Goal: Complete application form: Complete application form

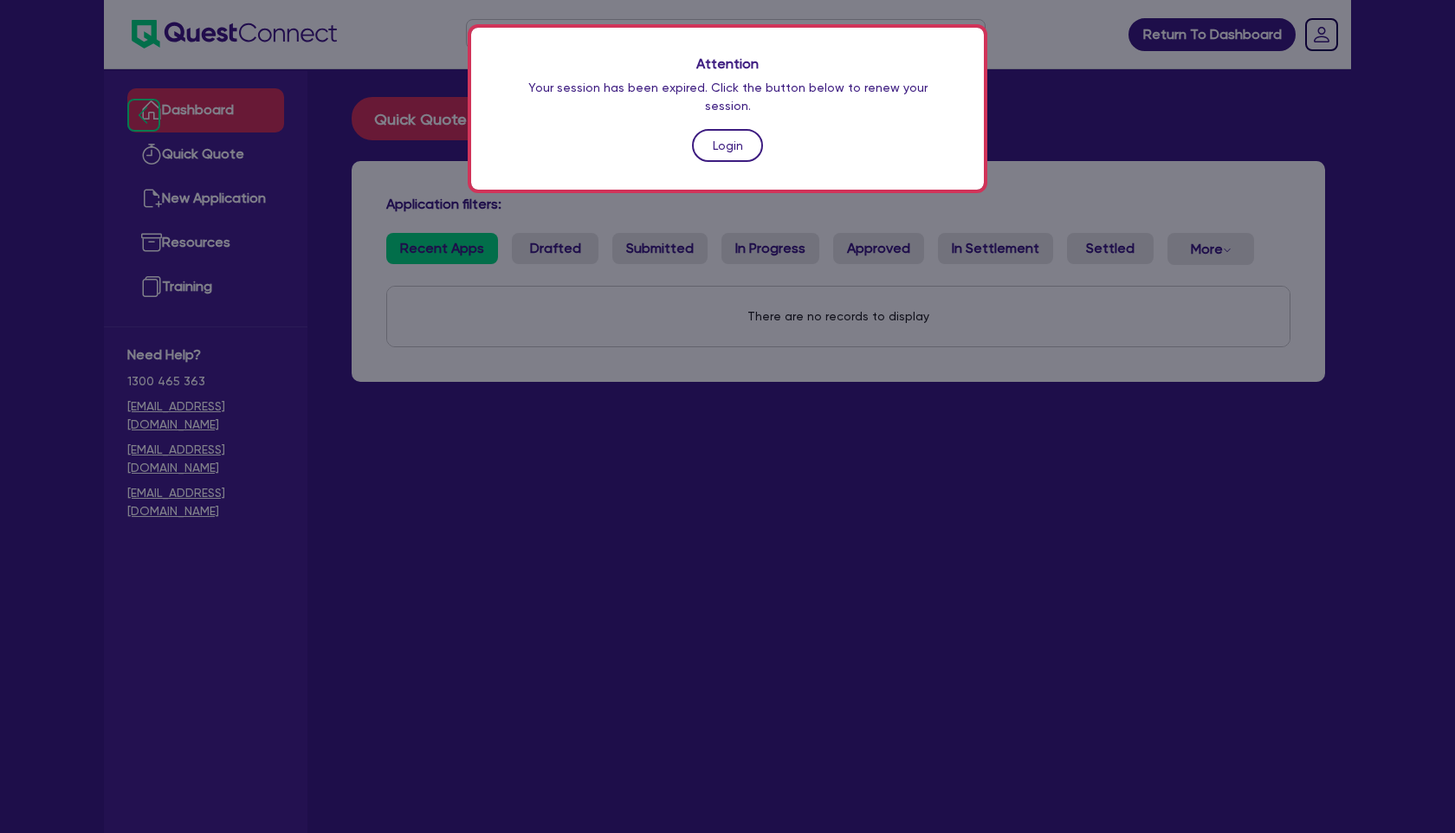
click at [725, 131] on link "Login" at bounding box center [727, 145] width 71 height 33
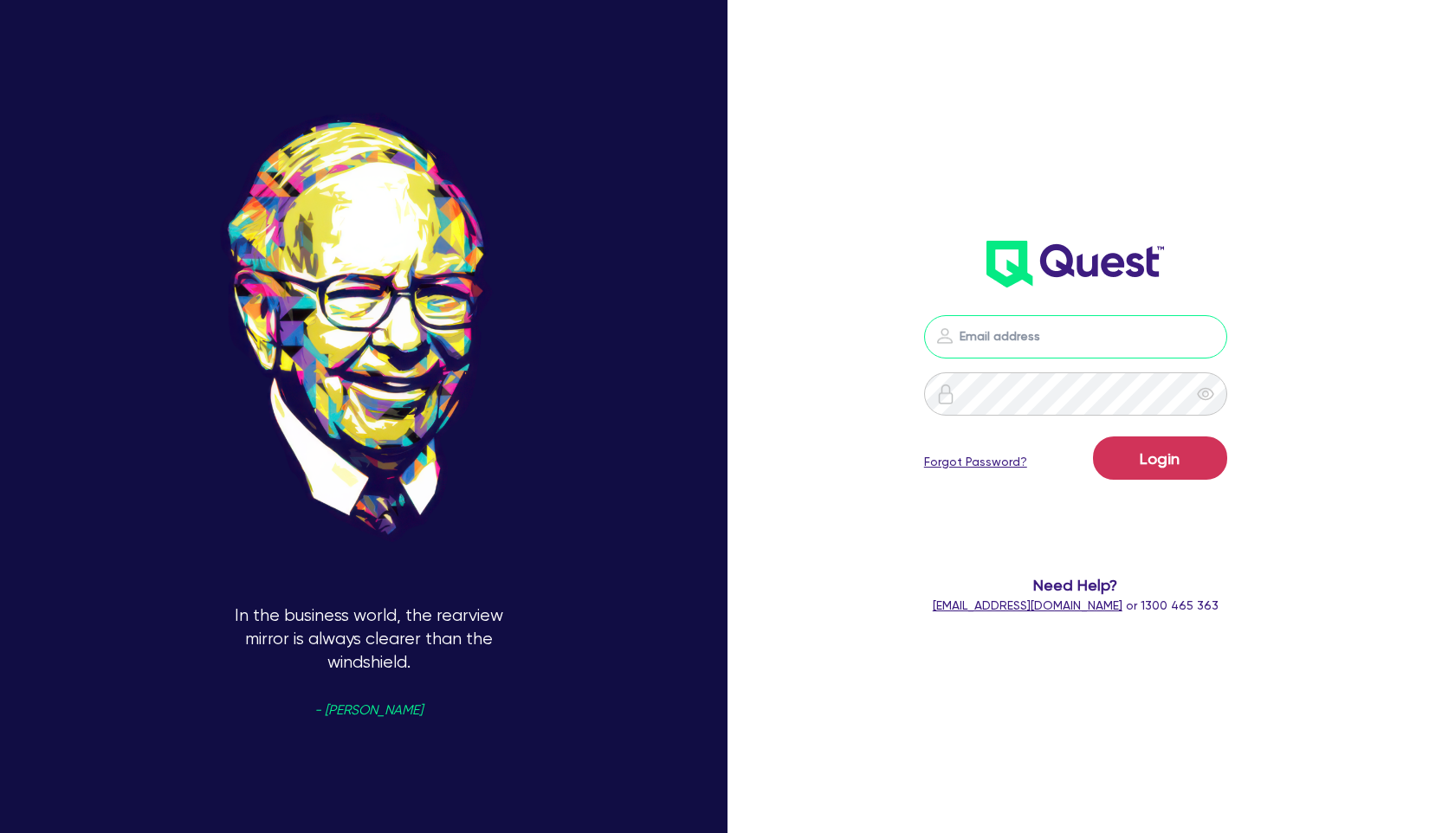
type input "[PERSON_NAME][EMAIL_ADDRESS][PERSON_NAME][DOMAIN_NAME]"
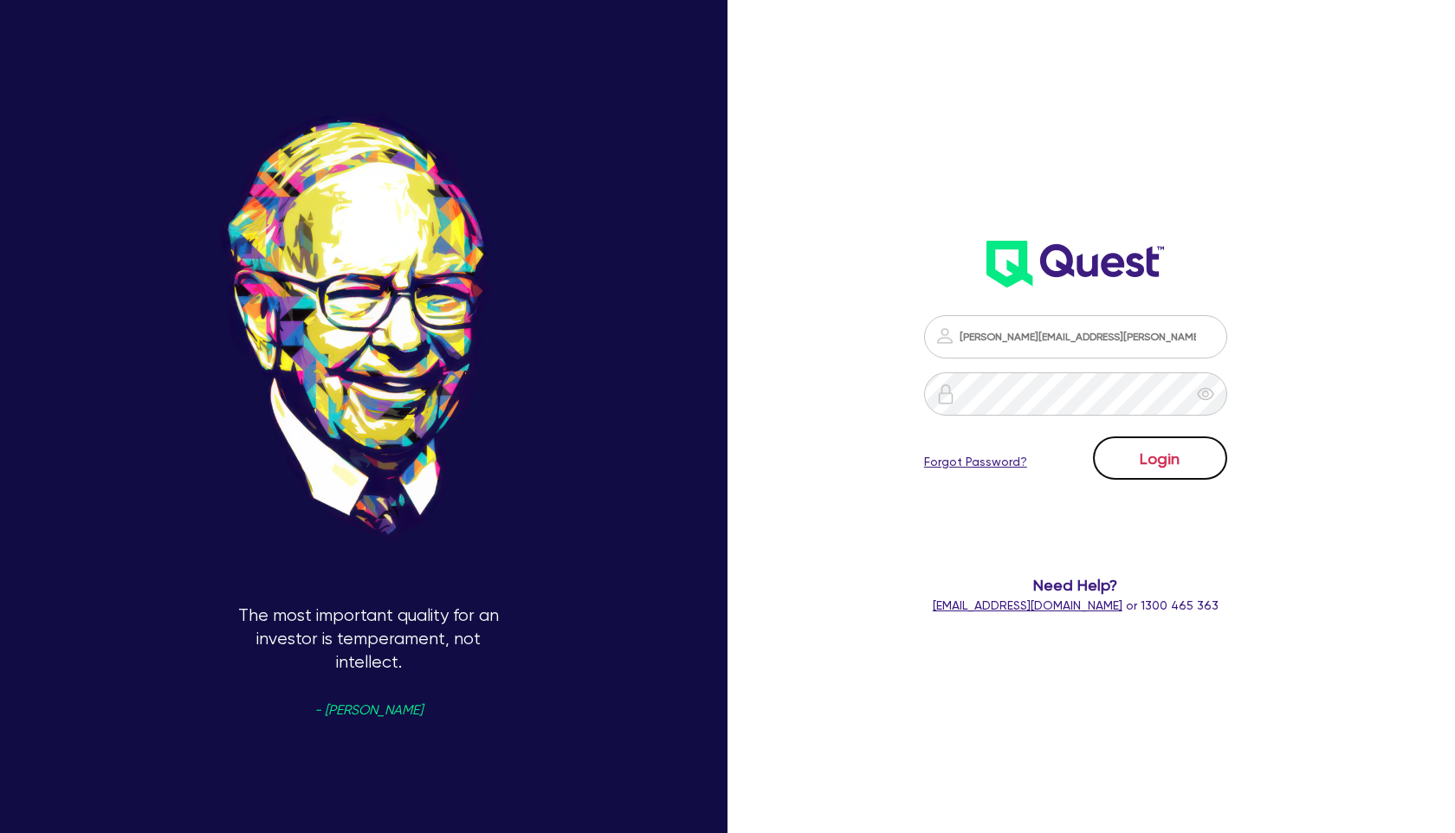
click at [1141, 450] on button "Login" at bounding box center [1160, 457] width 134 height 43
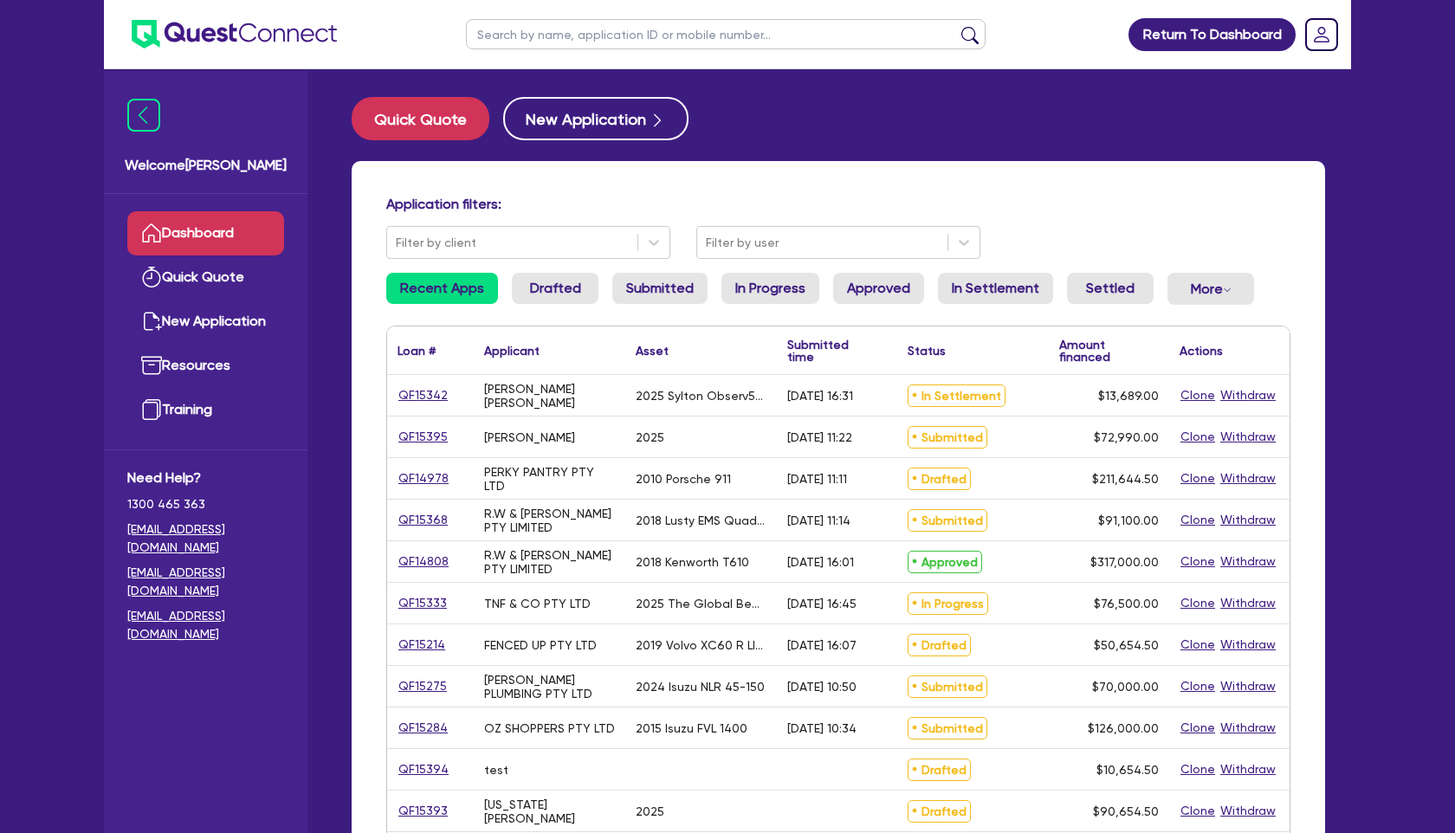
click at [530, 39] on input "text" at bounding box center [726, 34] width 520 height 30
paste input "n"
type input "nuuskin"
click at [956, 26] on button "submit" at bounding box center [970, 38] width 28 height 24
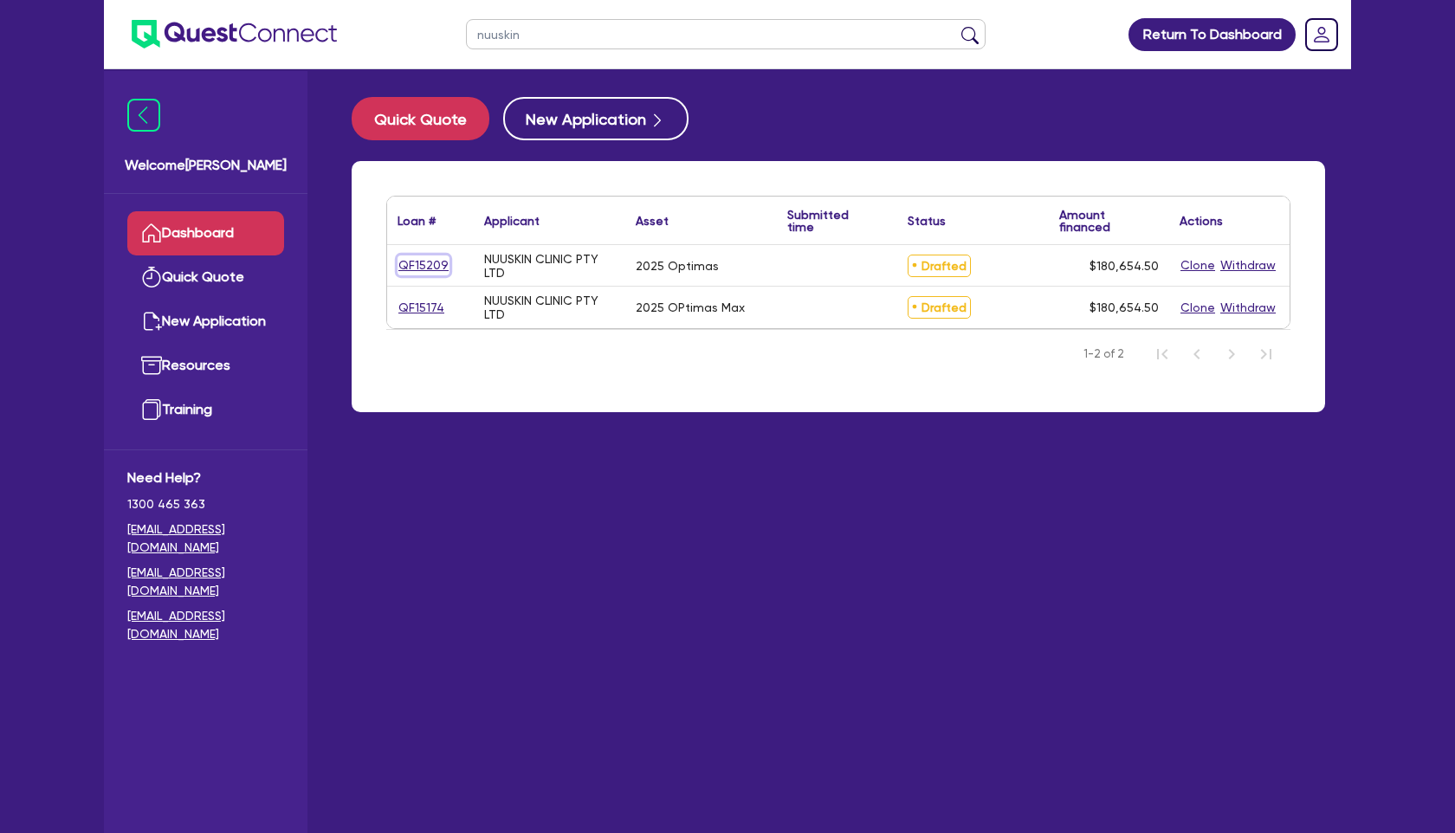
click at [437, 260] on link "QF15209" at bounding box center [423, 265] width 52 height 20
select select "TERTIARY_ASSETS"
select select "BEAUTY_EQUIPMENT"
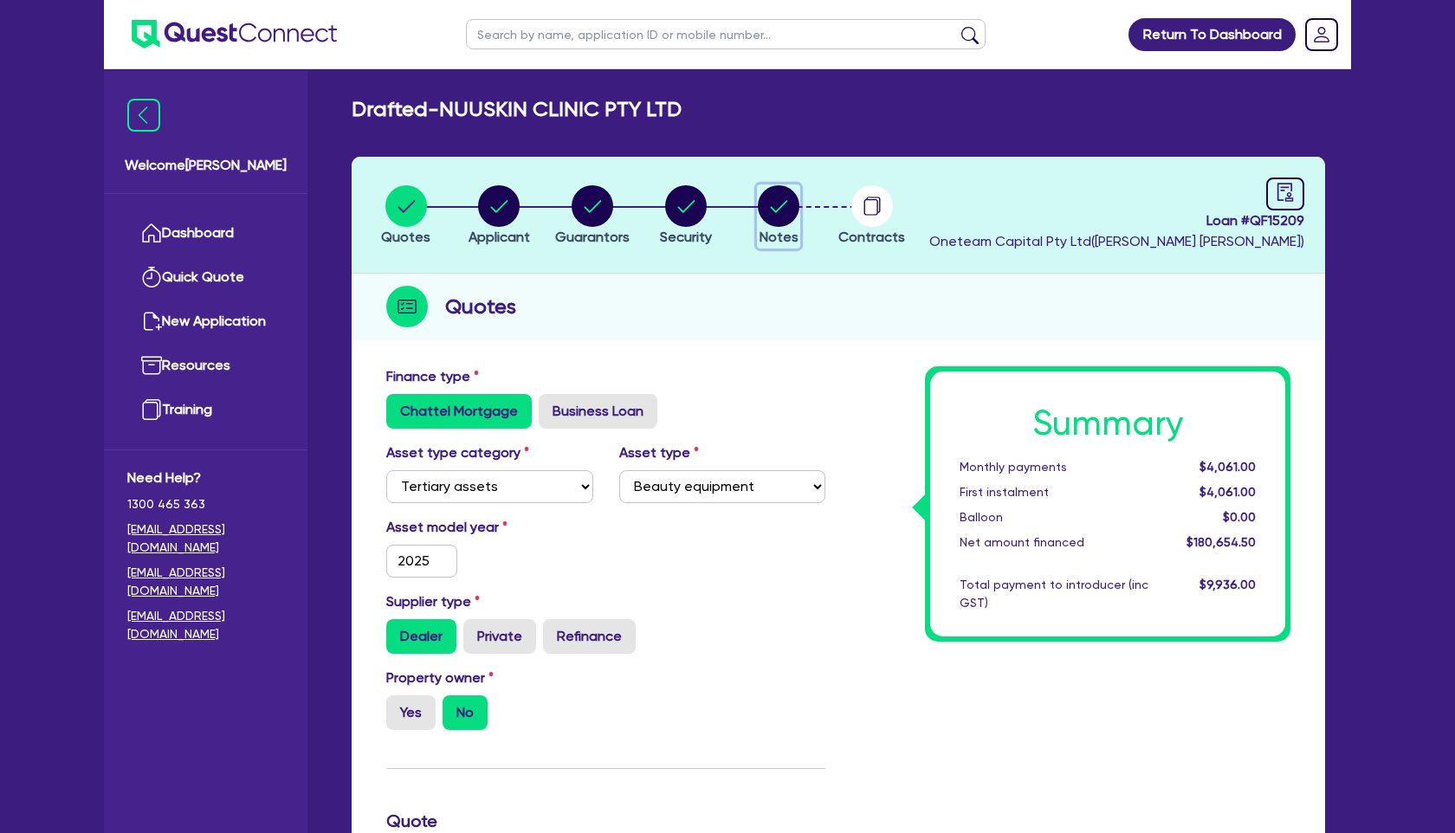
click at [791, 207] on circle "button" at bounding box center [779, 206] width 42 height 42
select select "Other"
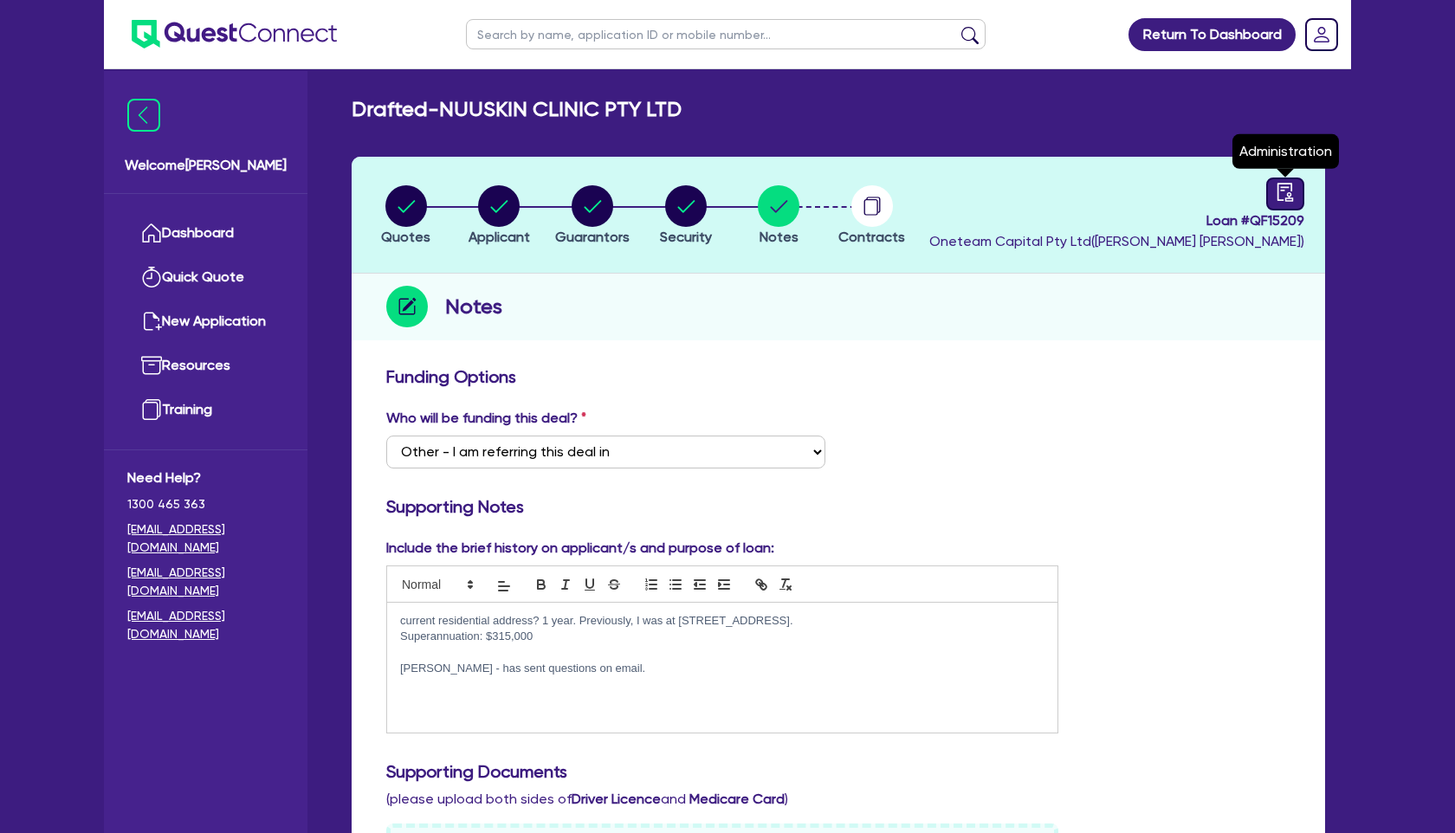
click at [1272, 193] on link at bounding box center [1285, 194] width 38 height 33
select select "DRAFTED_NEW"
select select "Other"
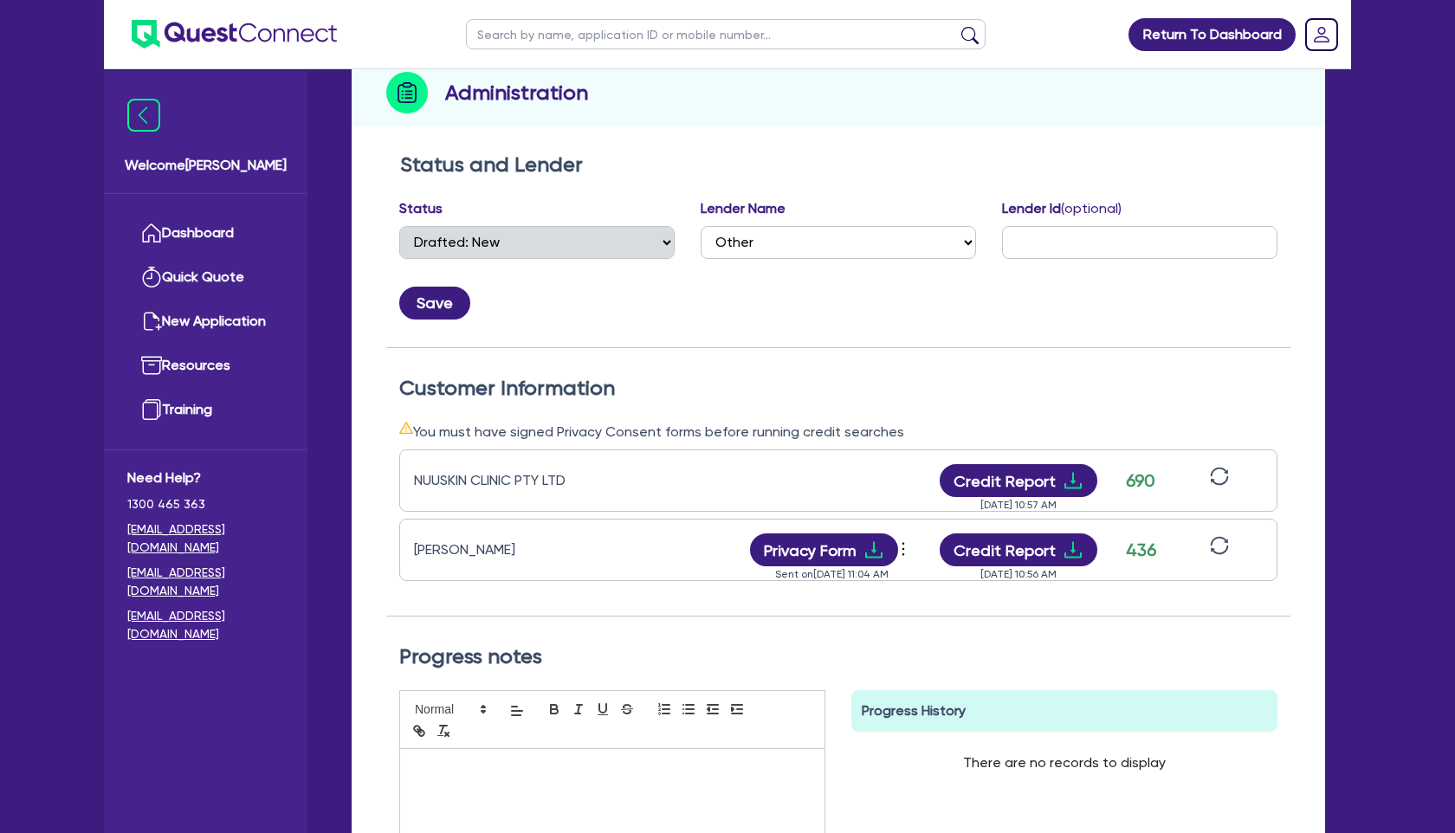
scroll to position [238, 0]
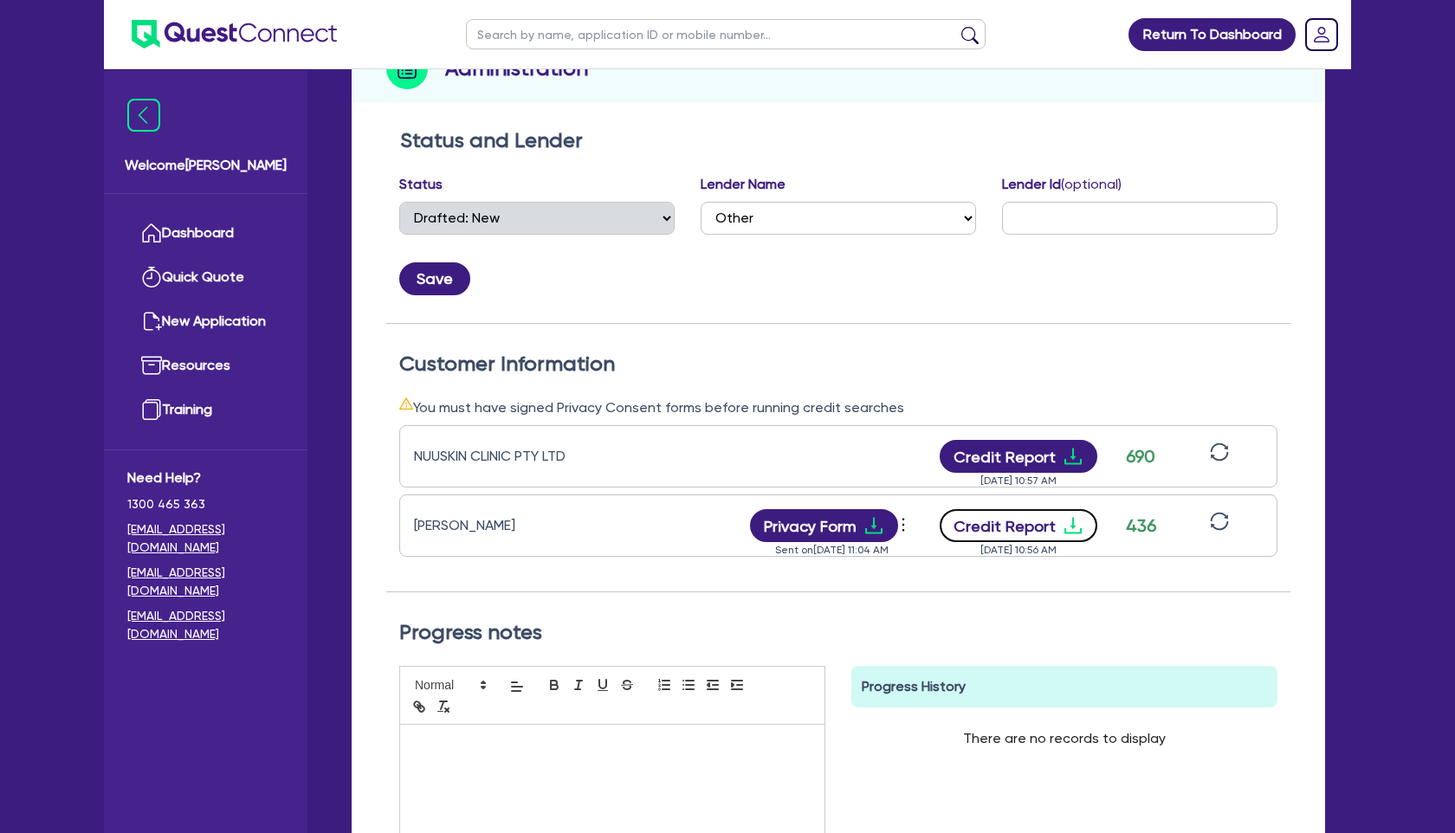
click at [1025, 524] on button "Credit Report" at bounding box center [1019, 525] width 158 height 33
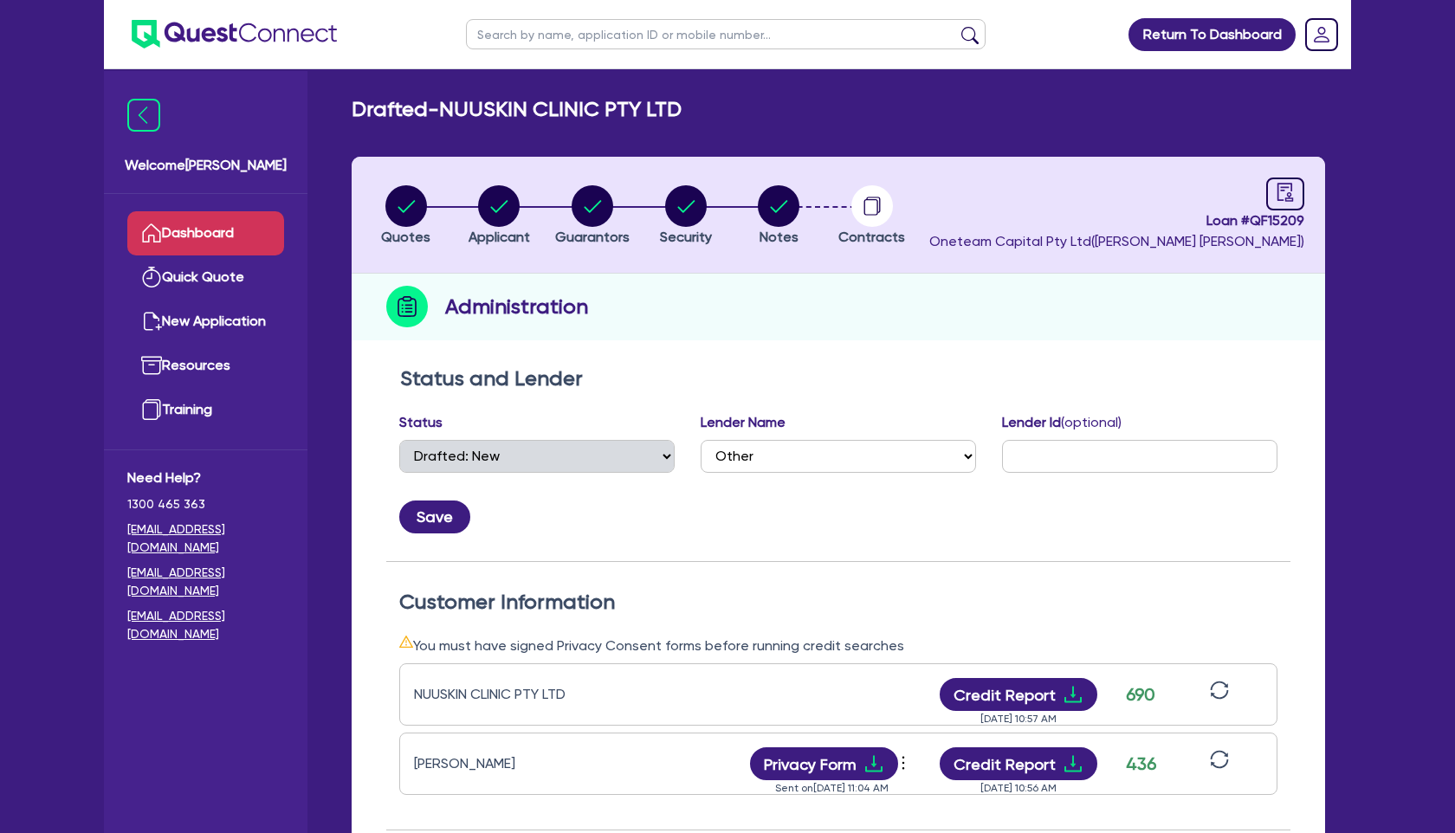
click at [242, 228] on link "Dashboard" at bounding box center [205, 233] width 157 height 44
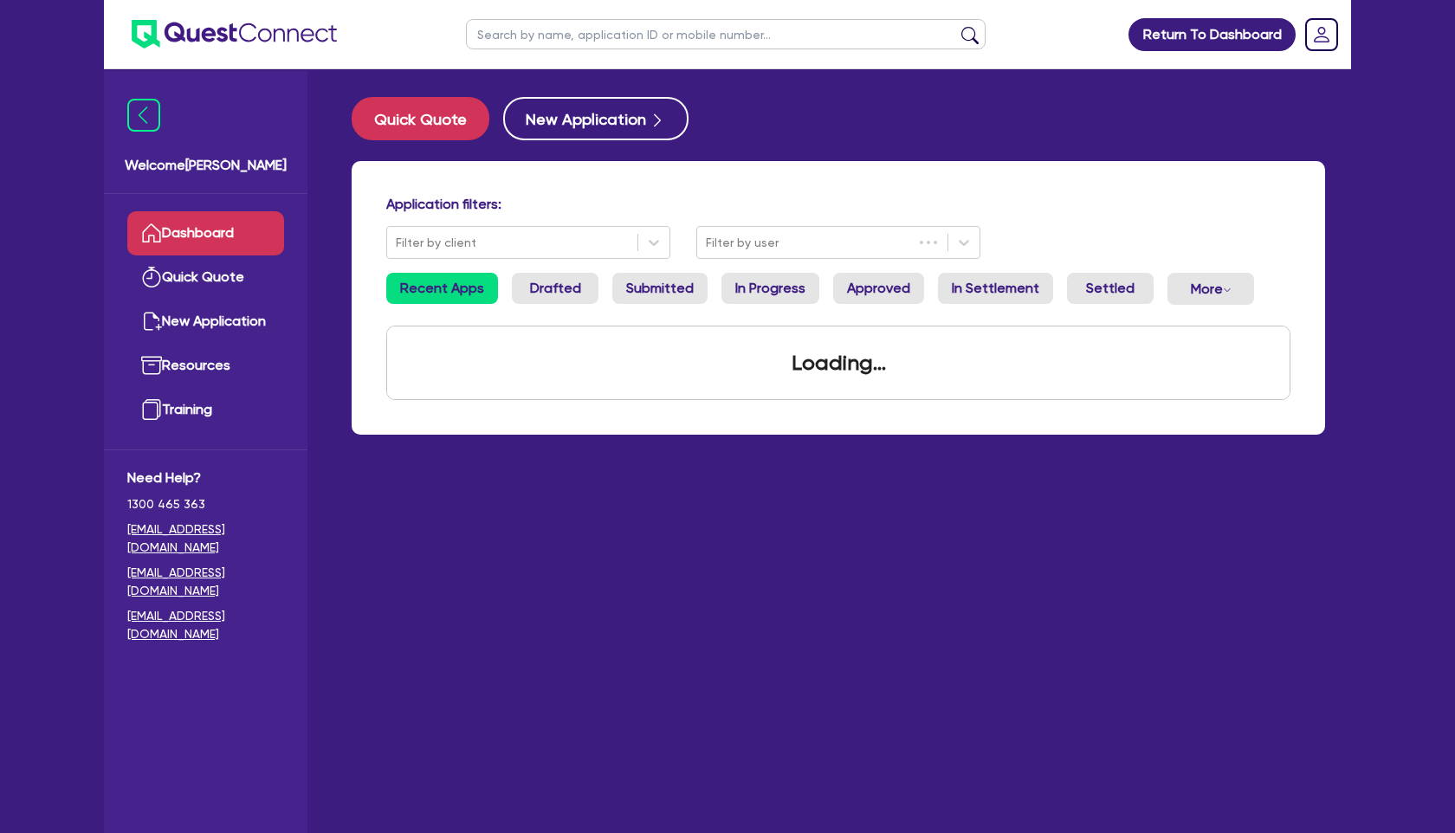
click at [569, 32] on input "text" at bounding box center [726, 34] width 520 height 30
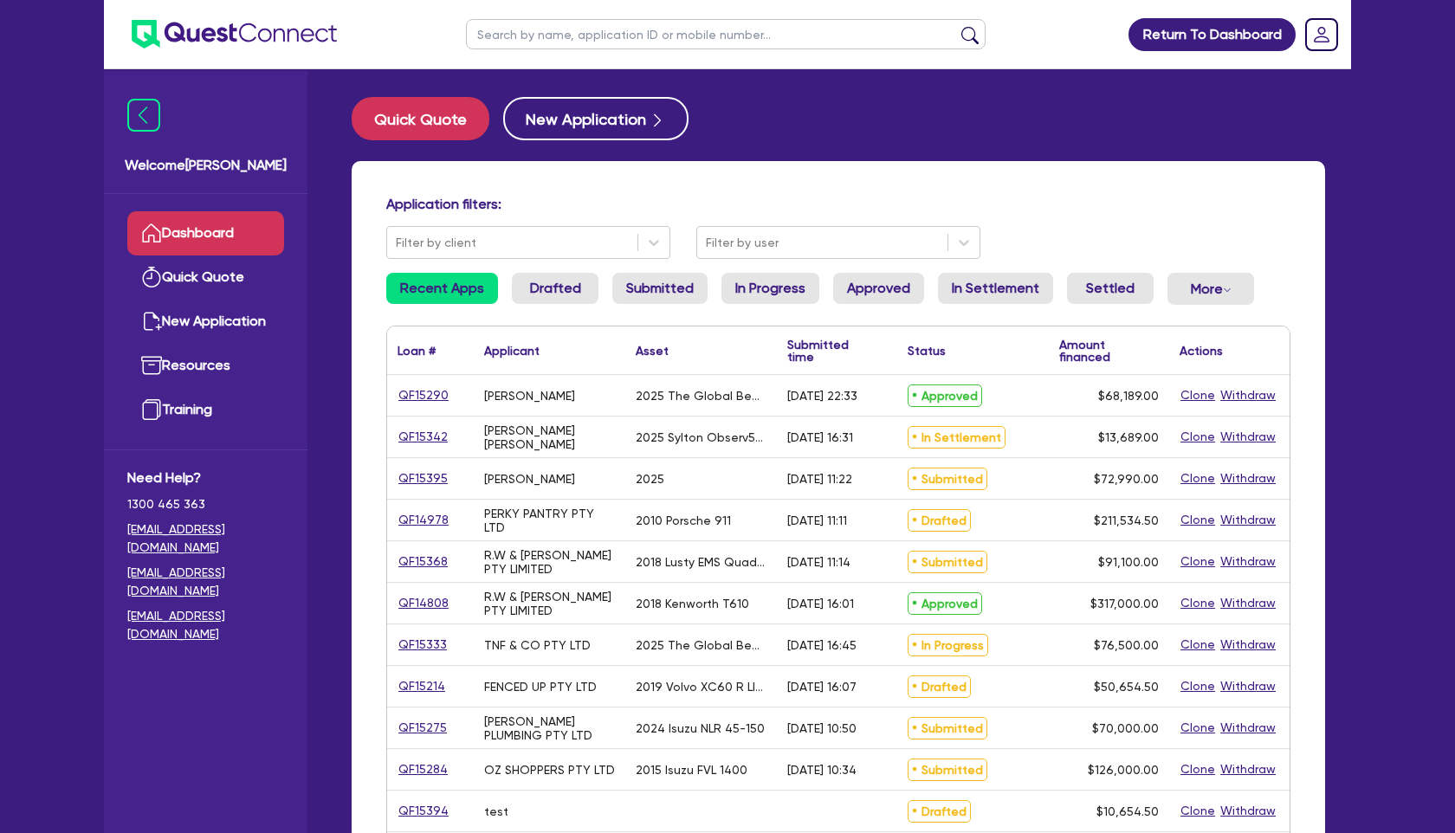
click at [520, 36] on input "text" at bounding box center [726, 34] width 520 height 30
click at [576, 31] on input "text" at bounding box center [726, 34] width 520 height 30
click at [730, 81] on main "Quick Quote New Application Application filters: Filter by client Filter by use…" at bounding box center [838, 711] width 1025 height 1284
click at [627, 30] on input "text" at bounding box center [726, 34] width 520 height 30
type input "charlotte"
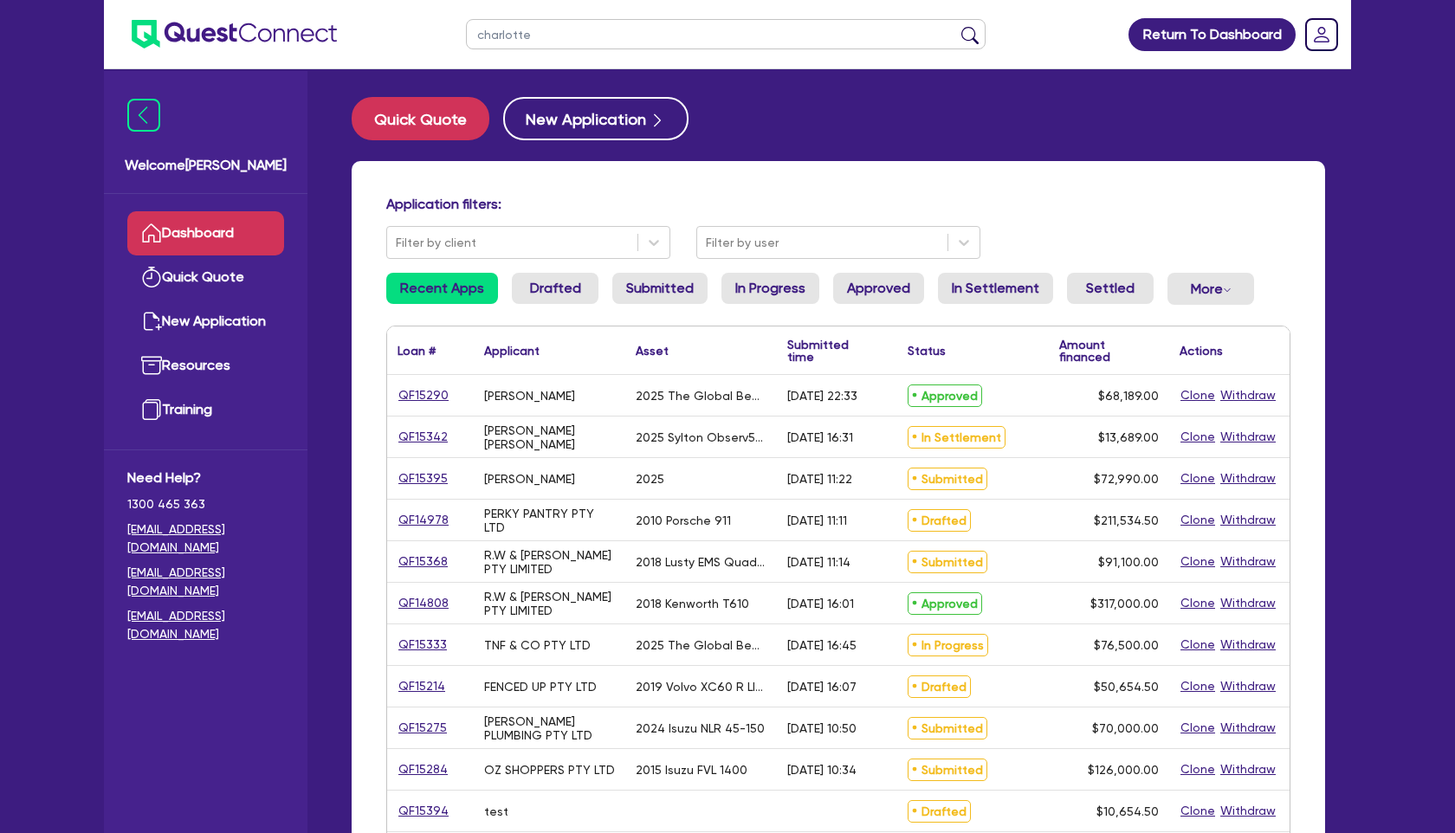
click at [956, 26] on button "submit" at bounding box center [970, 38] width 28 height 24
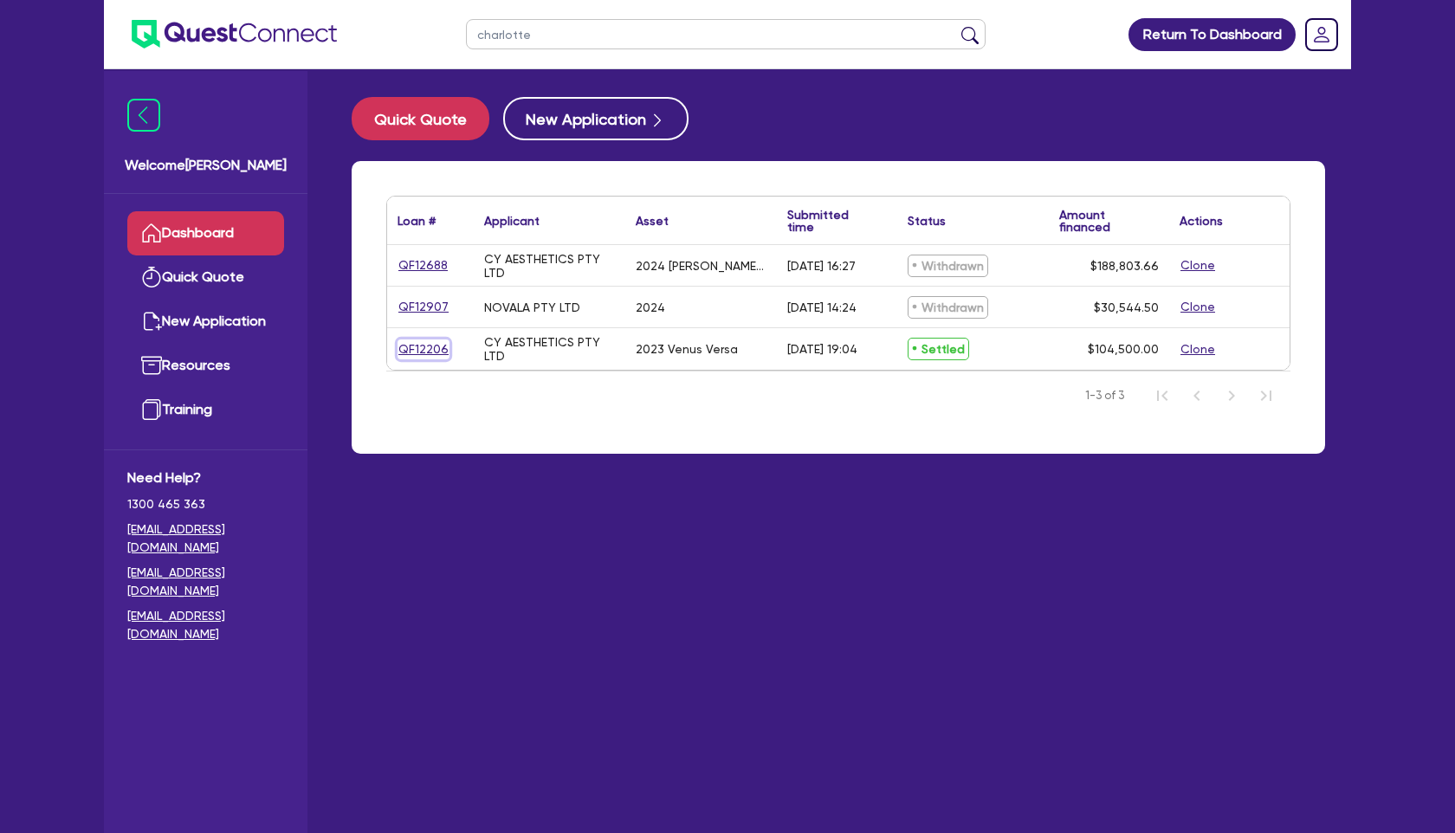
click at [413, 351] on link "QF12206" at bounding box center [423, 349] width 52 height 20
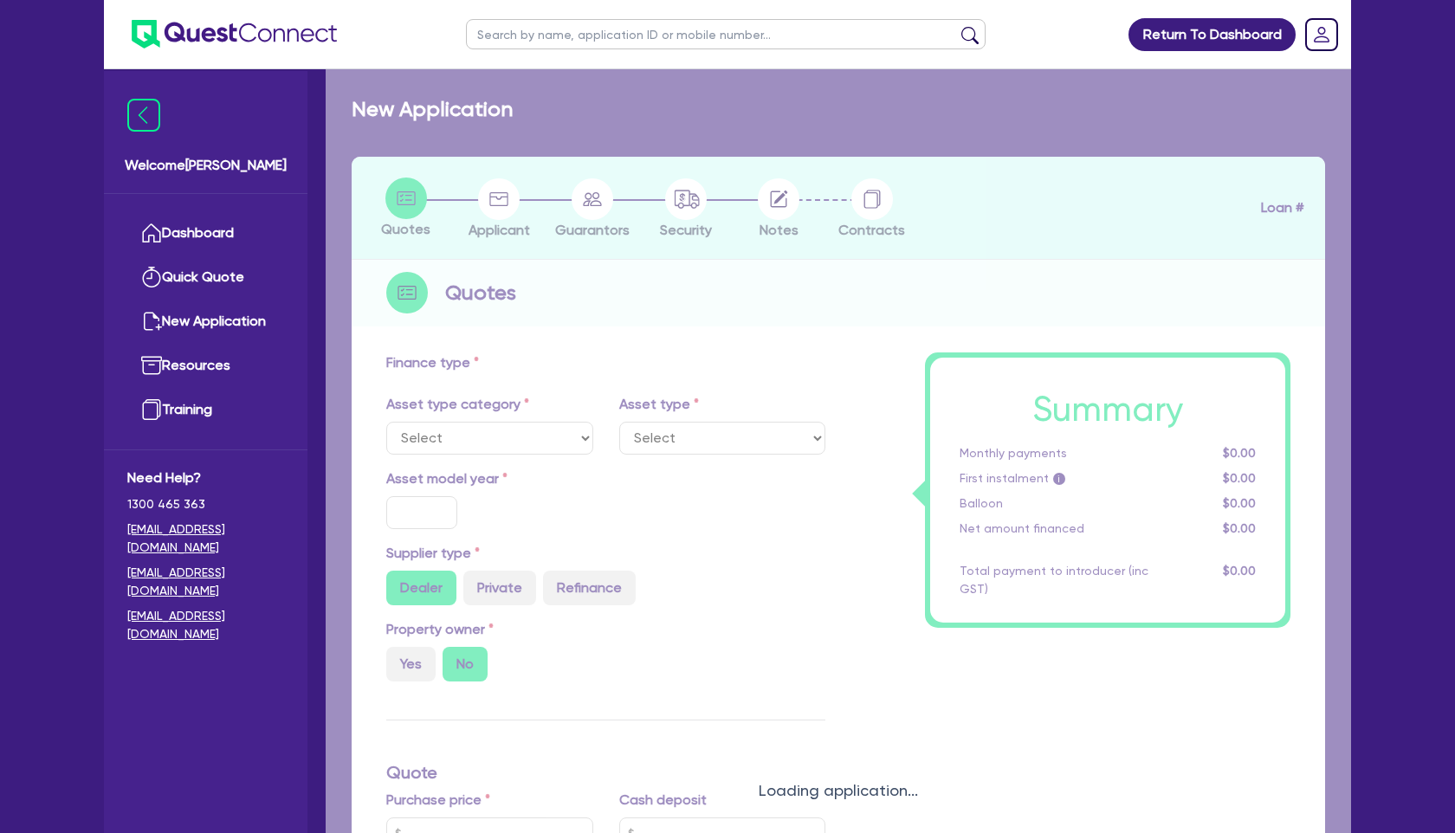
select select "SECONDARY_ASSETS"
type input "2023"
radio input "true"
type input "104,500"
type input "4.5"
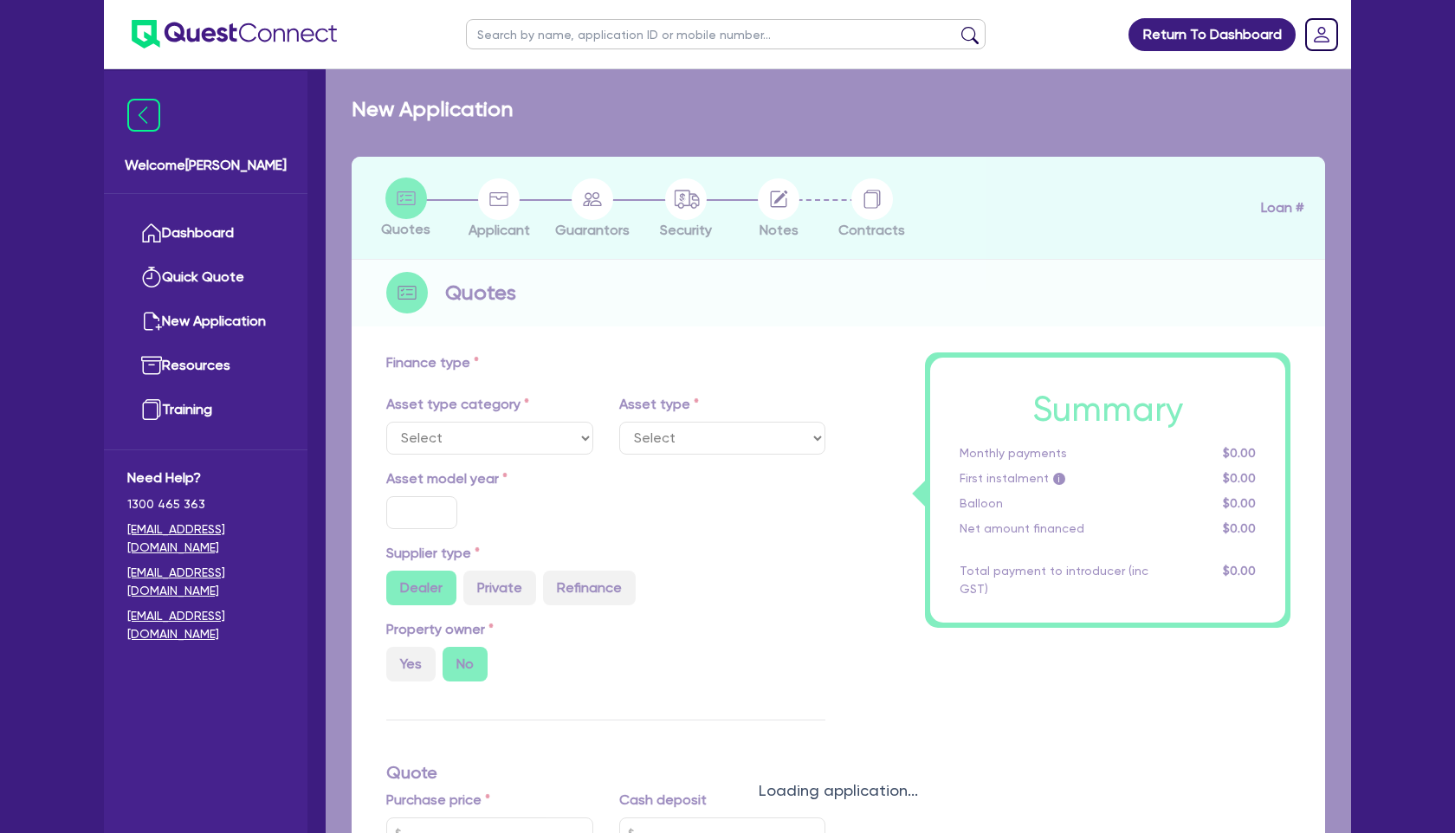
type input "4,702.5"
type input "8.68"
type input "395"
select select "MEDICAL_DENTAL_LABORATORY_EQUIPMENT"
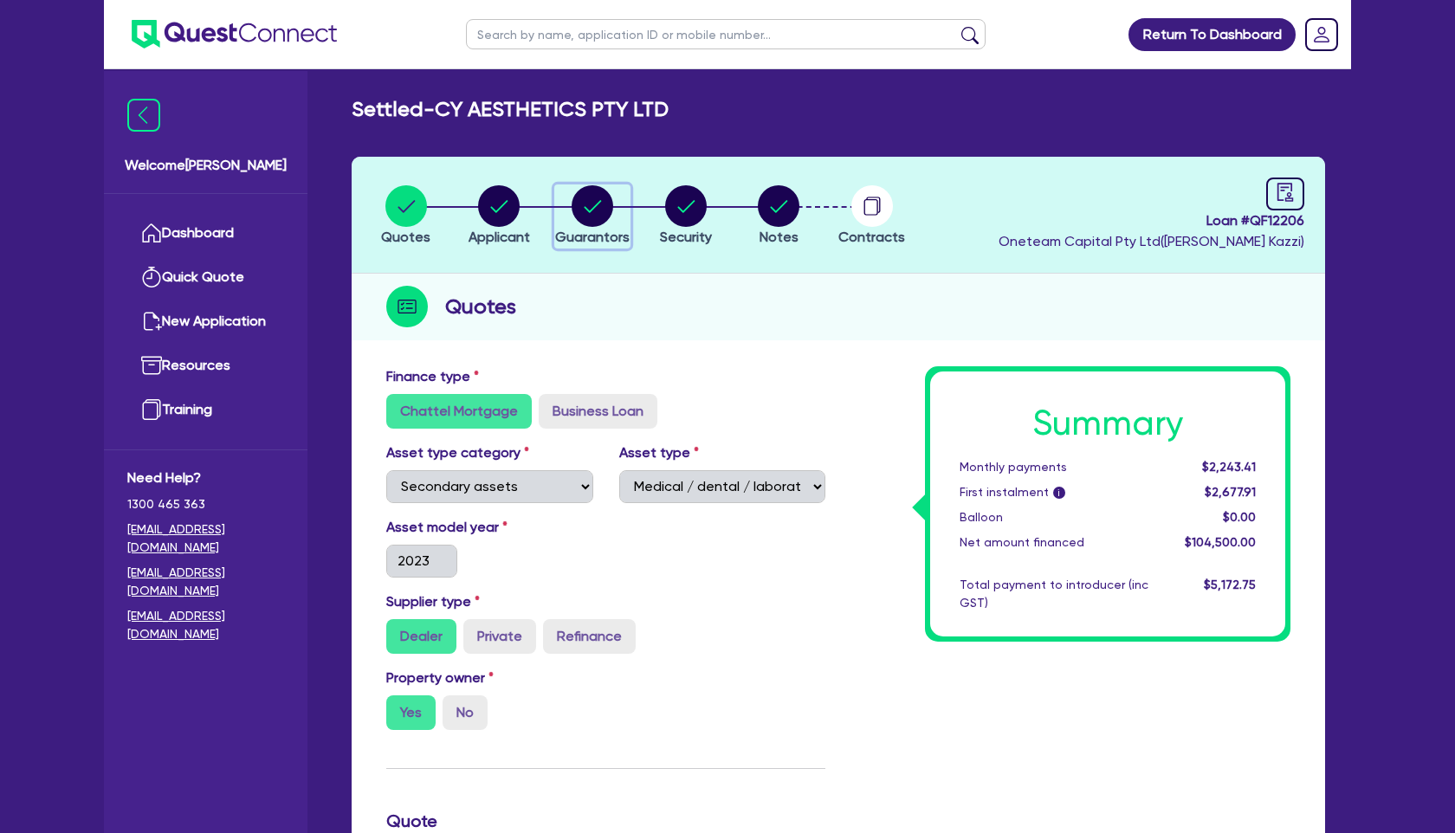
click at [581, 212] on circle "button" at bounding box center [593, 206] width 42 height 42
select select "MRS"
select select "[GEOGRAPHIC_DATA]"
select select "MARRIED"
select select "PROPERTY"
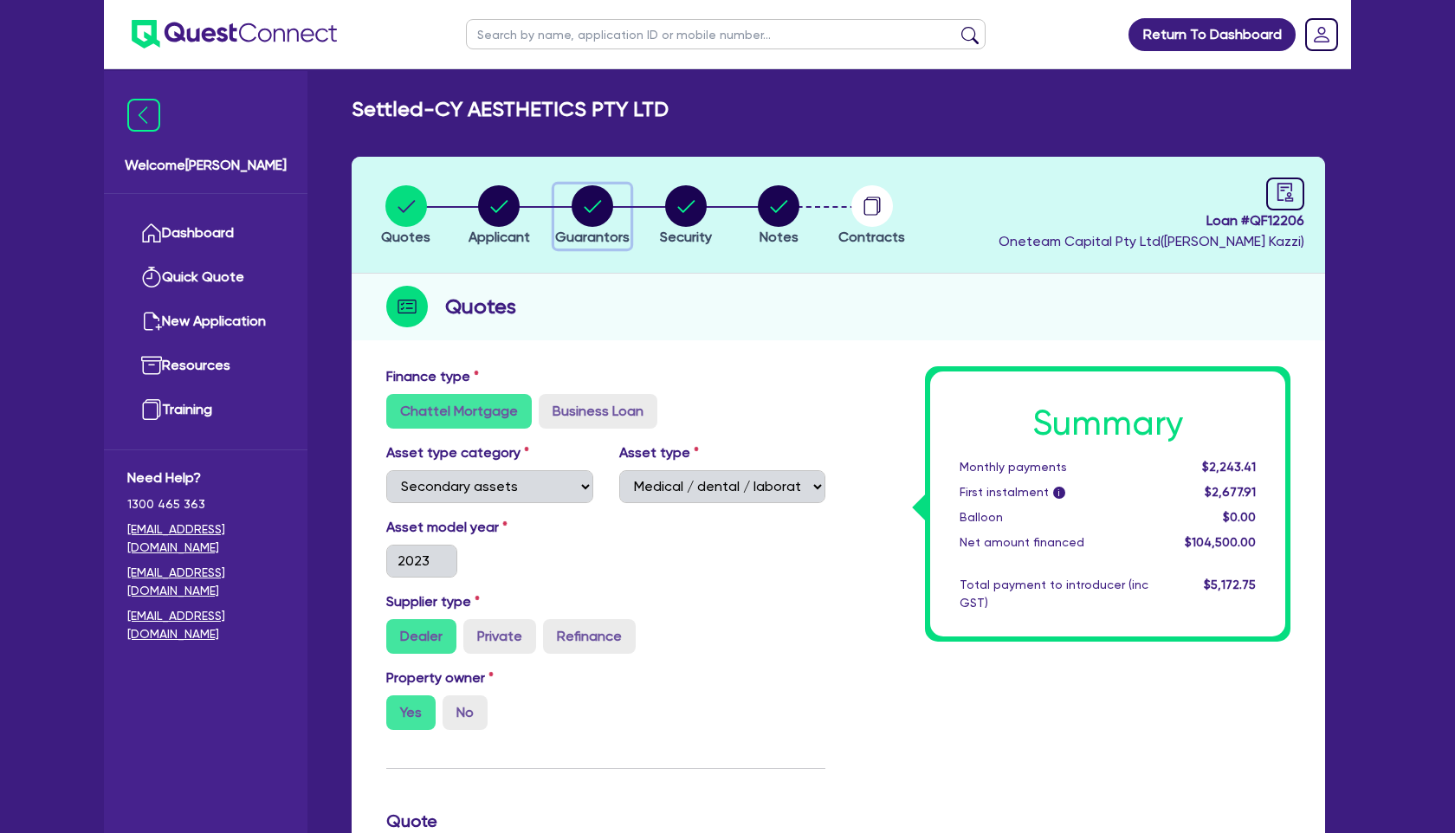
select select "CASH"
select select "VEHICLE"
select select "MORTGAGE"
select select "OTHER"
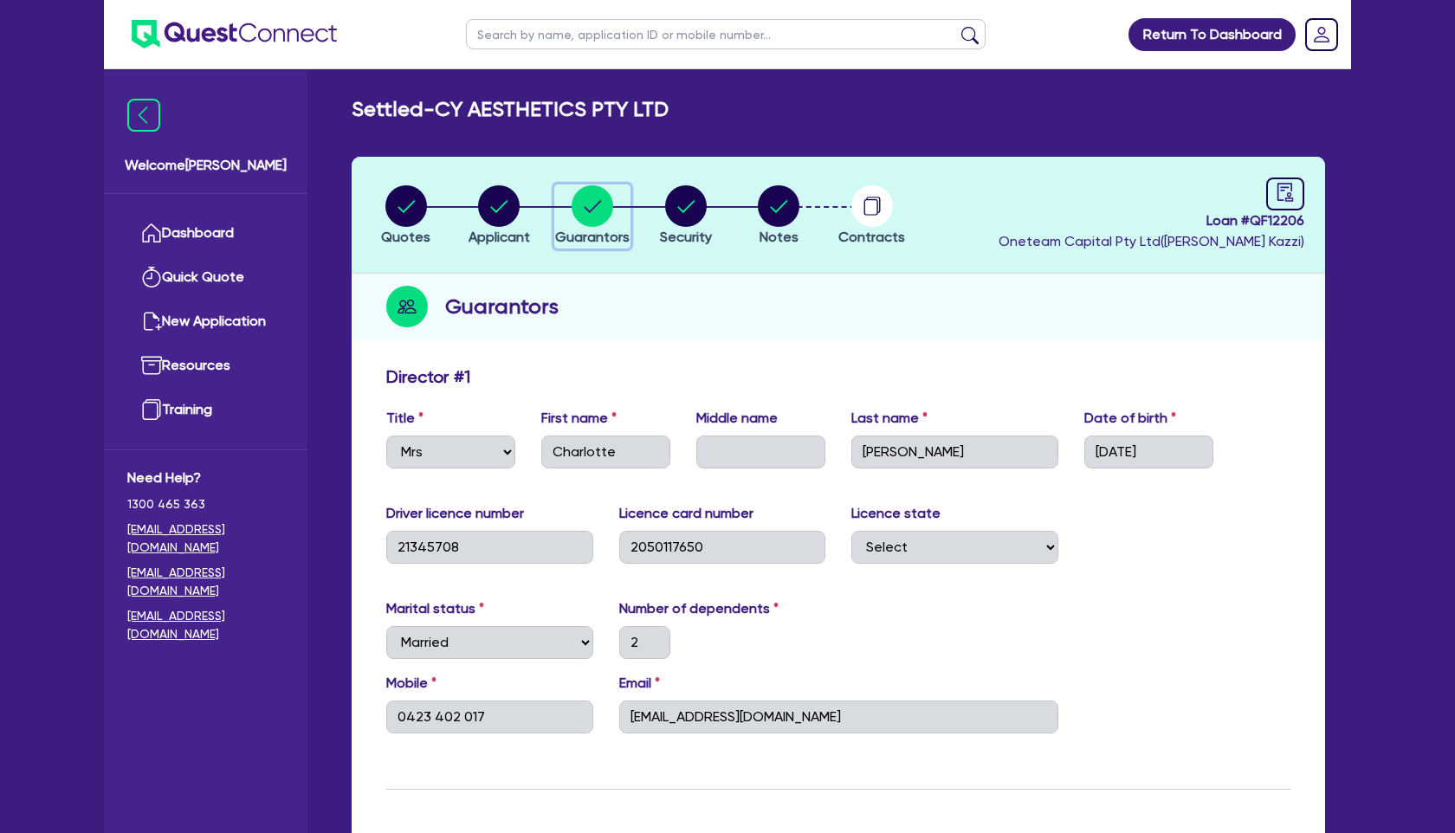
select select "SECONDARY_ASSETS"
select select "MEDICAL_DENTAL_LABORATORY_EQUIPMENT"
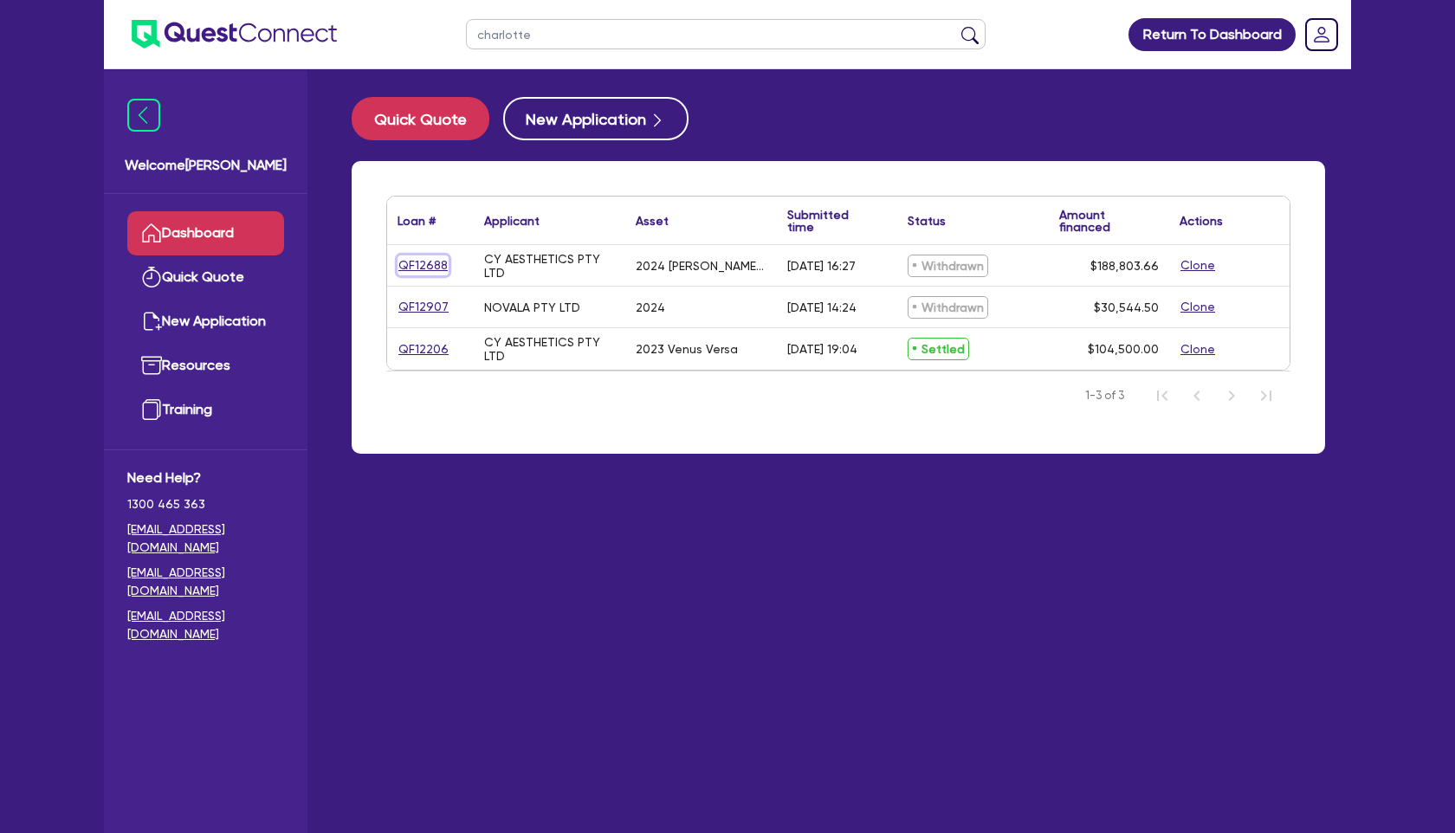
click at [427, 262] on link "QF12688" at bounding box center [422, 265] width 51 height 20
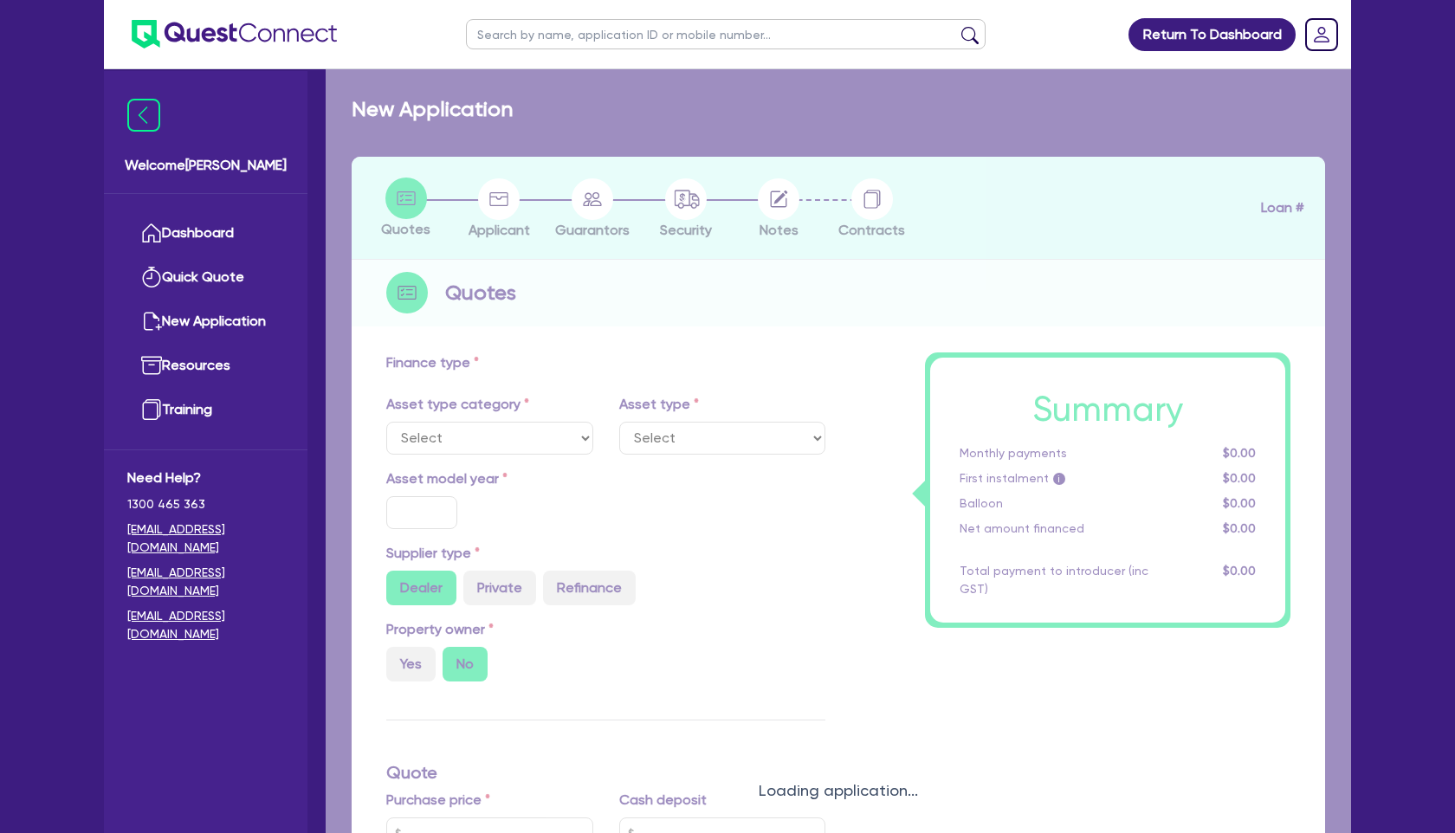
select select "SECONDARY_ASSETS"
type input "2024"
radio input "true"
type input "190,570.87"
type input "103,000"
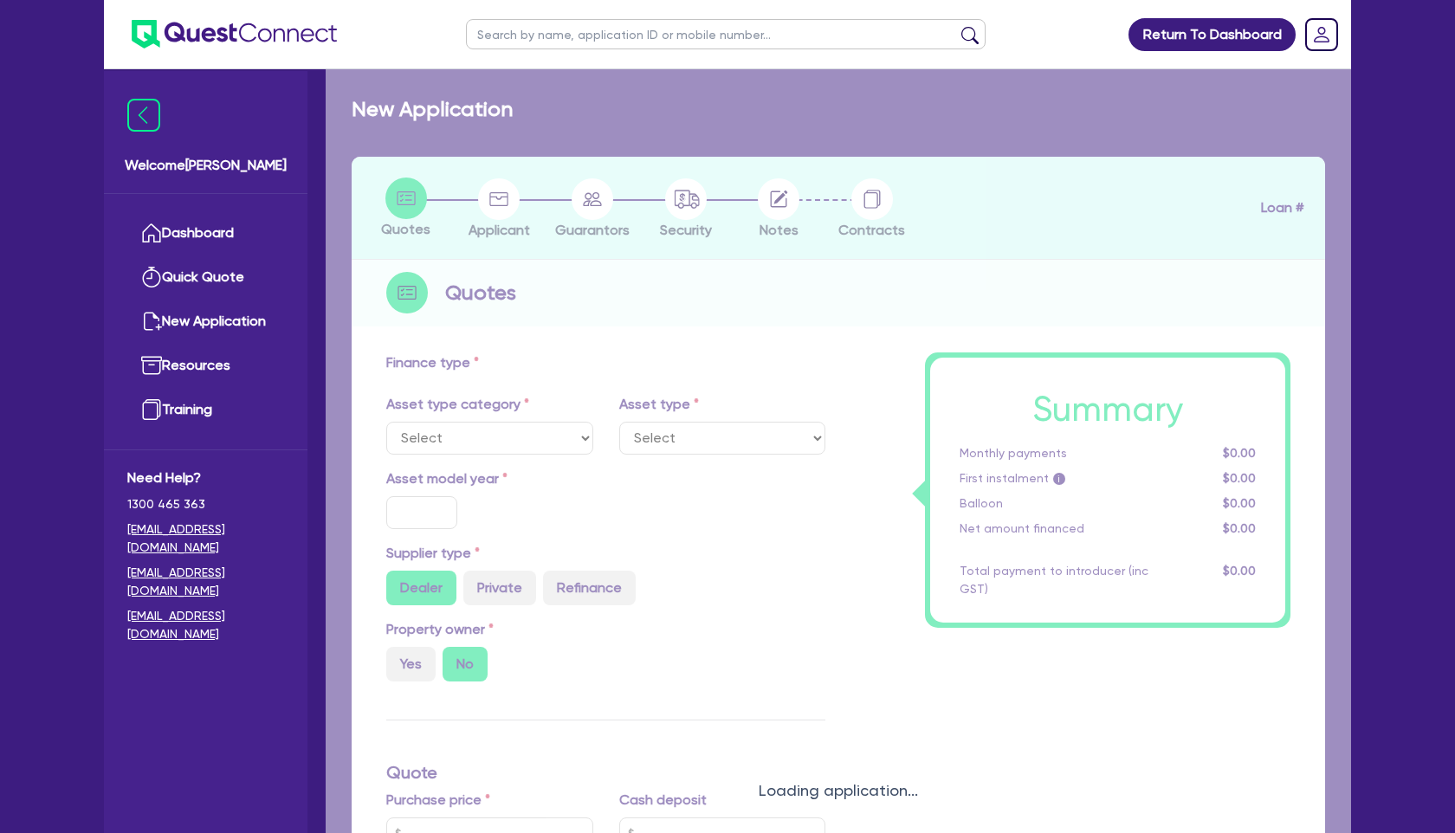
type input "101,232.79"
type input "15"
type input "28,585.63"
type input "3"
type input "5,664.11"
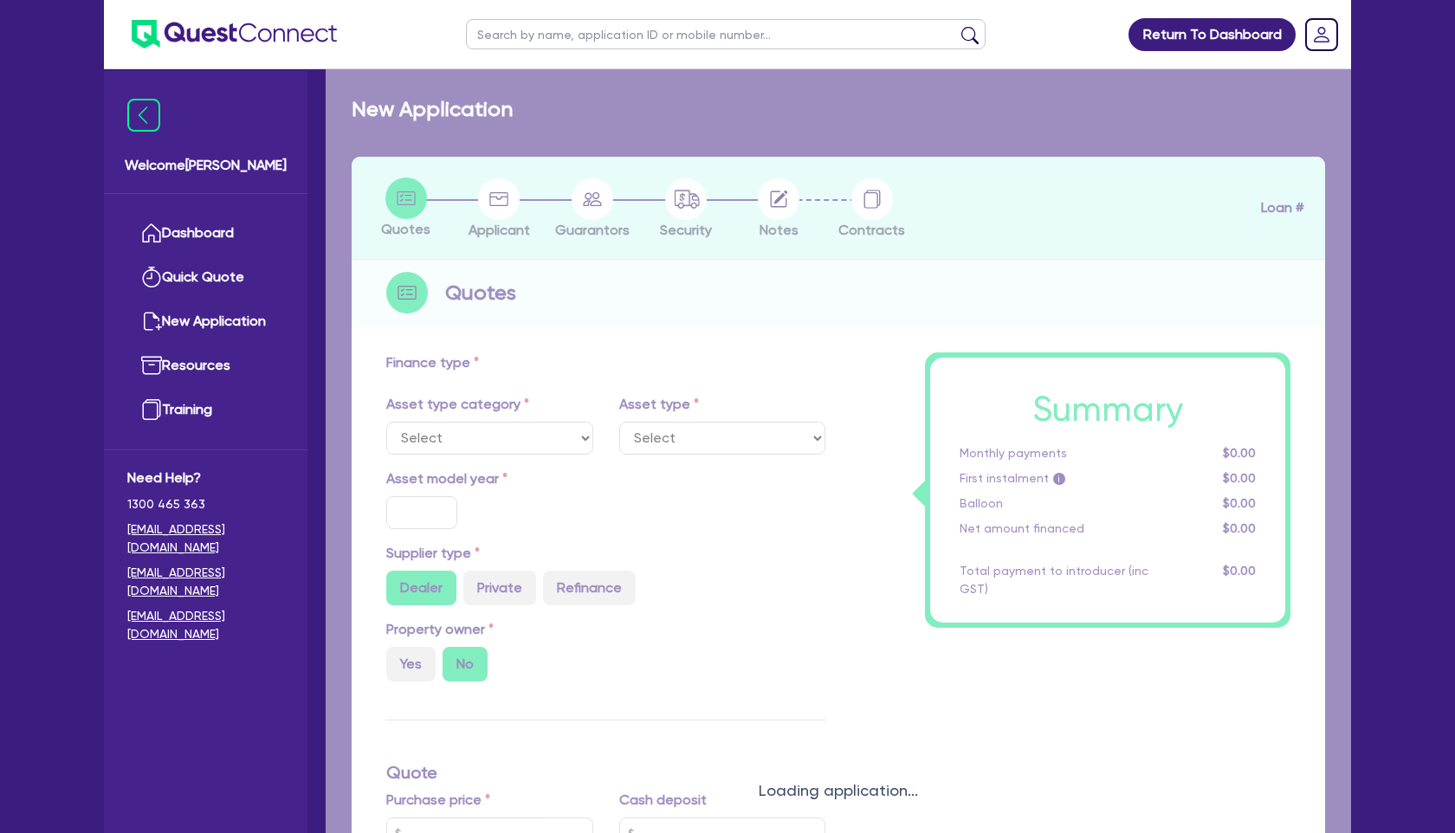
type input "7.99"
type input "495"
select select "MEDICAL_DENTAL_LABORATORY_EQUIPMENT"
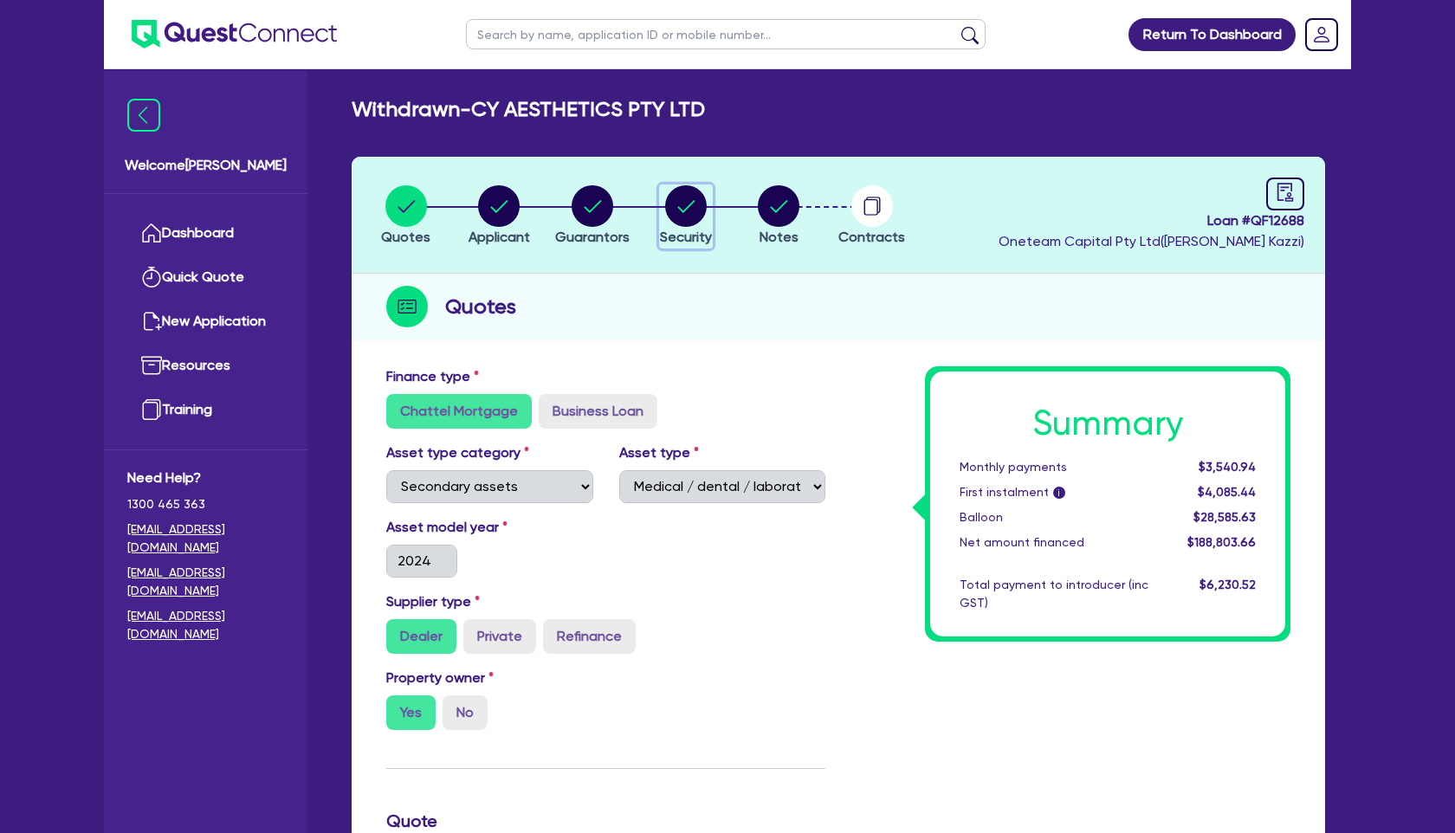
click at [679, 203] on circle "button" at bounding box center [686, 206] width 42 height 42
select select "SECONDARY_ASSETS"
select select "MEDICAL_DENTAL_LABORATORY_EQUIPMENT"
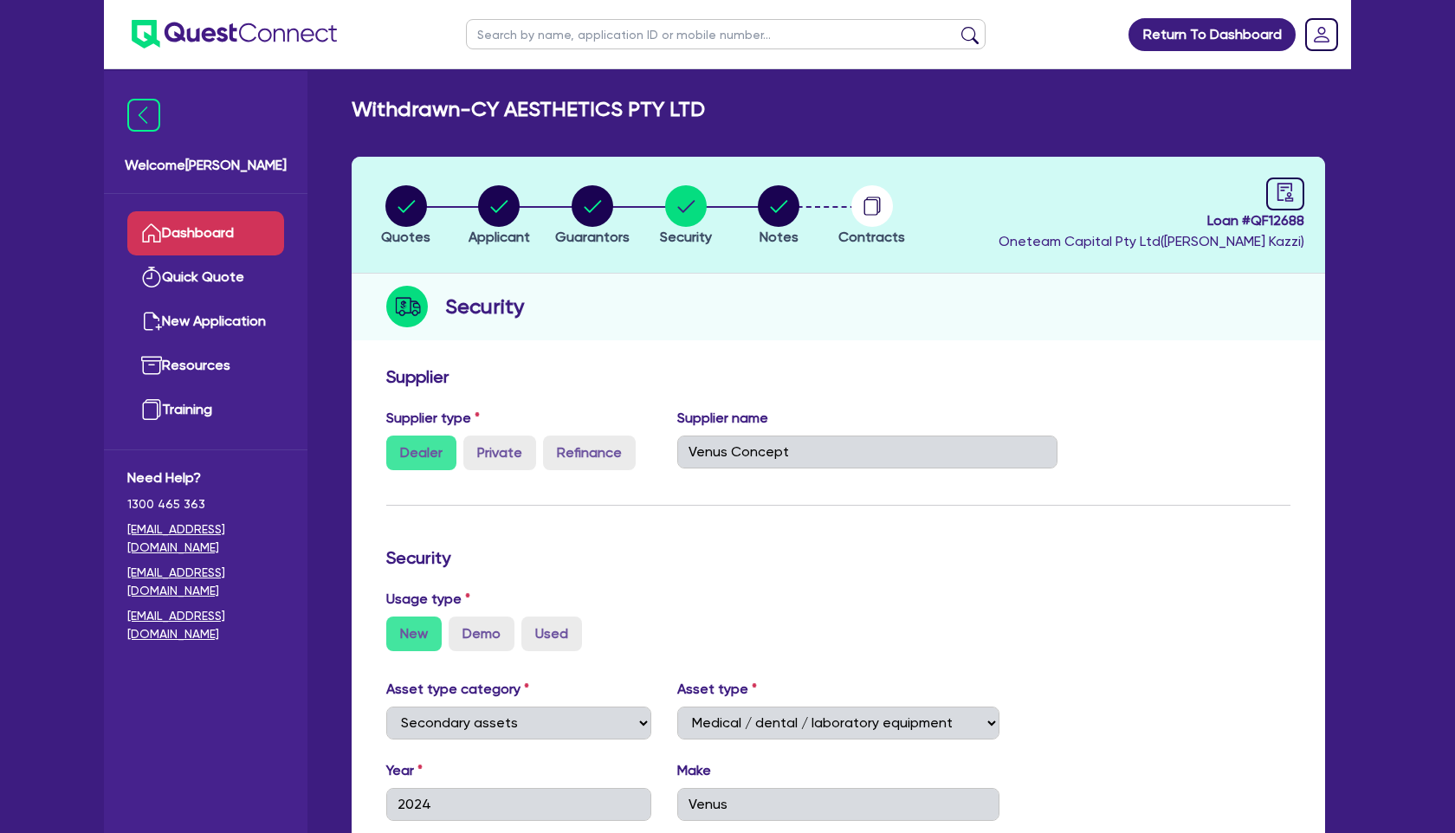
click at [229, 240] on link "Dashboard" at bounding box center [205, 233] width 157 height 44
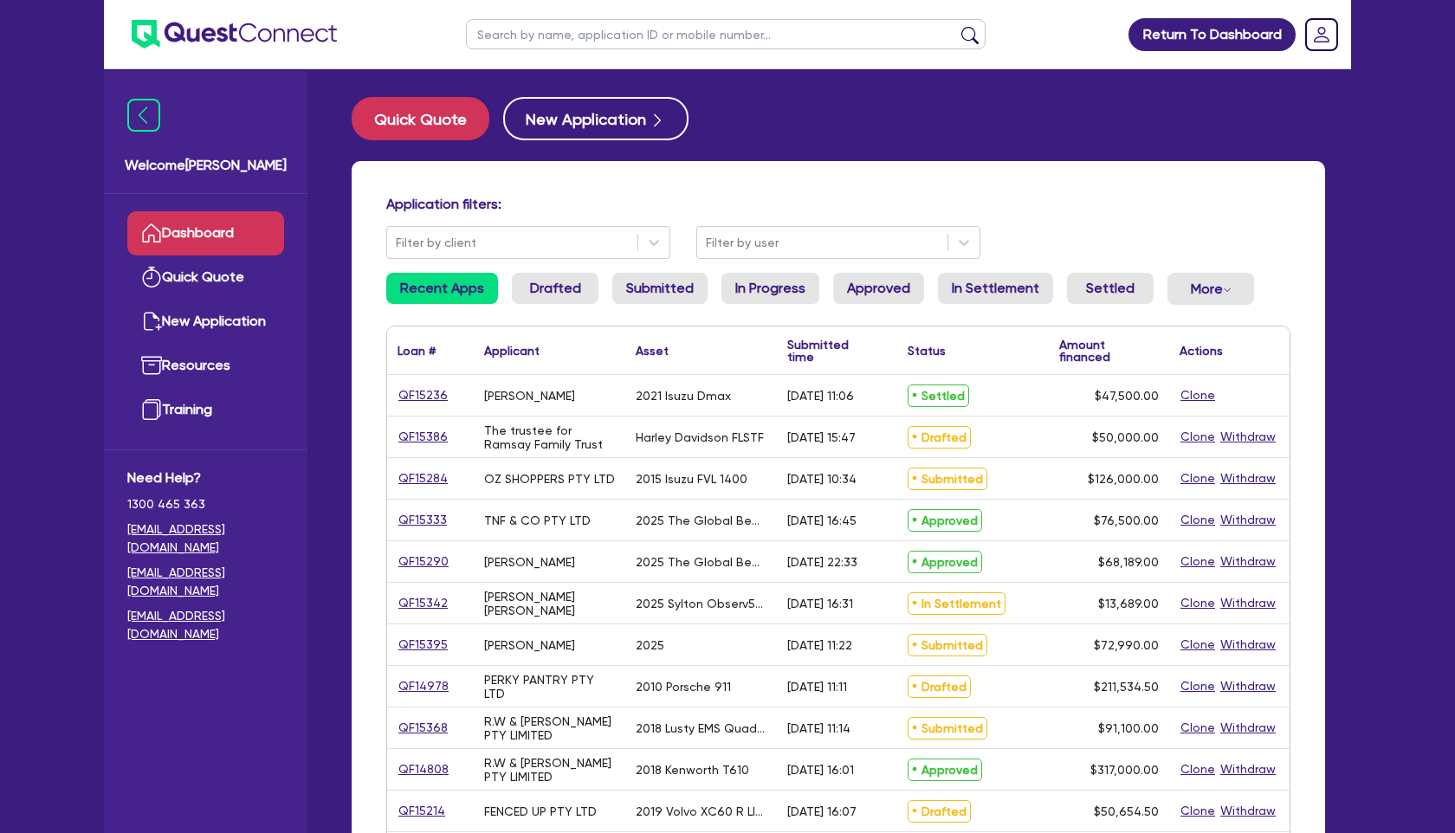
click at [578, 25] on input "text" at bounding box center [726, 34] width 520 height 30
type input "ELITE"
click at [956, 26] on button "submit" at bounding box center [970, 38] width 28 height 24
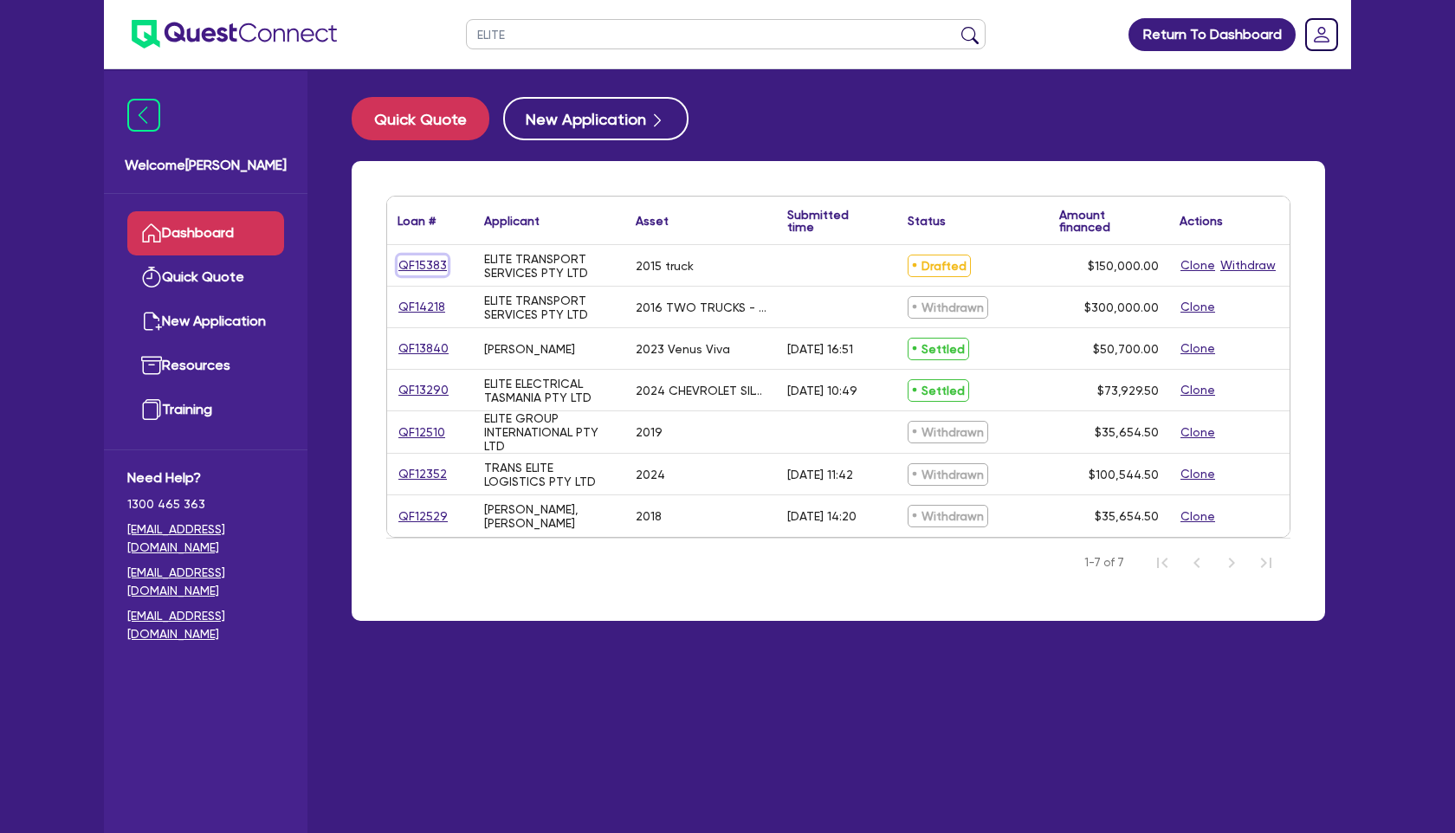
click at [418, 262] on link "QF15383" at bounding box center [422, 265] width 50 height 20
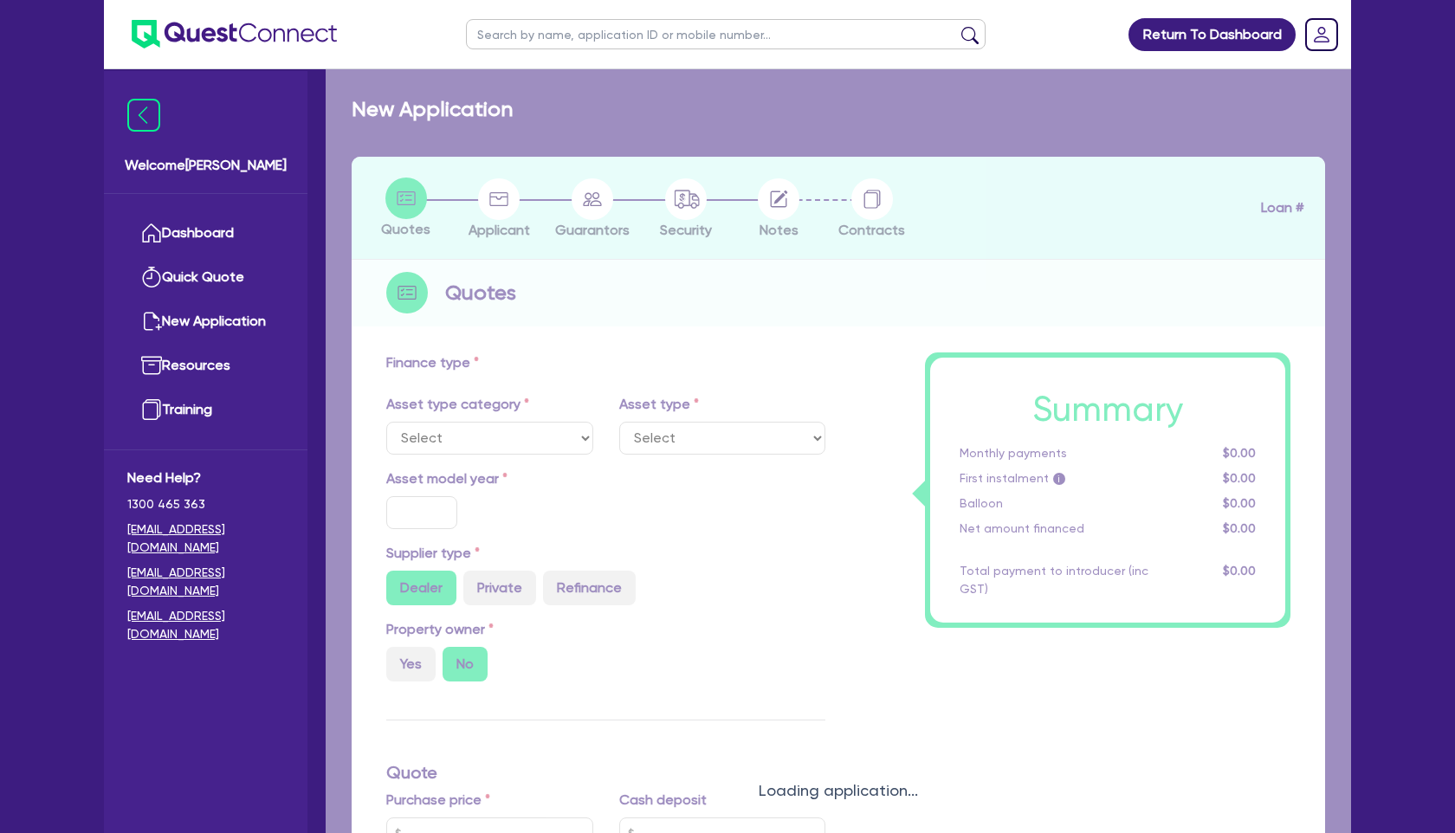
select select "PRIMARY_ASSETS"
type input "2015"
radio input "false"
radio input "true"
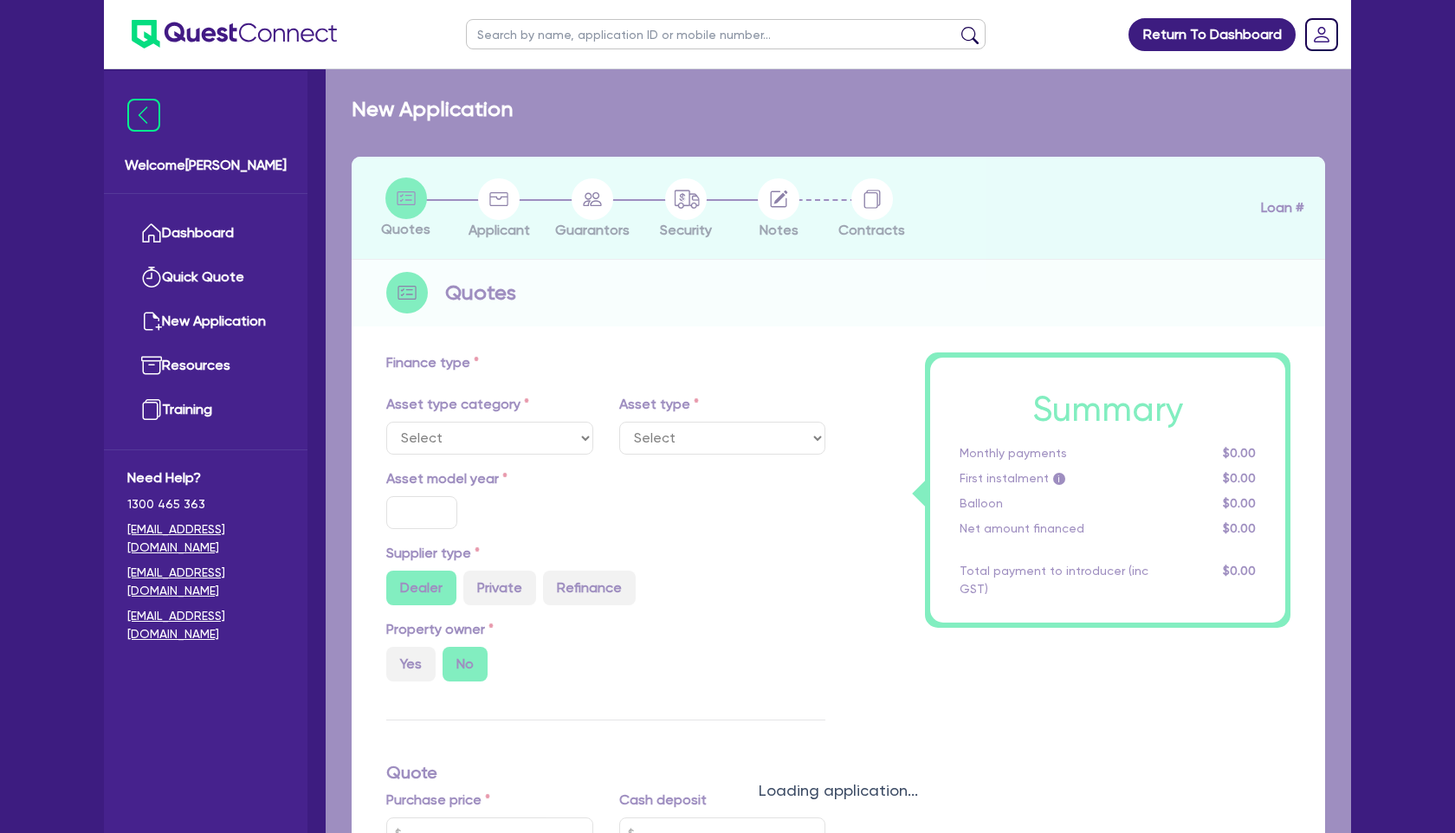
type input "150,000"
type input "30"
type input "45,000"
type input "4"
type input "6,000"
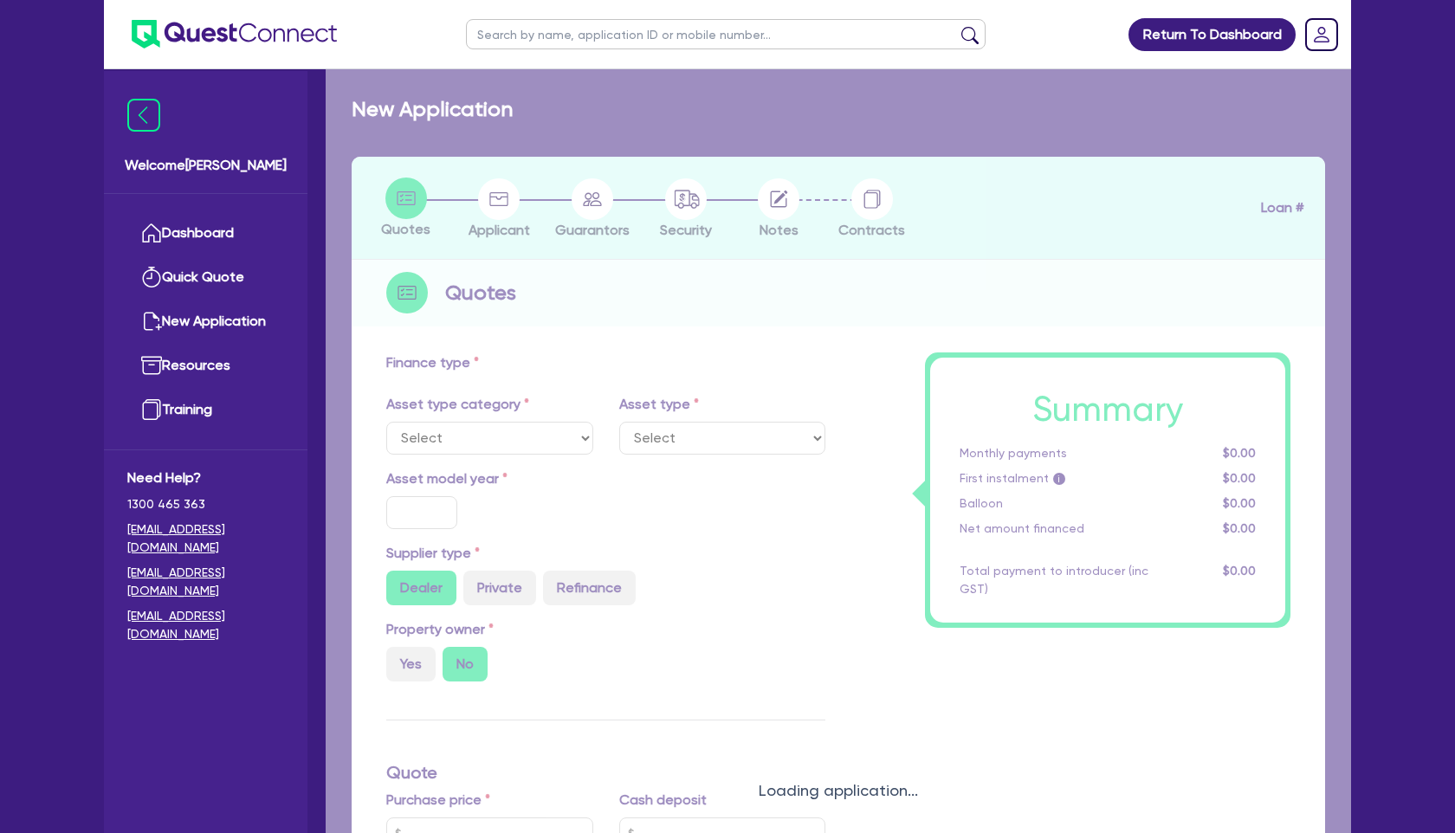
type input "17.95"
select select "HEAVY_TRUCKS"
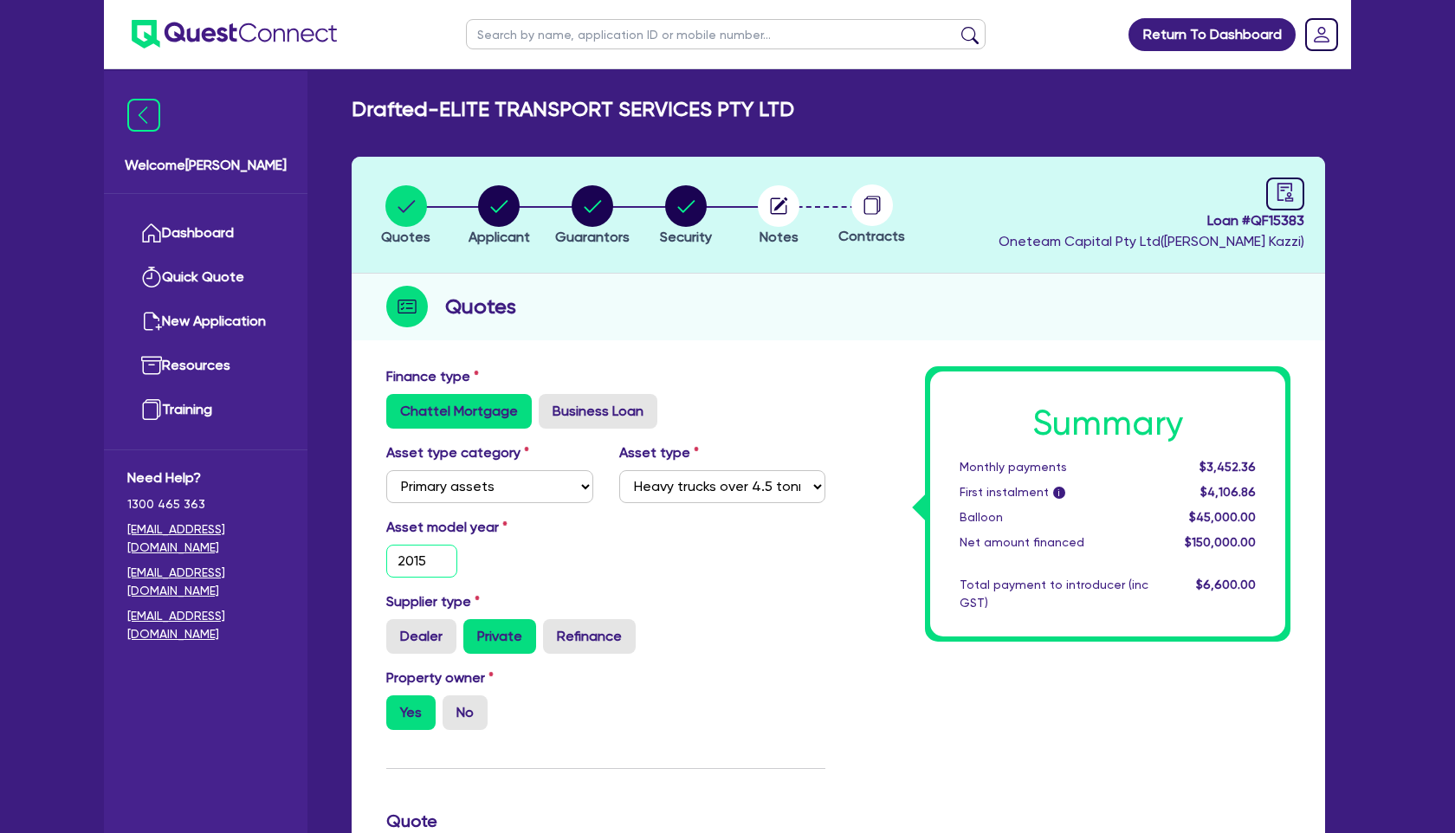
click at [446, 555] on input "2015" at bounding box center [421, 561] width 71 height 33
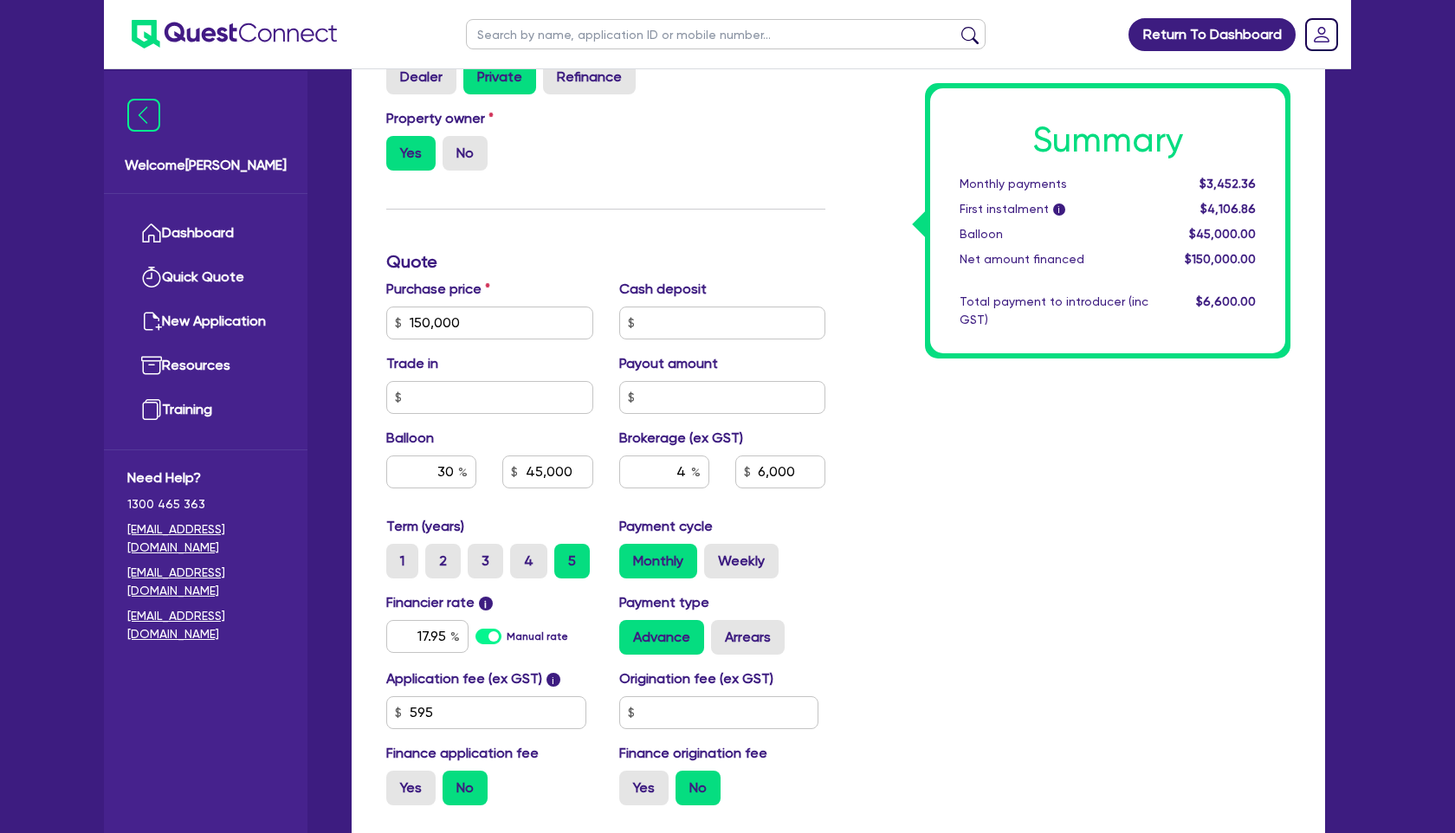
scroll to position [568, 0]
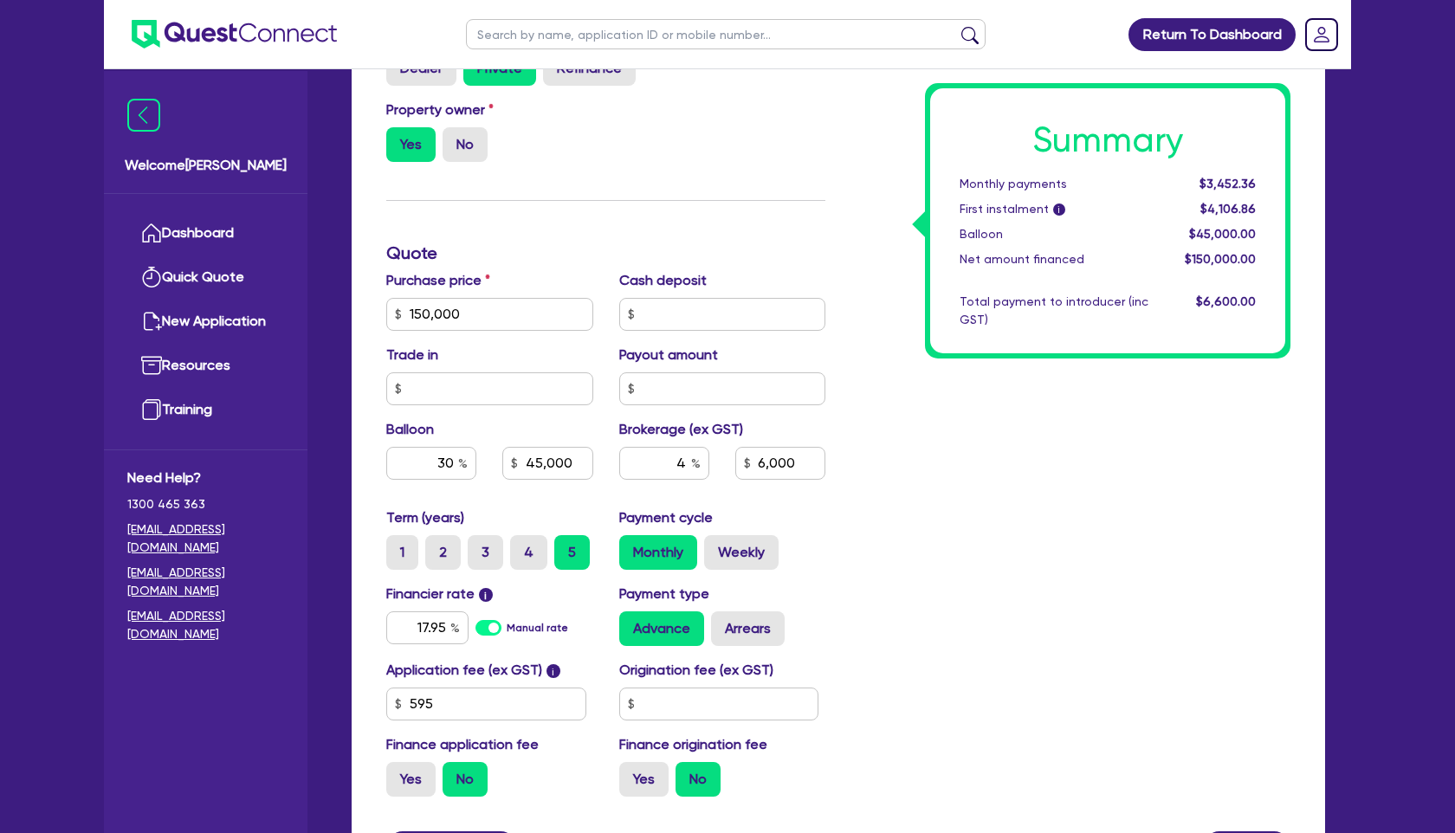
type input "2014"
type input "150,000"
type input "45,000"
type input "6,000"
click at [931, 669] on div "Summary Monthly payments $3,452.36 First instalment i $4,106.86 Balloon $45,000…" at bounding box center [1070, 304] width 465 height 1012
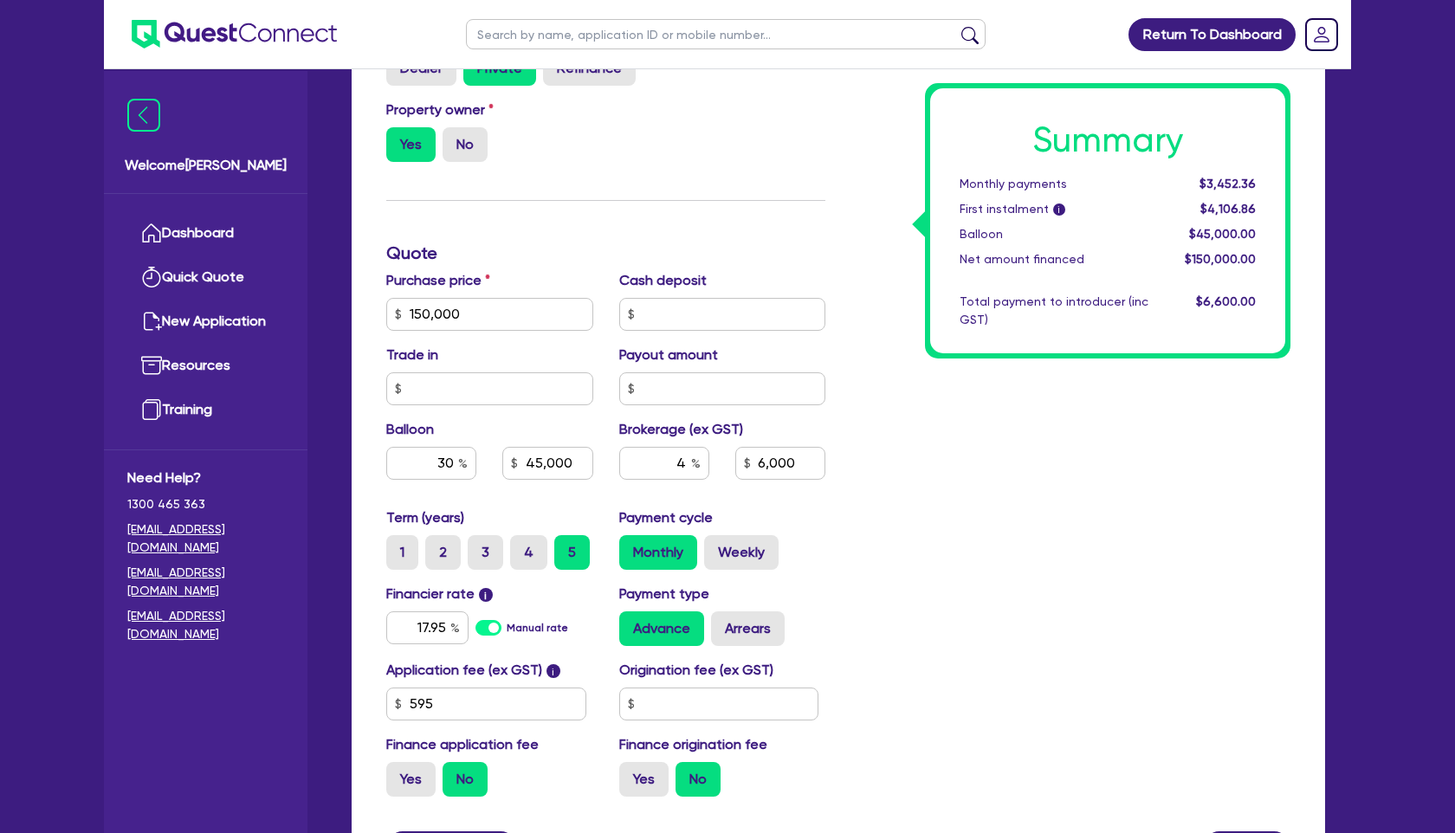
type input "150,000"
type input "45,000"
type input "6,000"
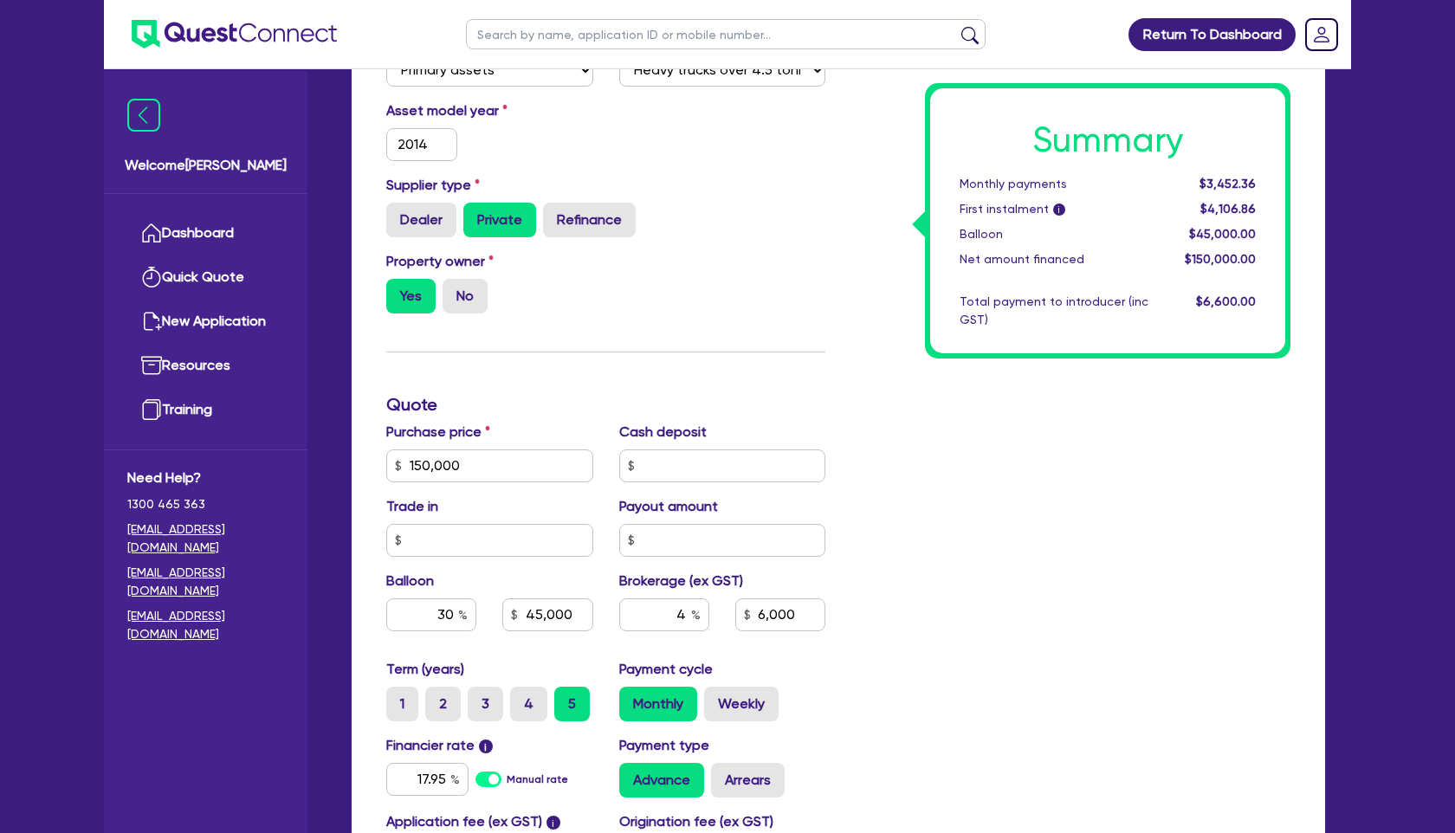
scroll to position [431, 0]
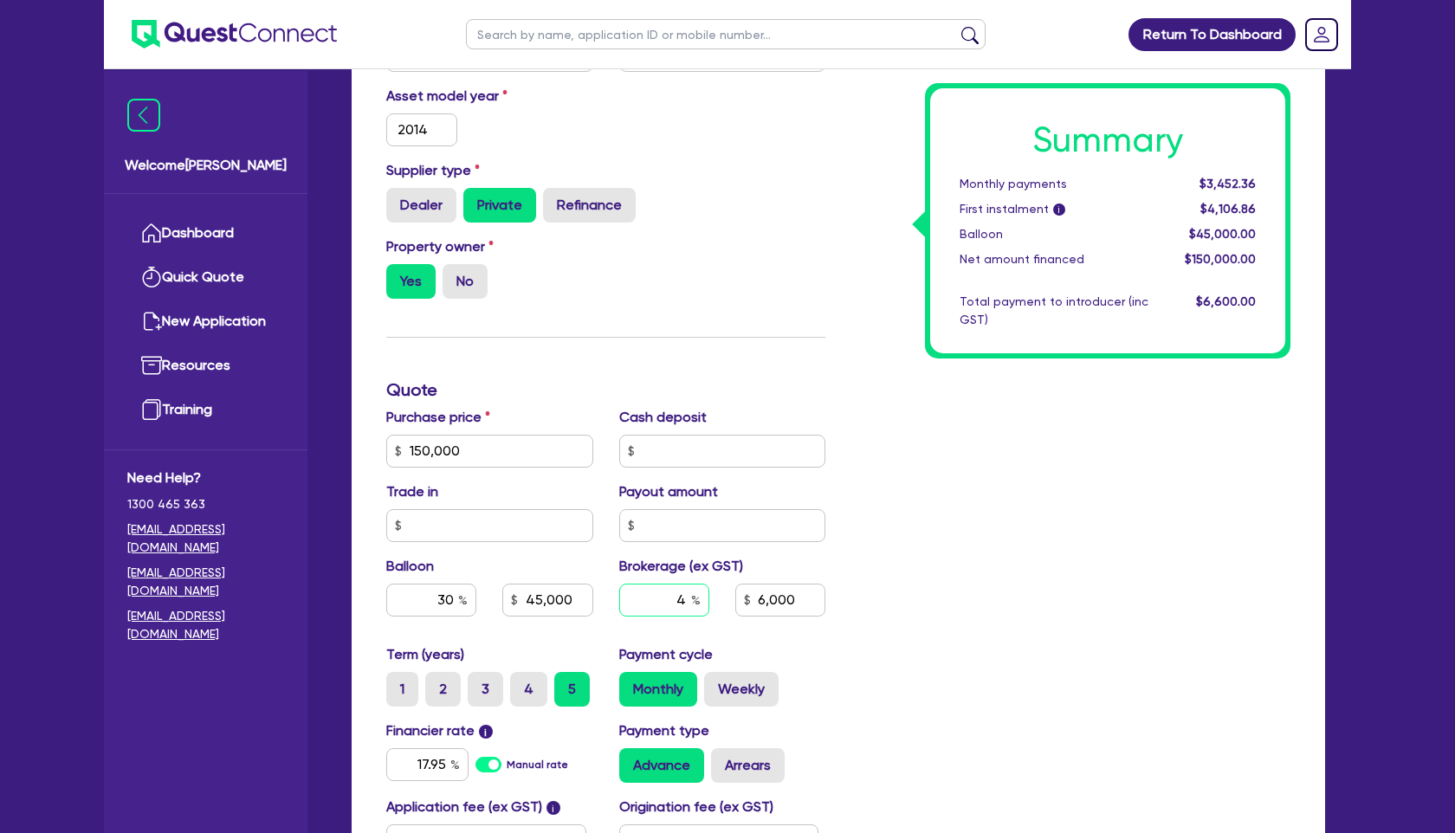
drag, startPoint x: 687, startPoint y: 602, endPoint x: 652, endPoint y: 602, distance: 34.6
click at [652, 602] on input "4" at bounding box center [664, 600] width 90 height 33
type input "5"
type input "150,000"
type input "45,000"
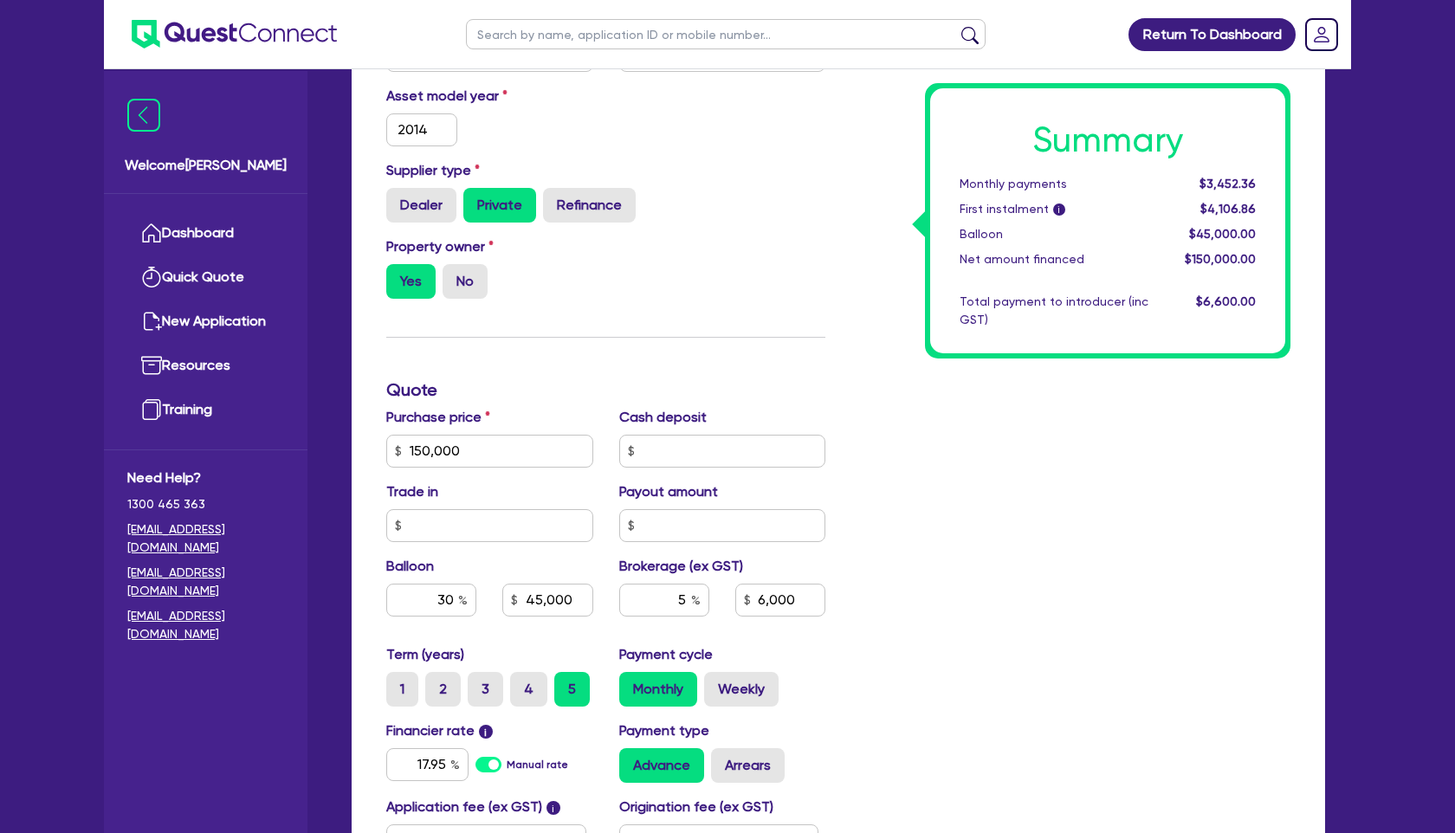
type input "6,000"
click at [958, 602] on div "Summary Monthly payments $3,452.36 First instalment i $4,106.86 Balloon $45,000…" at bounding box center [1070, 441] width 465 height 1012
type input "150,000"
type input "45,000"
type input "6,000"
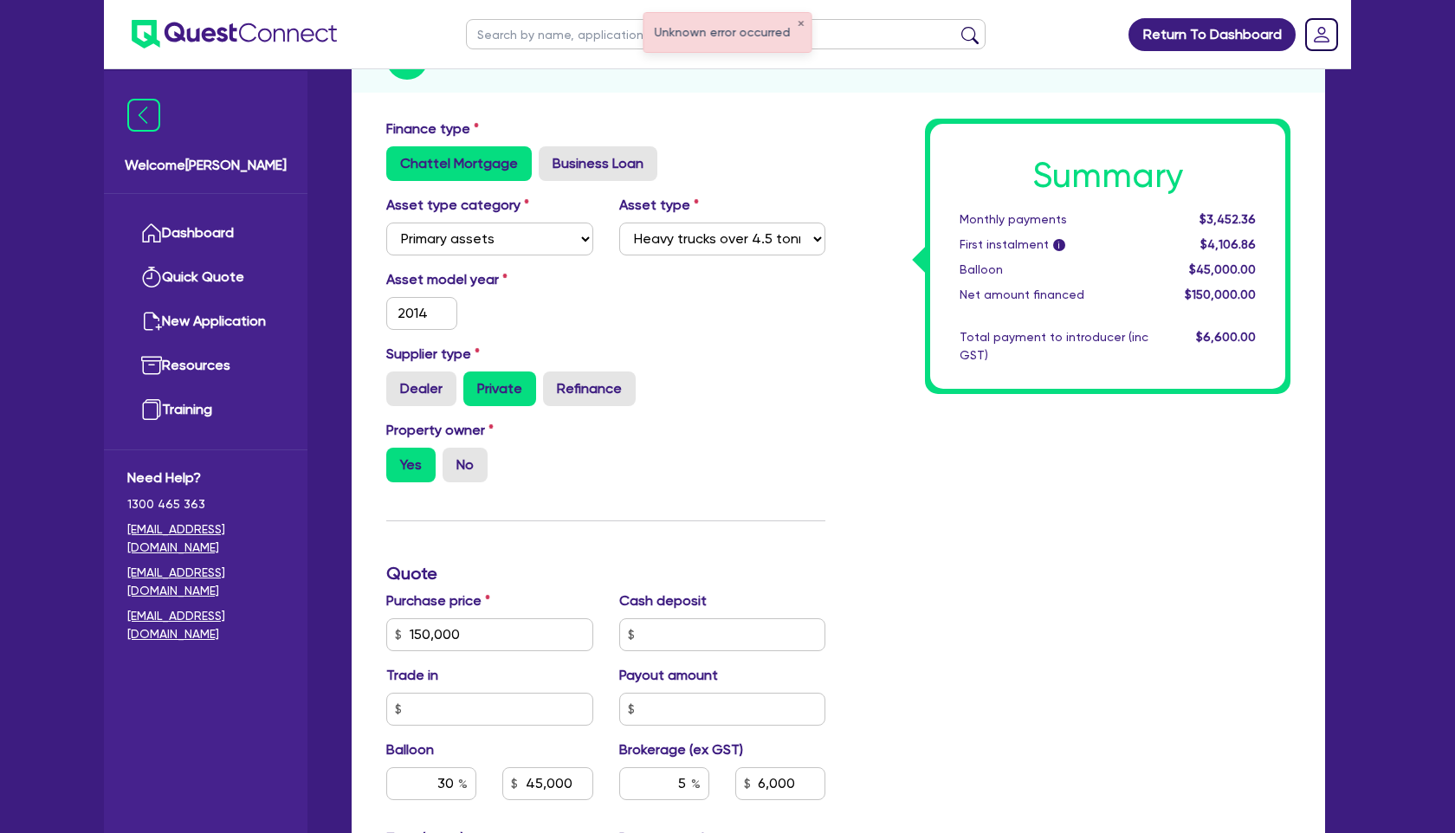
scroll to position [0, 0]
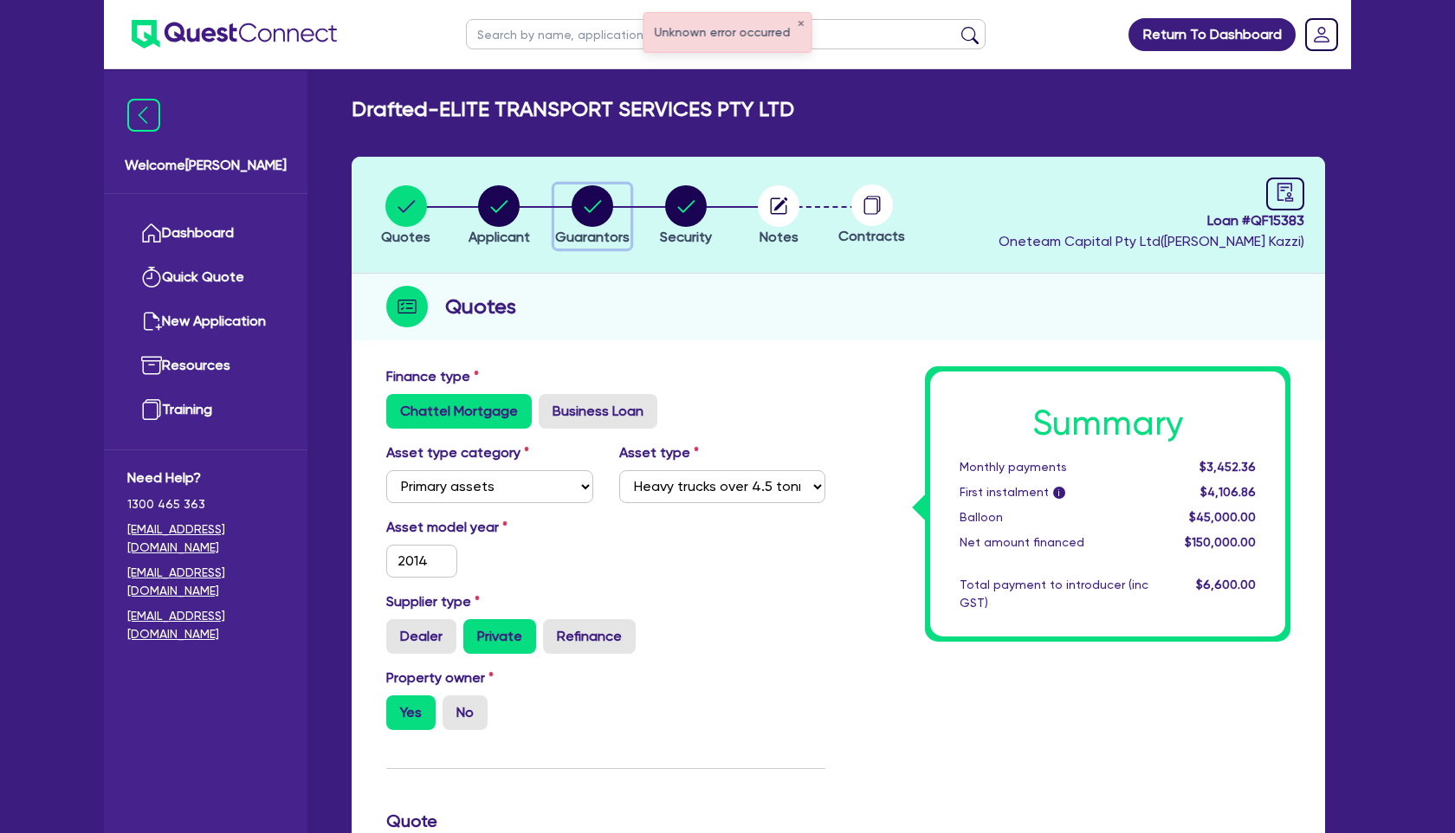
click at [591, 190] on circle "button" at bounding box center [593, 206] width 42 height 42
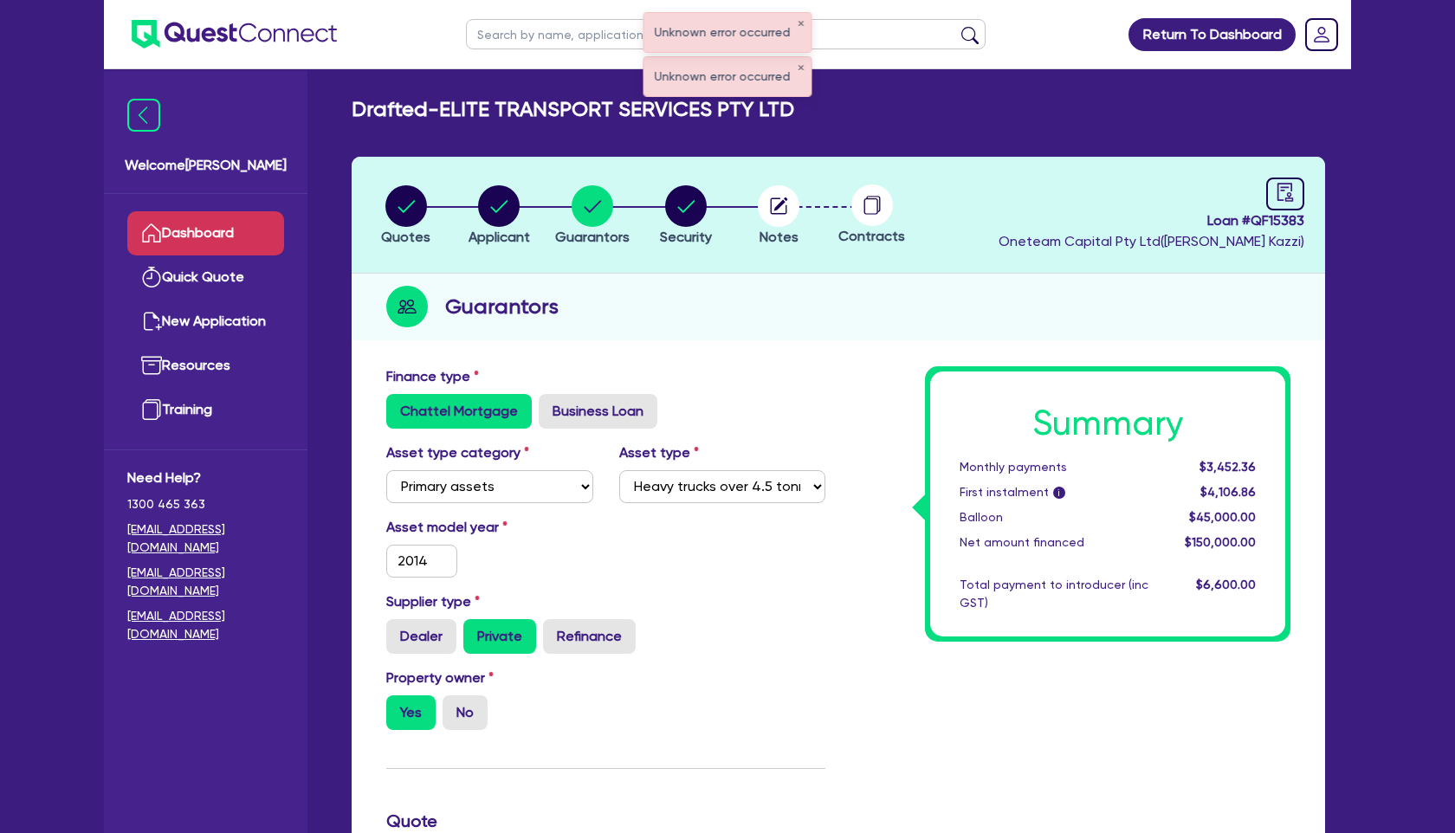
click at [231, 231] on link "Dashboard" at bounding box center [205, 233] width 157 height 44
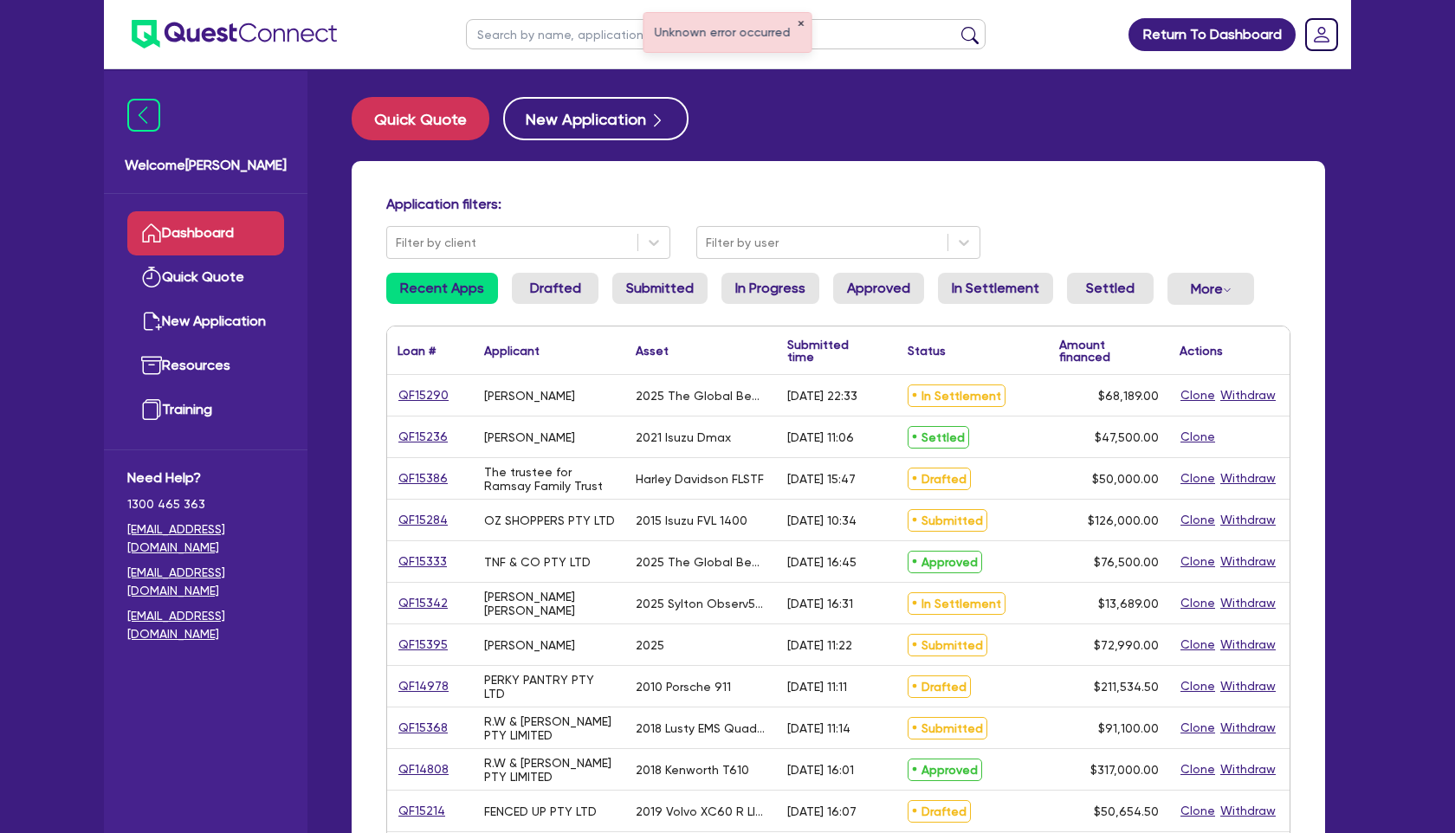
click at [799, 25] on button "✕" at bounding box center [801, 24] width 7 height 9
click at [727, 36] on input "text" at bounding box center [726, 34] width 520 height 30
type input "elite"
click at [956, 26] on button "submit" at bounding box center [970, 38] width 28 height 24
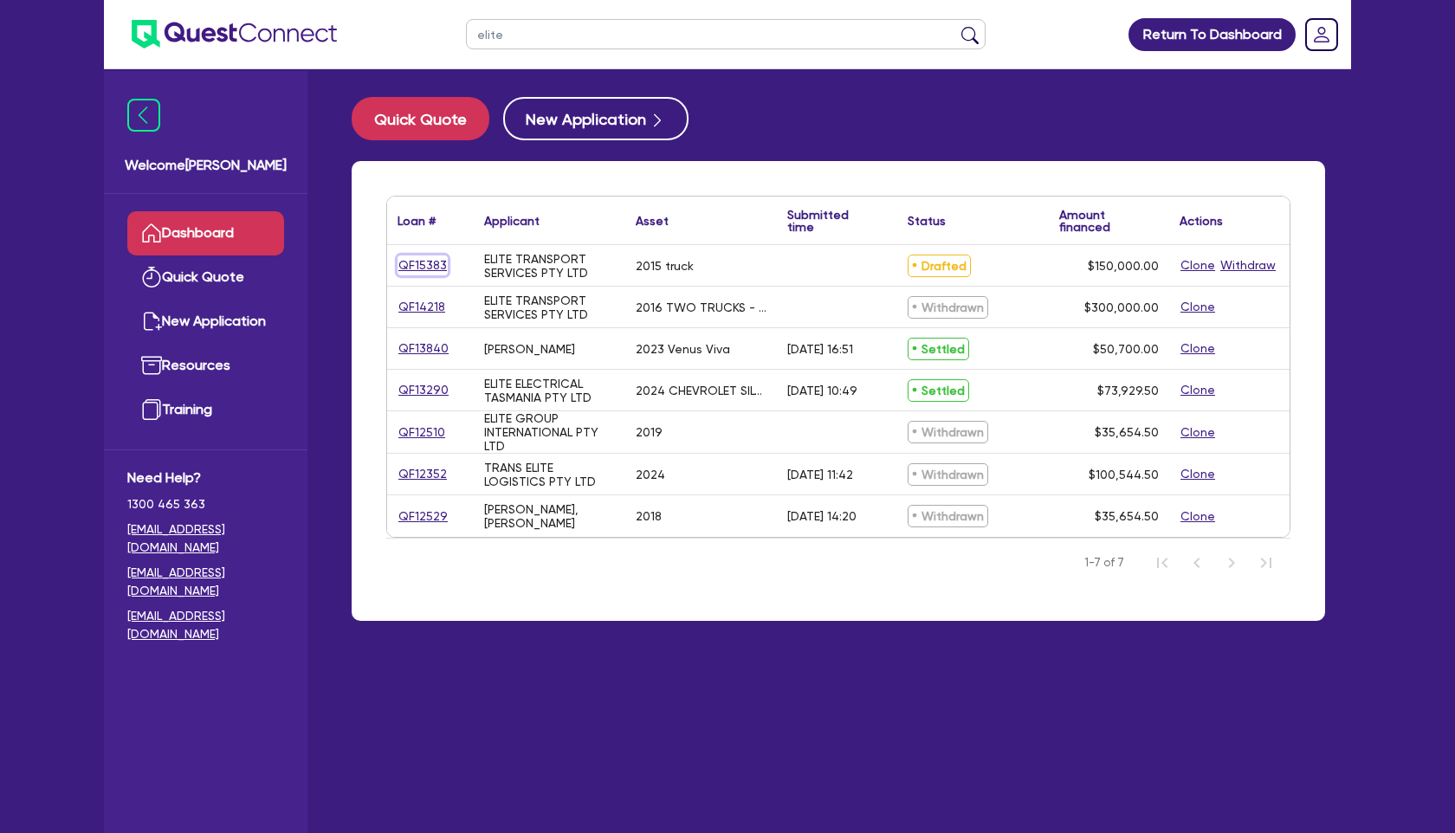
click at [419, 264] on link "QF15383" at bounding box center [422, 265] width 50 height 20
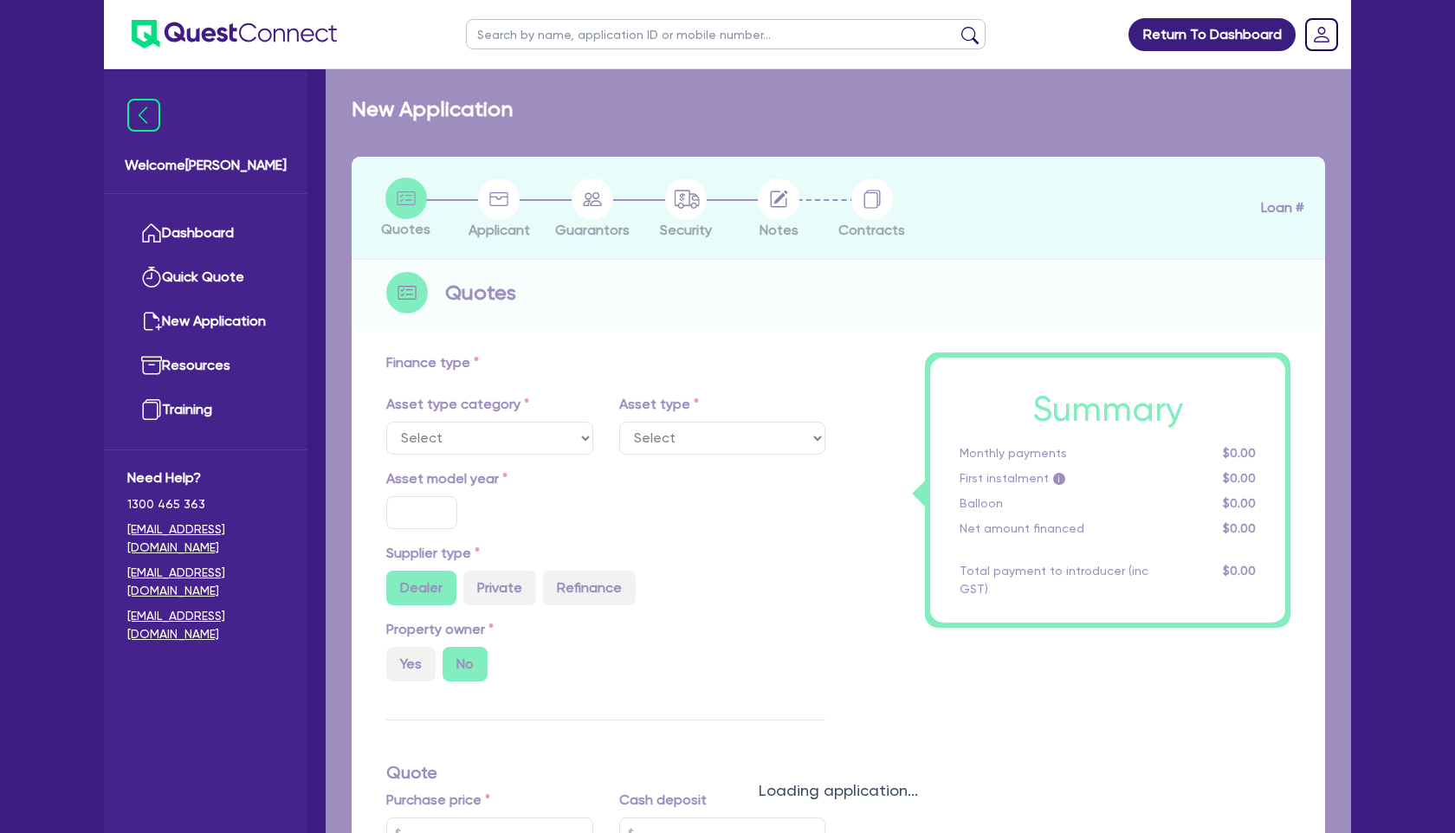
select select "PRIMARY_ASSETS"
type input "2015"
radio input "false"
radio input "true"
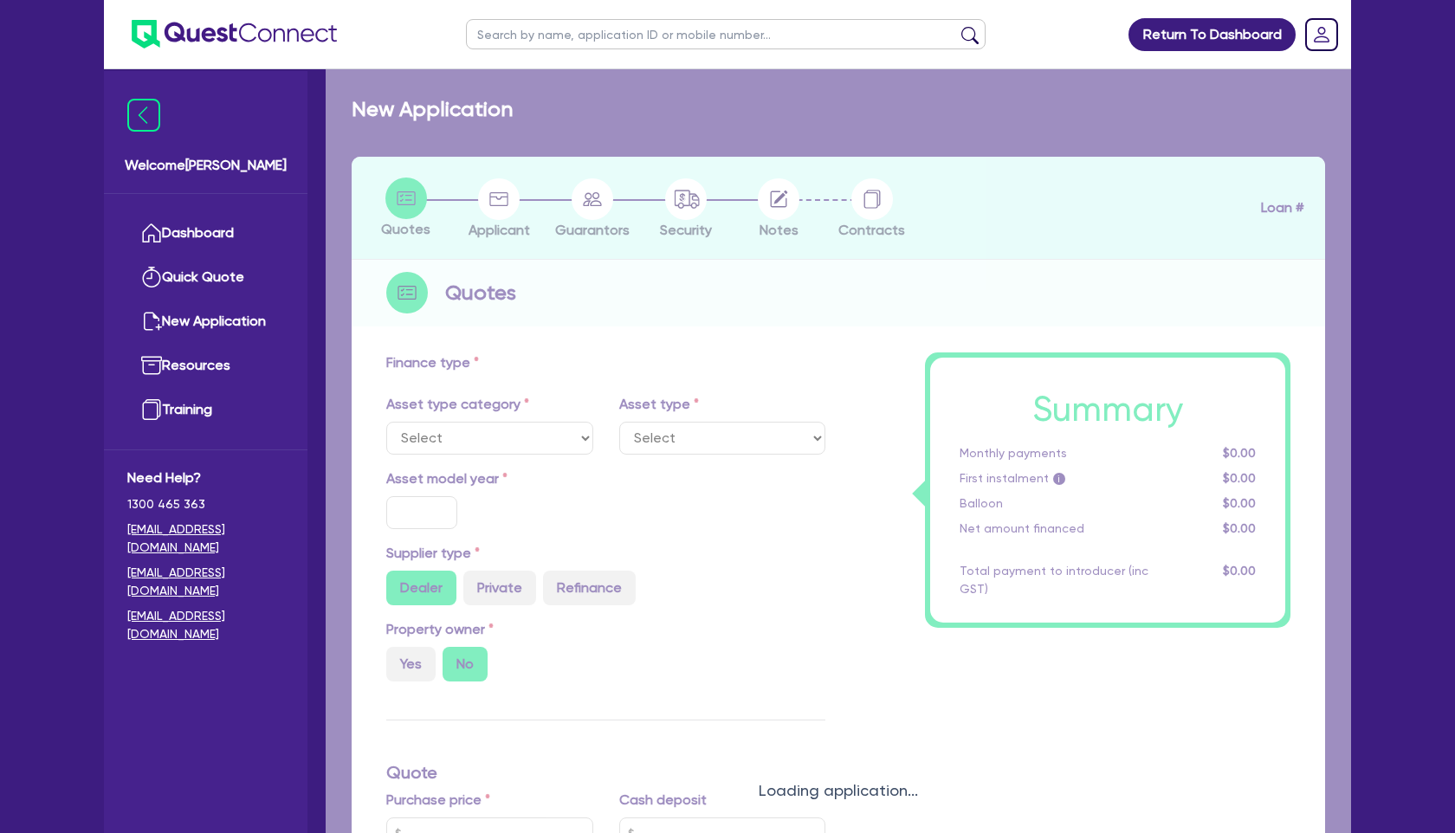
type input "150,000"
type input "30"
type input "45,000"
type input "4"
type input "6,000"
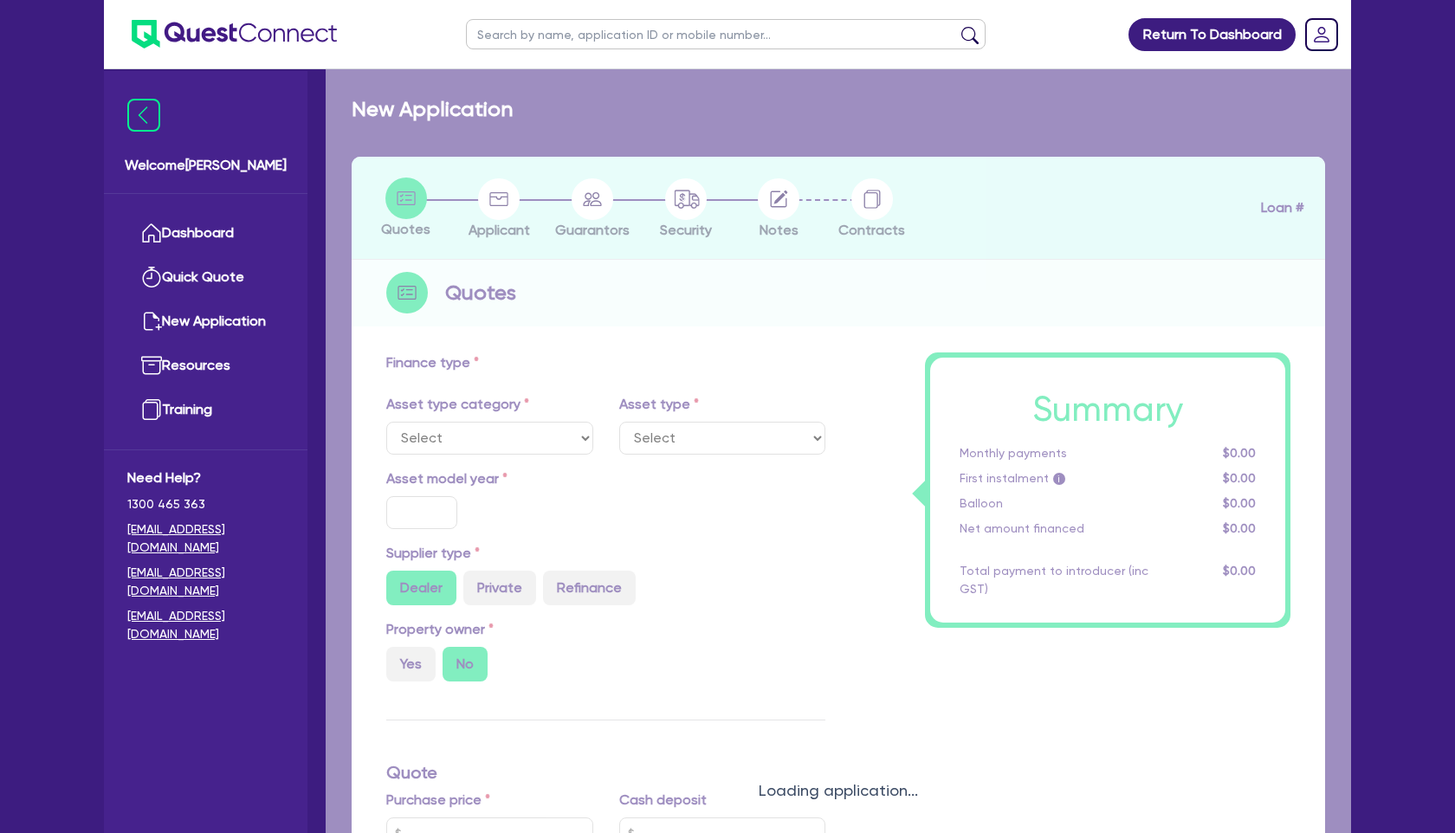
type input "17.95"
select select "HEAVY_TRUCKS"
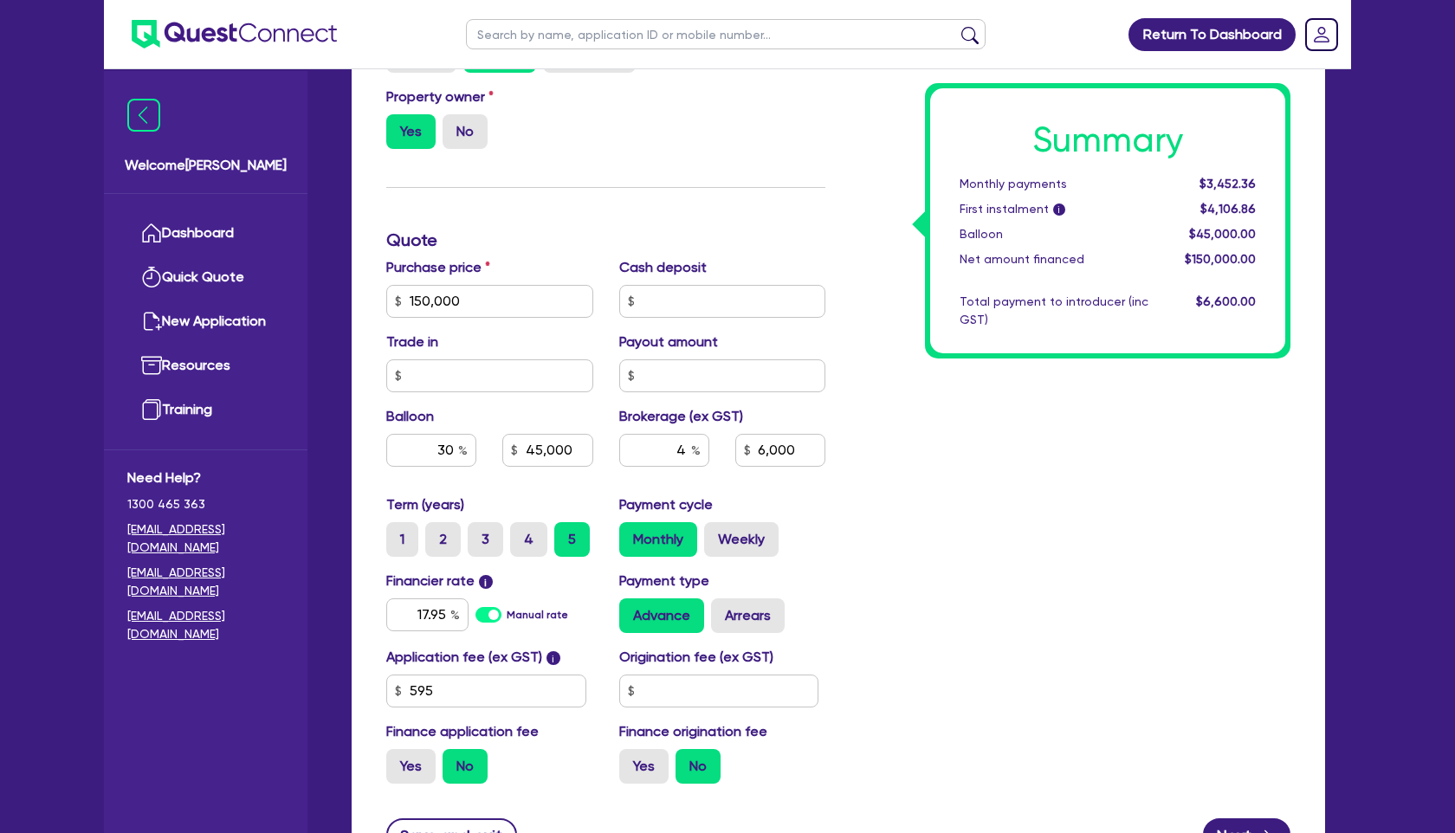
scroll to position [583, 0]
drag, startPoint x: 674, startPoint y: 454, endPoint x: 688, endPoint y: 454, distance: 13.9
click at [688, 454] on input "4" at bounding box center [664, 448] width 90 height 33
type input "5"
type input "150,000"
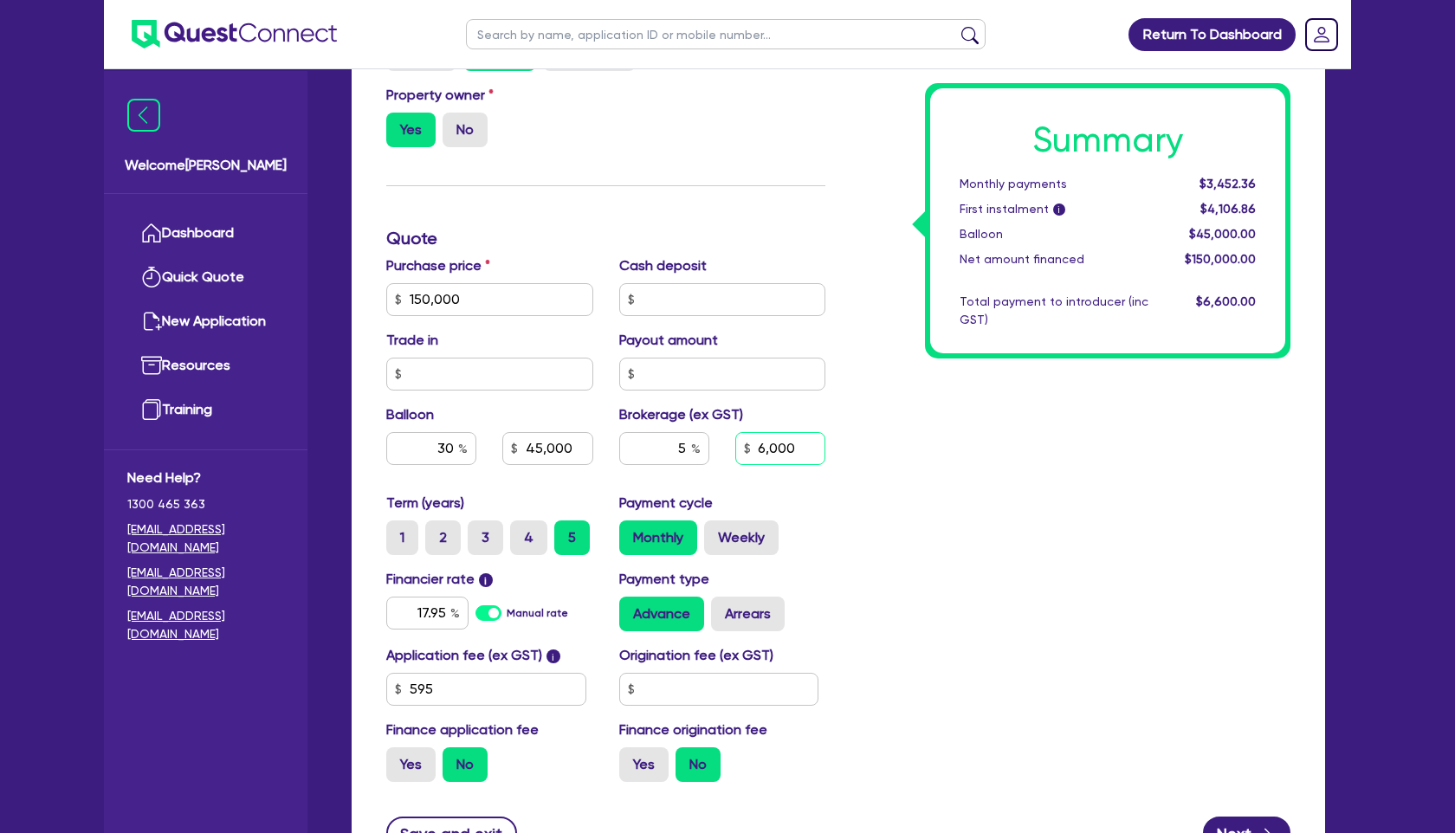
type input "45,000"
type input "6,000"
type input "150,000"
type input "45,000"
type input "6,000"
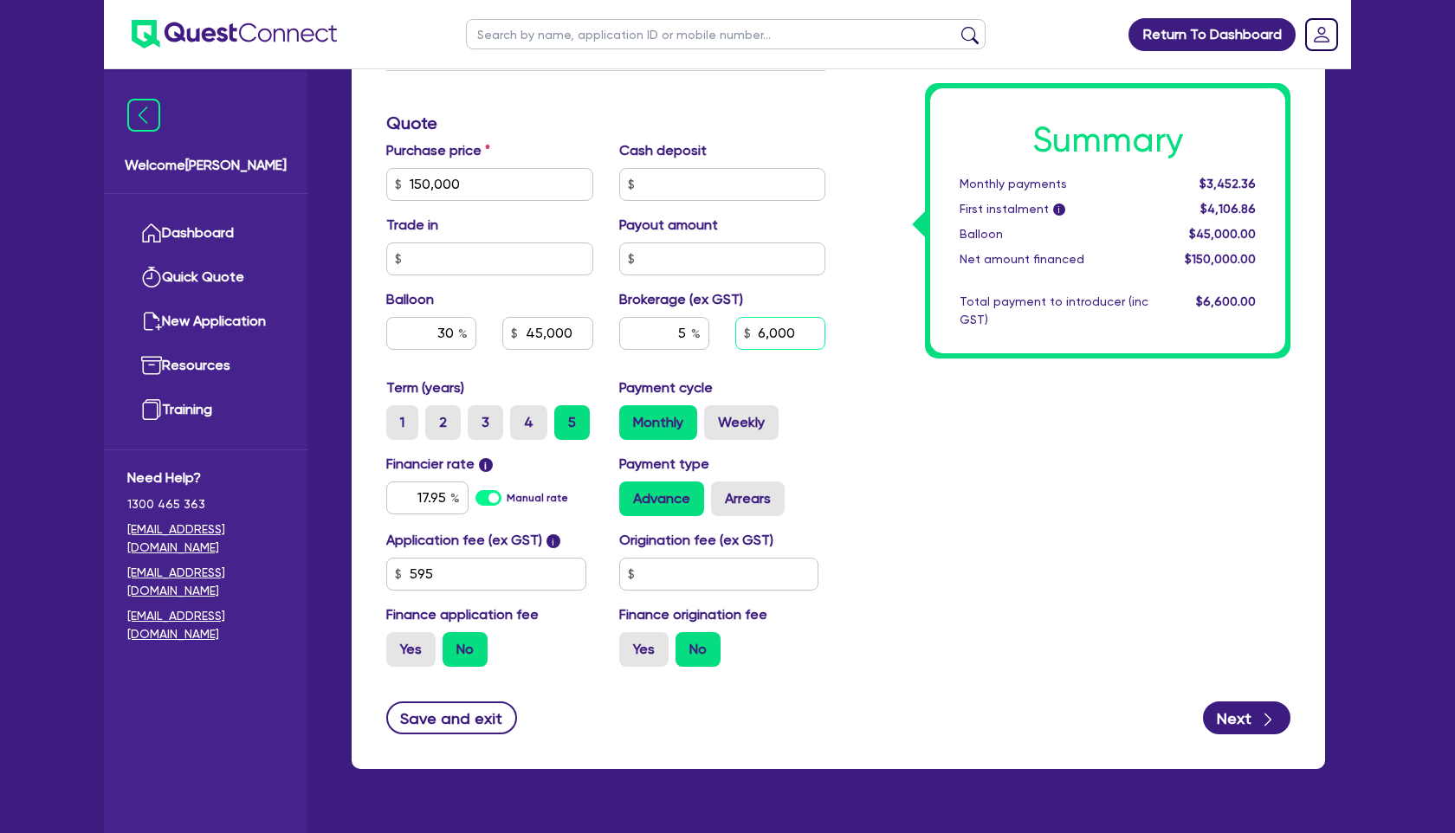
scroll to position [711, 0]
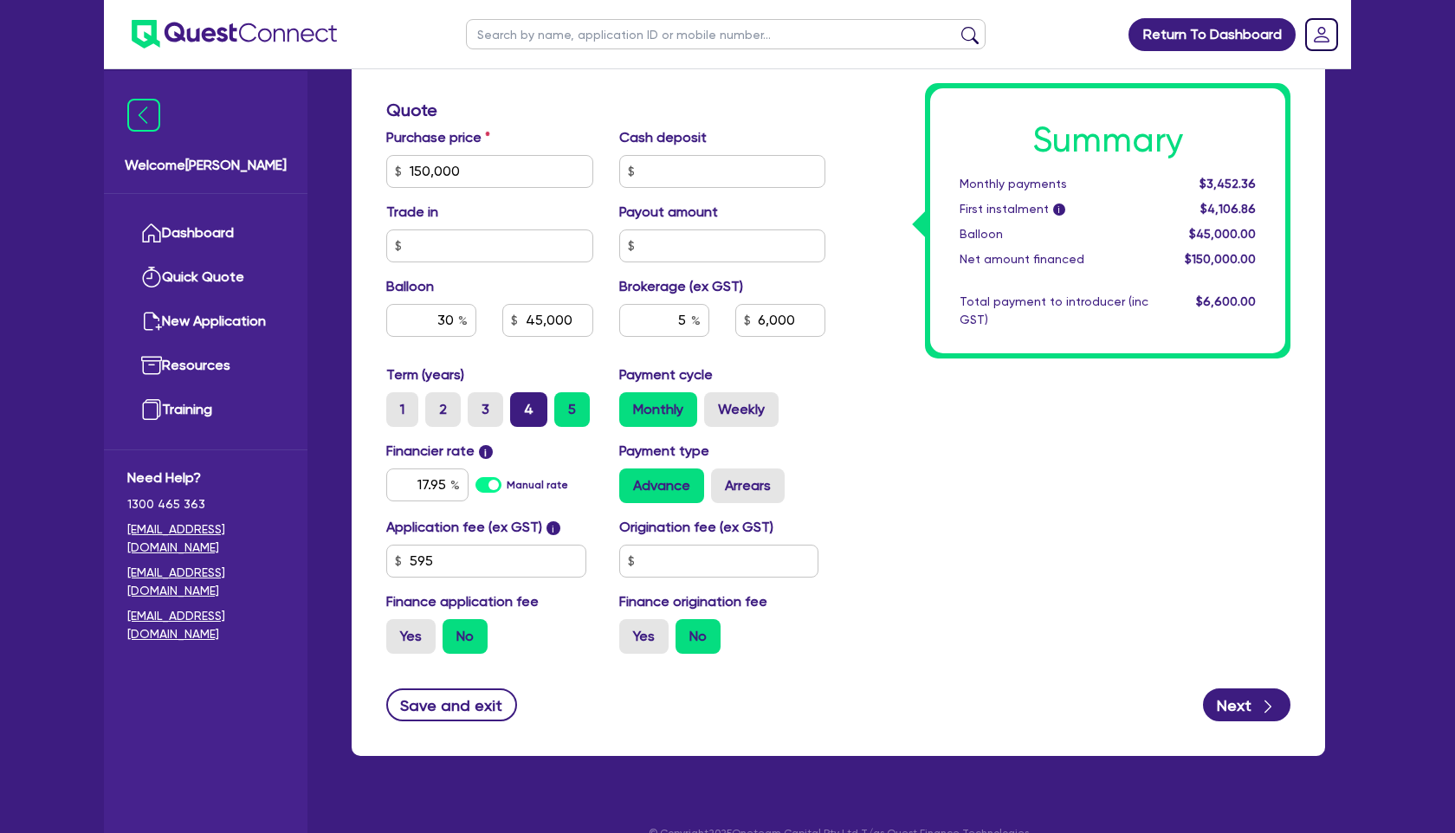
click at [533, 417] on label "4" at bounding box center [528, 409] width 37 height 35
click at [521, 404] on input "4" at bounding box center [515, 397] width 11 height 11
radio input "true"
type input "150,000"
type input "45,000"
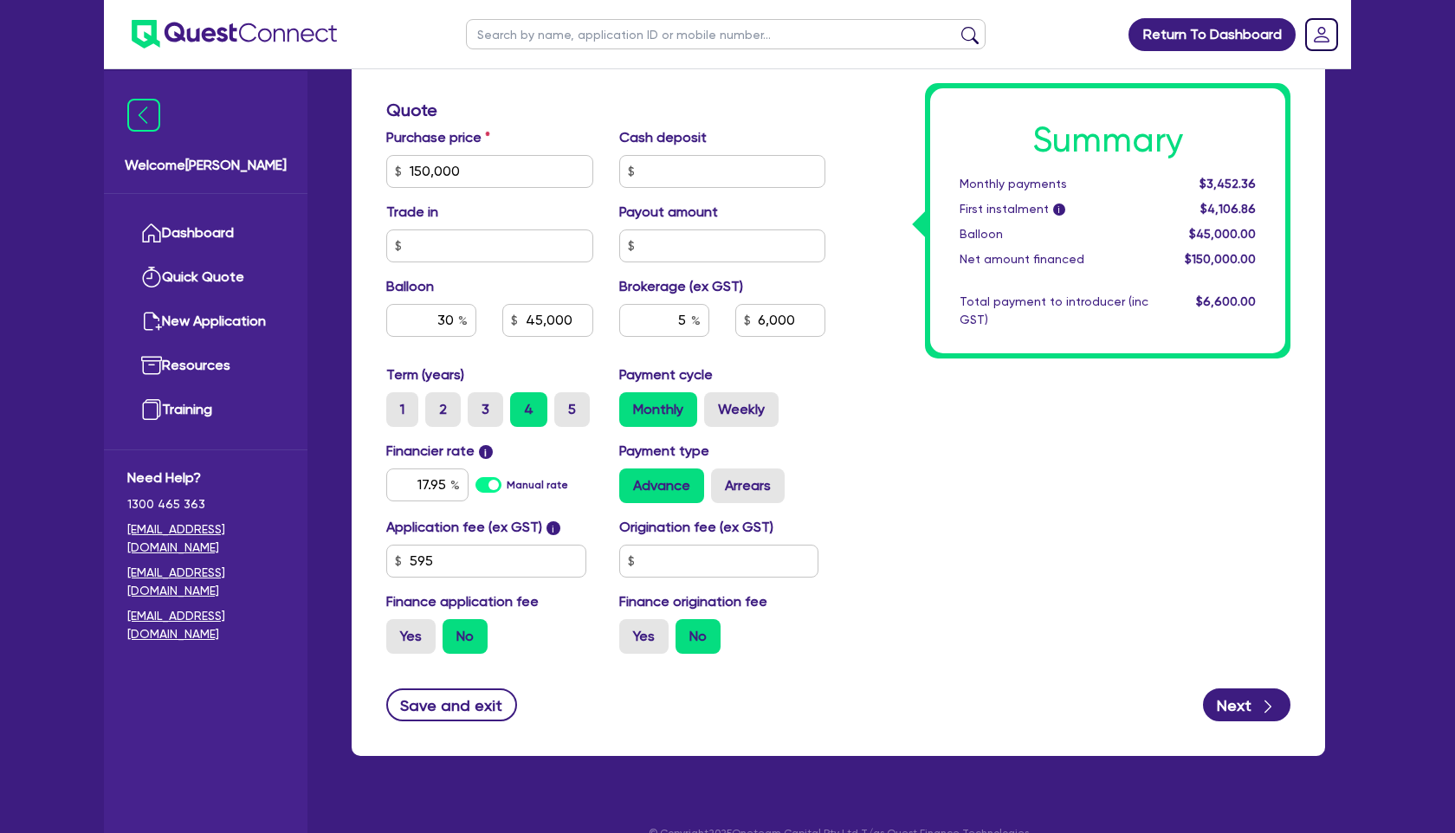
type input "6,000"
type input "150,000"
type input "45,000"
drag, startPoint x: 804, startPoint y: 322, endPoint x: 688, endPoint y: 320, distance: 116.1
click at [688, 320] on div "5 6,000" at bounding box center [722, 327] width 233 height 47
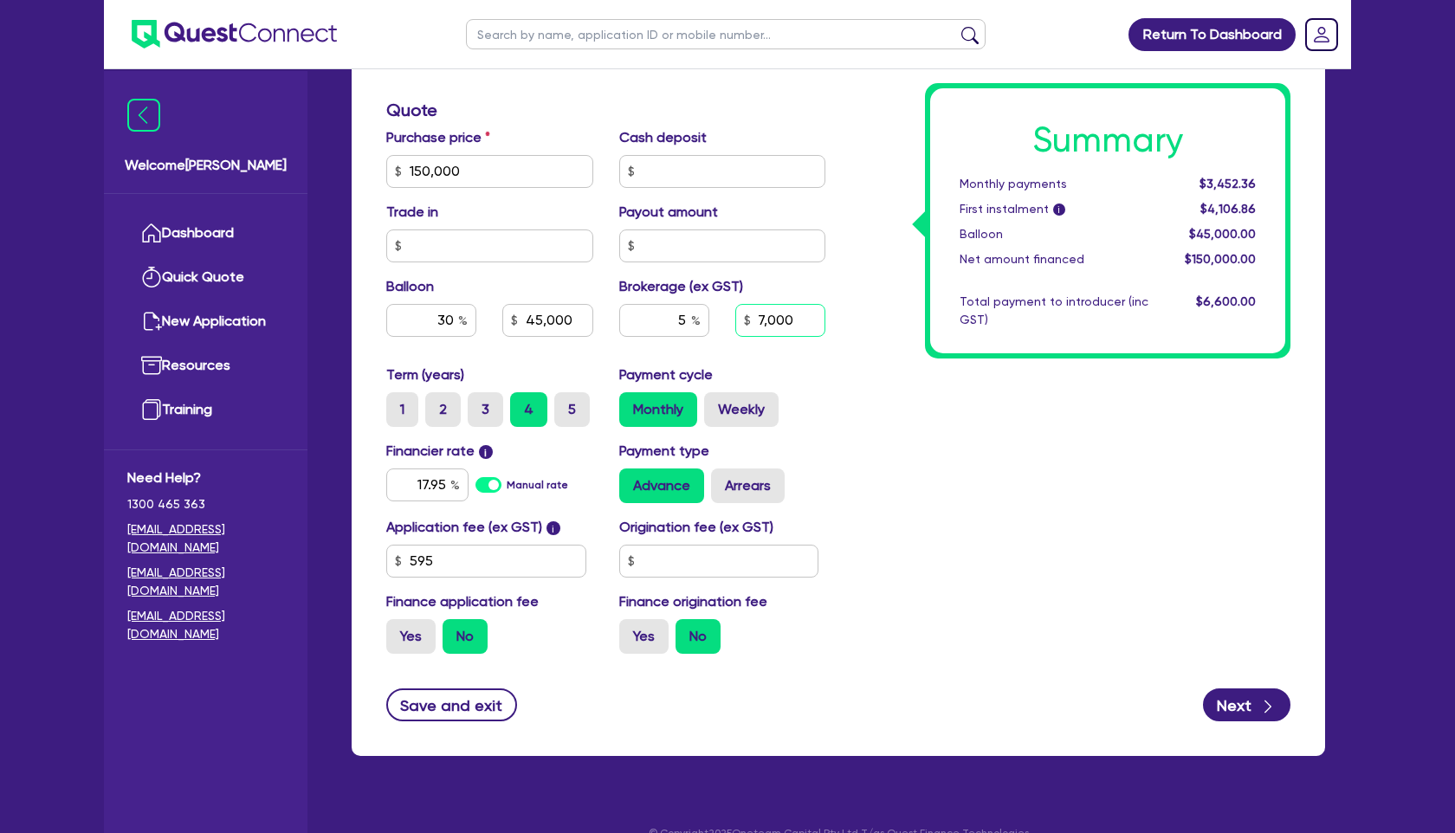
type input "7,000"
type input "150,000"
type input "45,000"
type input "150,000"
type input "45,000"
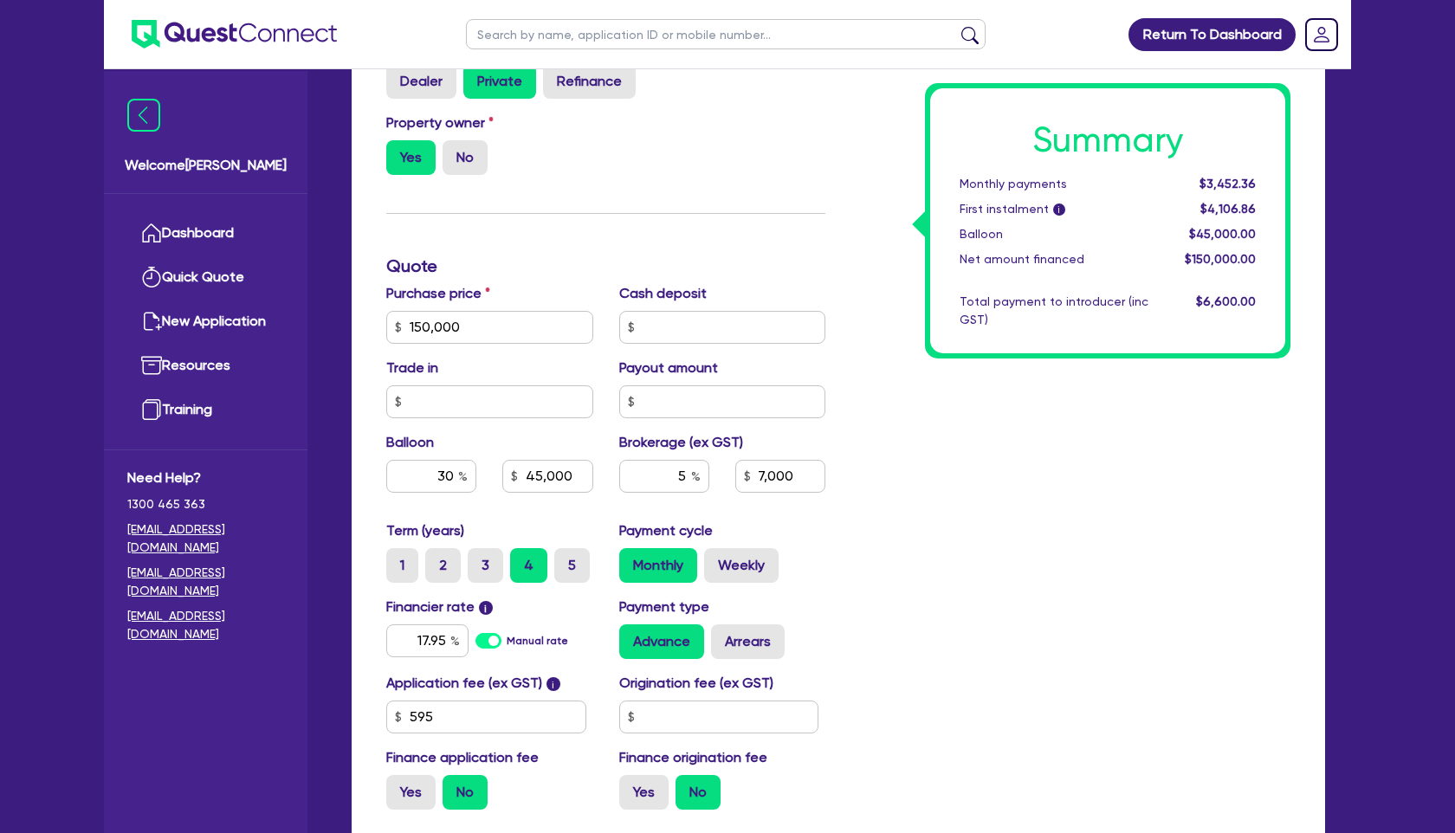
scroll to position [0, 0]
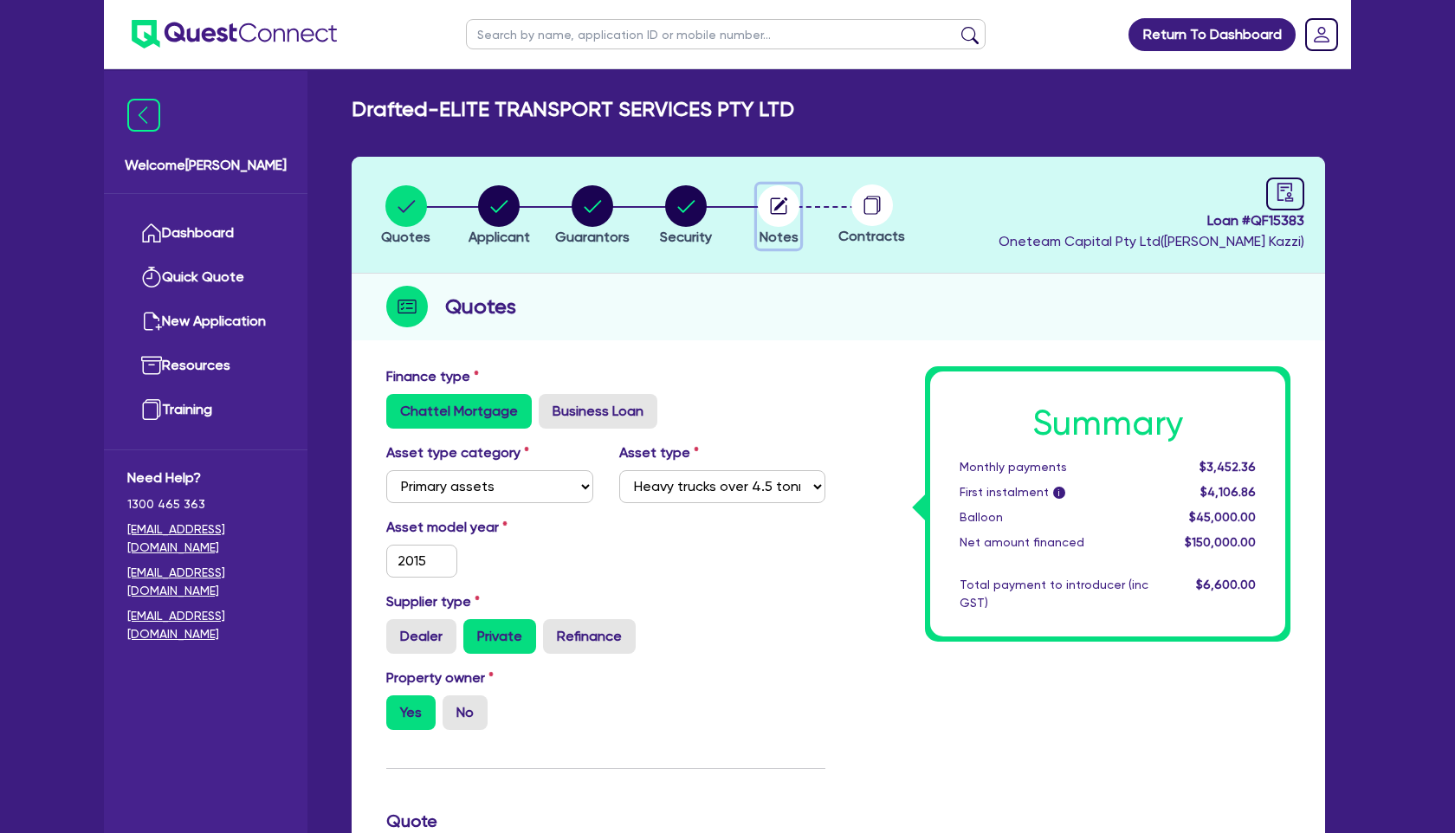
click at [784, 199] on circle "button" at bounding box center [779, 206] width 42 height 42
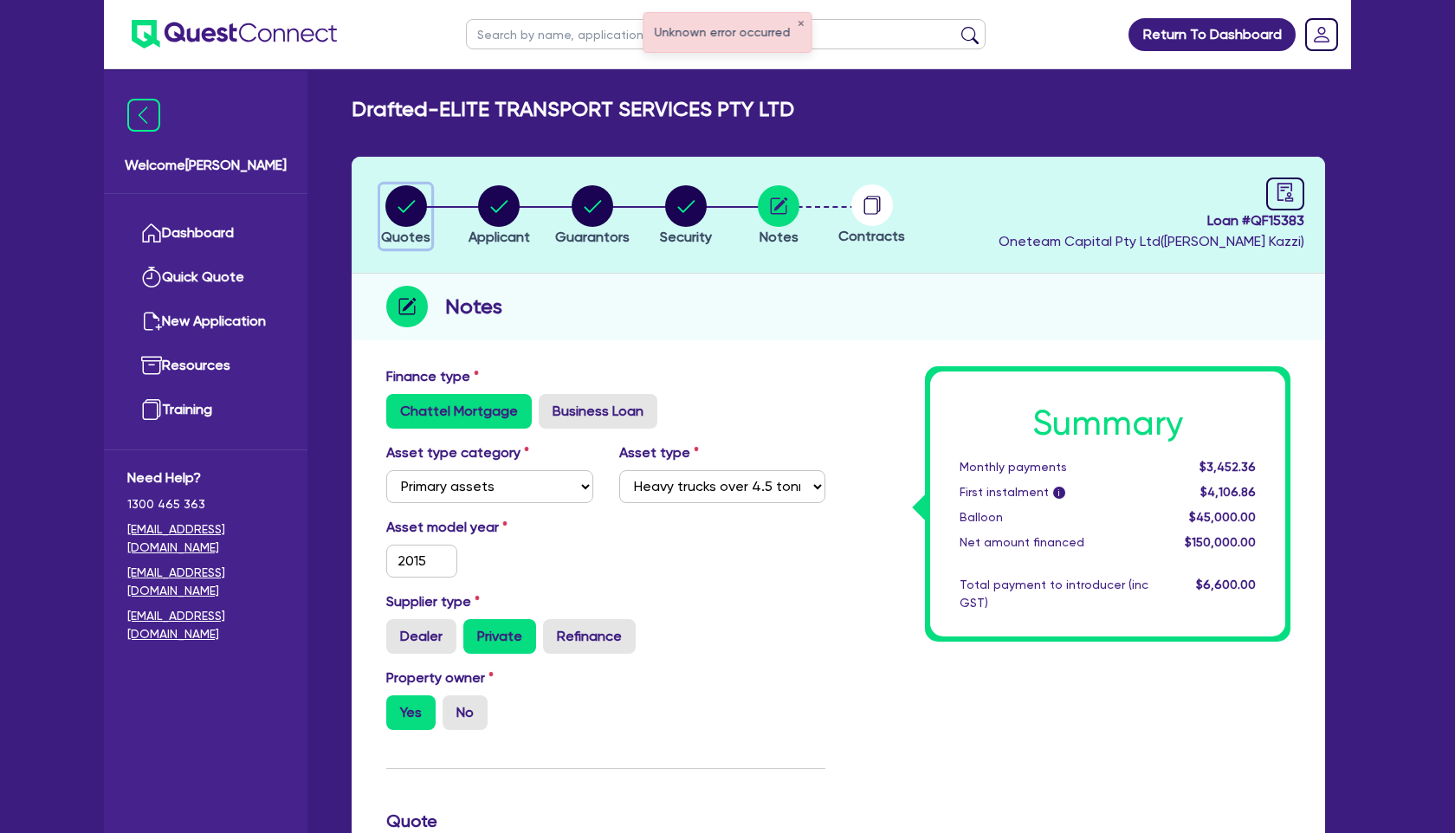
click at [392, 191] on circle "button" at bounding box center [406, 206] width 42 height 42
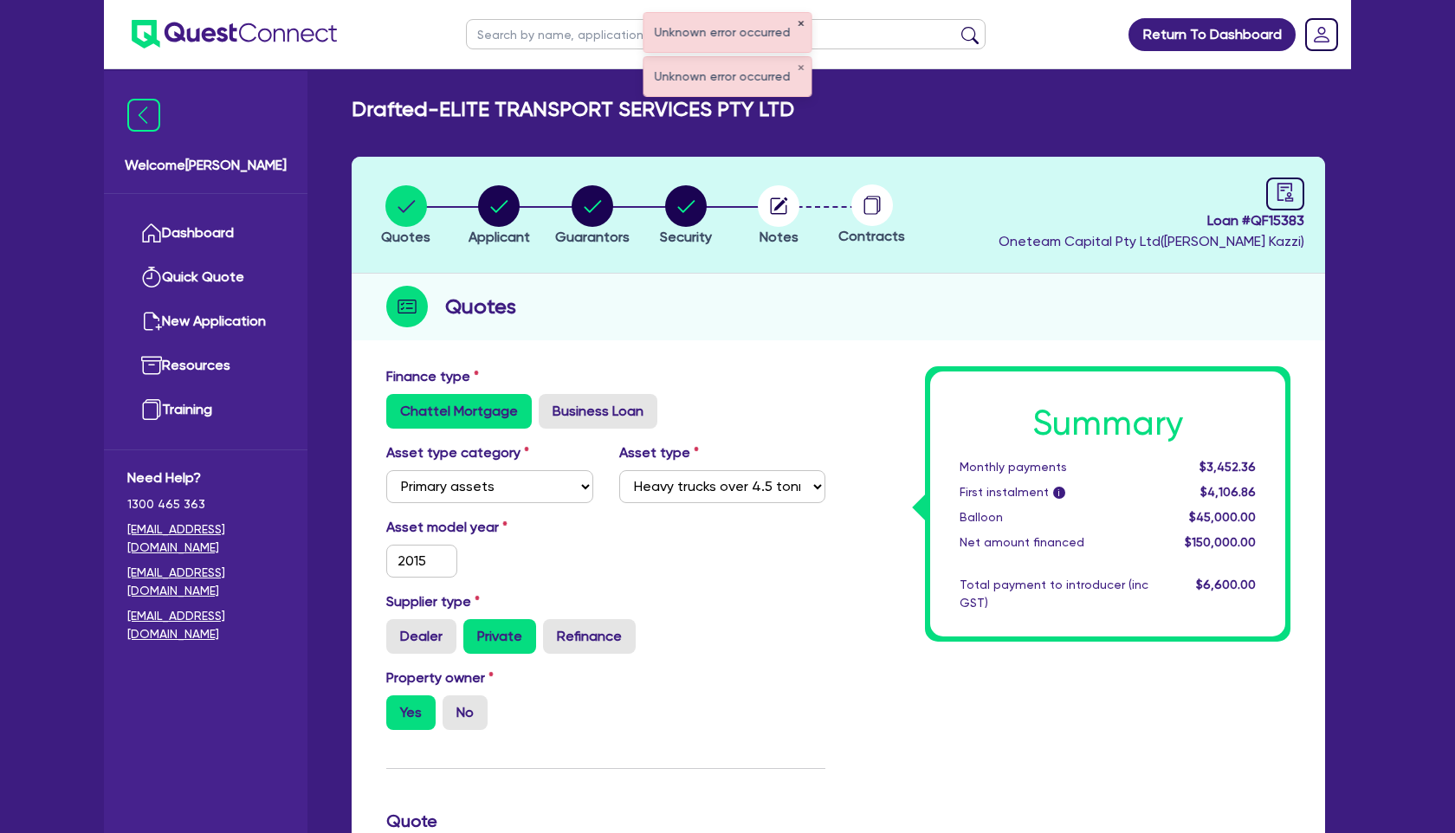
click at [798, 25] on button "✕" at bounding box center [801, 24] width 7 height 9
click at [800, 22] on button "✕" at bounding box center [801, 24] width 7 height 9
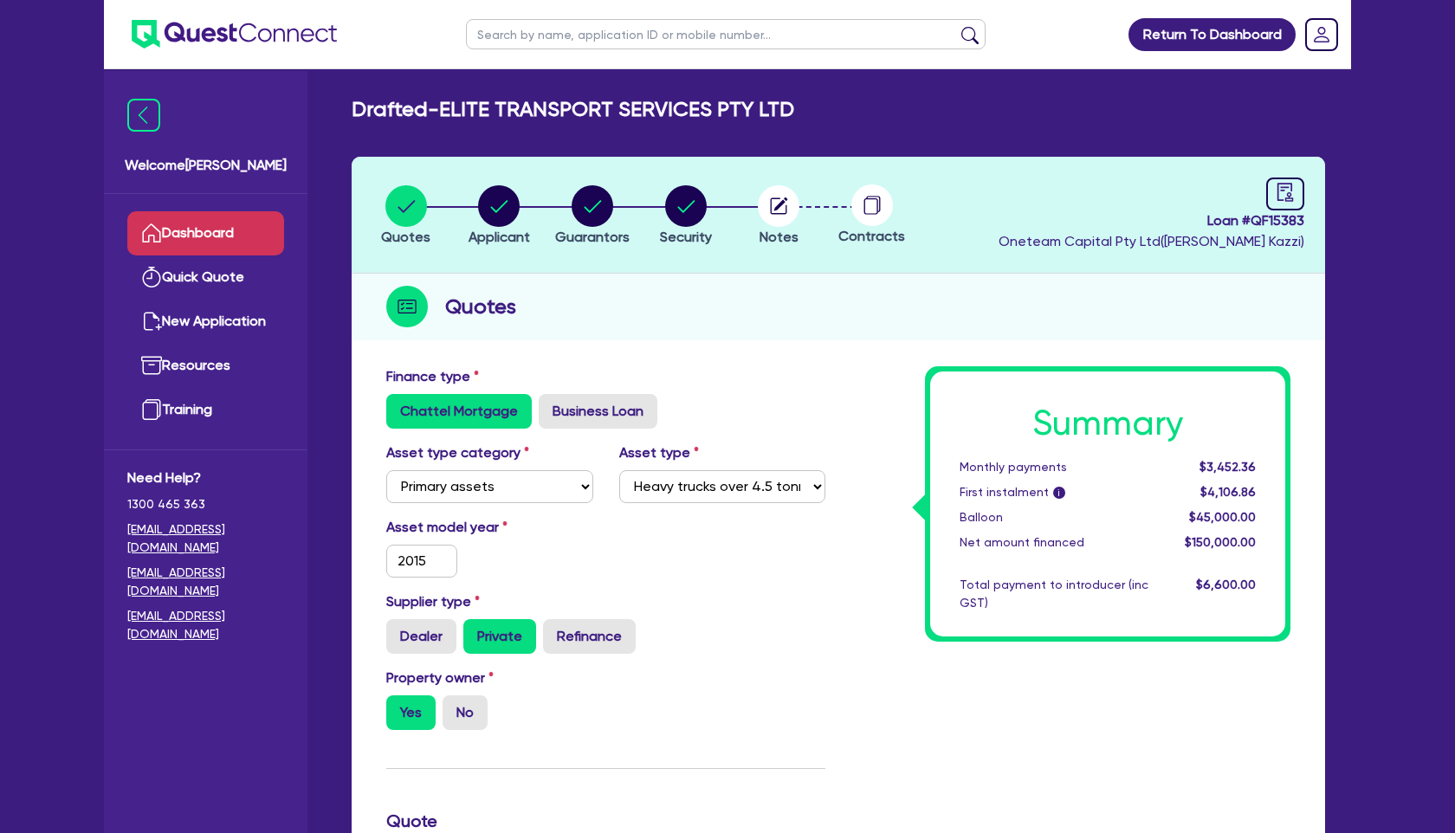
click at [244, 236] on link "Dashboard" at bounding box center [205, 233] width 157 height 44
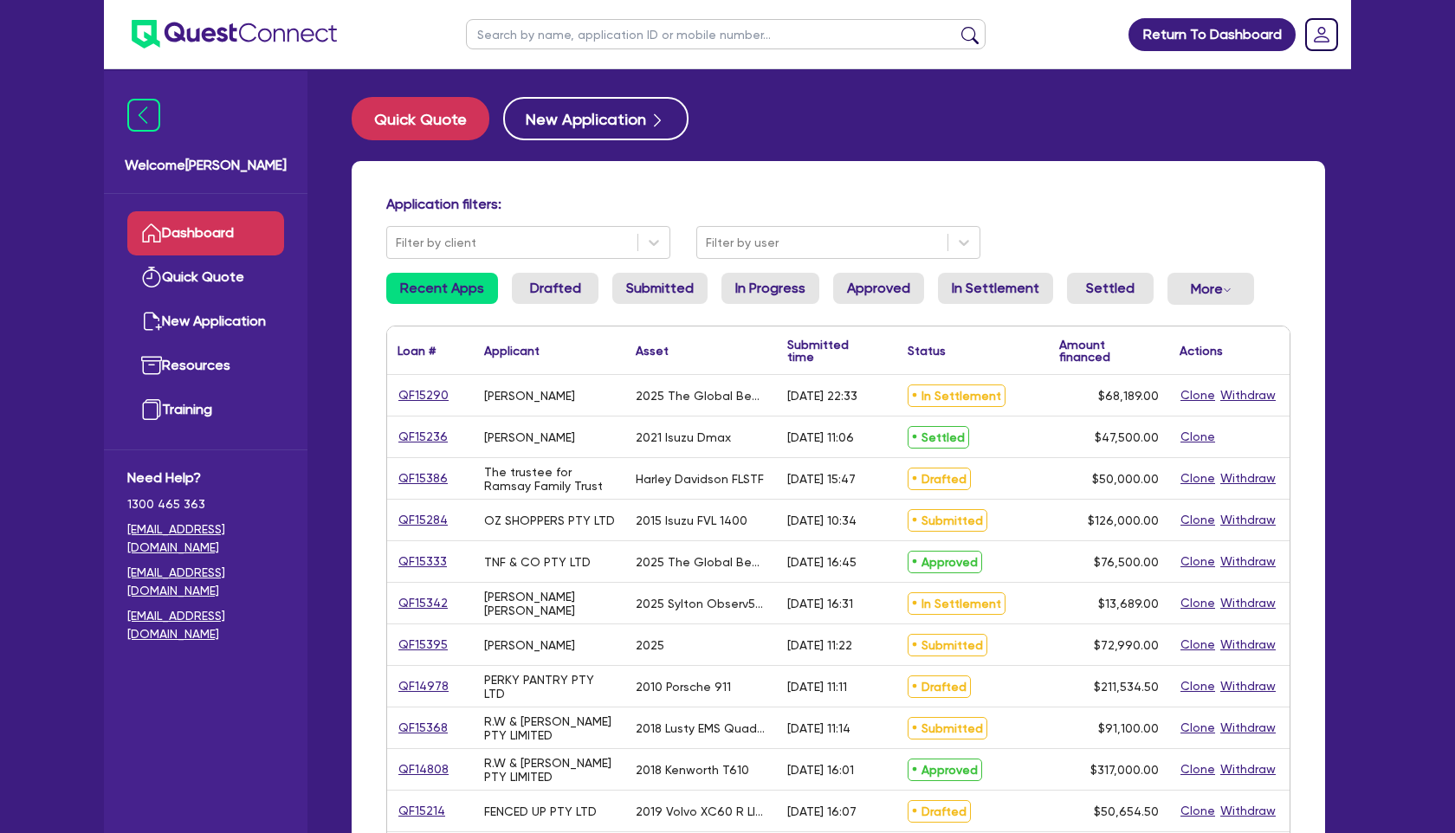
click at [571, 26] on input "text" at bounding box center [726, 34] width 520 height 30
type input "elite"
click at [956, 26] on button "submit" at bounding box center [970, 38] width 28 height 24
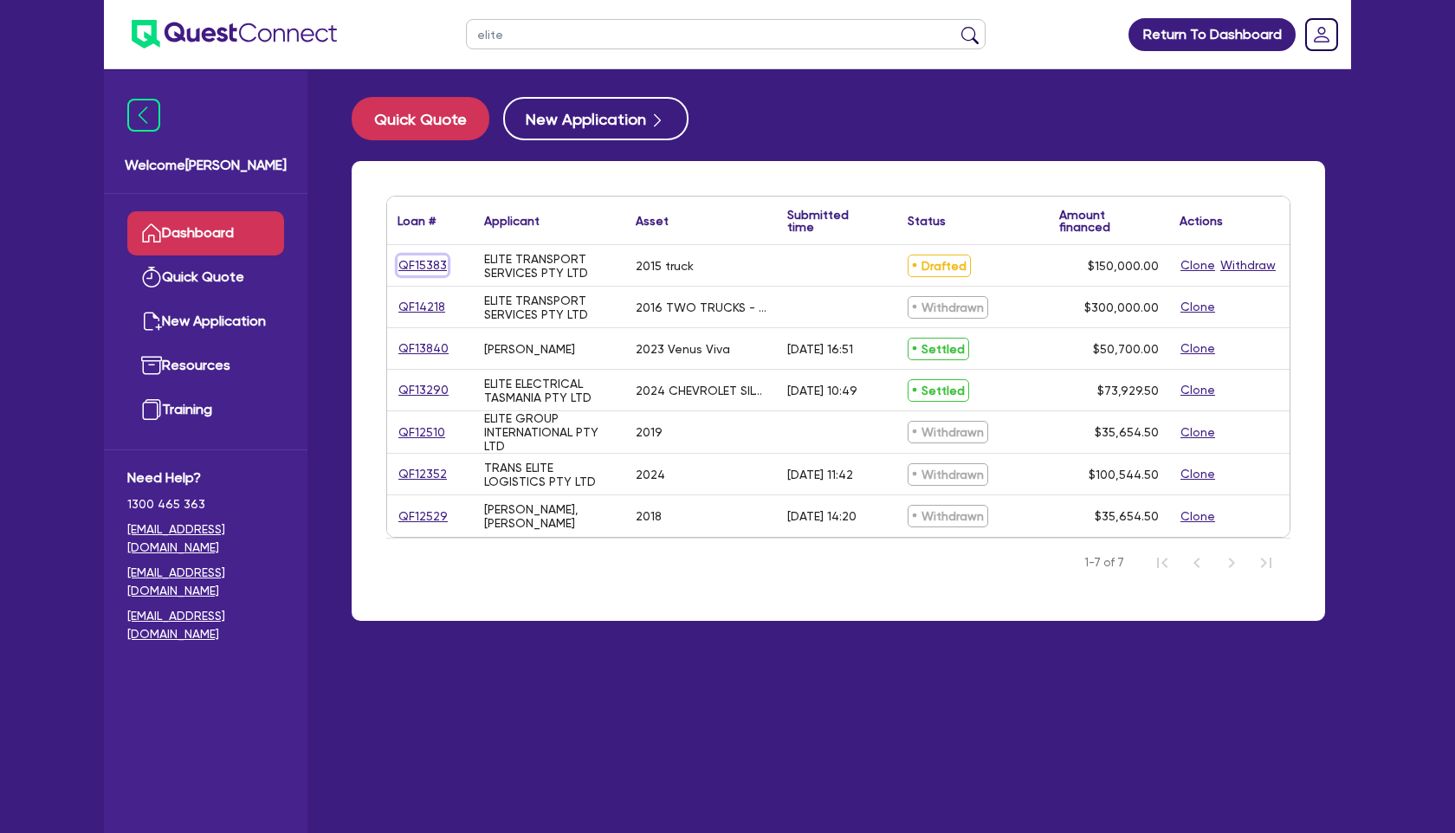
click at [421, 261] on link "QF15383" at bounding box center [422, 265] width 50 height 20
select select "PRIMARY_ASSETS"
select select "HEAVY_TRUCKS"
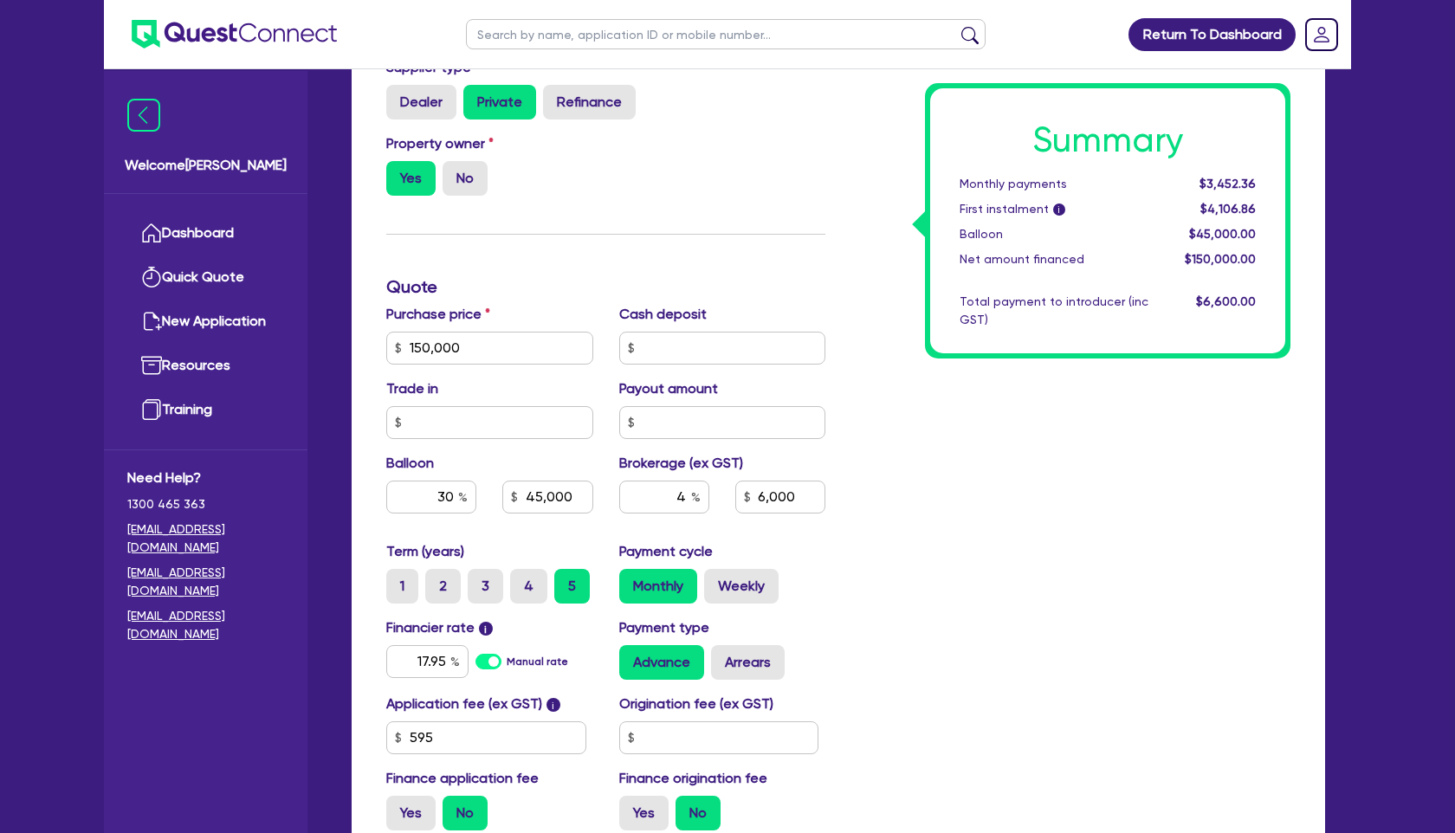
scroll to position [535, 0]
drag, startPoint x: 670, startPoint y: 496, endPoint x: 691, endPoint y: 496, distance: 20.8
click at [691, 496] on div "4" at bounding box center [664, 496] width 90 height 33
type input "5"
type input "150,000"
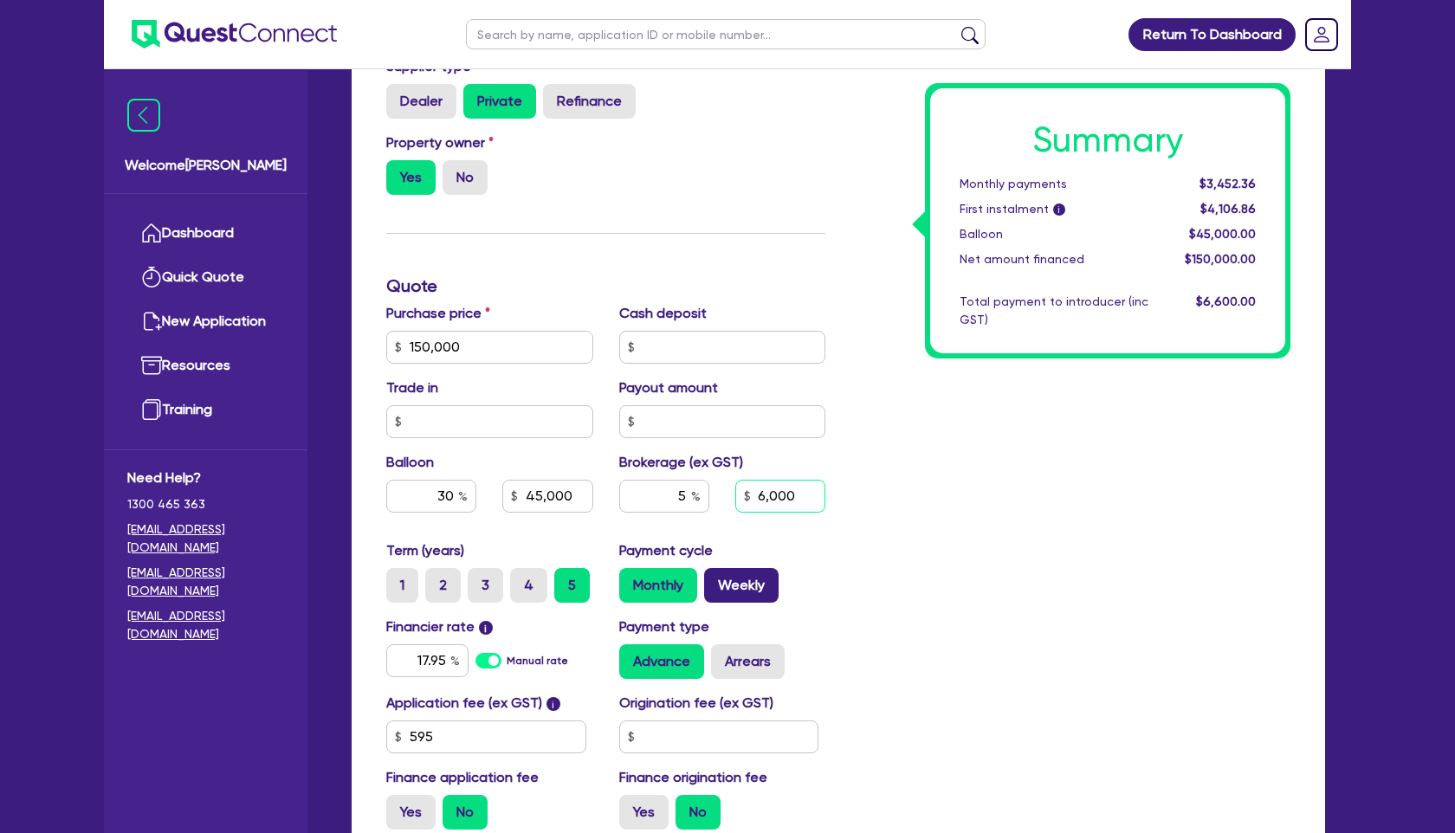
type input "45,000"
type input "6,000"
type input "150,000"
type input "45,000"
type input "6,000"
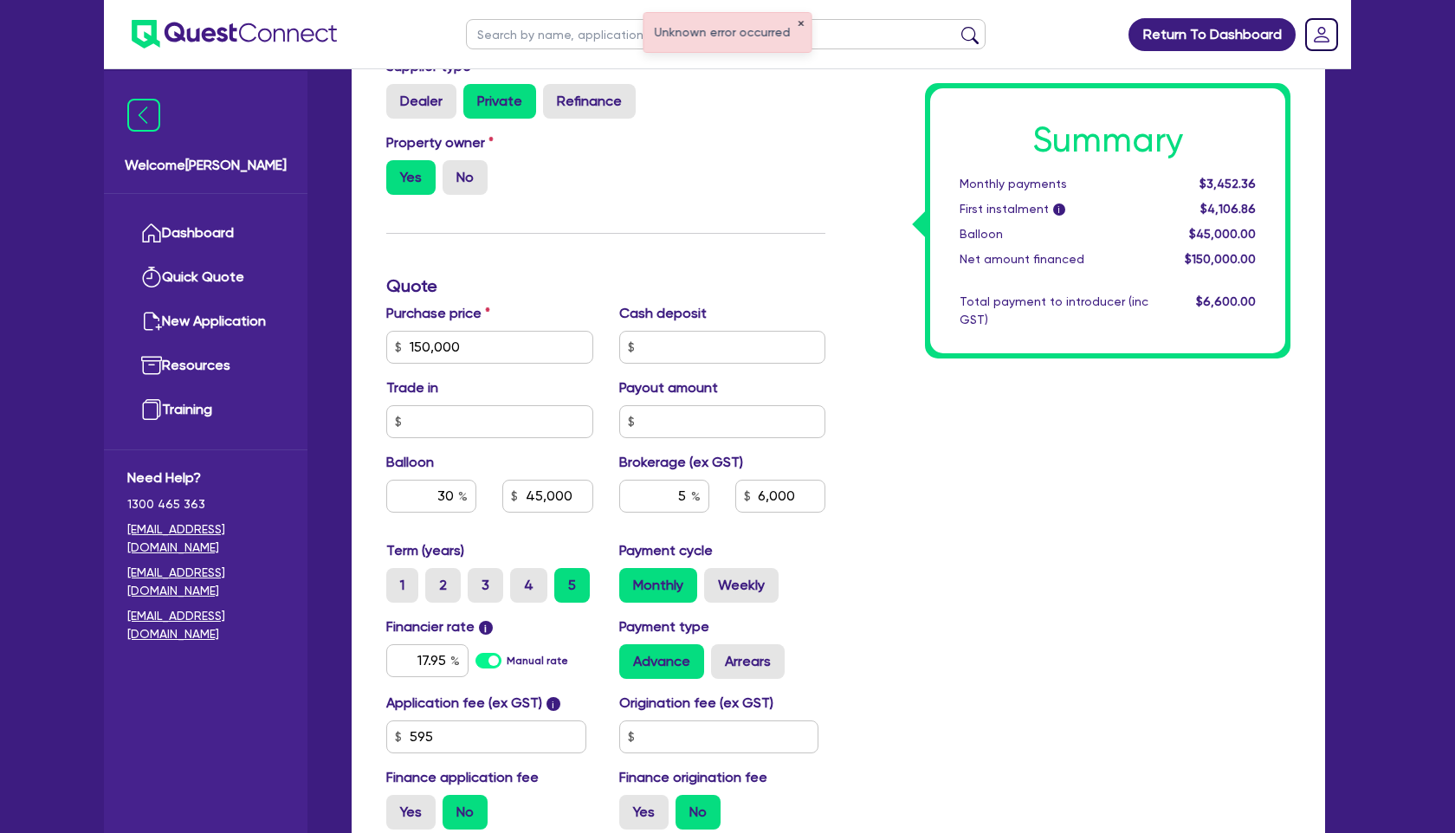
click at [798, 24] on button "✕" at bounding box center [801, 24] width 7 height 9
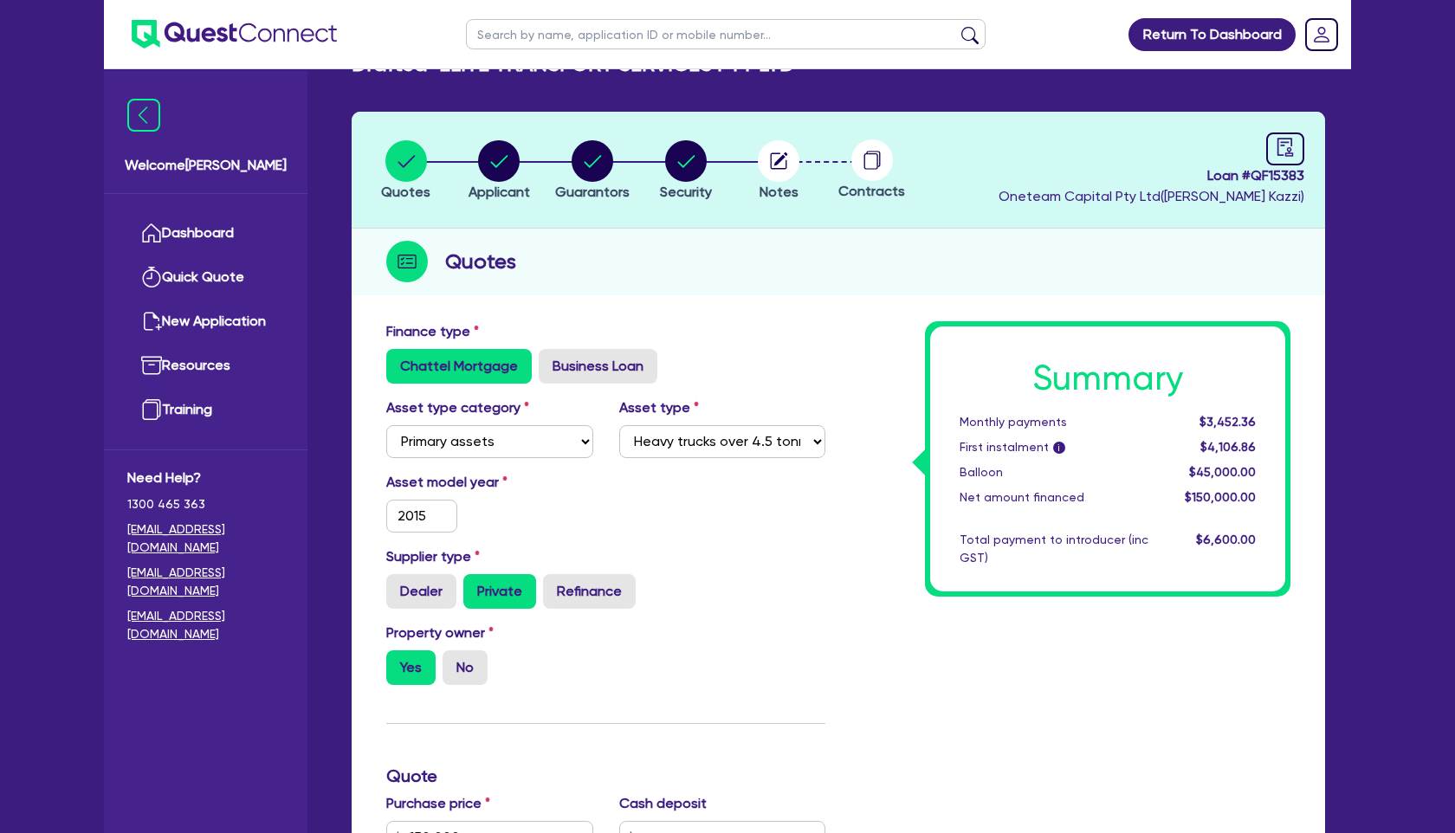
scroll to position [0, 0]
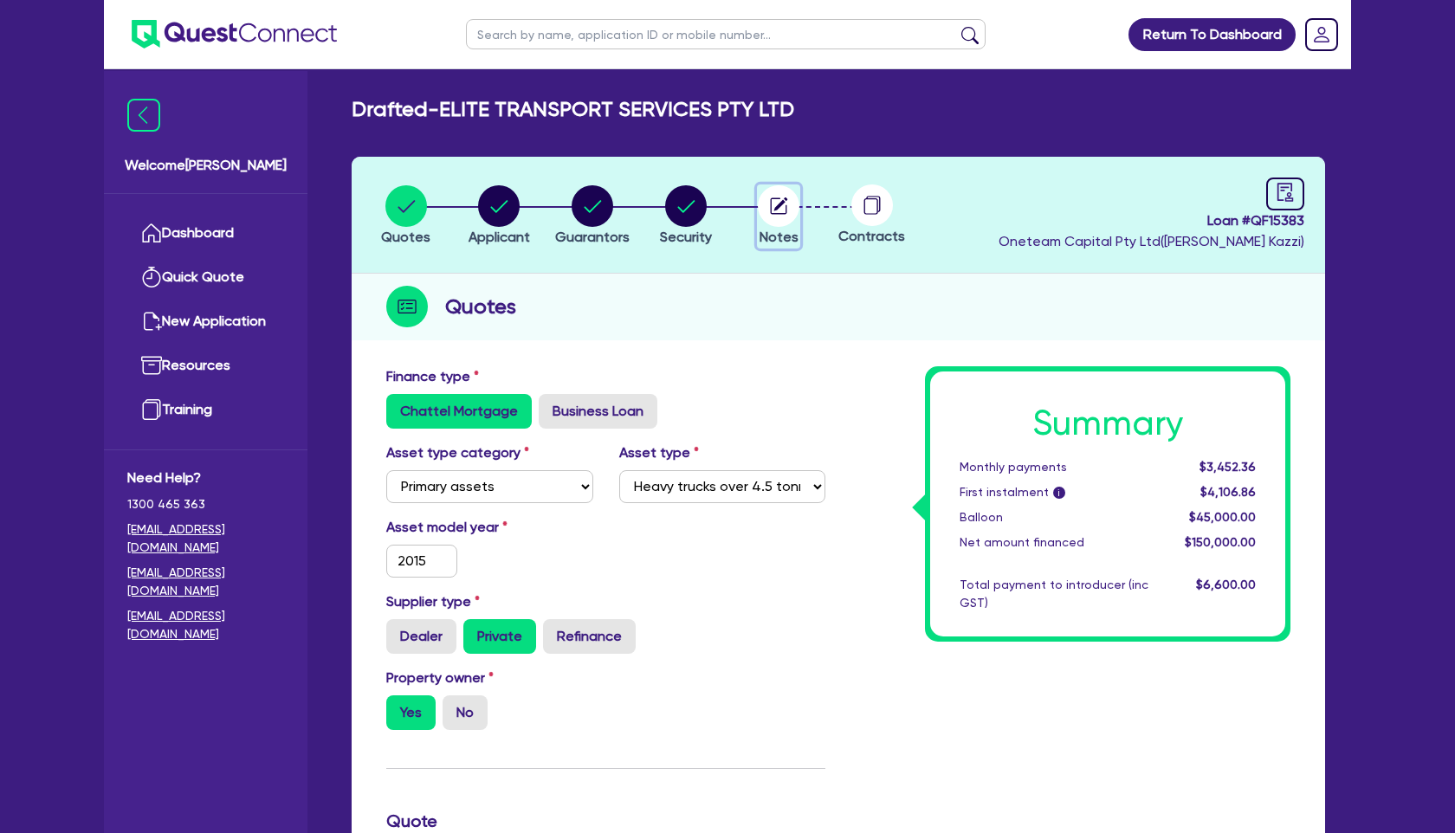
click at [779, 210] on circle "button" at bounding box center [779, 206] width 42 height 42
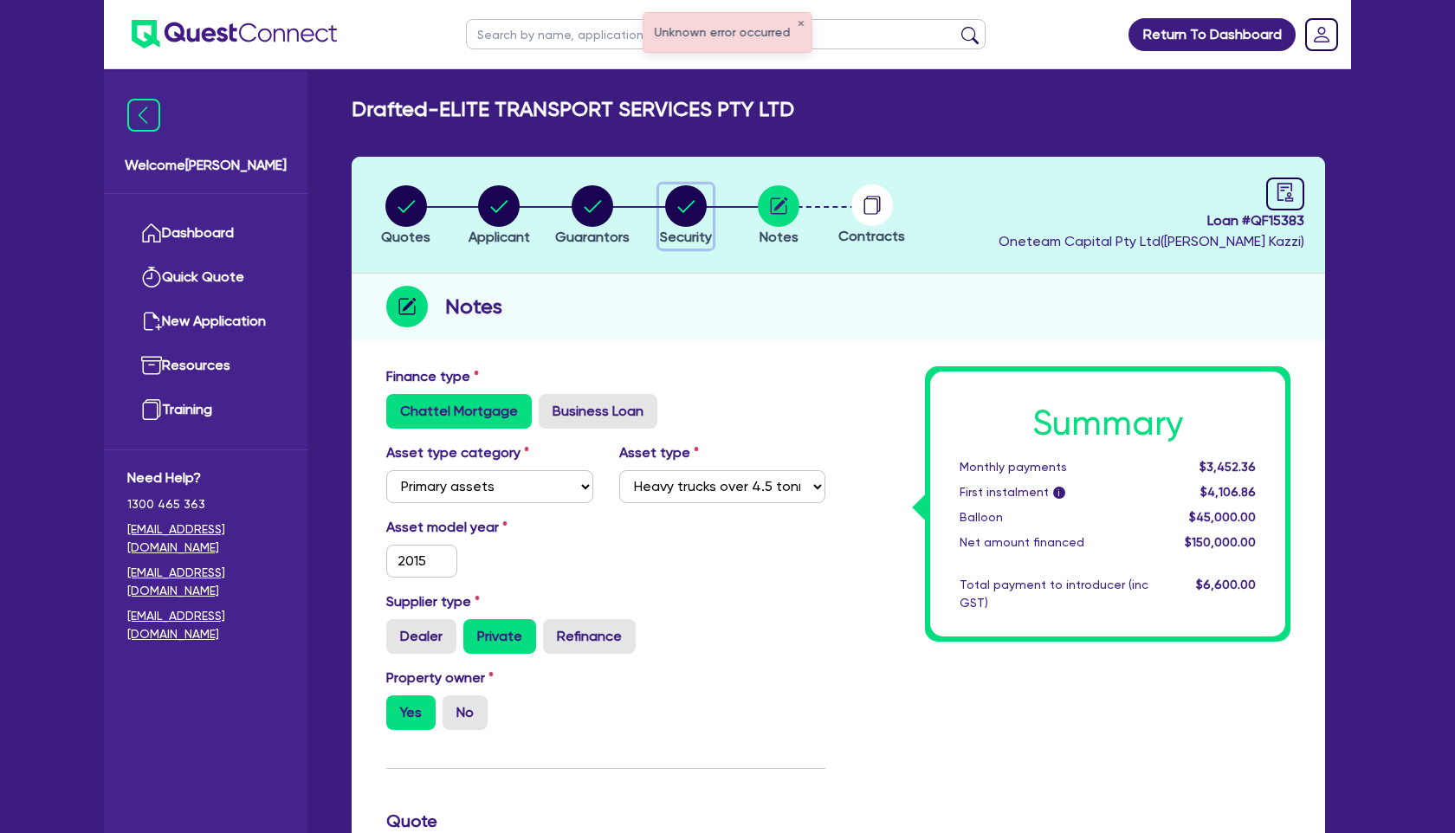
click at [692, 205] on circle "button" at bounding box center [686, 206] width 42 height 42
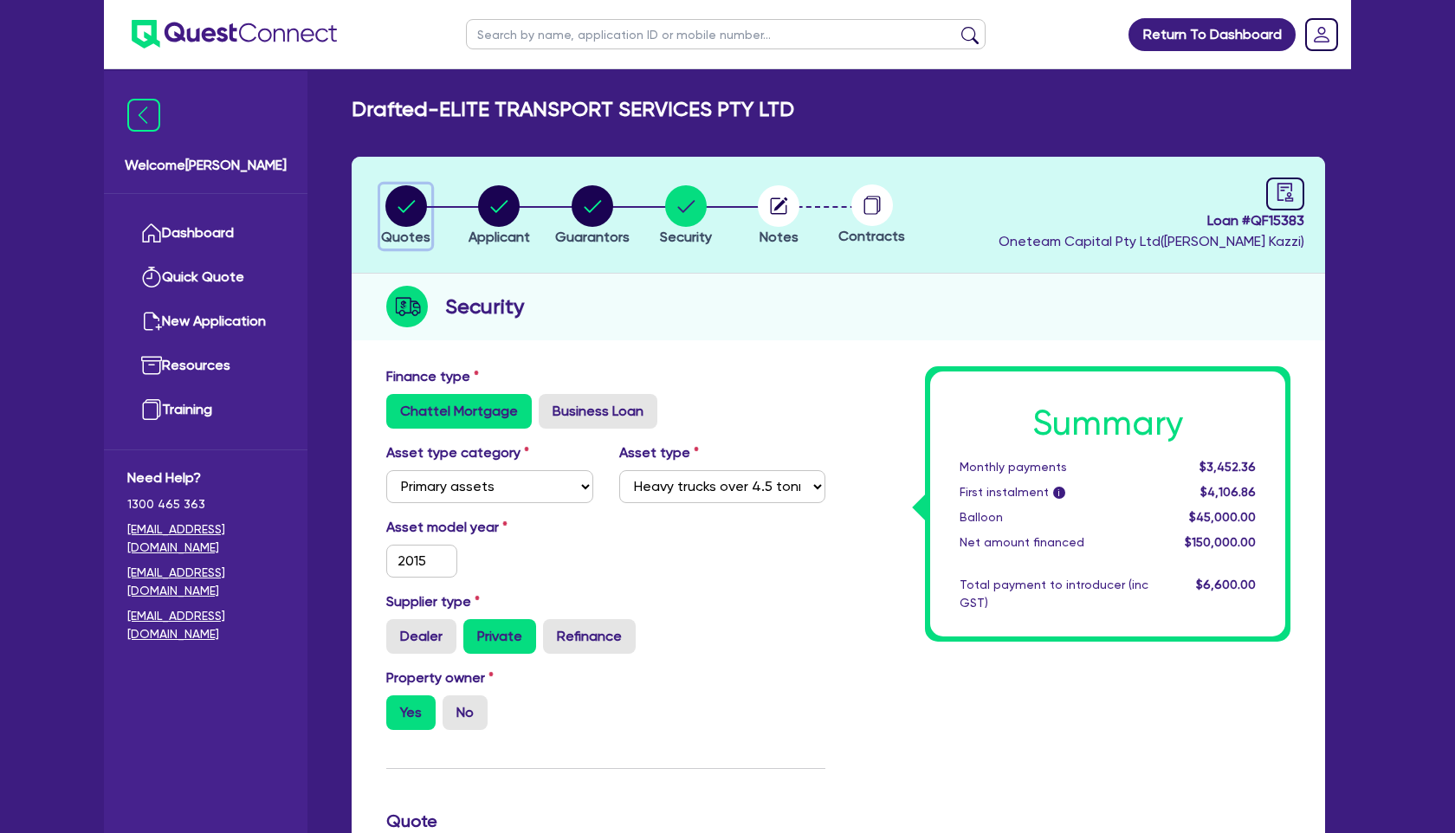
click at [416, 218] on circle "button" at bounding box center [406, 206] width 42 height 42
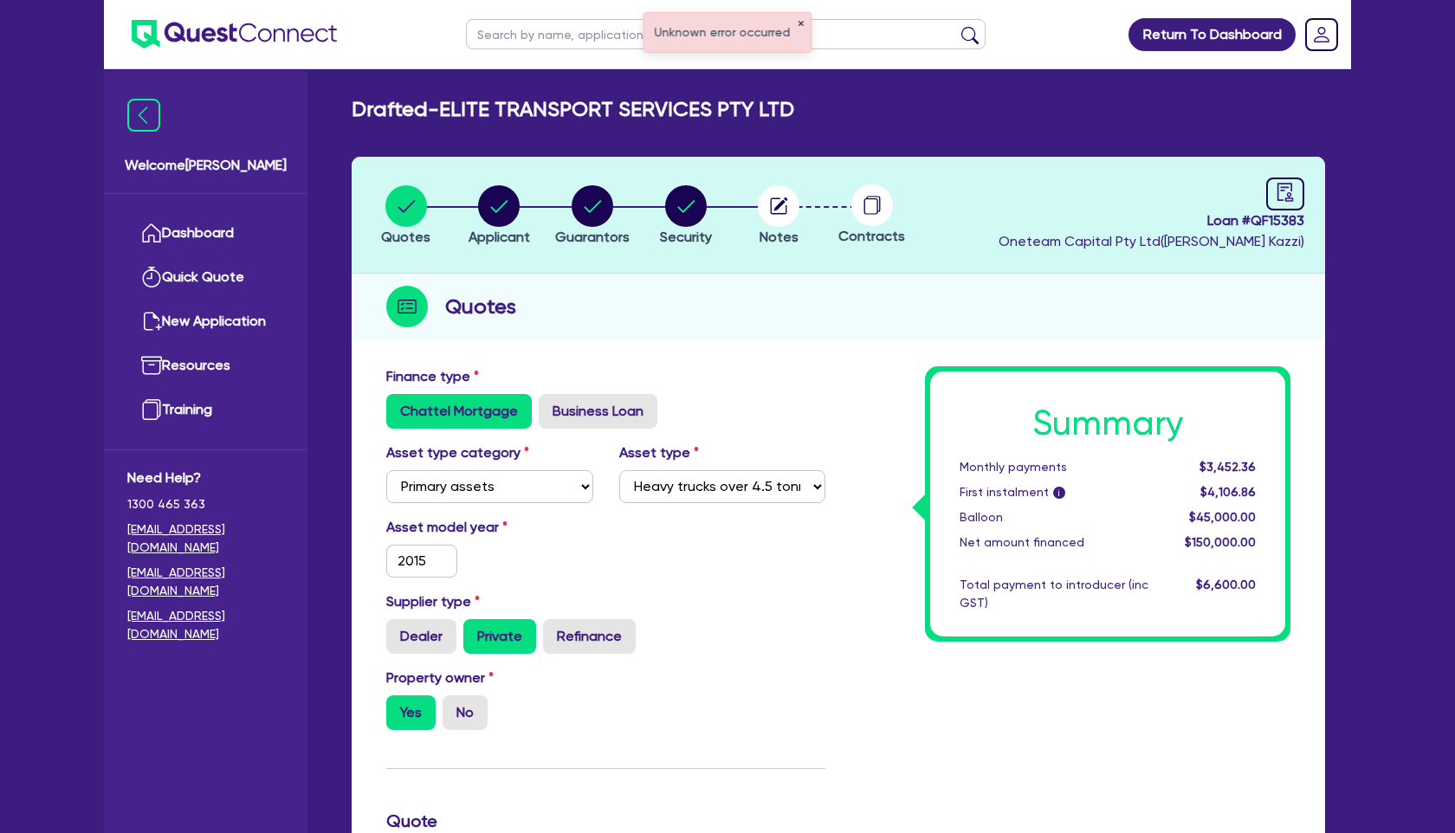
click at [798, 23] on button "✕" at bounding box center [801, 24] width 7 height 9
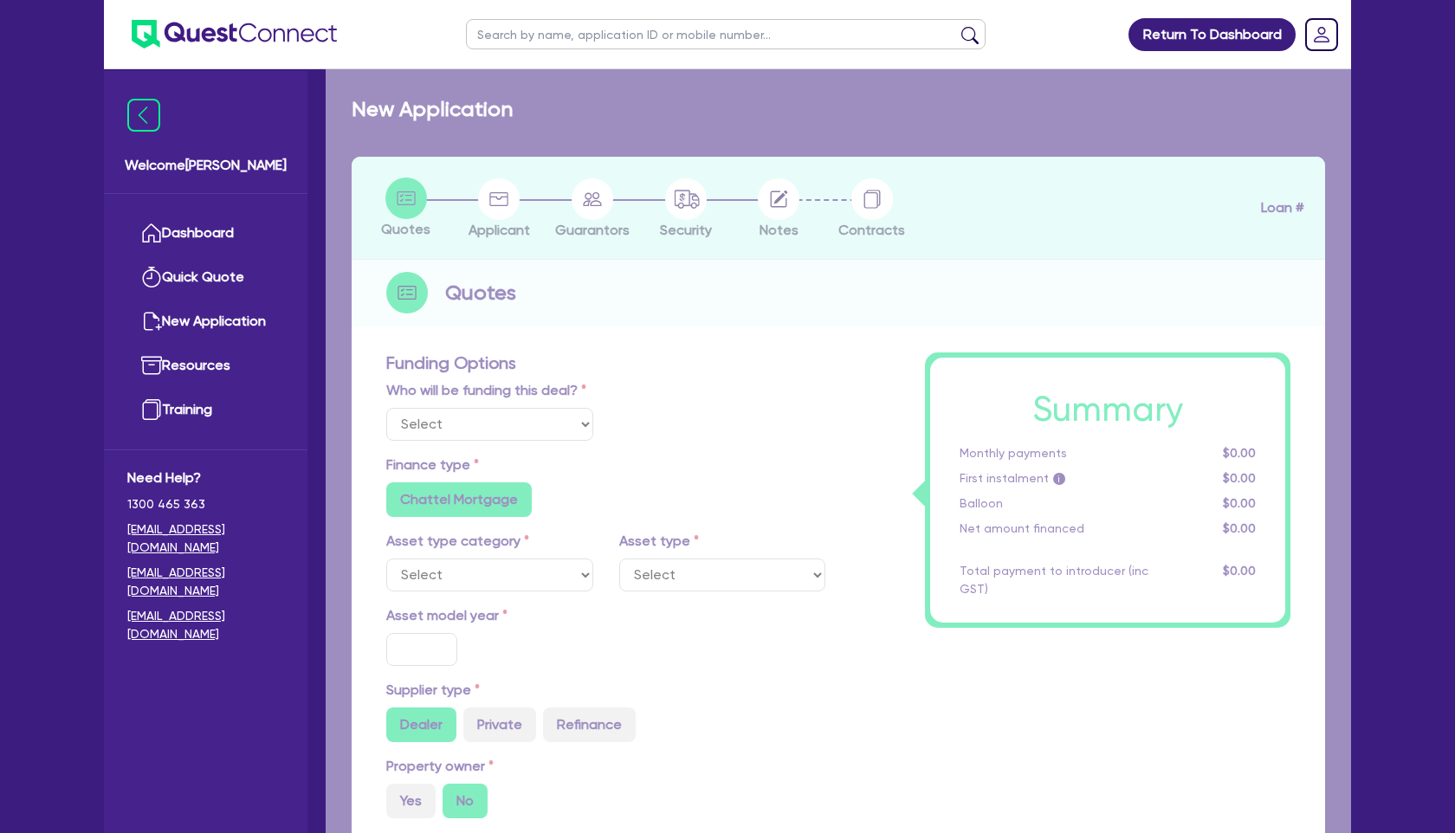
select select "Quest Finance - Own Book"
select select "PRIMARY_ASSETS"
type input "2015"
radio input "false"
radio input "true"
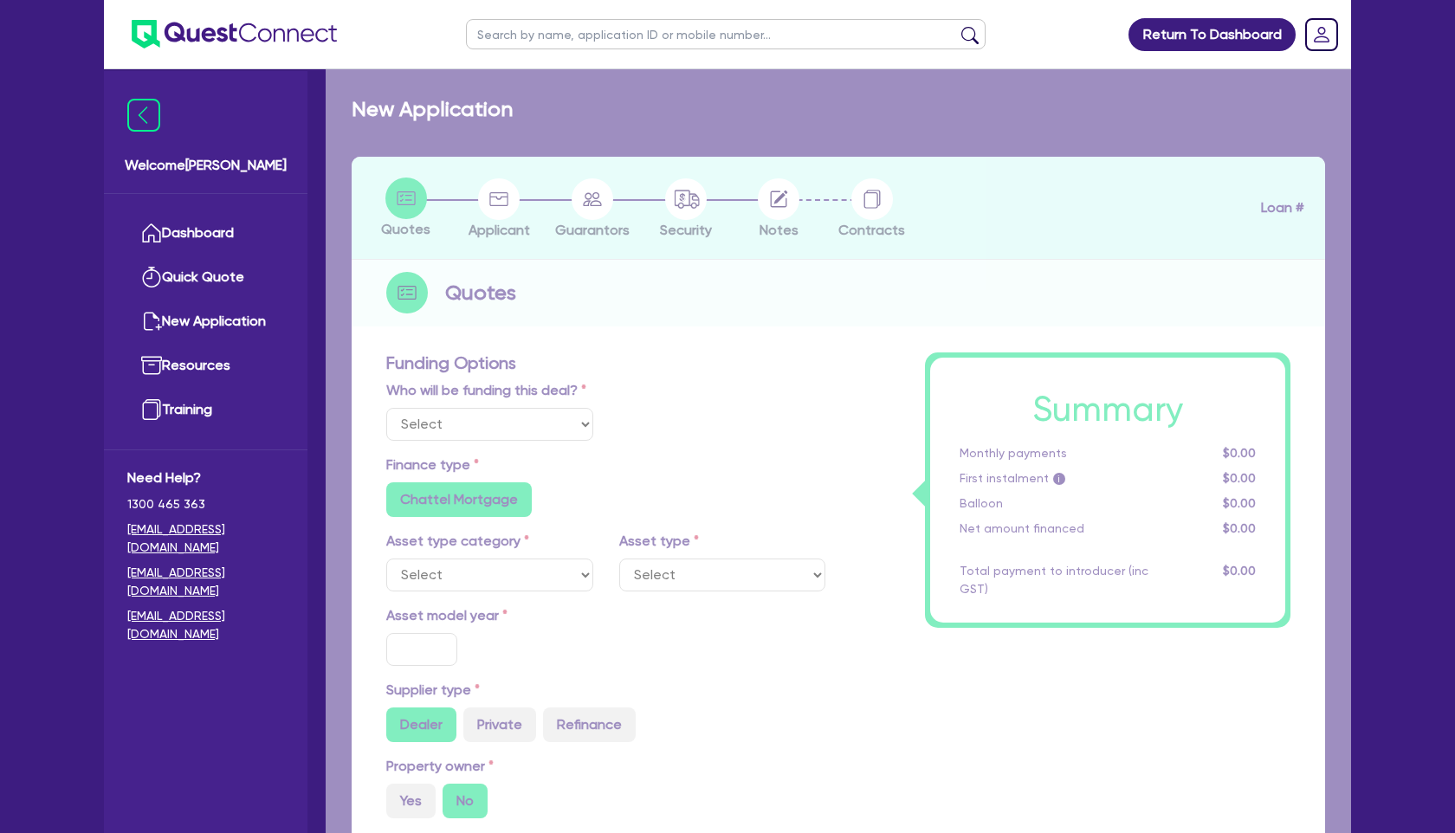
radio input "true"
type input "150,000"
type input "30"
type input "45,000"
type input "4"
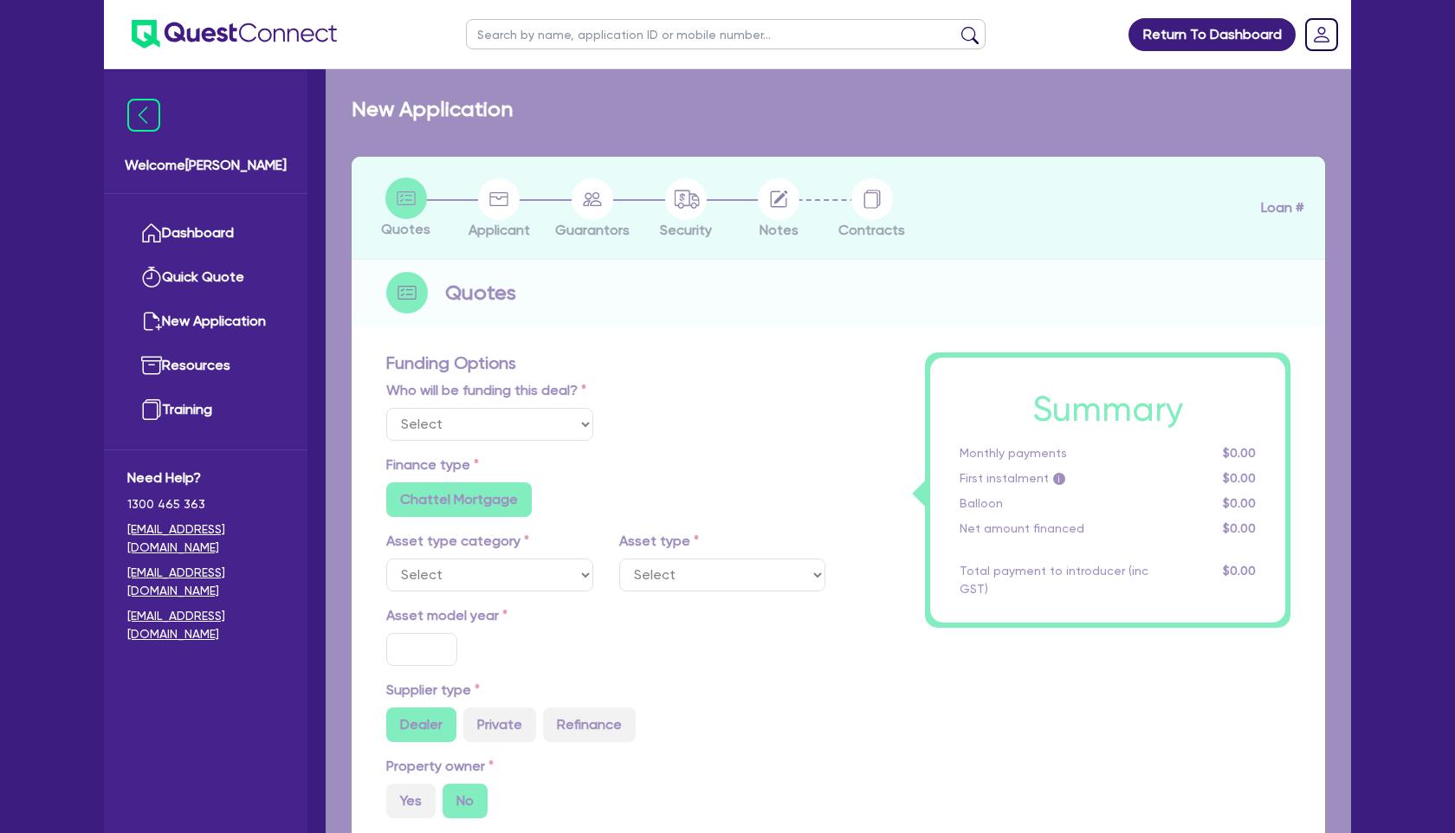
type input "6,000"
type input "17.95"
radio input "false"
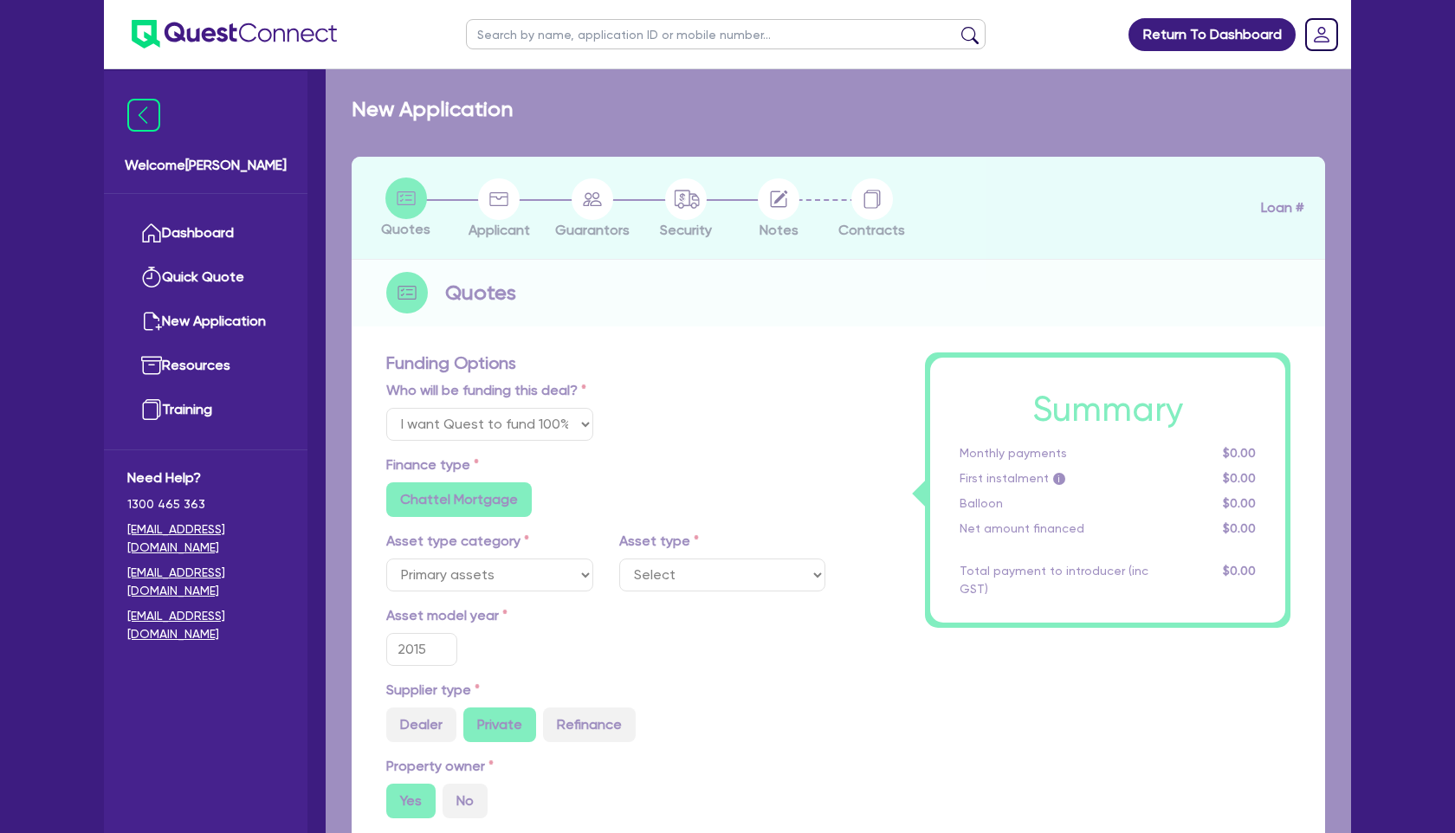
select select "HEAVY_TRUCKS"
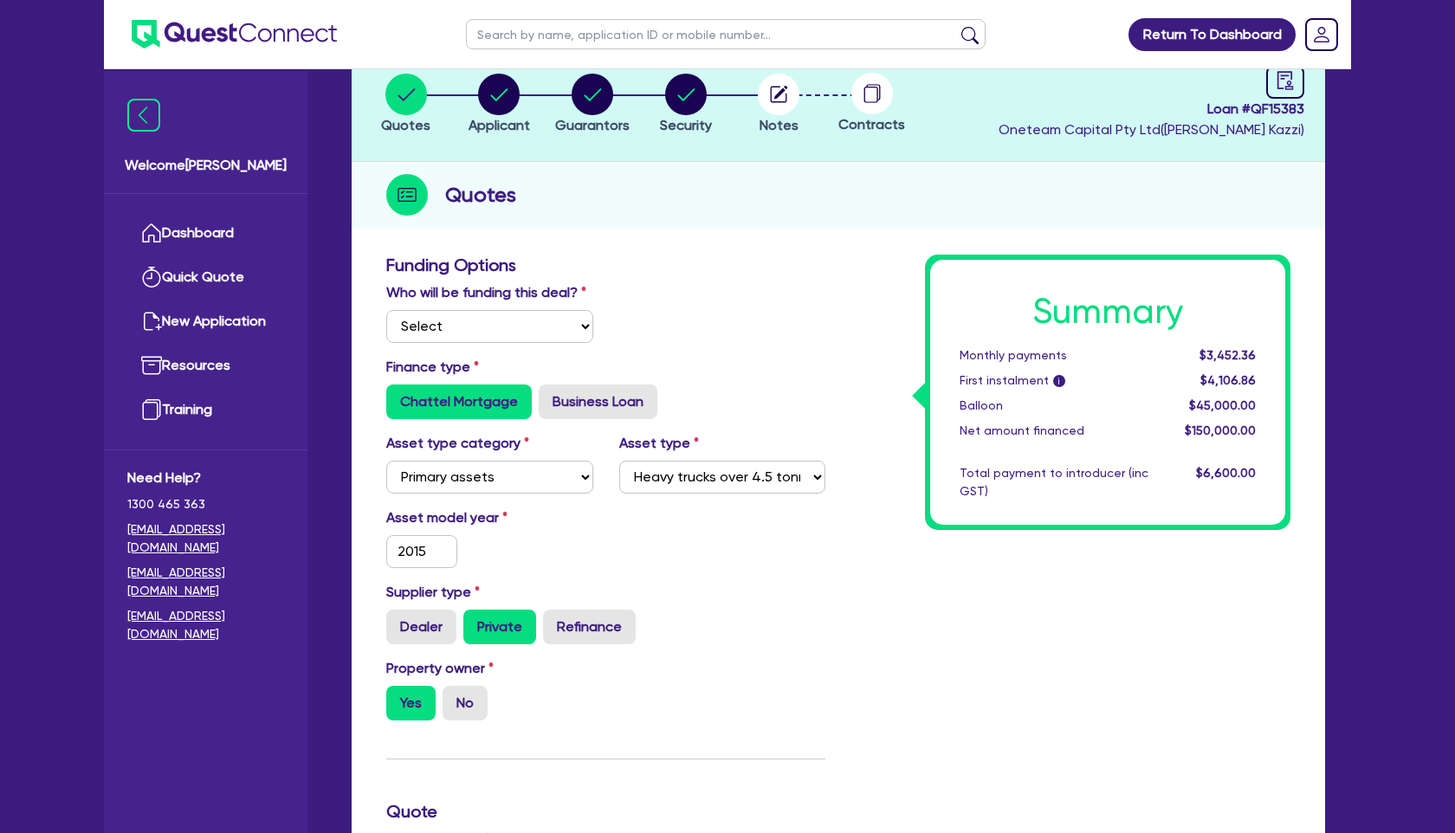
scroll to position [114, 0]
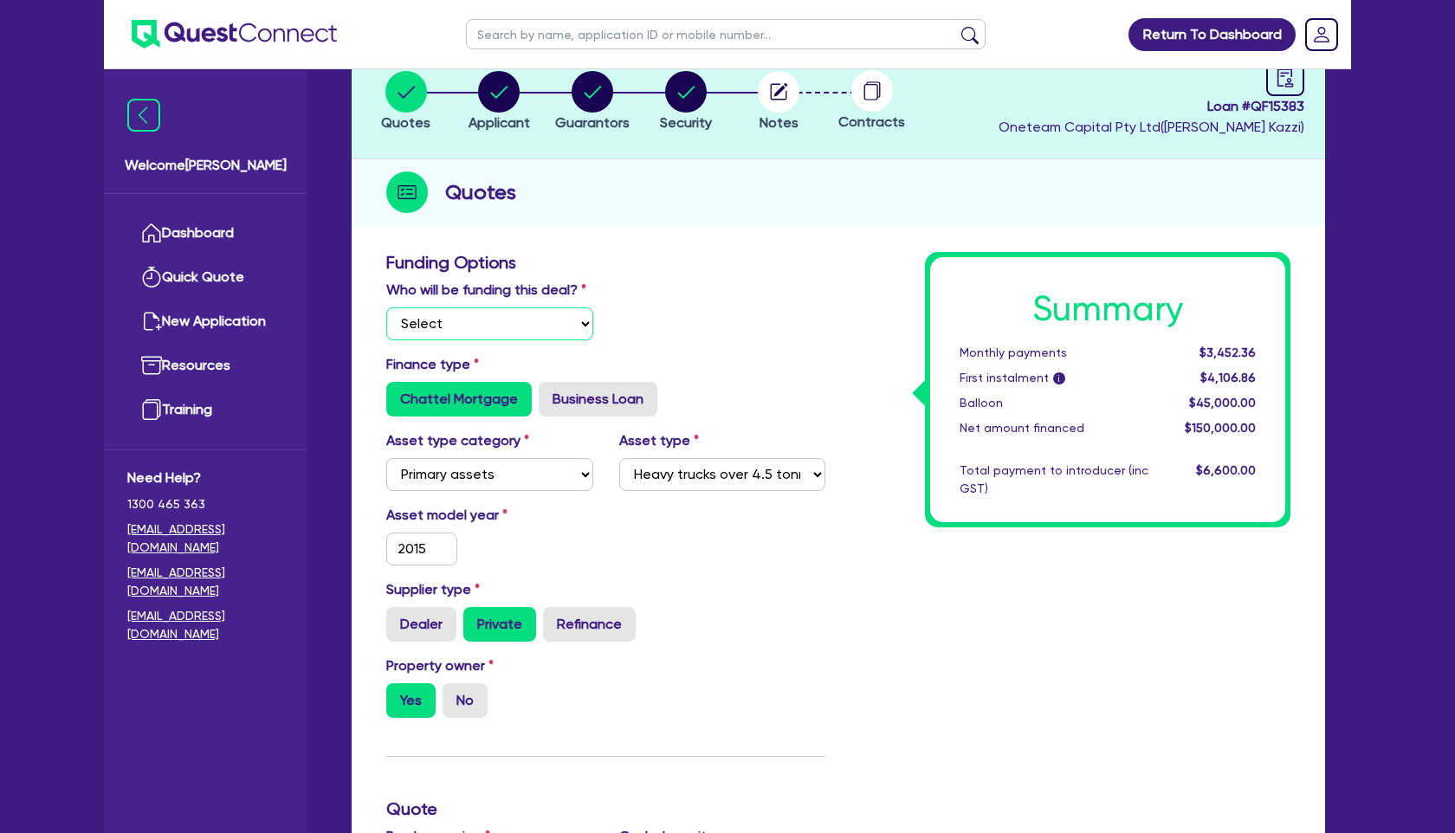
click at [586, 322] on select "Select I will fund 100% I will co-fund with Quest I want Quest to fund 100% Oth…" at bounding box center [489, 323] width 207 height 33
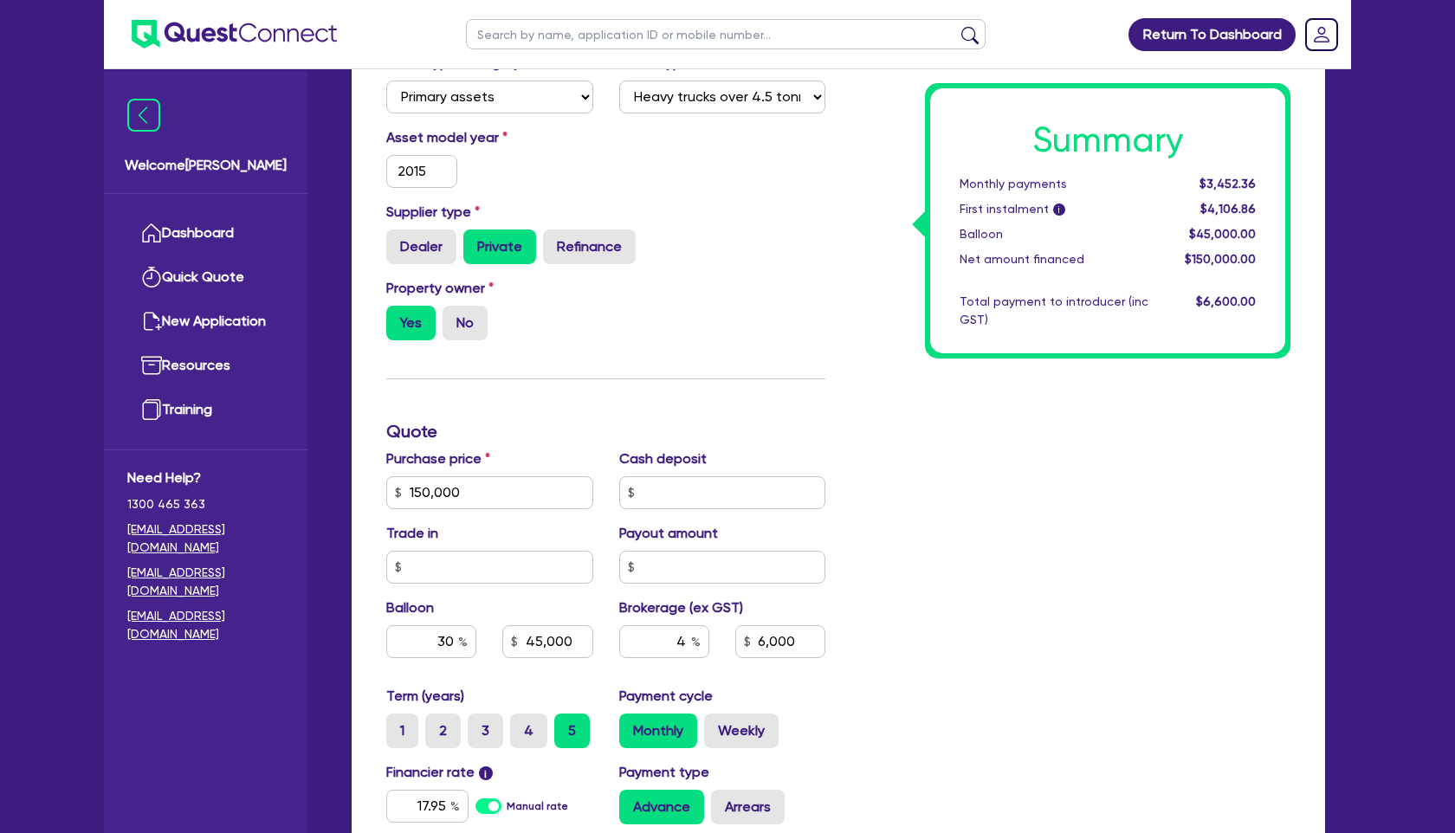
scroll to position [494, 0]
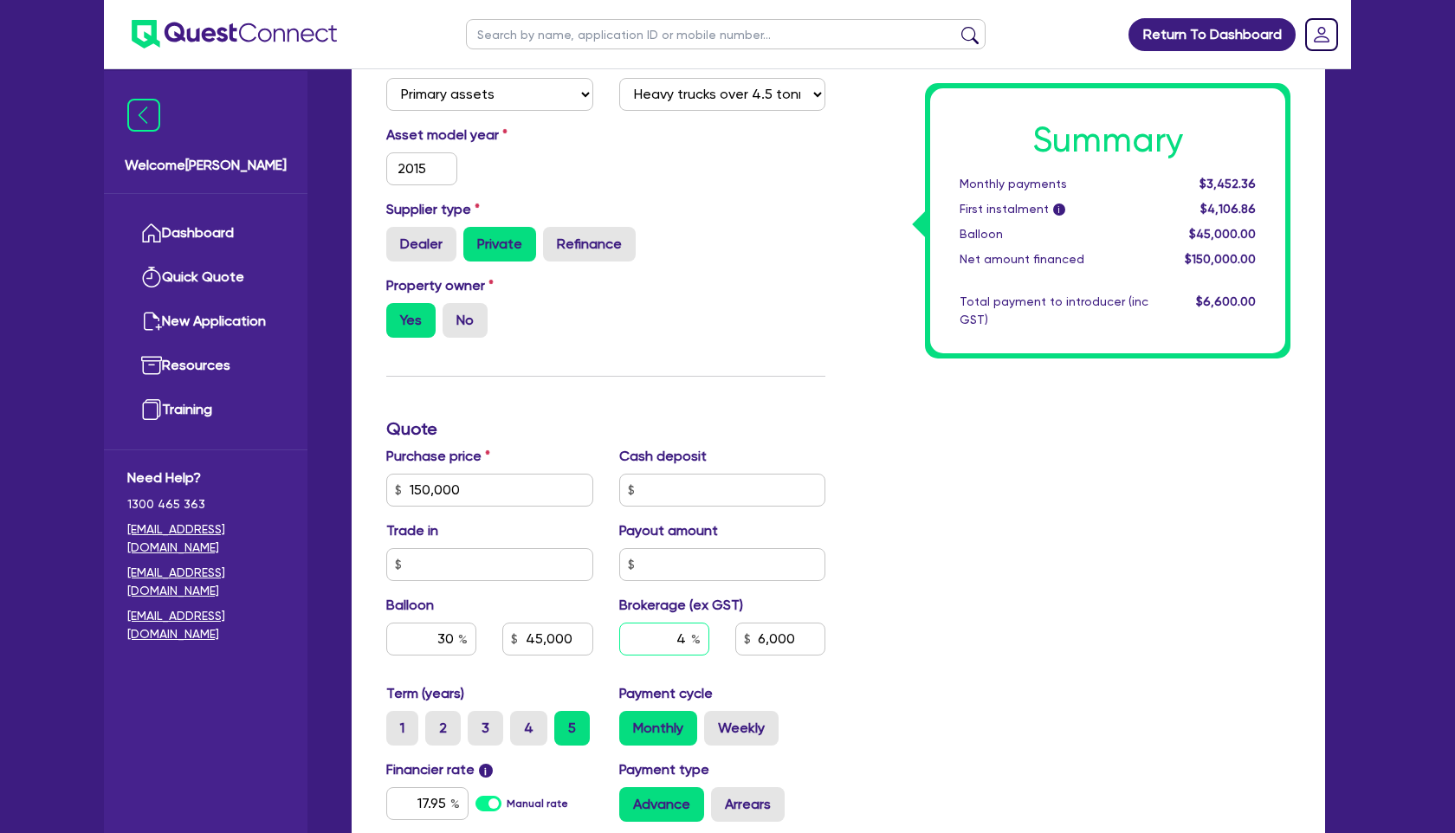
drag, startPoint x: 663, startPoint y: 630, endPoint x: 746, endPoint y: 629, distance: 82.3
click at [746, 629] on div "4 6,000" at bounding box center [722, 646] width 233 height 47
drag, startPoint x: 672, startPoint y: 634, endPoint x: 755, endPoint y: 634, distance: 83.1
click at [754, 634] on div "4 6,000" at bounding box center [722, 646] width 233 height 47
type input "150,000"
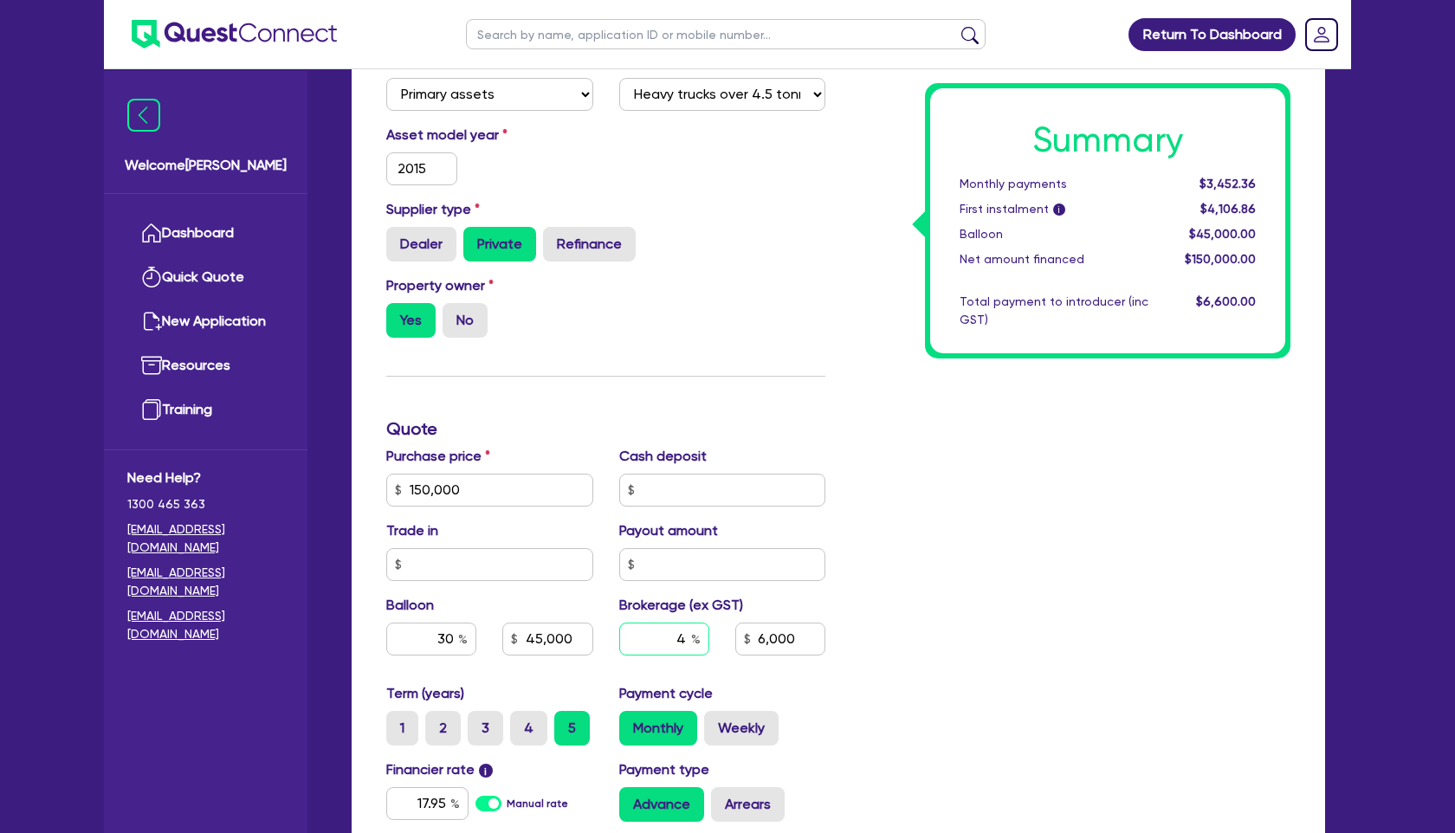
type input "45,000"
type input "5"
type input "6,000"
type input "5"
type input "150,000"
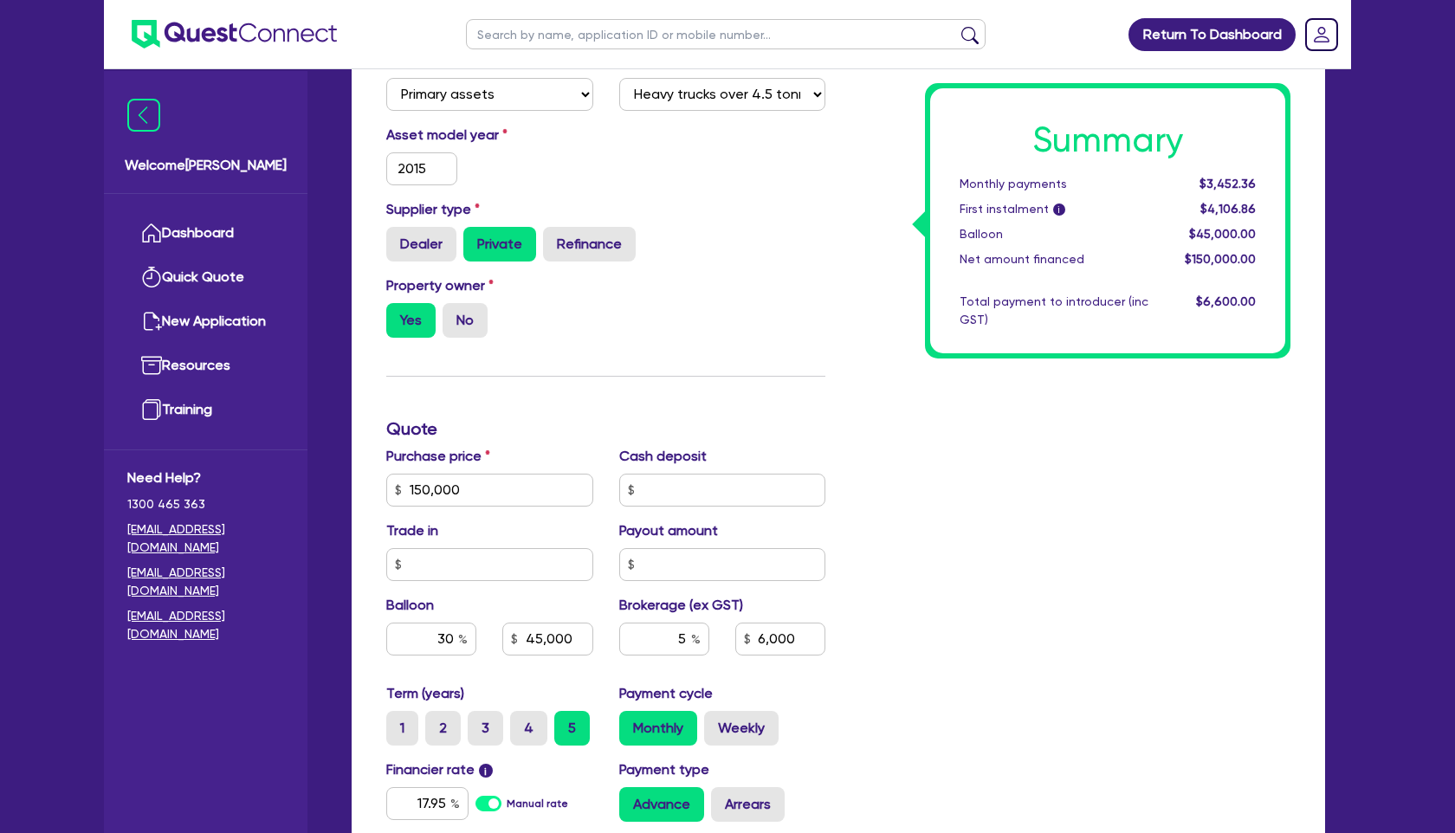
type input "45,000"
type input "6,000"
click at [895, 614] on div "Summary Monthly payments $3,452.36 First instalment i $4,106.86 Balloon $45,000…" at bounding box center [1070, 429] width 465 height 1114
type input "150,000"
type input "45,000"
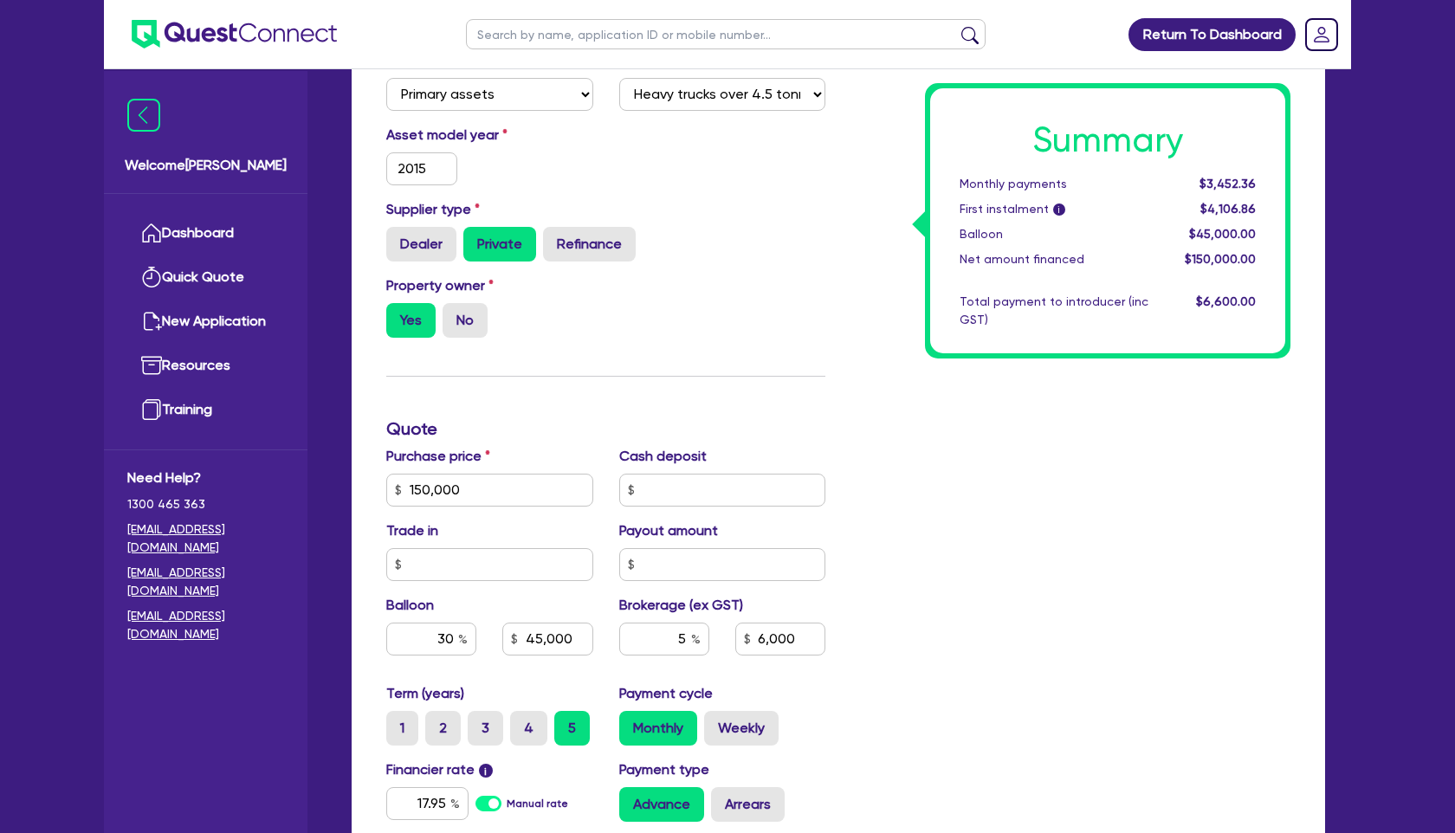
type input "7,500"
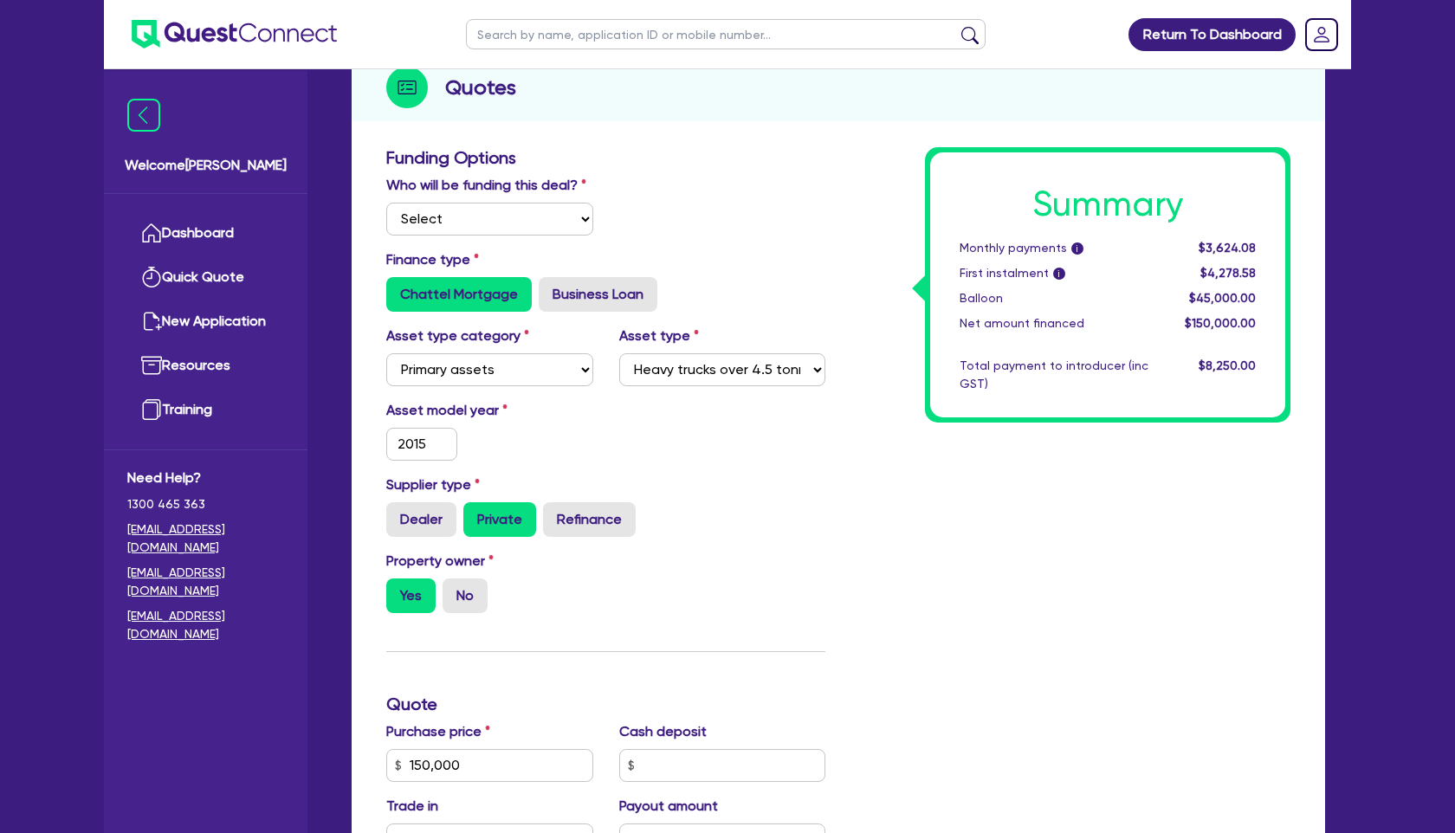
scroll to position [224, 0]
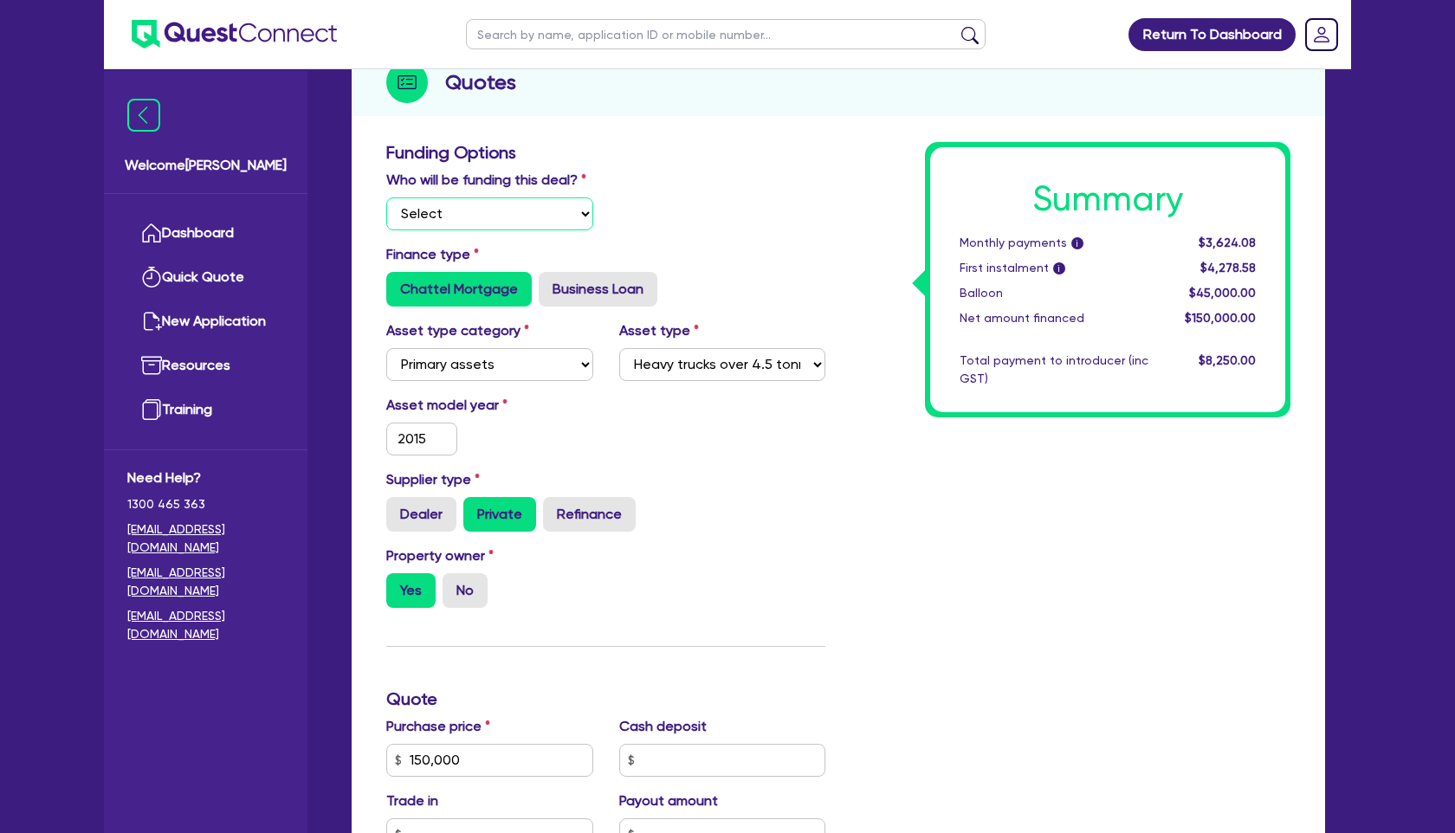
click at [587, 215] on select "Select I will fund 100% I will co-fund with Quest I want Quest to fund 100% Oth…" at bounding box center [489, 213] width 207 height 33
select select "Quest Finance - Platform Funding"
click at [386, 197] on select "Select I will fund 100% I will co-fund with Quest I want Quest to fund 100% Oth…" at bounding box center [489, 213] width 207 height 33
type input "150,000"
type input "45,000"
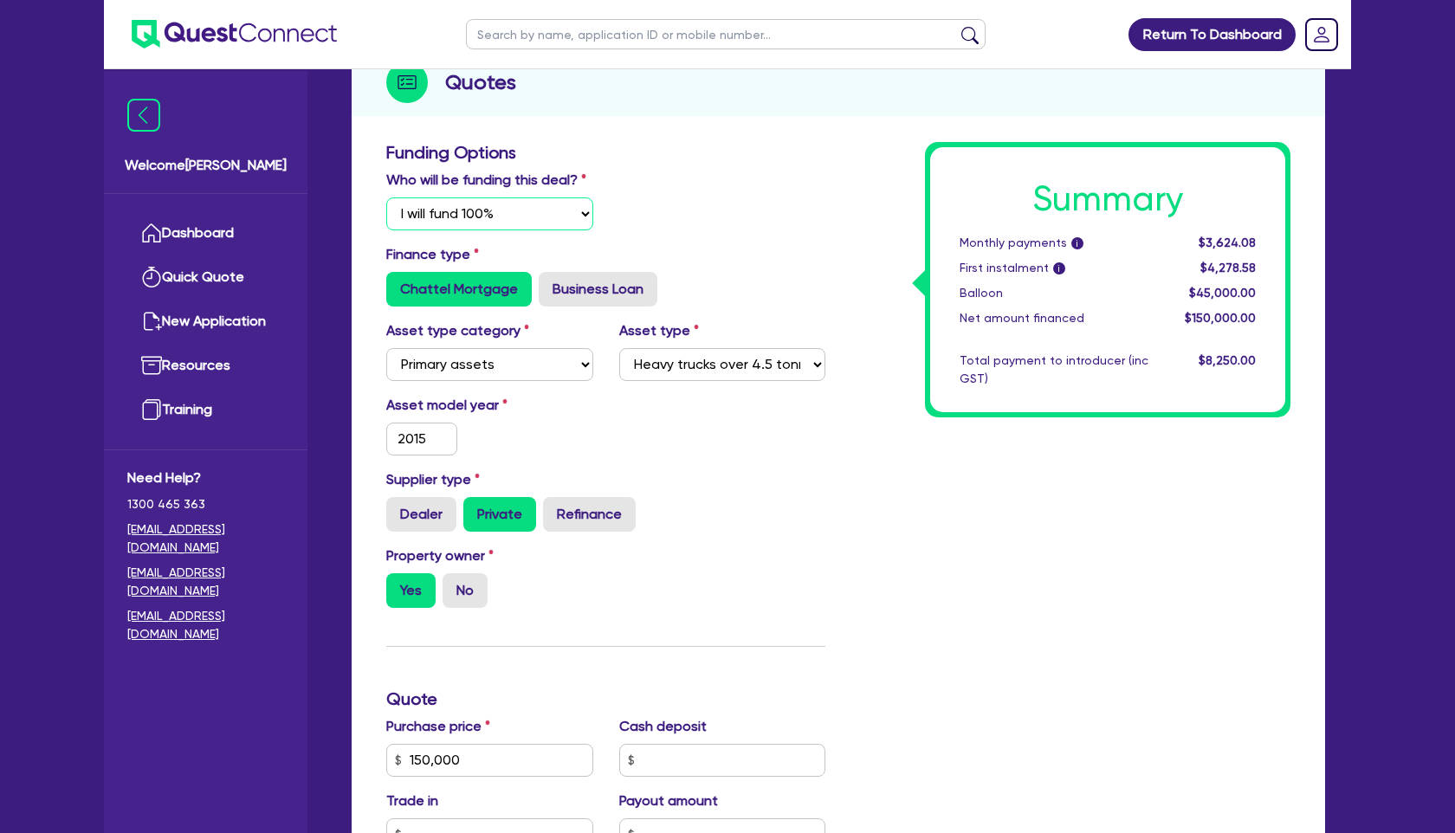
type input "7,500"
type input "150,000"
type input "45,000"
type input "7,500"
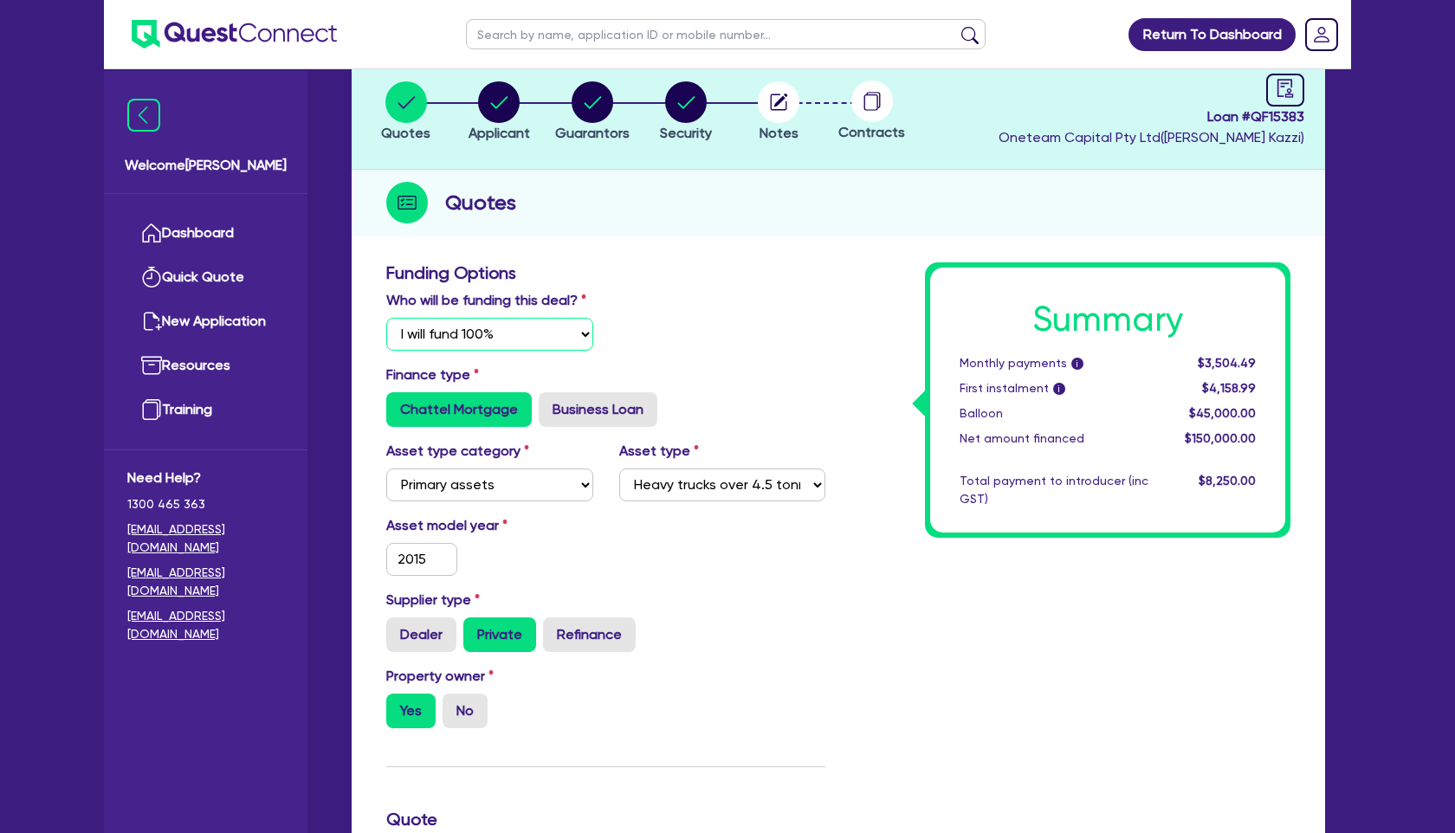
scroll to position [0, 0]
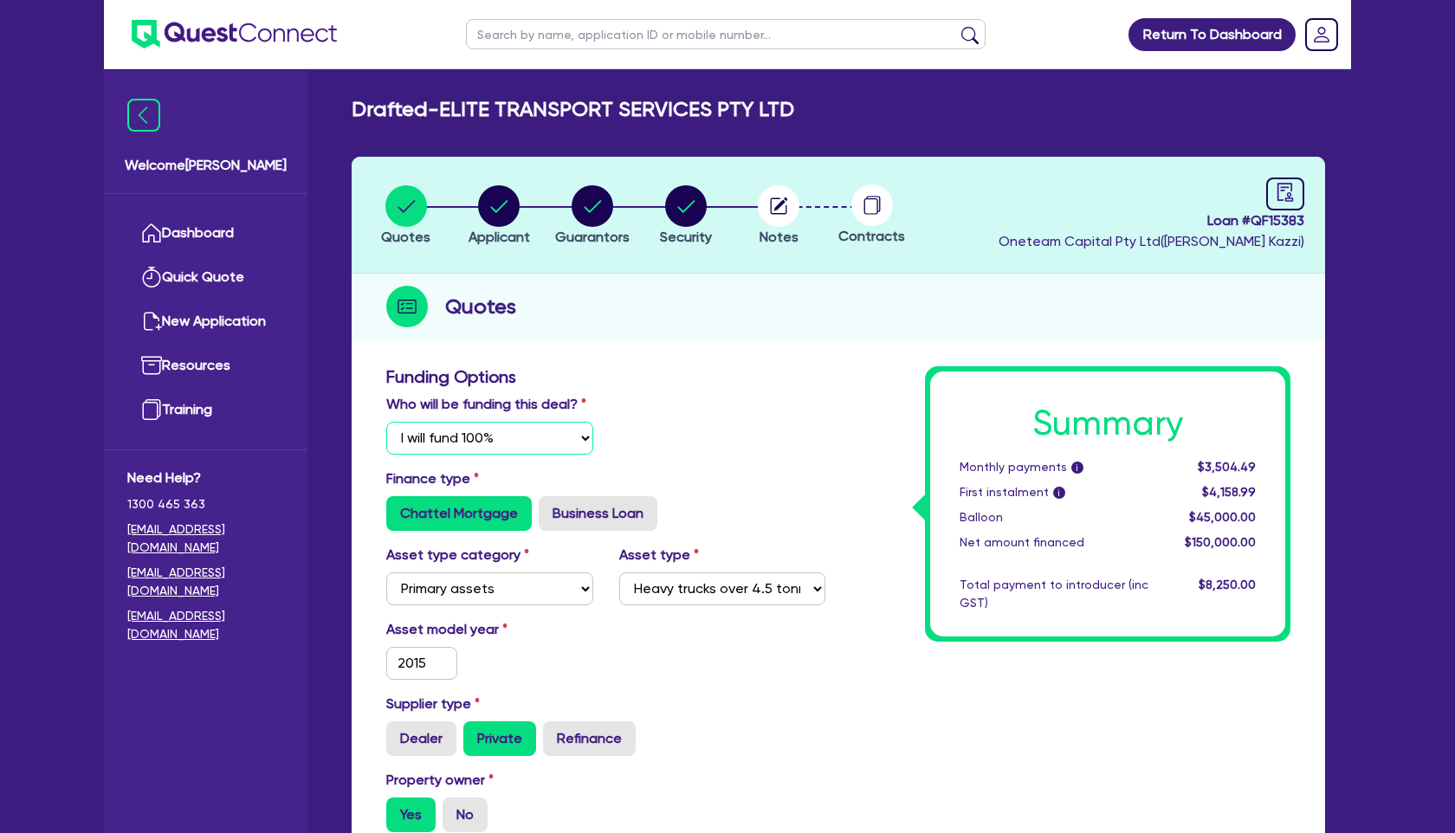
click at [584, 433] on select "Select I will fund 100% I will co-fund with Quest I want Quest to fund 100% Oth…" at bounding box center [489, 438] width 207 height 33
select select "Quest Finance - Own Book"
click at [386, 422] on select "Select I will fund 100% I will co-fund with Quest I want Quest to fund 100% Oth…" at bounding box center [489, 438] width 207 height 33
type input "150,000"
type input "45,000"
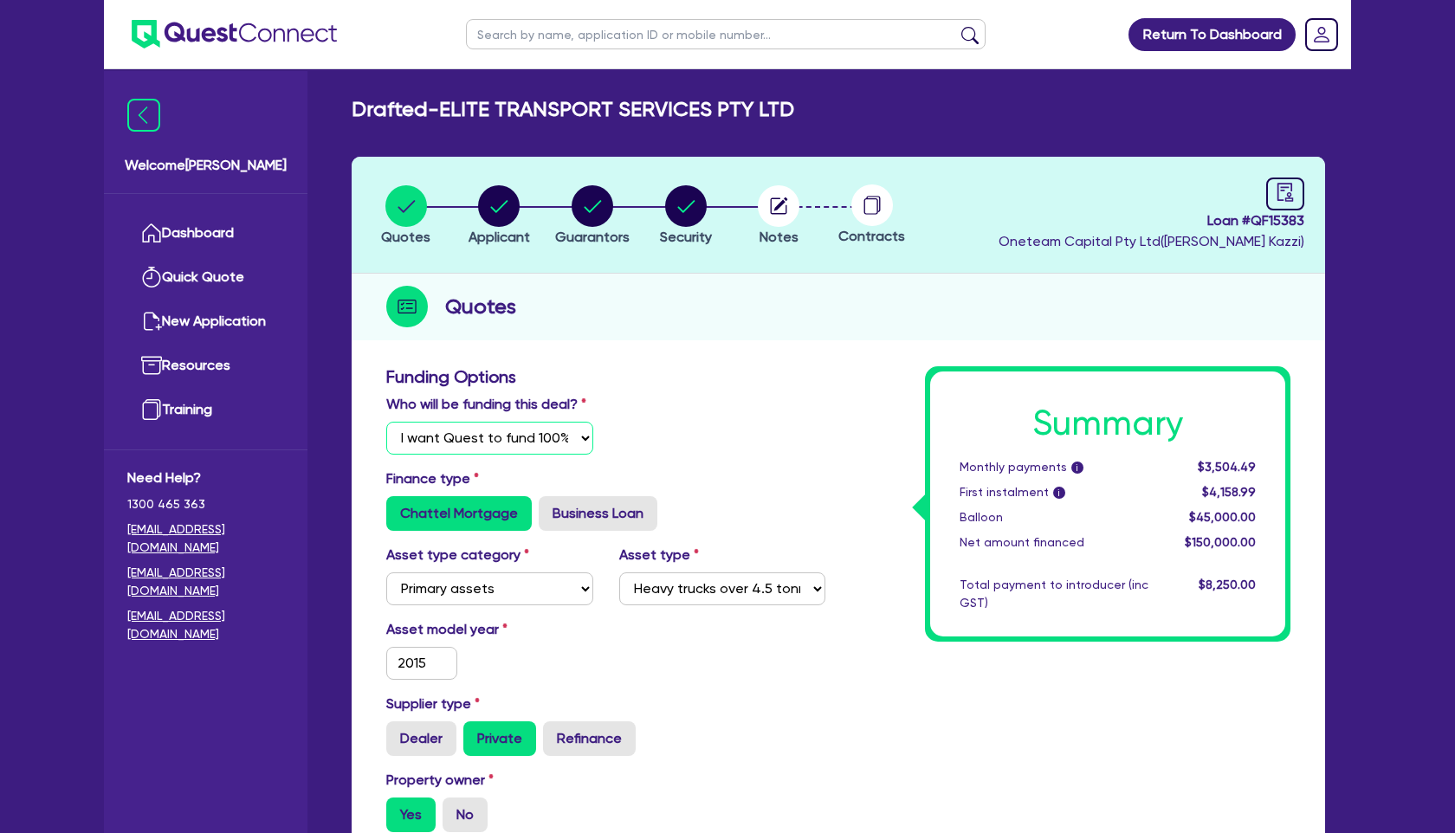
type input "7,500"
type input "150,000"
type input "45,000"
type input "7,500"
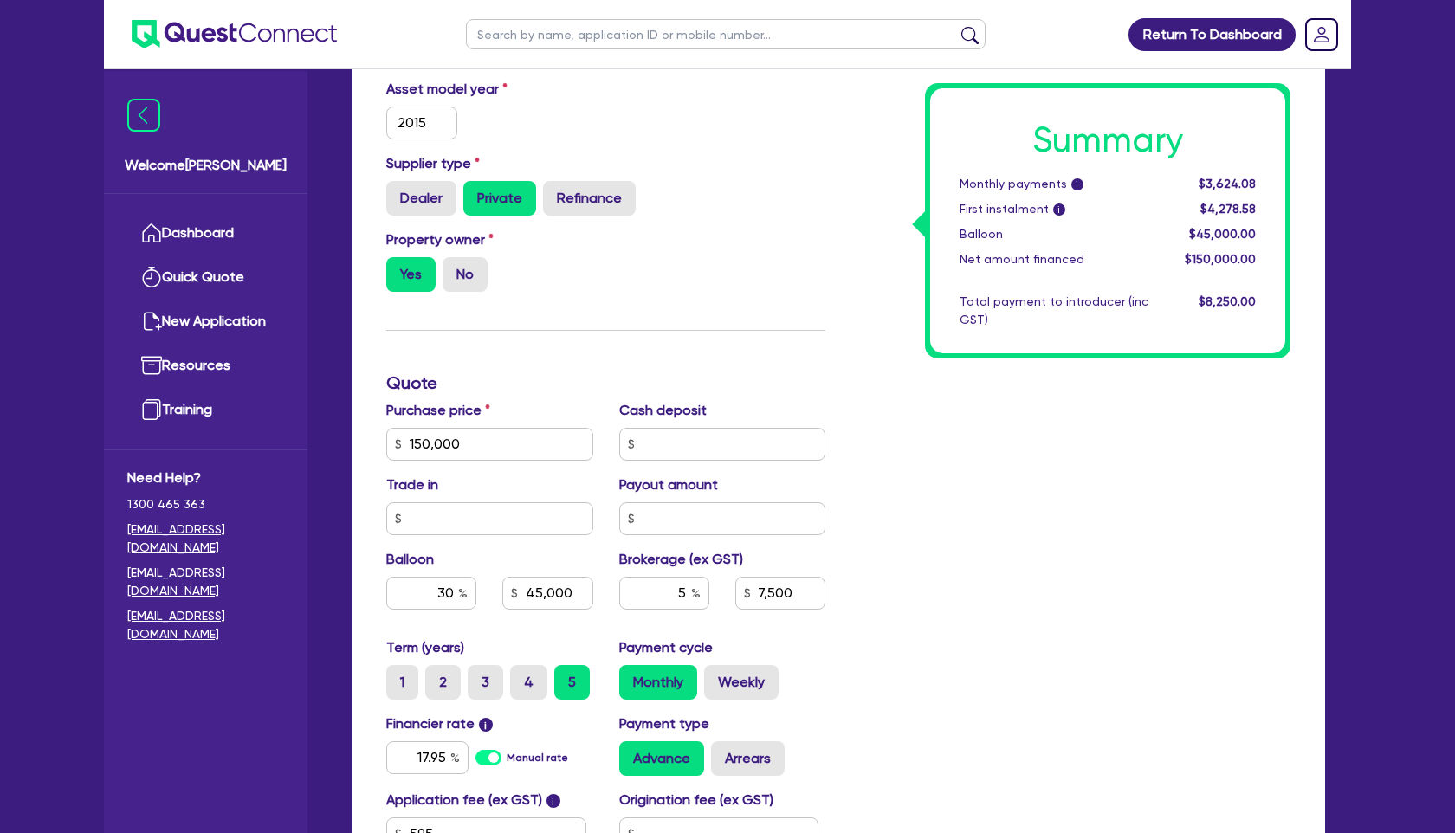
scroll to position [544, 0]
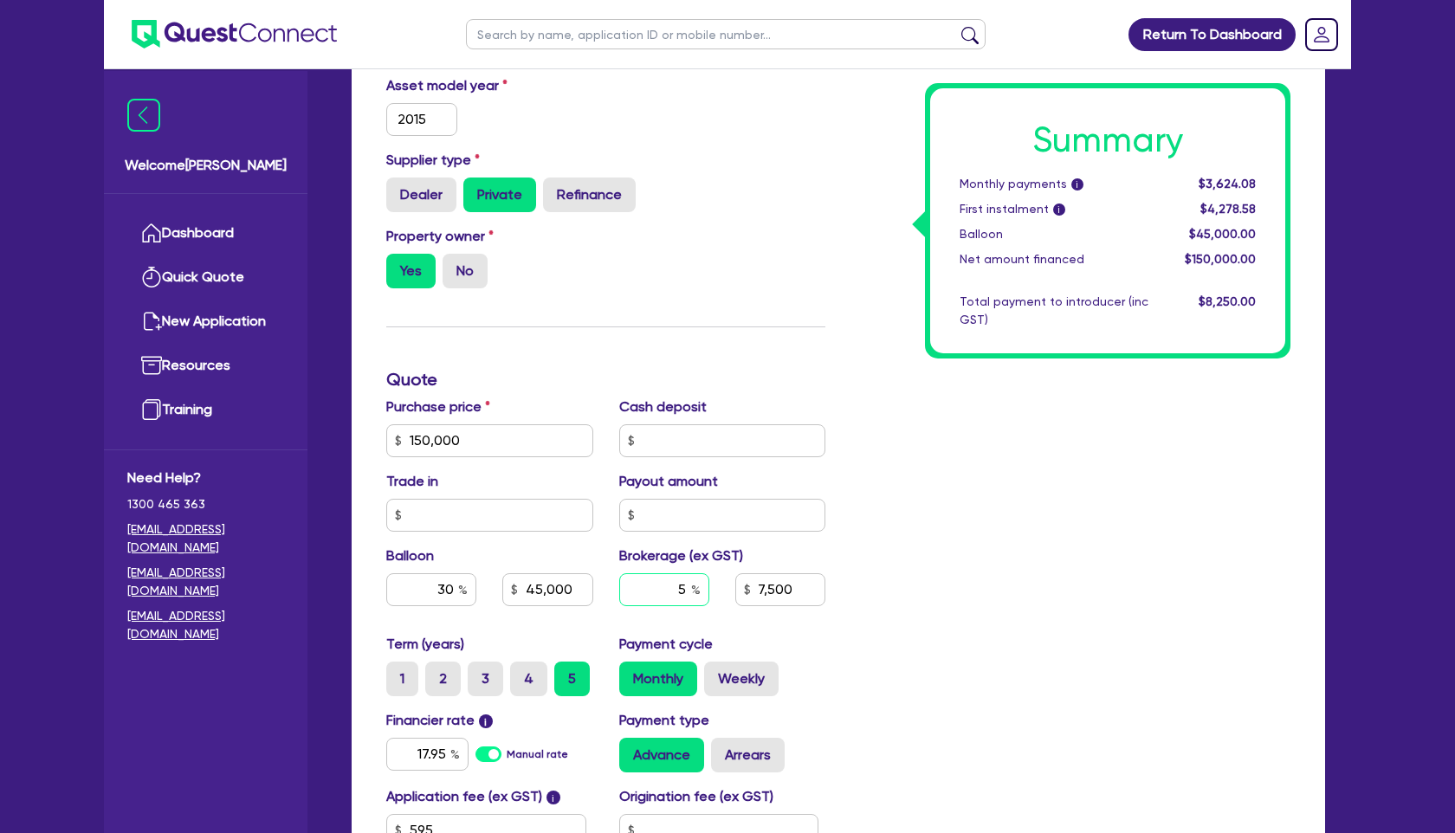
drag, startPoint x: 669, startPoint y: 591, endPoint x: 700, endPoint y: 591, distance: 31.2
click at [700, 591] on input "5" at bounding box center [664, 589] width 90 height 33
type input "150,000"
type input "45,000"
type input "4"
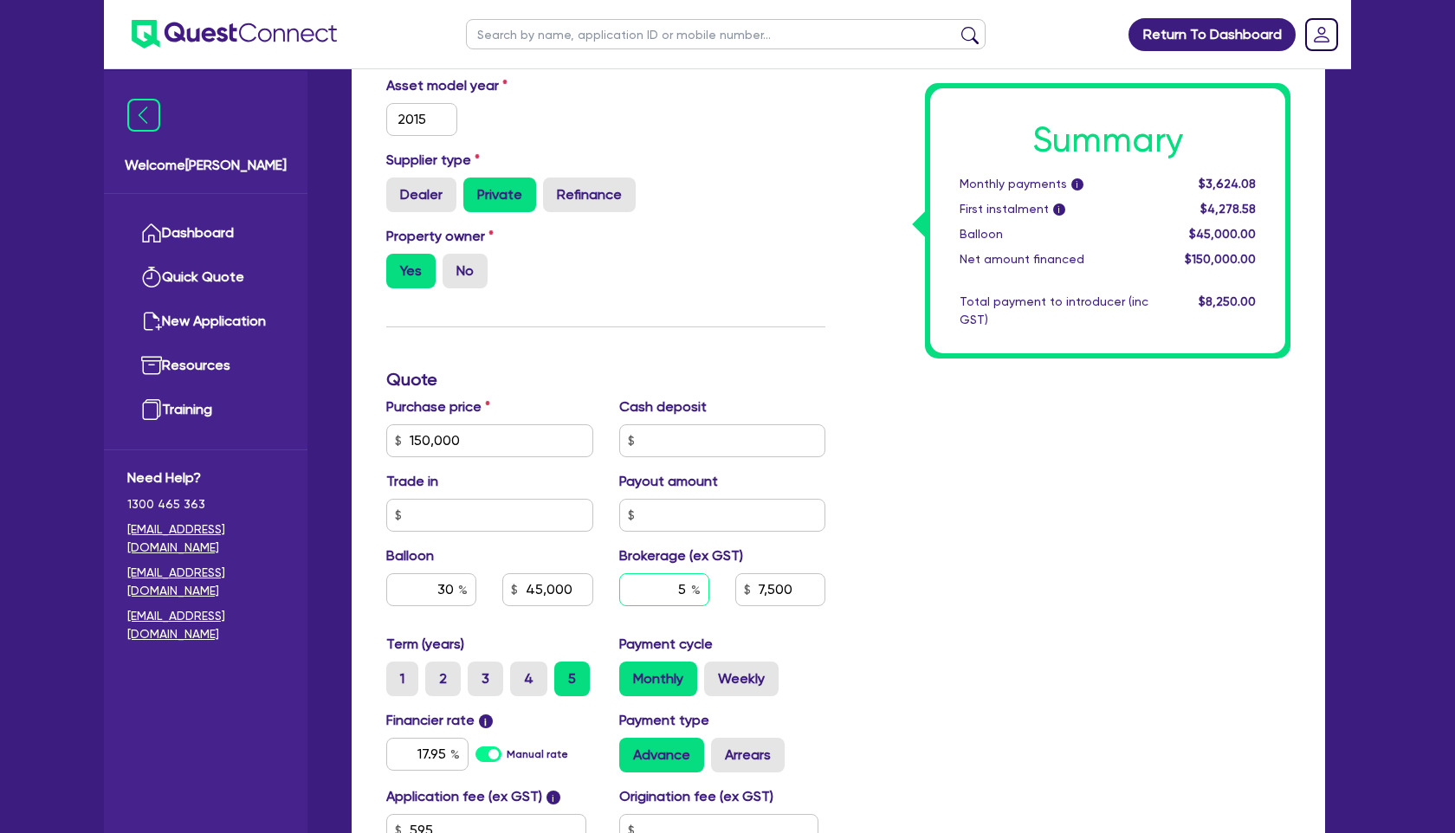
type input "7,500"
type input "4"
type input "150,000"
type input "45,000"
type input "7,500"
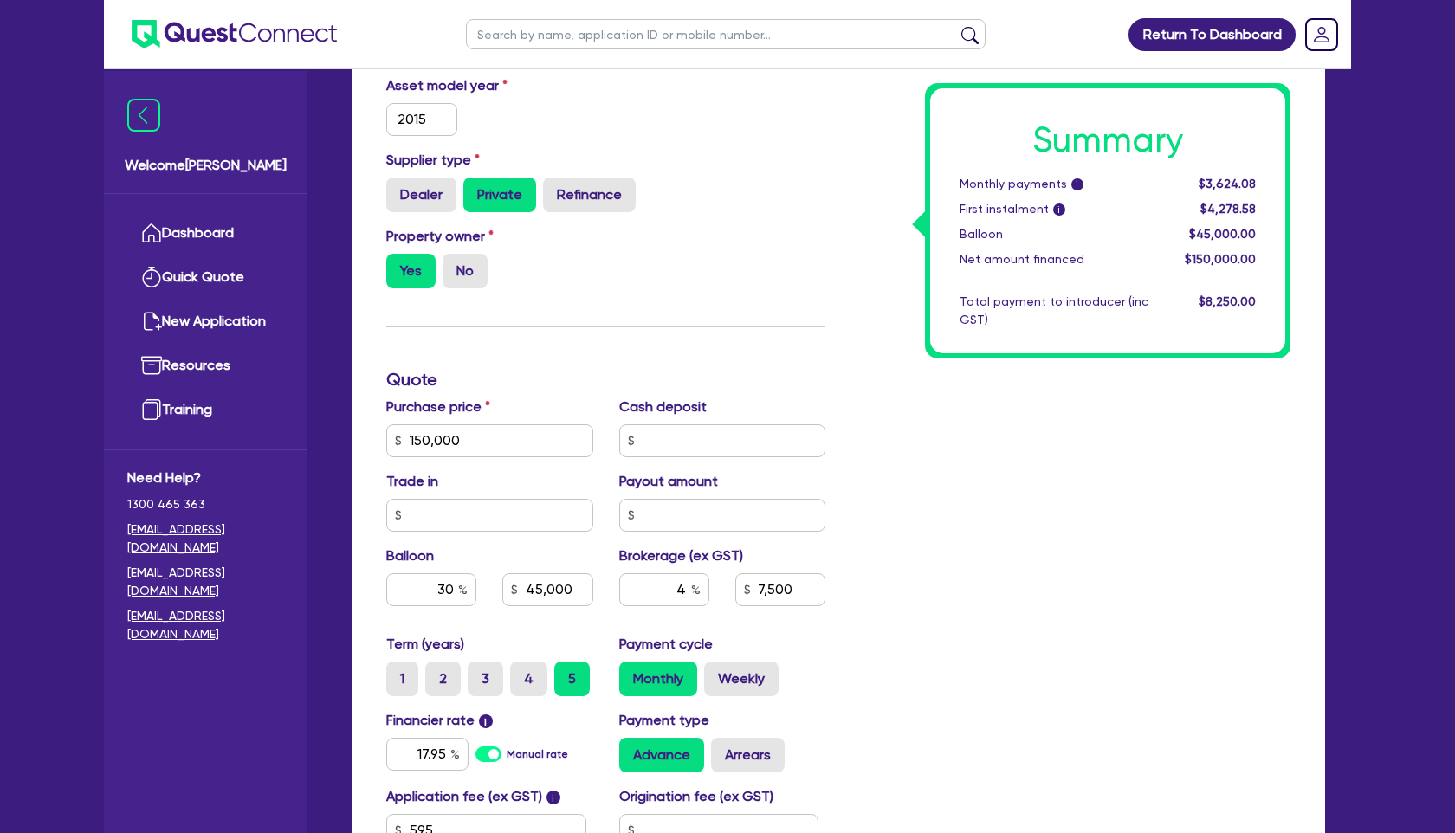
click at [918, 655] on div "Summary Monthly payments i $3,624.08 First instalment i $4,278.58 Balloon $45,0…" at bounding box center [1070, 379] width 465 height 1114
type input "150,000"
type input "45,000"
type input "6,000"
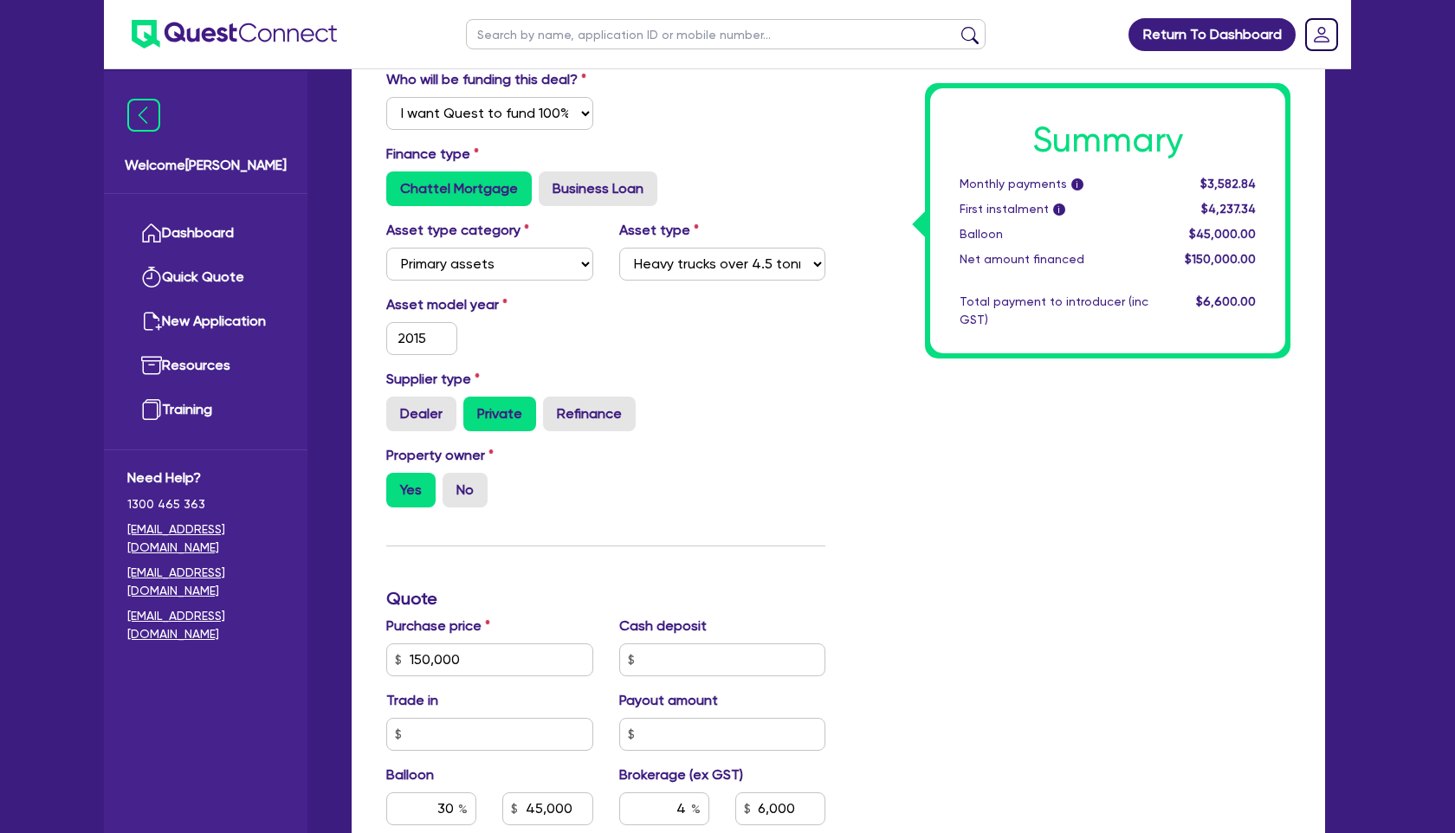
scroll to position [0, 0]
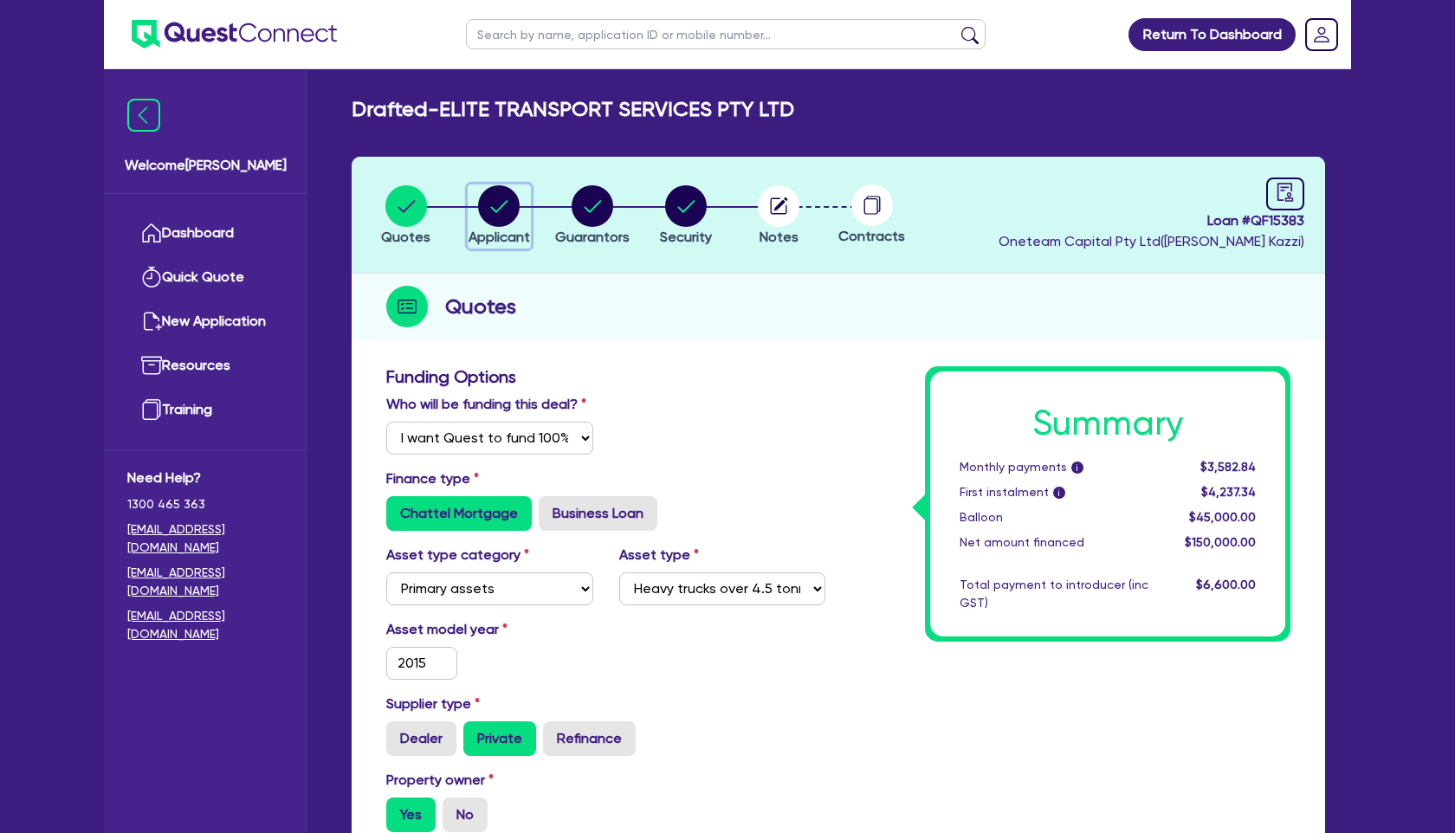
click at [481, 208] on circle "button" at bounding box center [499, 206] width 42 height 42
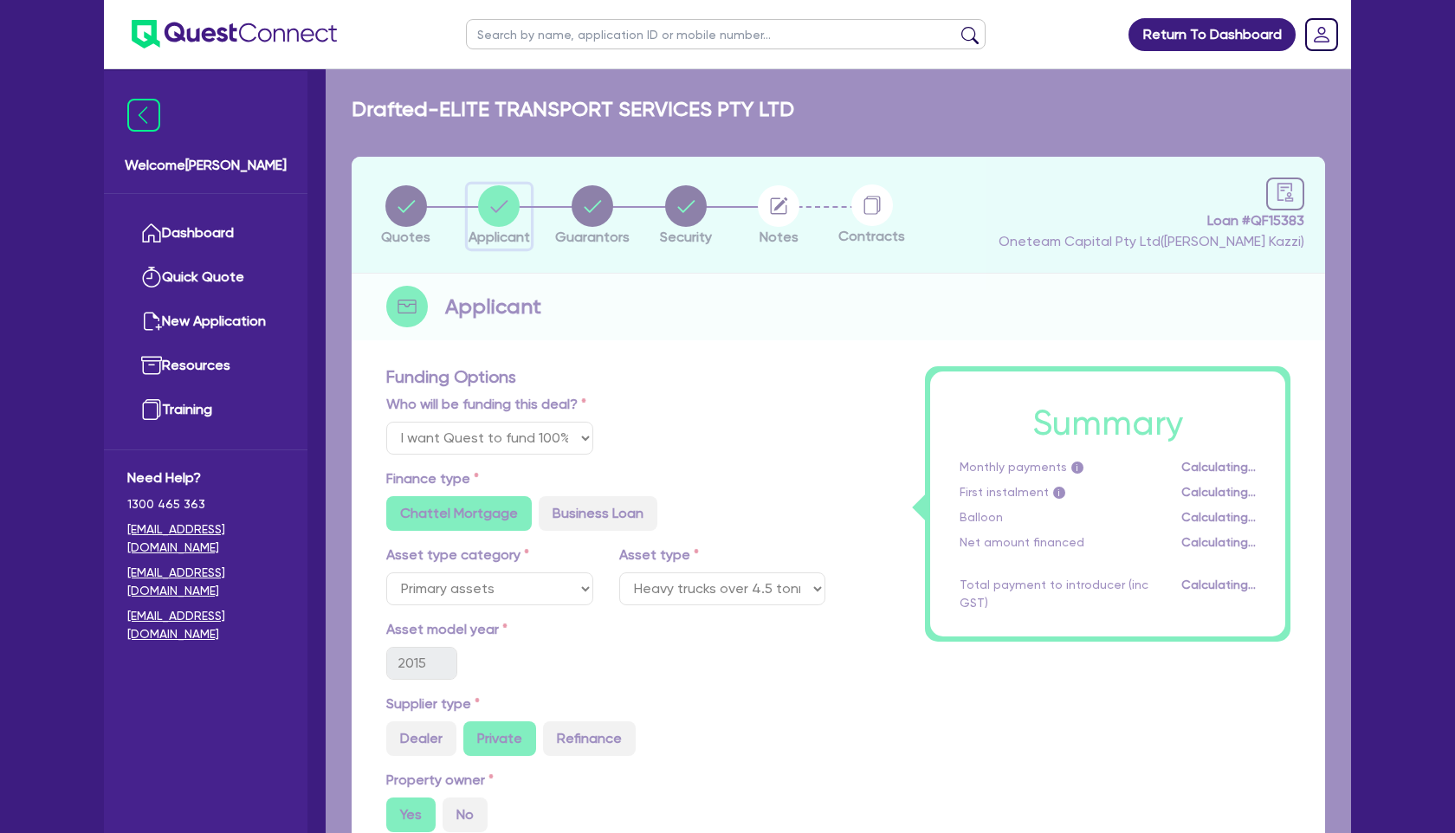
select select "COMPANY"
select select "TRANSPORT_WAREHOUSING"
select select "PASSENGERS_FREIGHT_TRANSPORT"
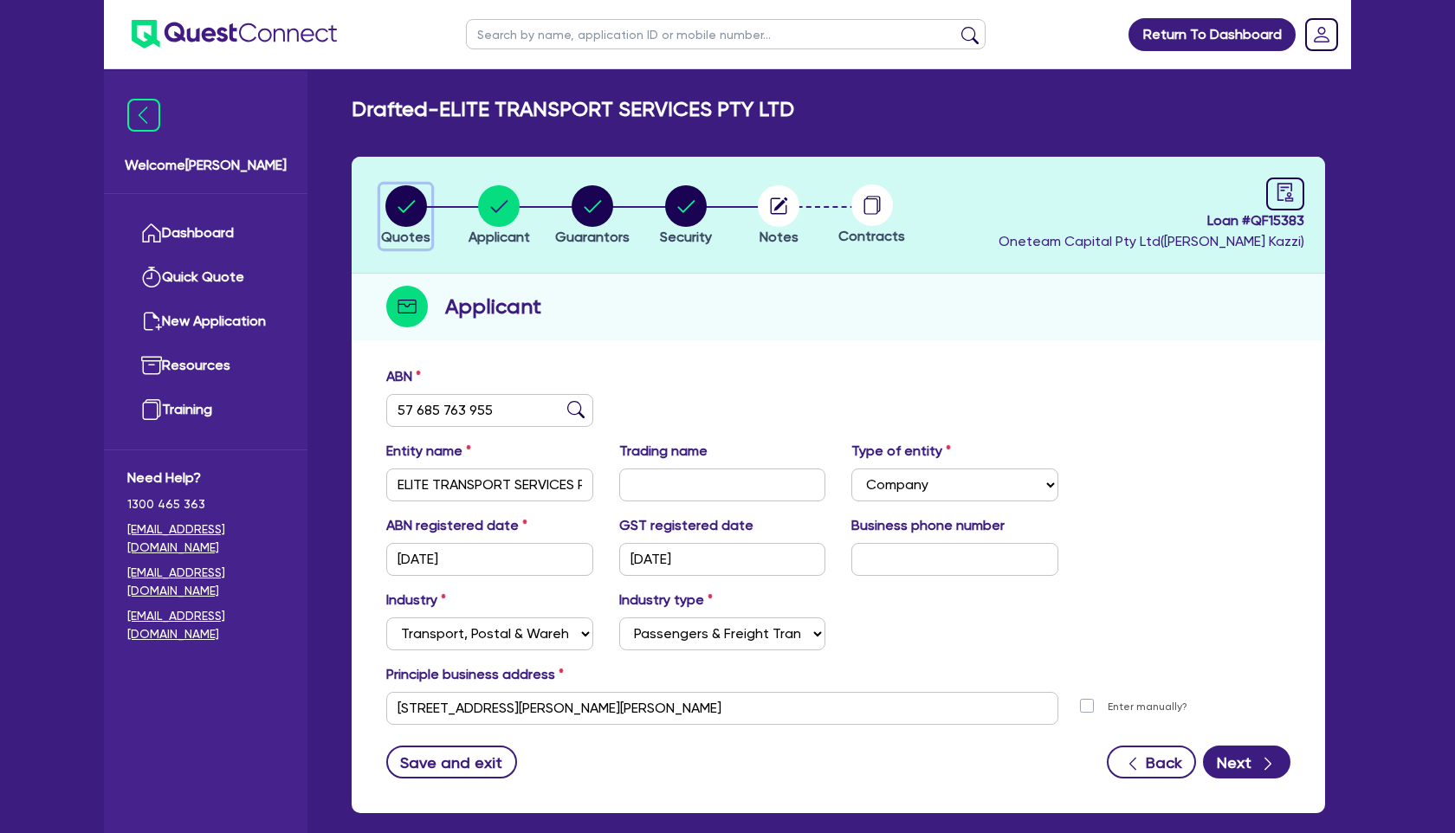
click at [413, 205] on circle "button" at bounding box center [406, 206] width 42 height 42
select select "Quest Finance - Own Book"
select select "PRIMARY_ASSETS"
select select "HEAVY_TRUCKS"
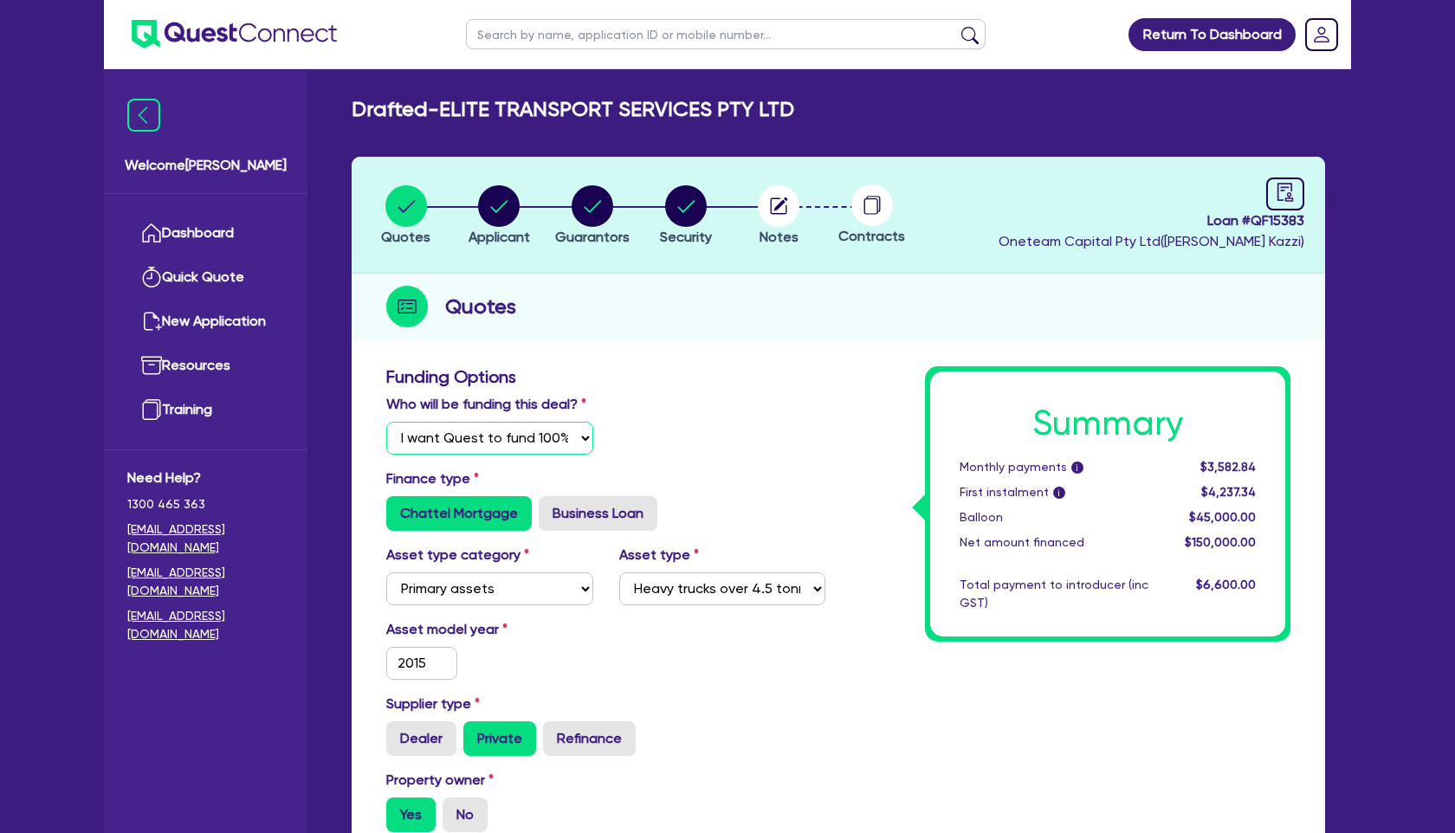
click at [573, 437] on select "Select I will fund 100% I will co-fund with Quest I want Quest to fund 100% Oth…" at bounding box center [489, 438] width 207 height 33
select select "Quest Finance - Platform Funding"
click at [386, 422] on select "Select I will fund 100% I will co-fund with Quest I want Quest to fund 100% Oth…" at bounding box center [489, 438] width 207 height 33
type input "150,000"
type input "45,000"
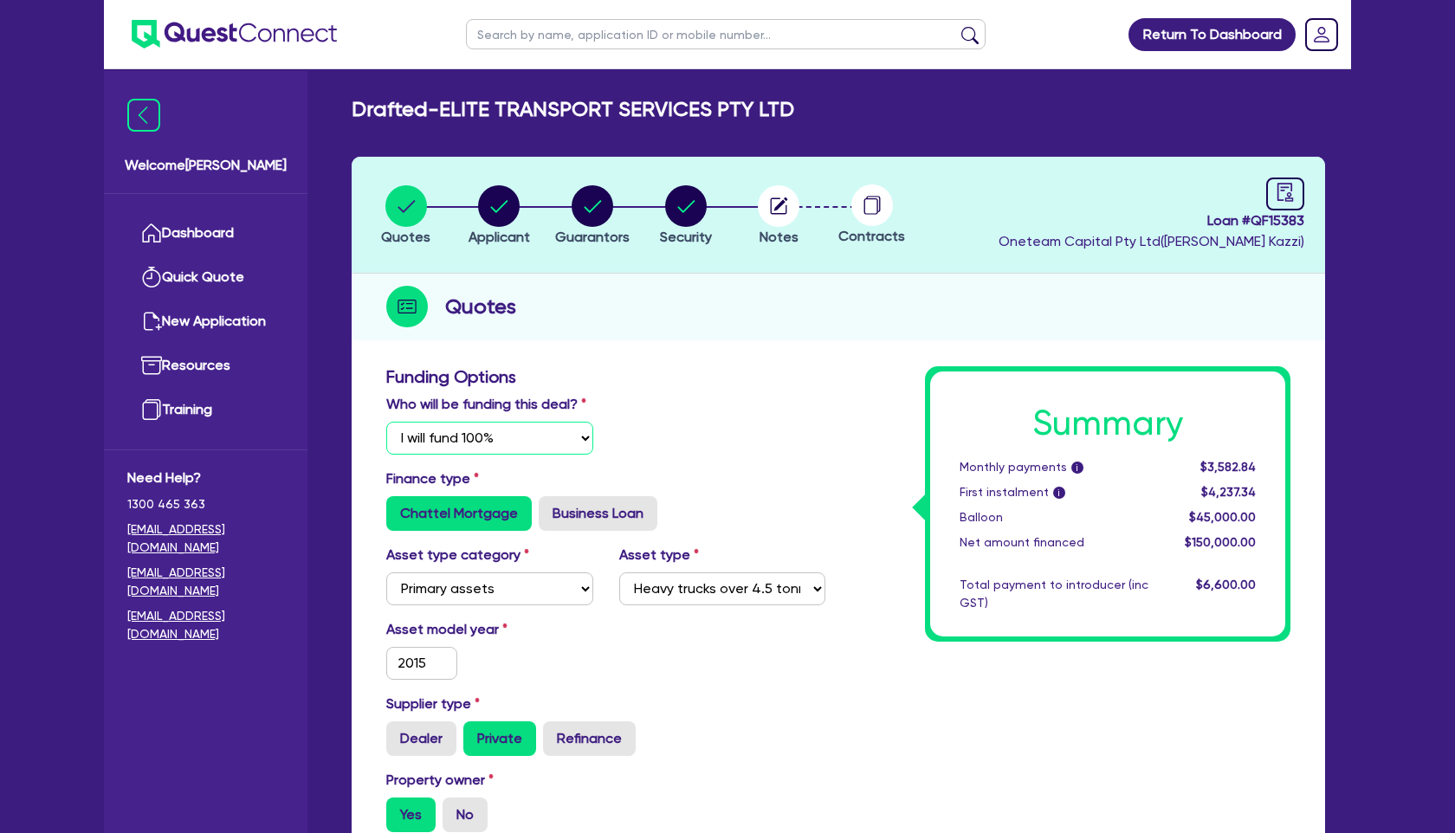
type input "6,000"
type input "150,000"
type input "45,000"
type input "6,000"
click at [565, 445] on select "Select I will fund 100% I will co-fund with Quest I want Quest to fund 100% Oth…" at bounding box center [489, 438] width 207 height 33
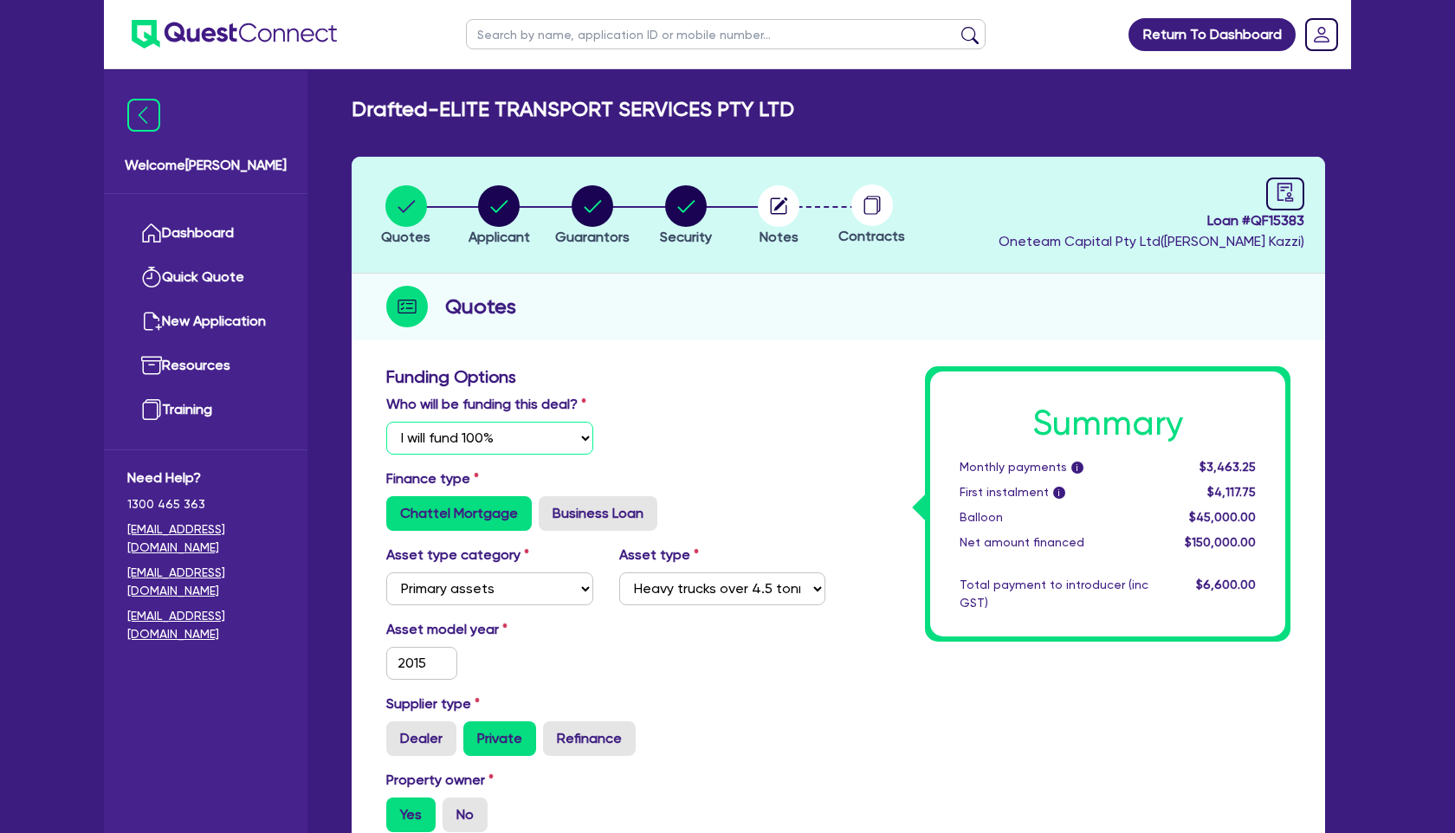
select select "Quest Finance - Own Book"
click at [386, 422] on select "Select I will fund 100% I will co-fund with Quest I want Quest to fund 100% Oth…" at bounding box center [489, 438] width 207 height 33
type input "150,000"
type input "45,000"
type input "6,000"
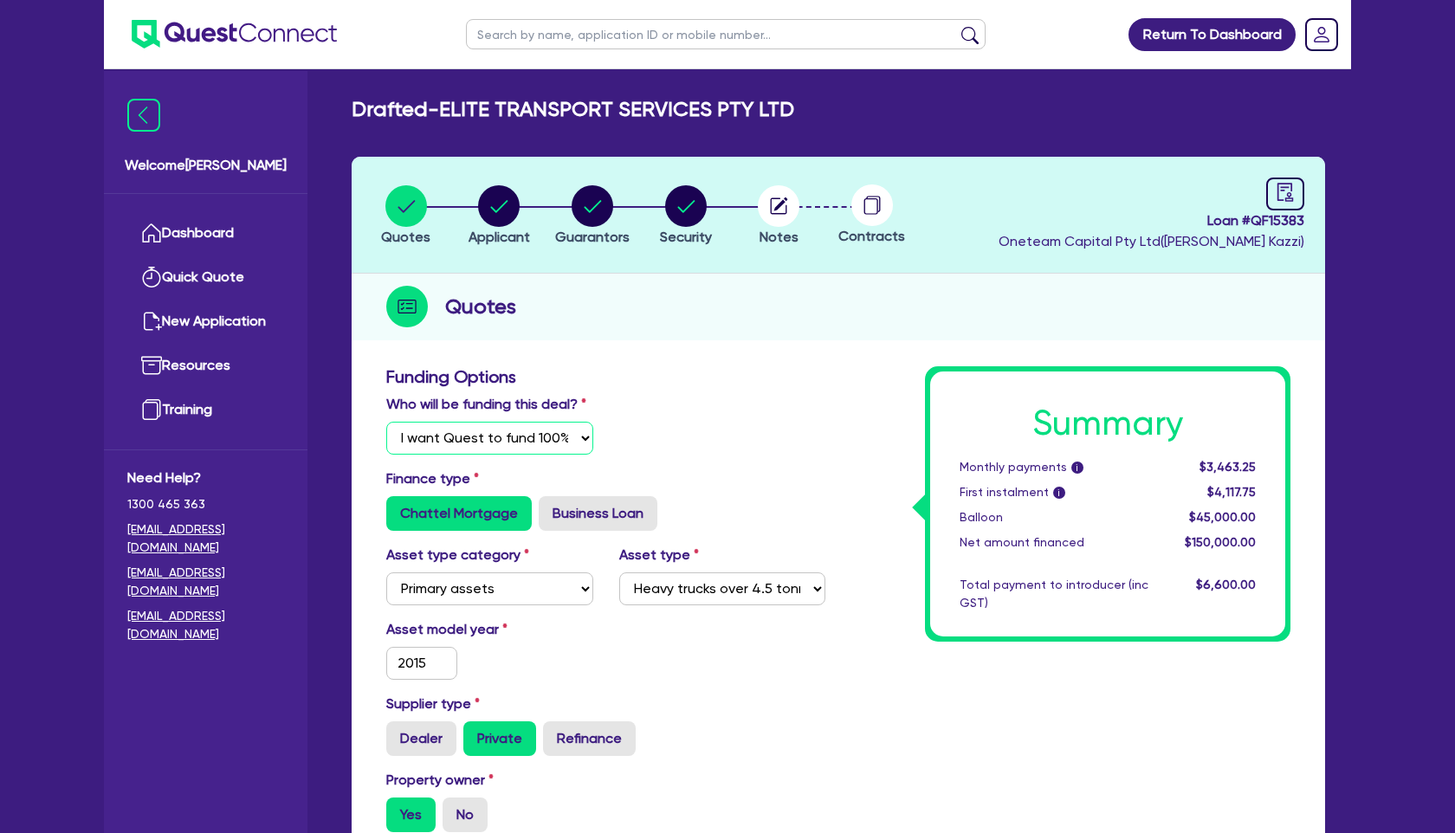
type input "150,000"
type input "45,000"
type input "6,000"
click at [555, 440] on select "Select I will fund 100% I will co-fund with Quest I want Quest to fund 100% Oth…" at bounding box center [489, 438] width 207 height 33
select select "Other"
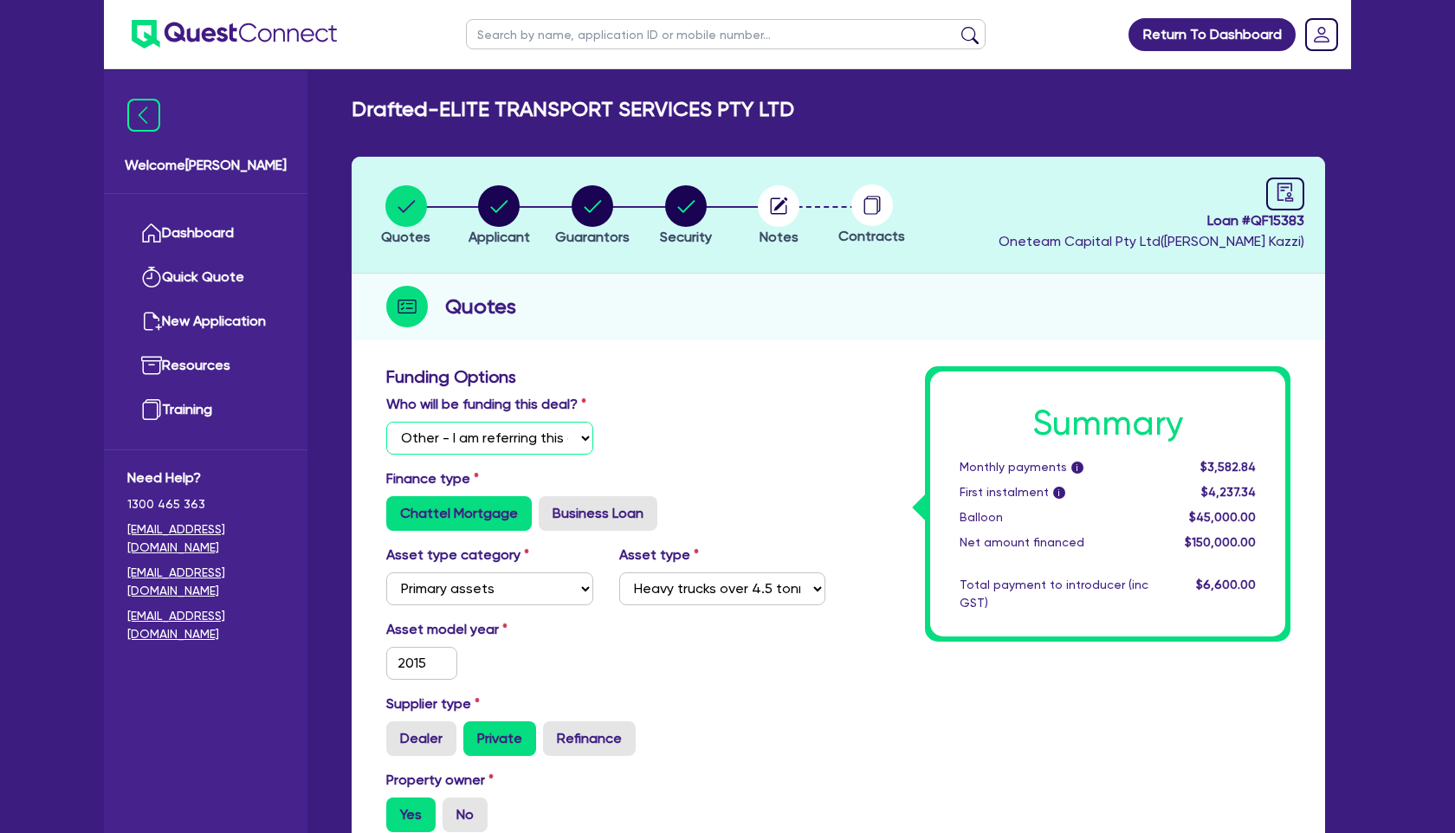
click at [386, 422] on select "Select I will fund 100% I will co-fund with Quest I want Quest to fund 100% Oth…" at bounding box center [489, 438] width 207 height 33
type input "150,000"
type input "45,000"
type input "6,000"
type input "150,000"
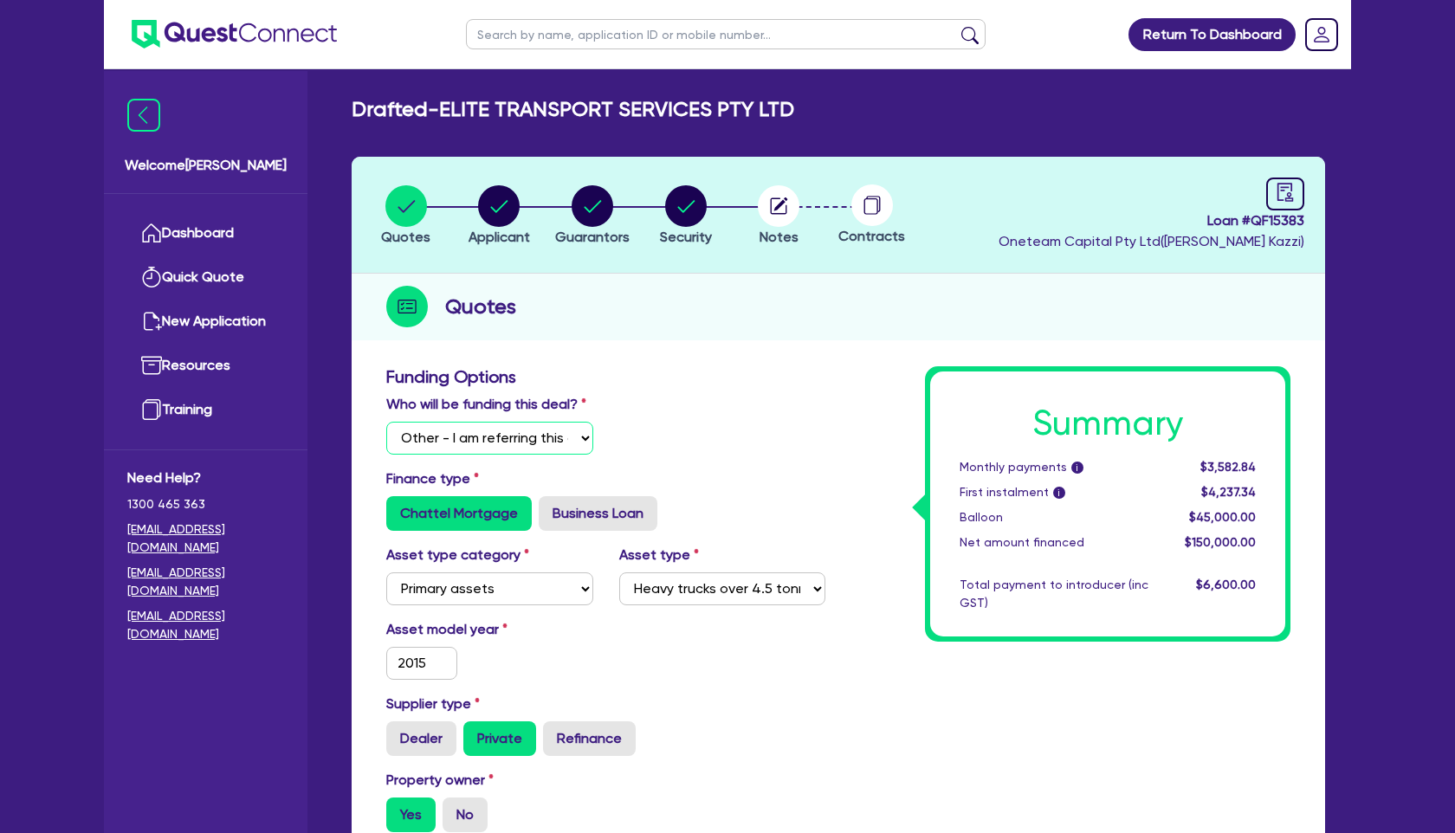
type input "45,000"
type input "6,000"
click at [547, 443] on select "Select I will fund 100% I will co-fund with Quest I want Quest to fund 100% Oth…" at bounding box center [489, 438] width 207 height 33
select select "Quest Finance - Own Book"
click at [386, 422] on select "Select I will fund 100% I will co-fund with Quest I want Quest to fund 100% Oth…" at bounding box center [489, 438] width 207 height 33
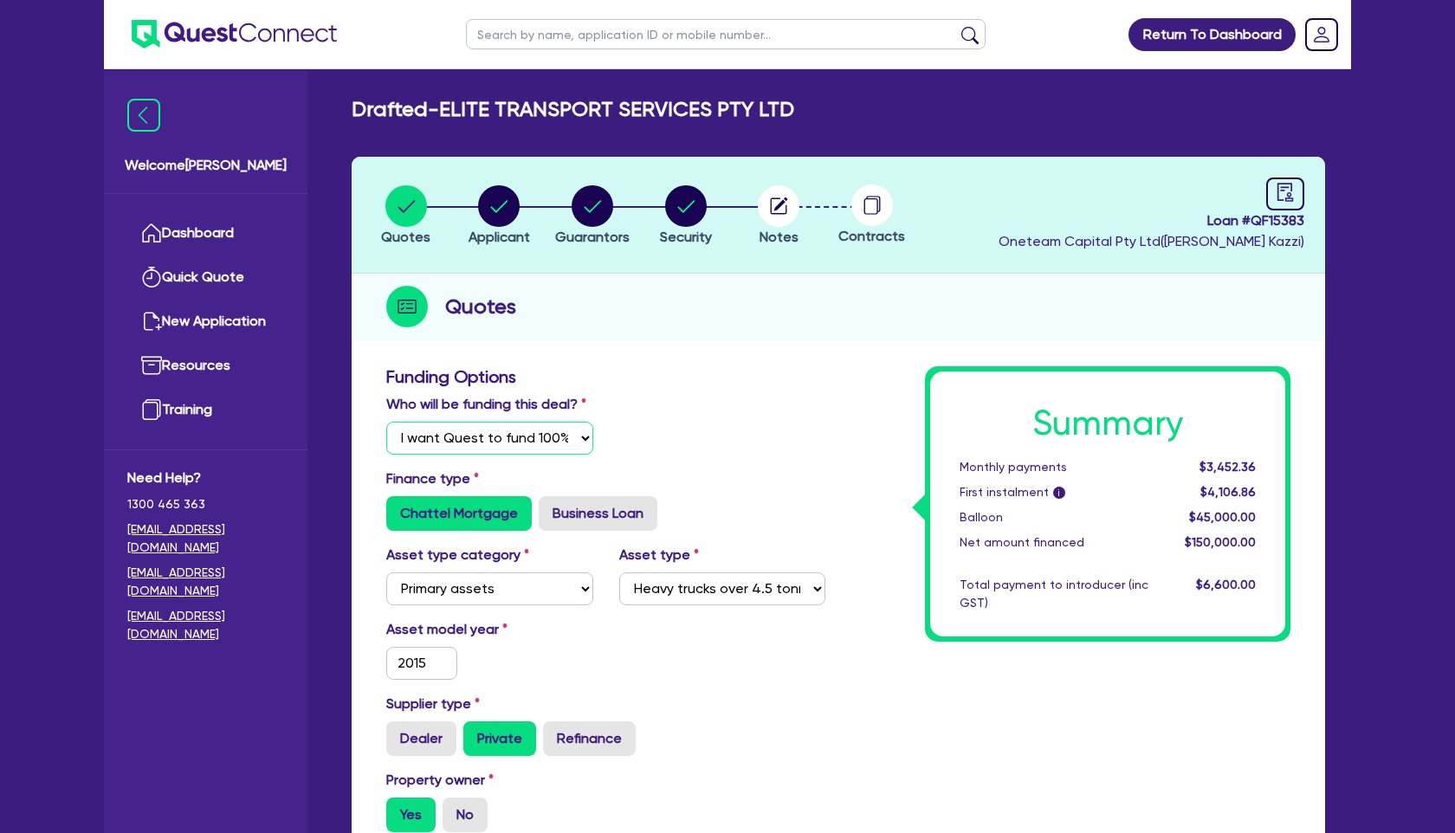
type input "150,000"
type input "45,000"
type input "6,000"
type input "150,000"
type input "45,000"
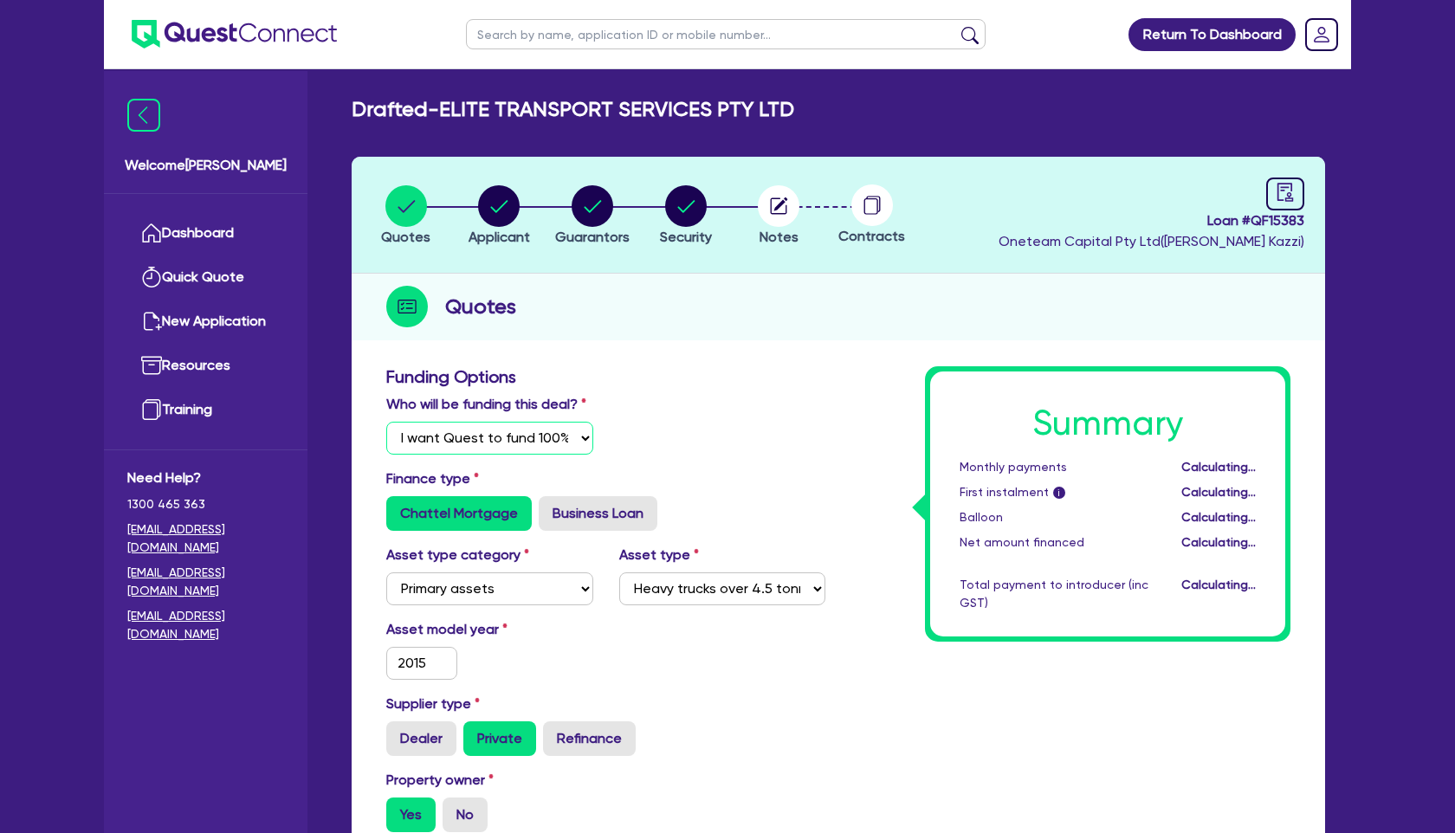
type input "6,000"
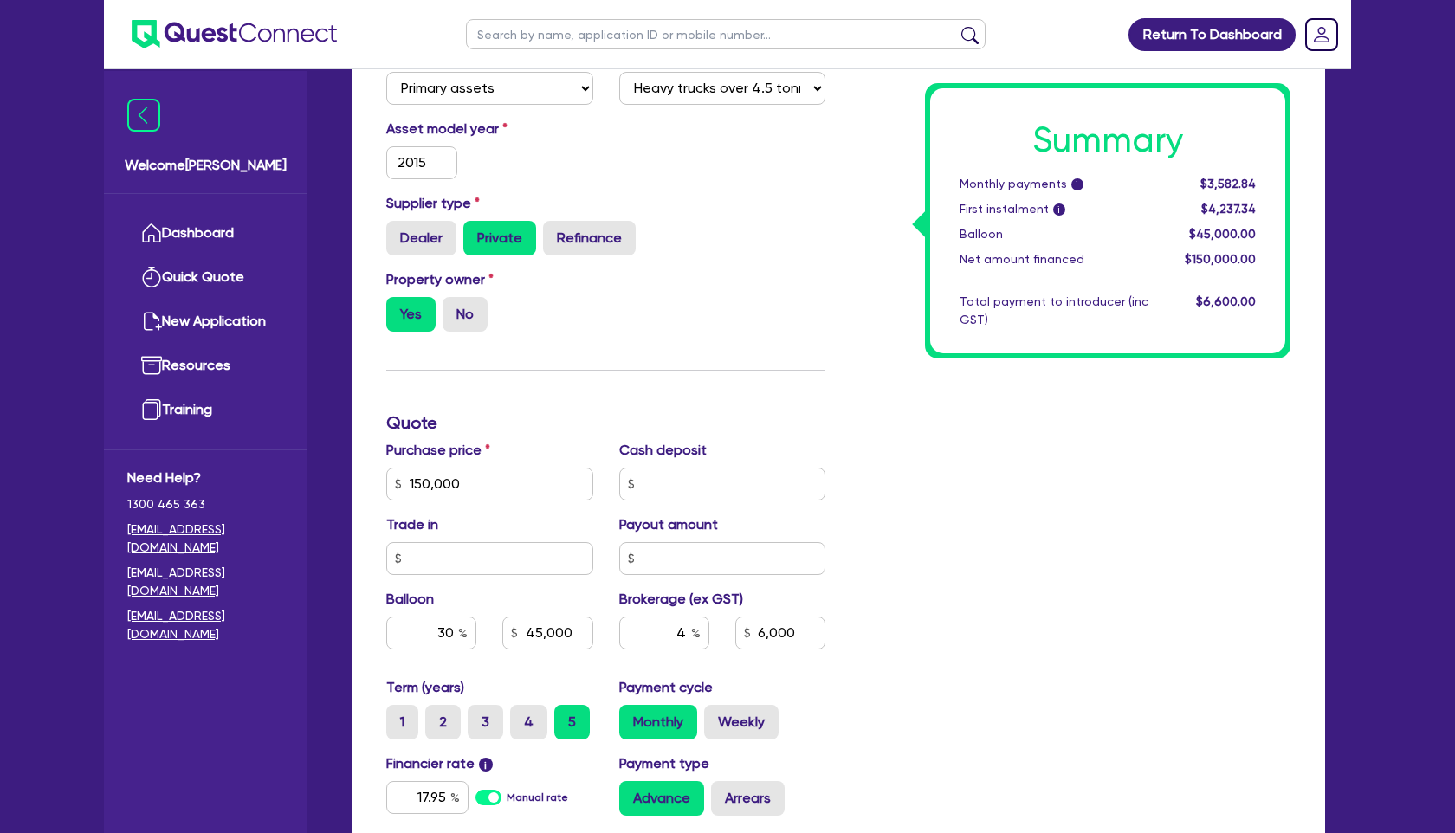
click at [917, 658] on div "Summary Monthly payments i $3,582.84 First instalment i $4,237.34 Balloon $45,0…" at bounding box center [1070, 423] width 465 height 1114
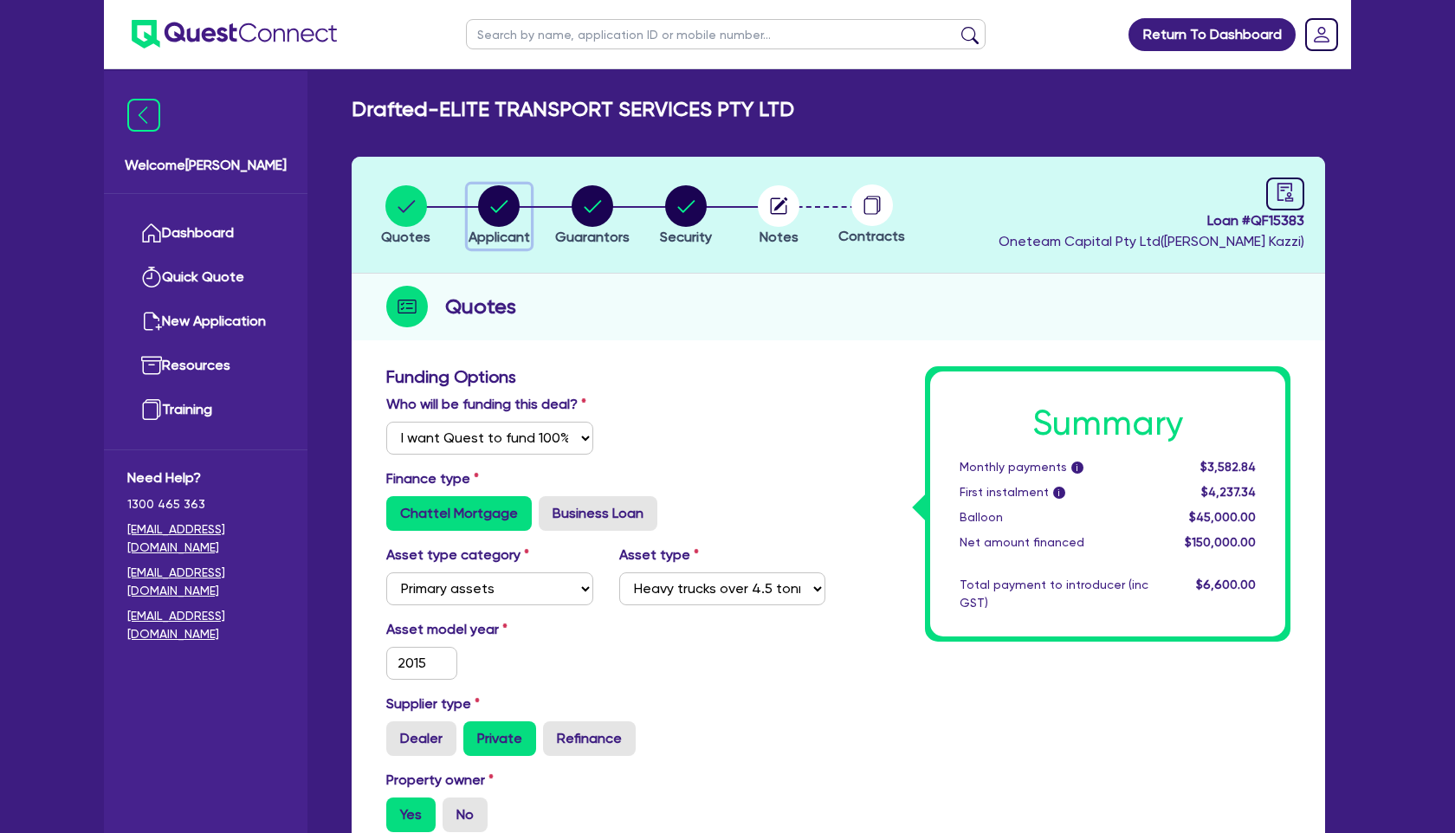
click at [515, 216] on circle "button" at bounding box center [499, 206] width 42 height 42
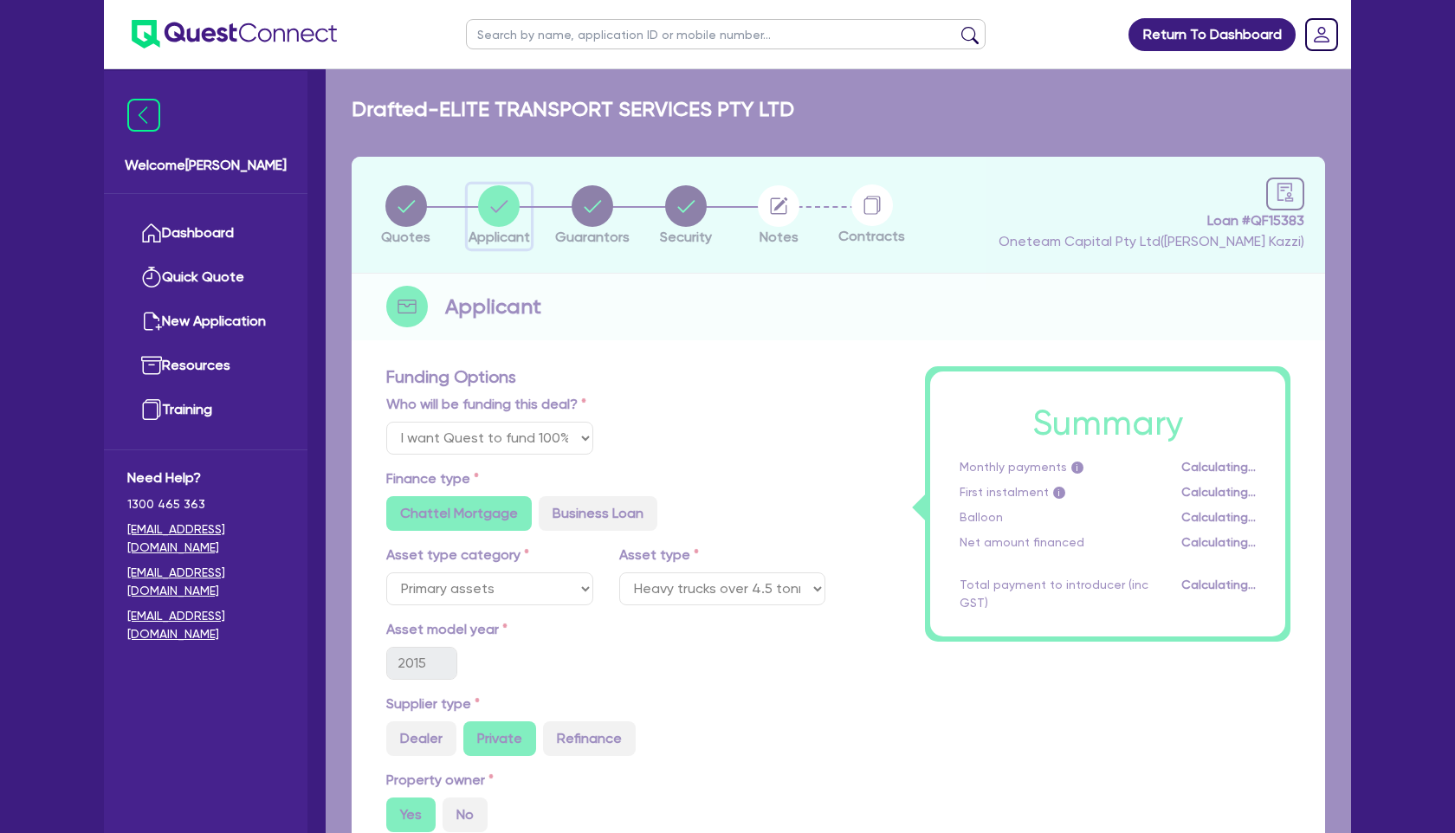
select select "COMPANY"
select select "TRANSPORT_WAREHOUSING"
select select "PASSENGERS_FREIGHT_TRANSPORT"
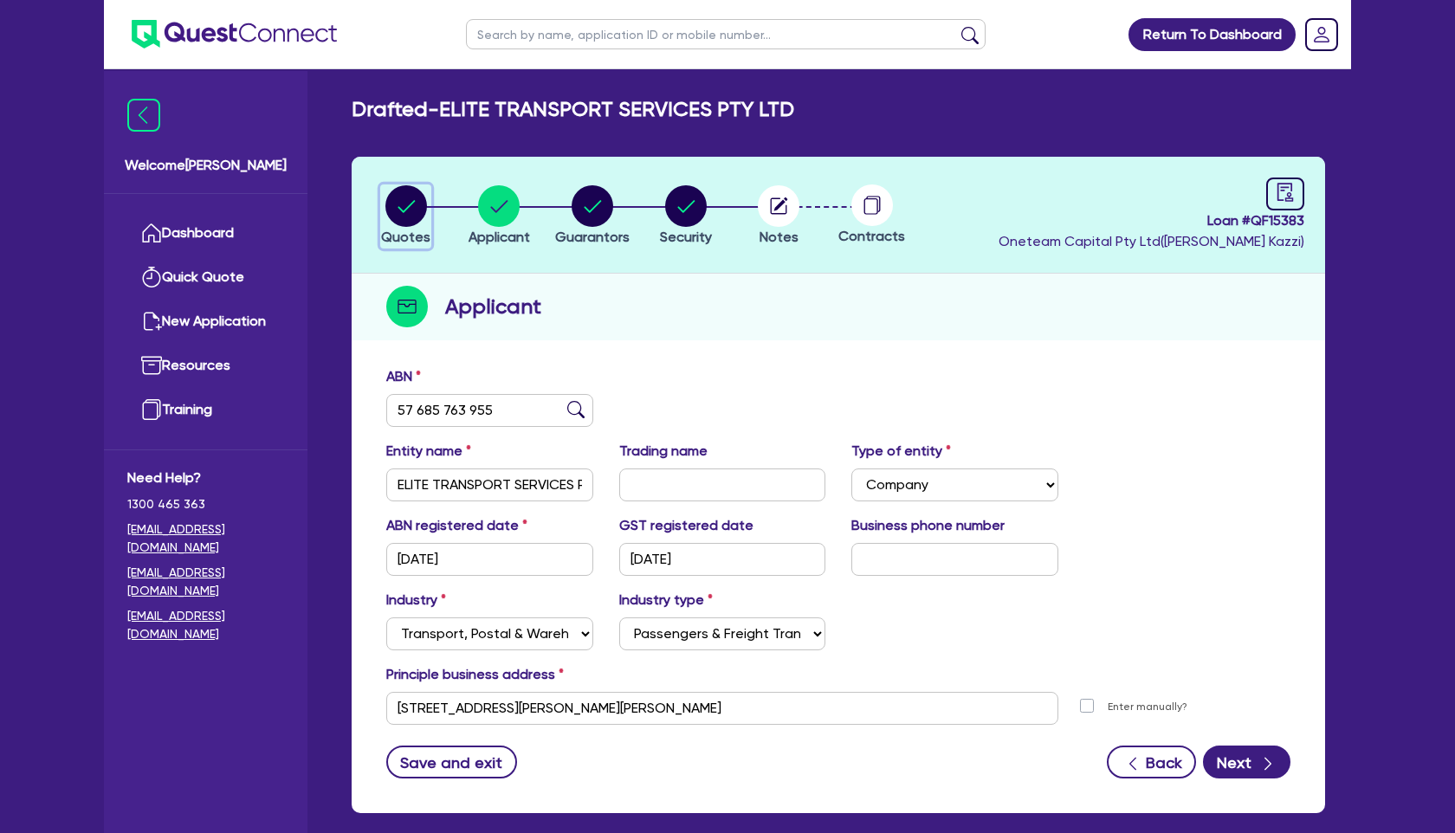
click at [415, 205] on circle "button" at bounding box center [406, 206] width 42 height 42
select select "Quest Finance - Own Book"
select select "PRIMARY_ASSETS"
select select "HEAVY_TRUCKS"
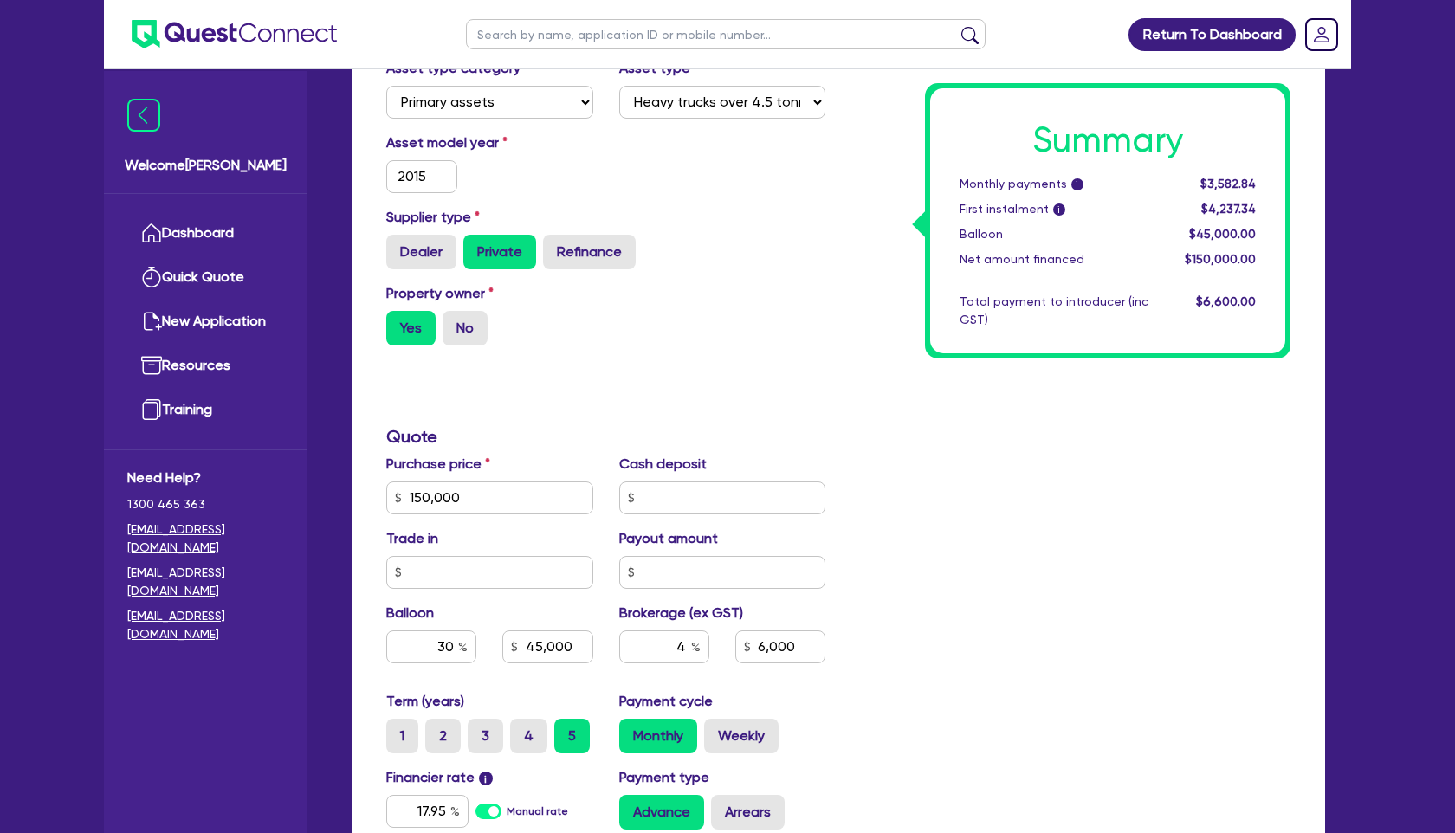
scroll to position [493, 0]
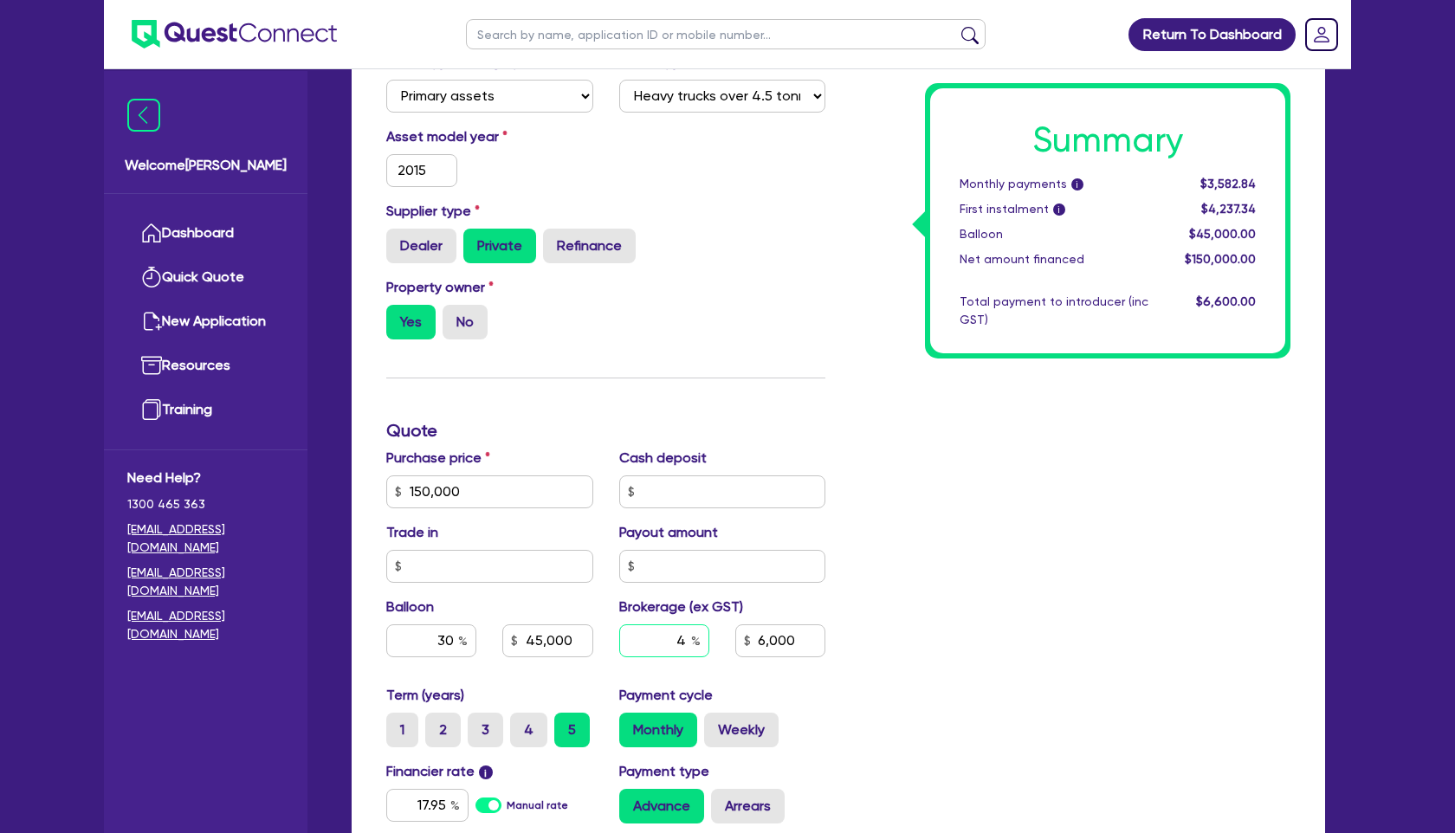
drag, startPoint x: 658, startPoint y: 640, endPoint x: 724, endPoint y: 640, distance: 65.8
click at [724, 640] on div "4 6,000" at bounding box center [722, 647] width 233 height 47
type input "150,000"
type input "45,000"
type input "3"
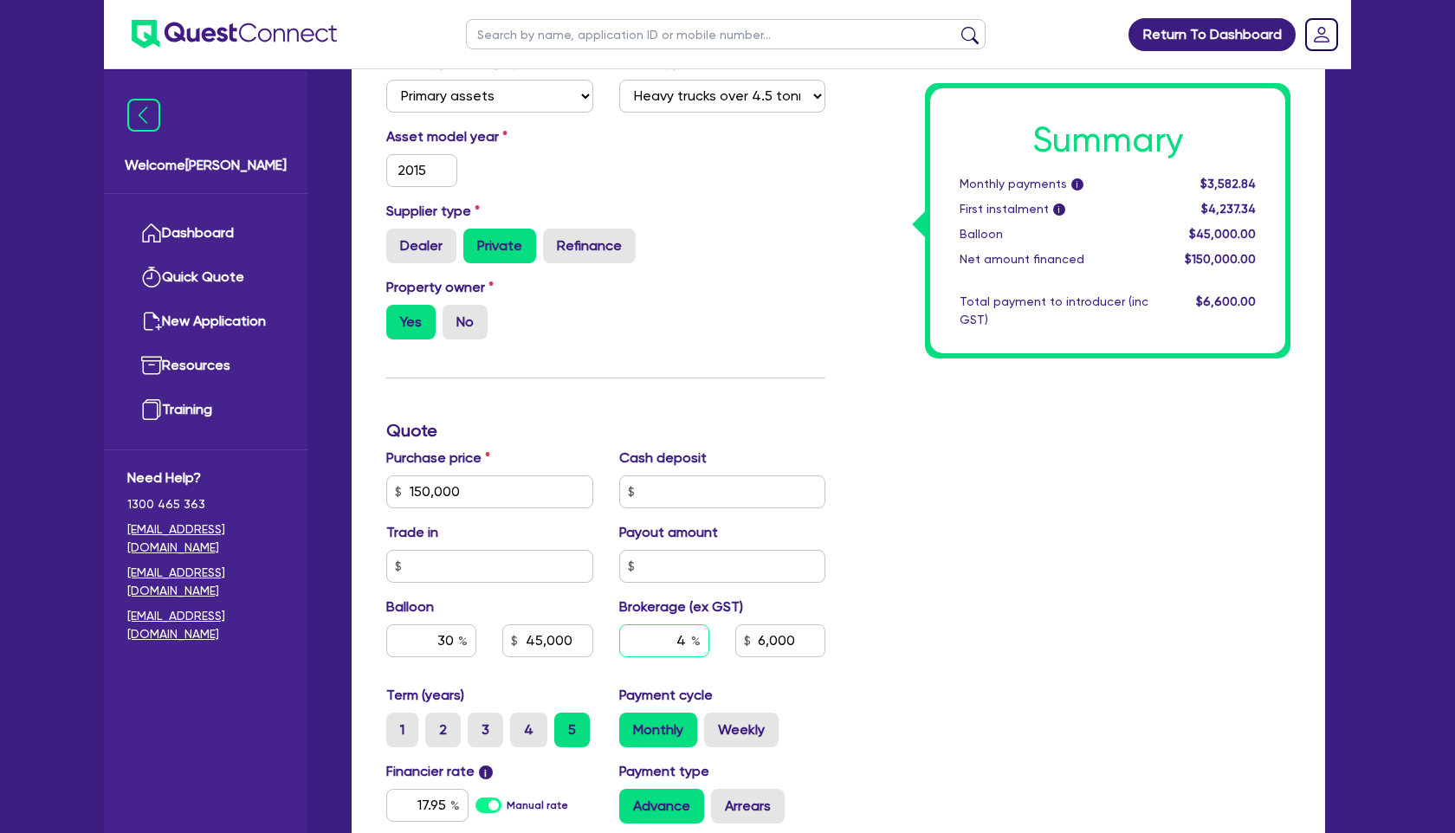
type input "6,000"
type input "150,000"
type input "45,000"
type input "3."
type input "6,000"
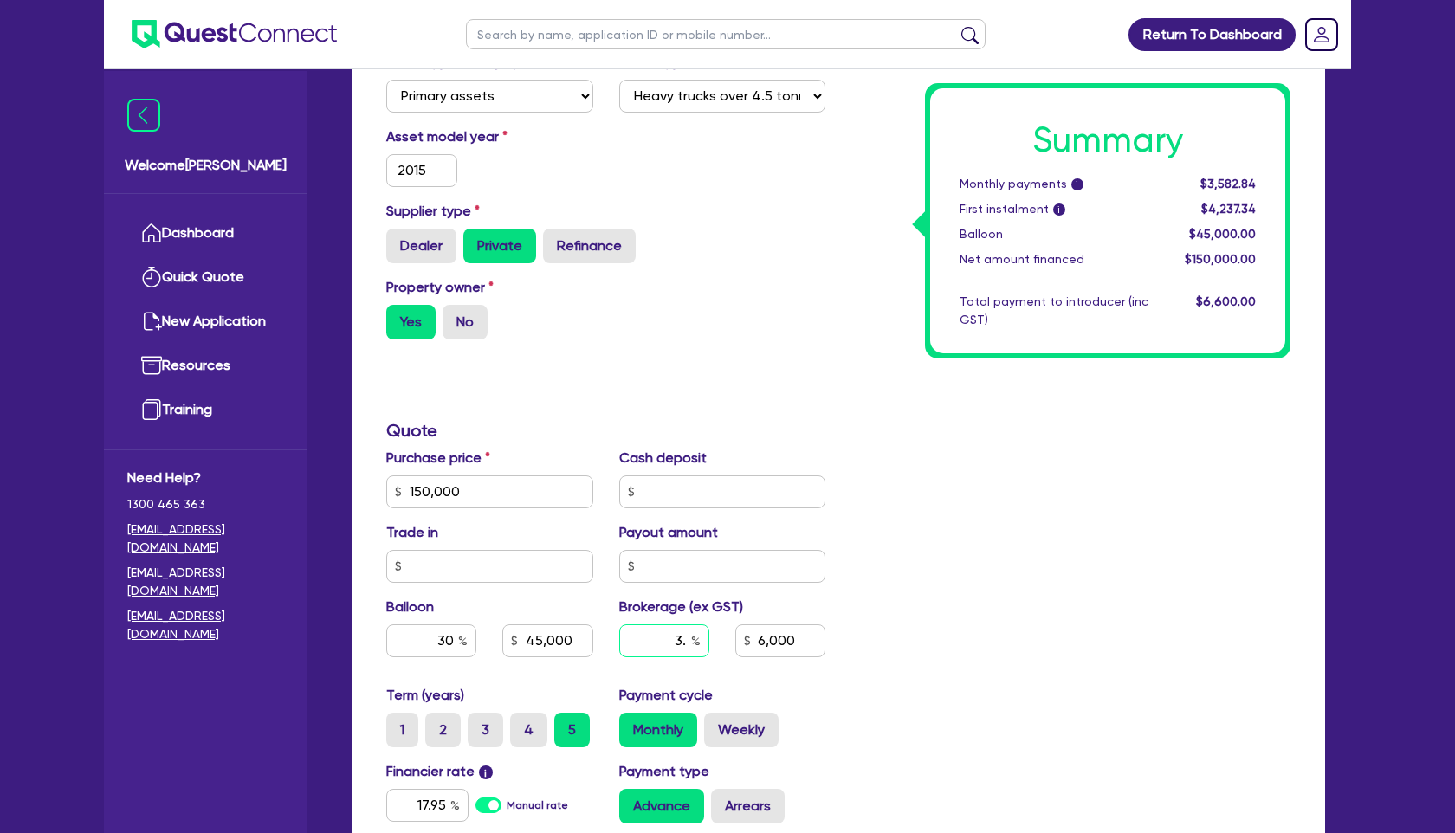
type input "150,000"
type input "45,000"
type input "3.5"
type input "6,000"
type input "3.5"
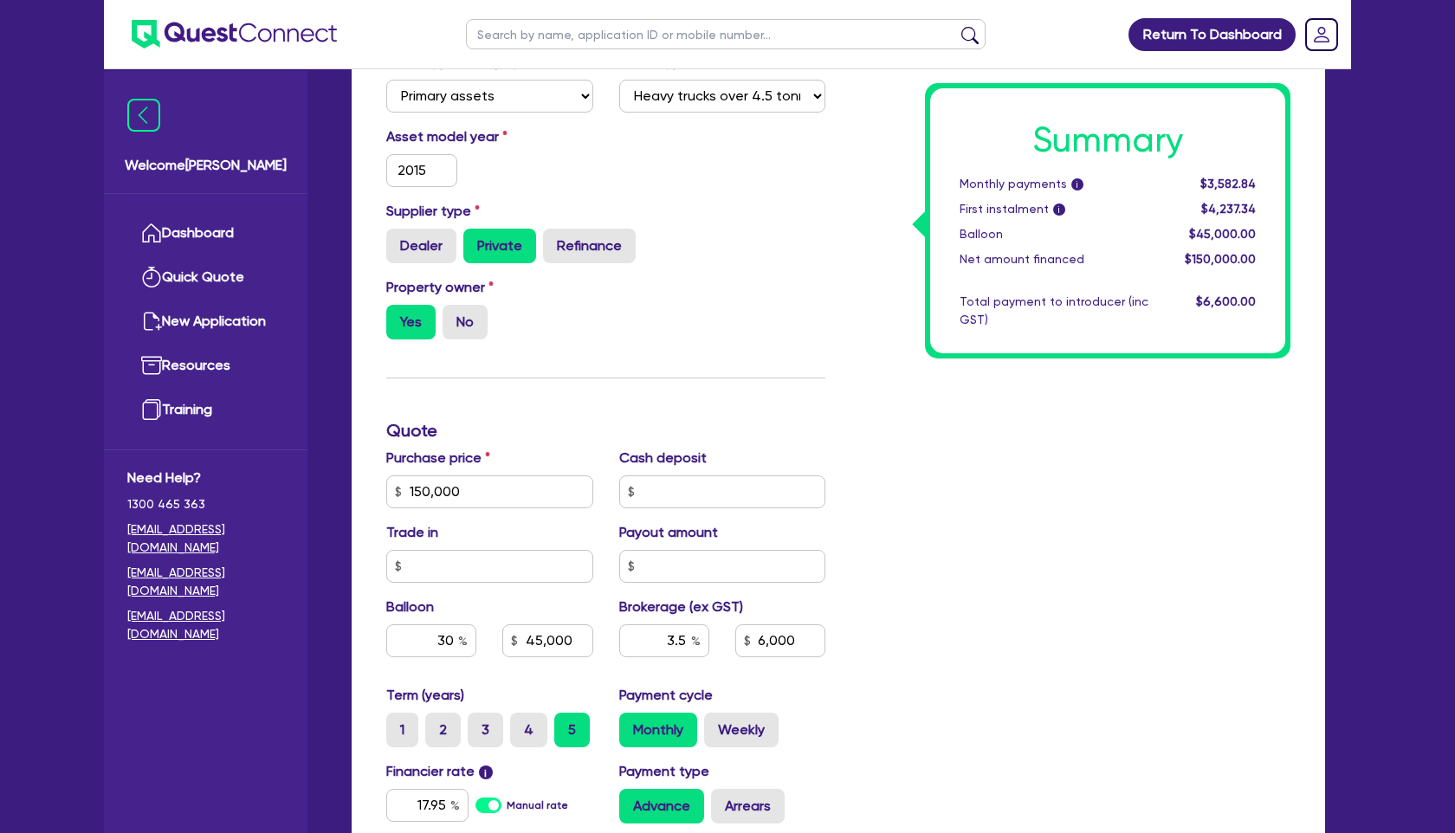
type input "150,000"
type input "45,000"
type input "6,000"
click at [842, 705] on div "Summary Monthly payments i $3,582.84 First instalment i $4,237.34 Balloon $45,0…" at bounding box center [1070, 431] width 465 height 1114
type input "150,000"
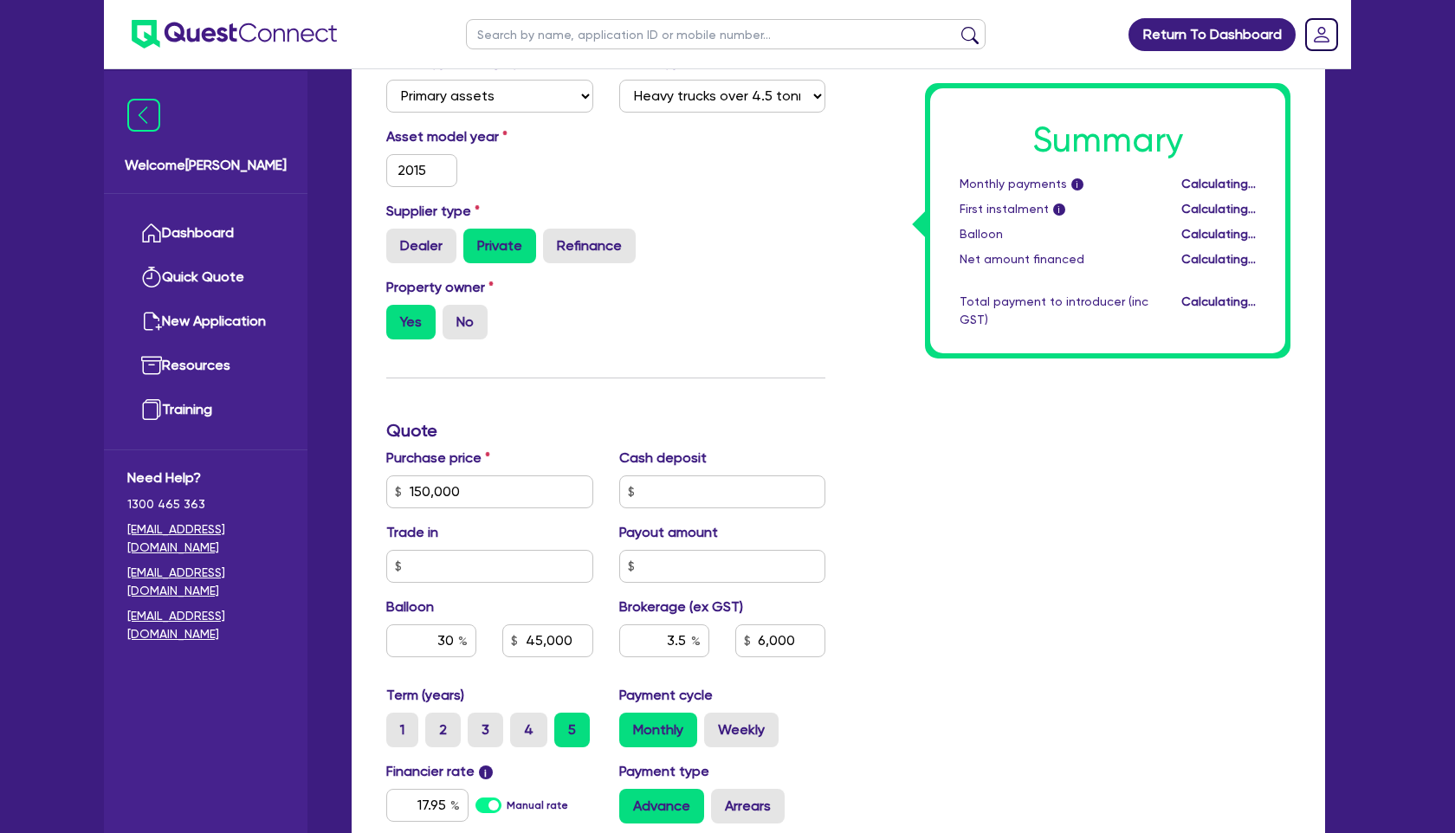
type input "45,000"
type input "5,250"
click at [686, 643] on input "3.5" at bounding box center [664, 640] width 90 height 33
type input "150,000"
type input "45,000"
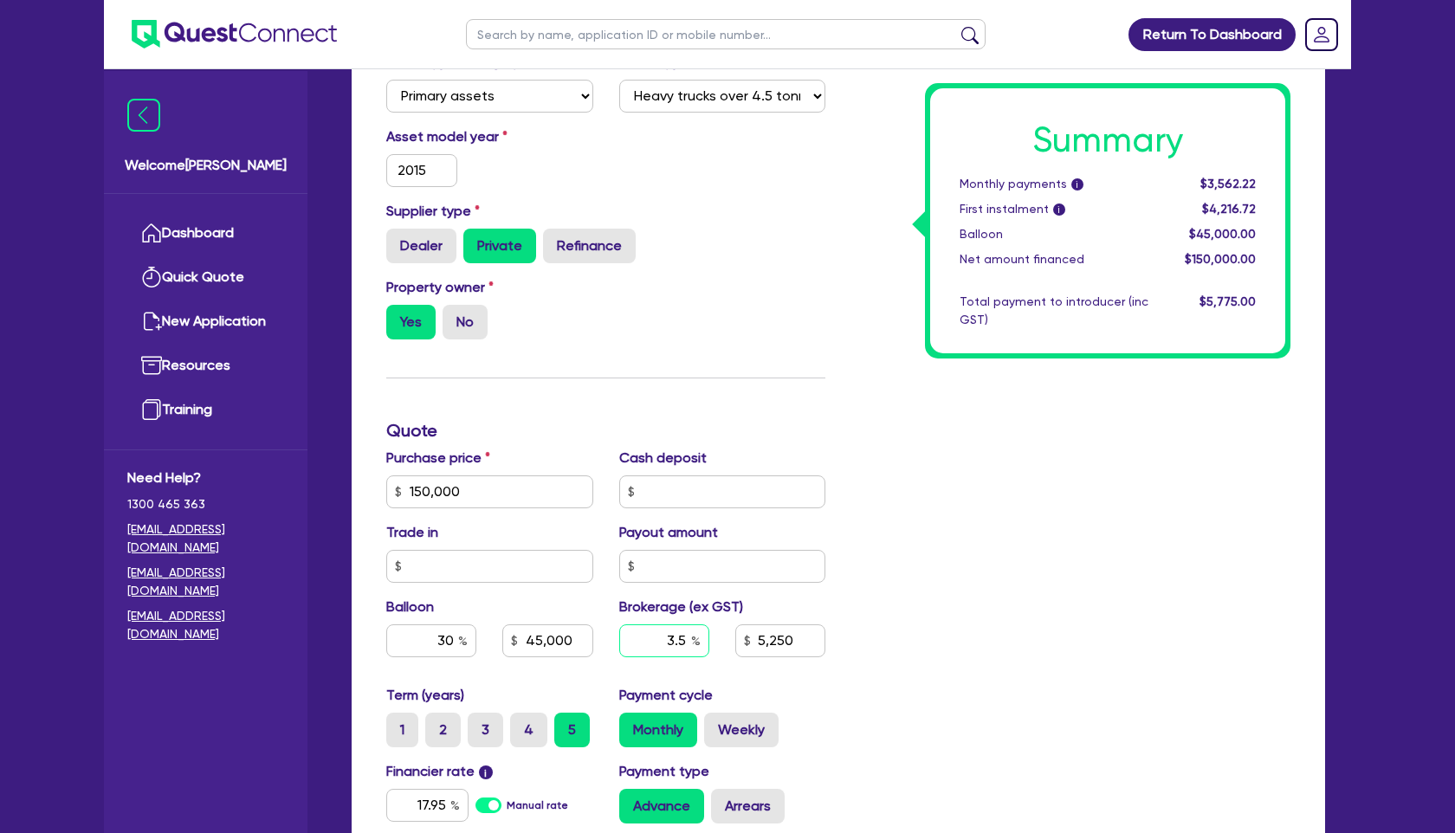
type input "3."
type input "5,250"
type input "150,000"
type input "45,000"
type input "3"
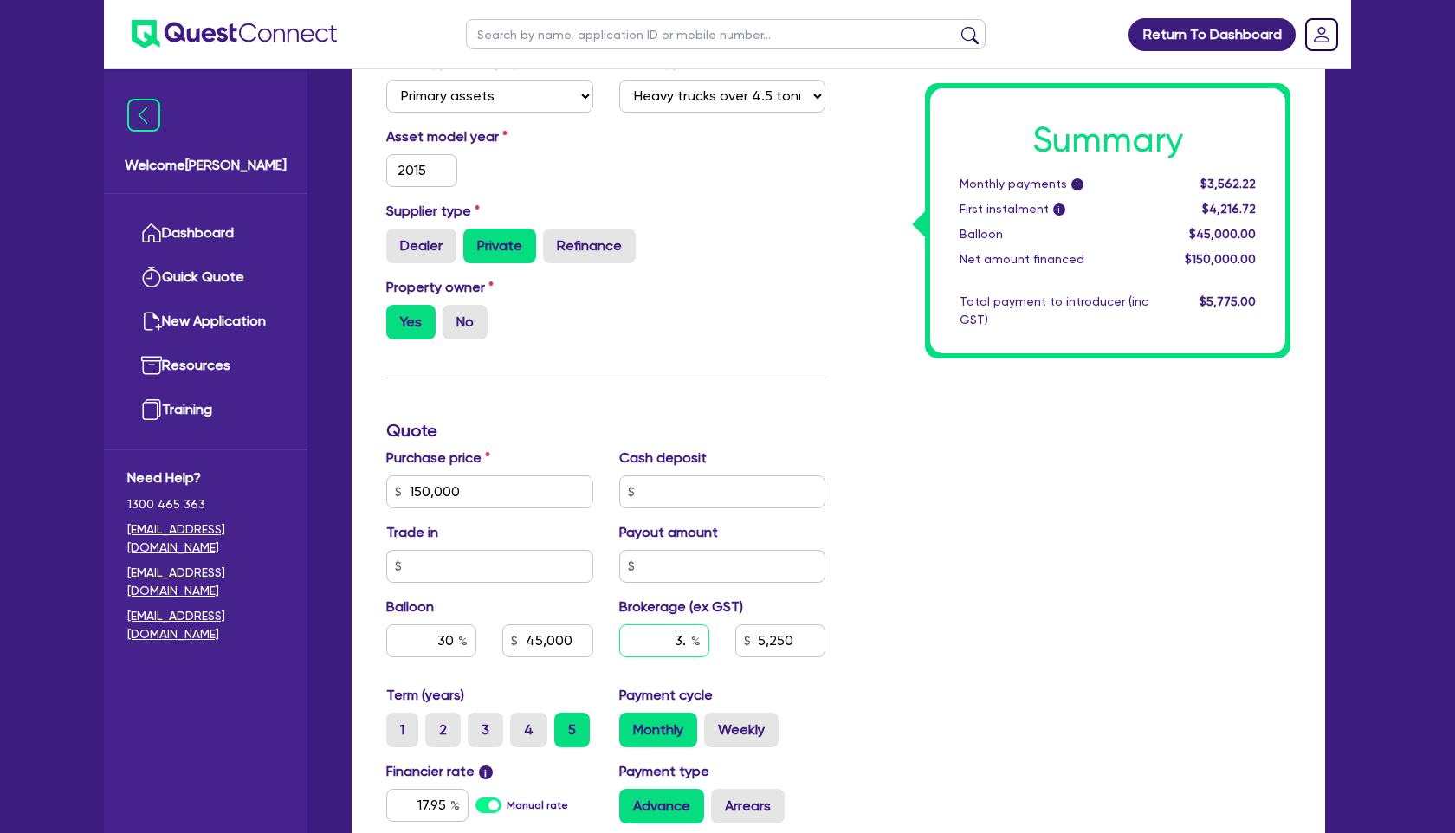
type input "5,250"
type input "3"
type input "150,000"
type input "45,000"
type input "5,250"
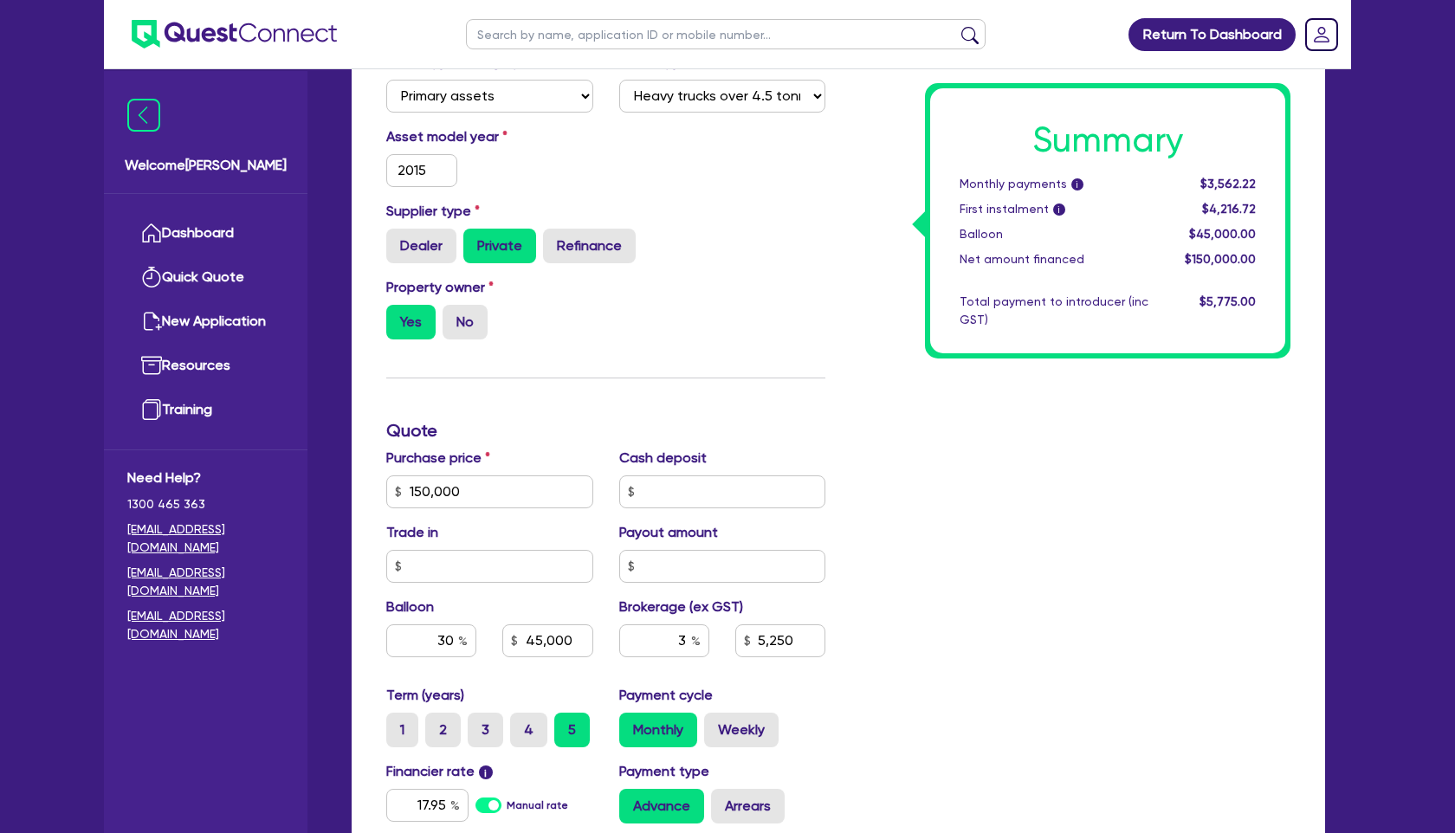
click at [953, 653] on div "Summary Monthly payments i $3,562.22 First instalment i $4,216.72 Balloon $45,0…" at bounding box center [1070, 431] width 465 height 1114
type input "150,000"
type input "45,000"
type input "4,500"
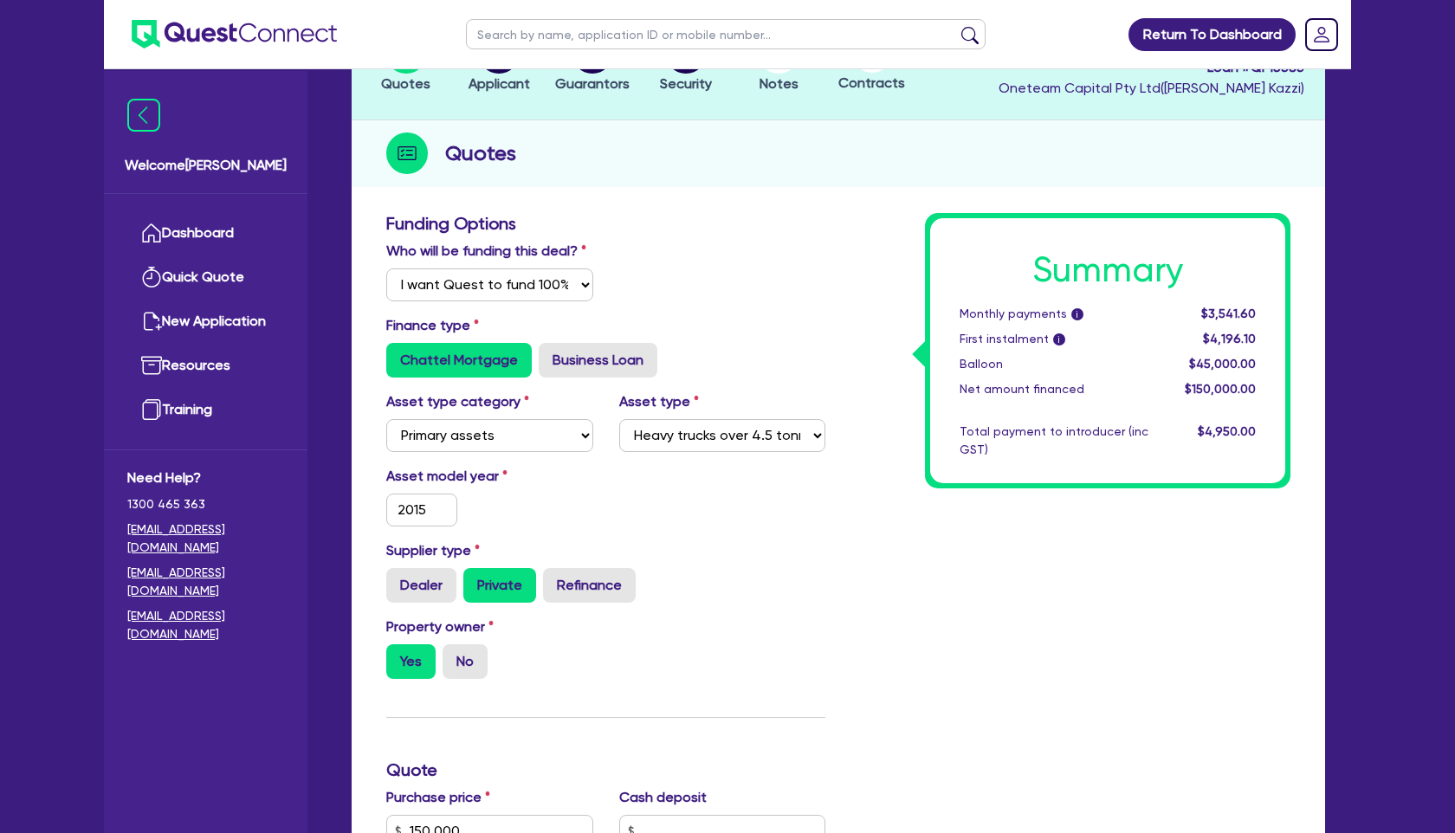
scroll to position [96, 0]
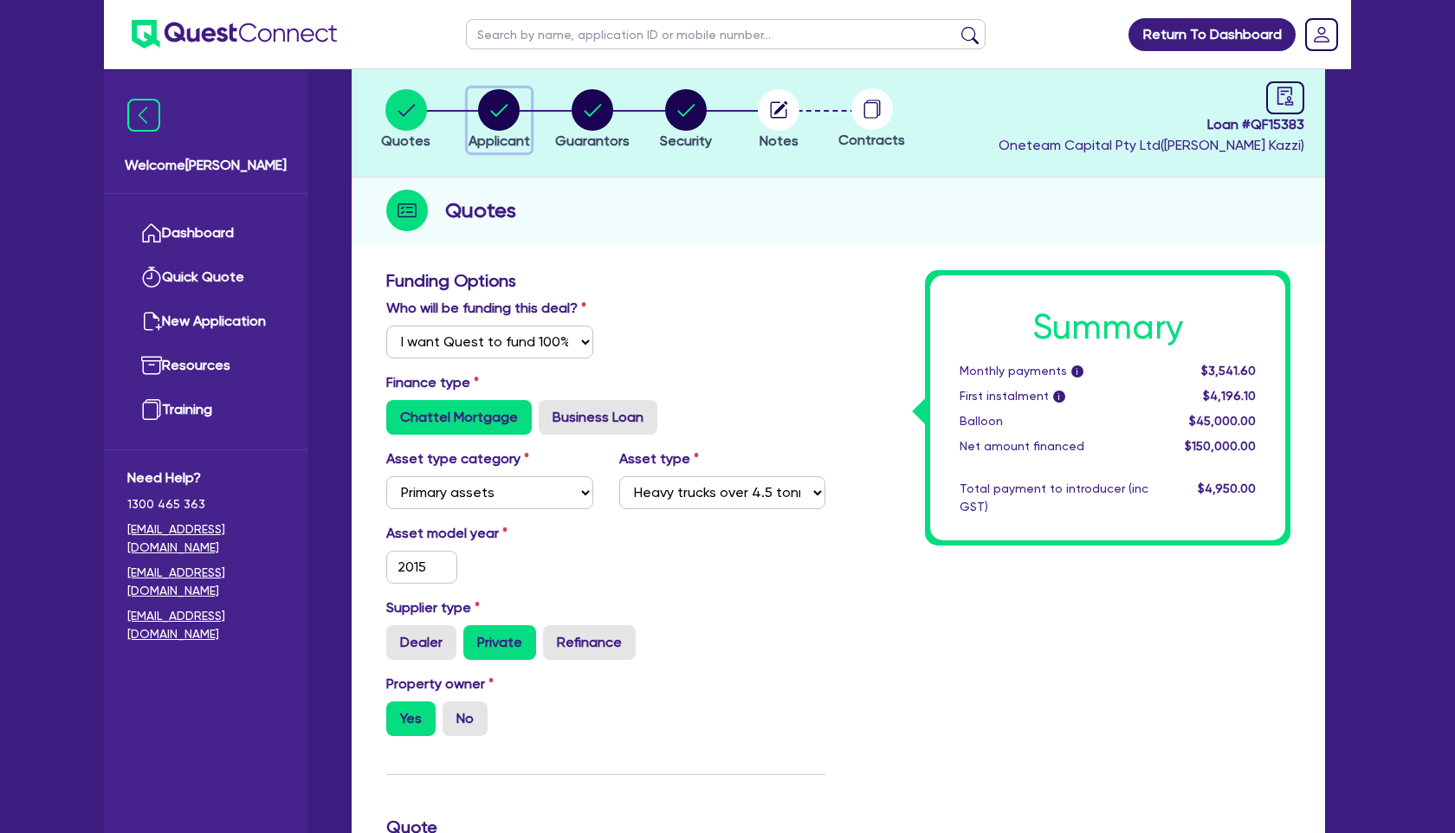
click at [499, 100] on circle "button" at bounding box center [499, 110] width 42 height 42
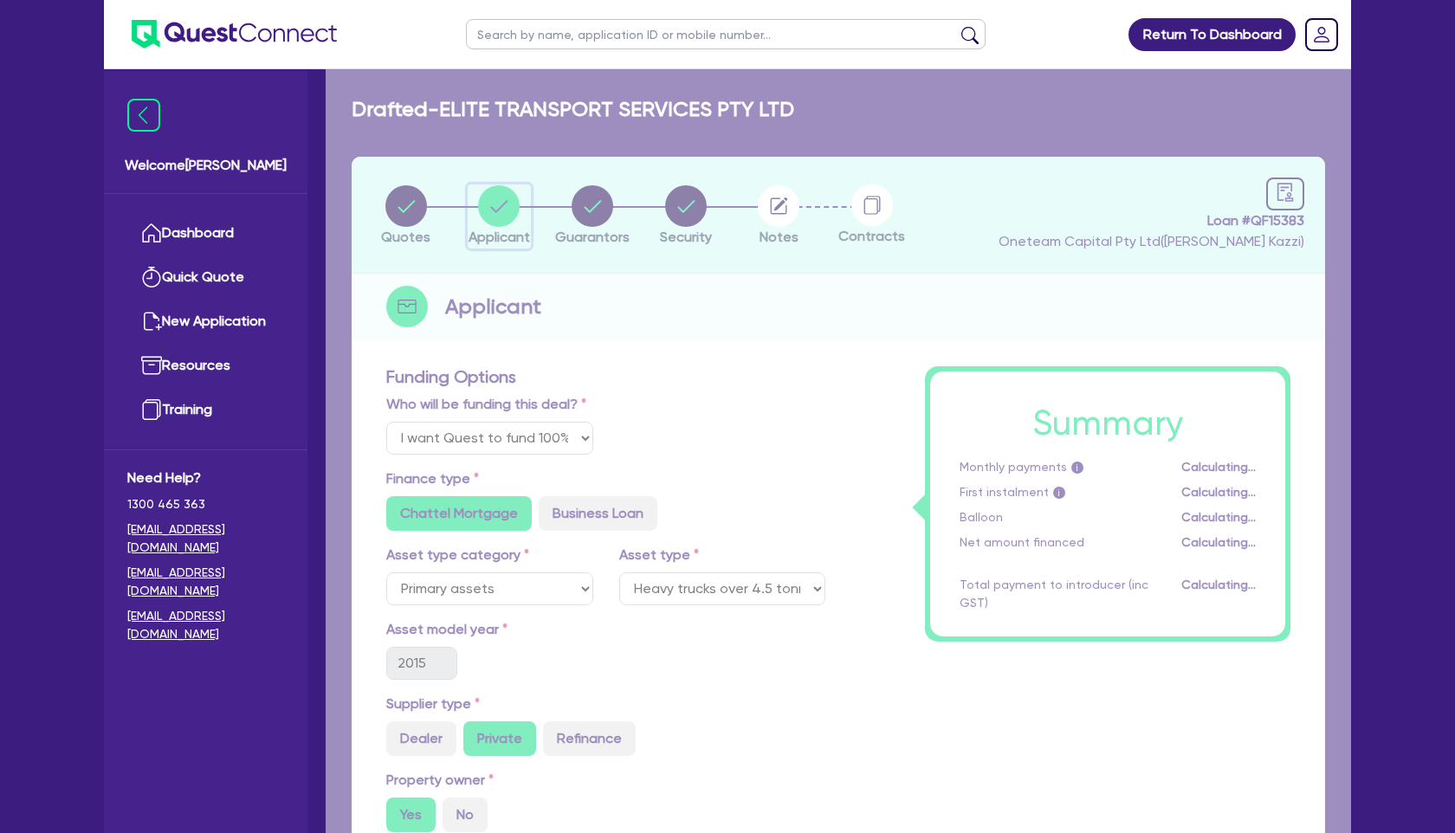
select select "COMPANY"
select select "TRANSPORT_WAREHOUSING"
select select "PASSENGERS_FREIGHT_TRANSPORT"
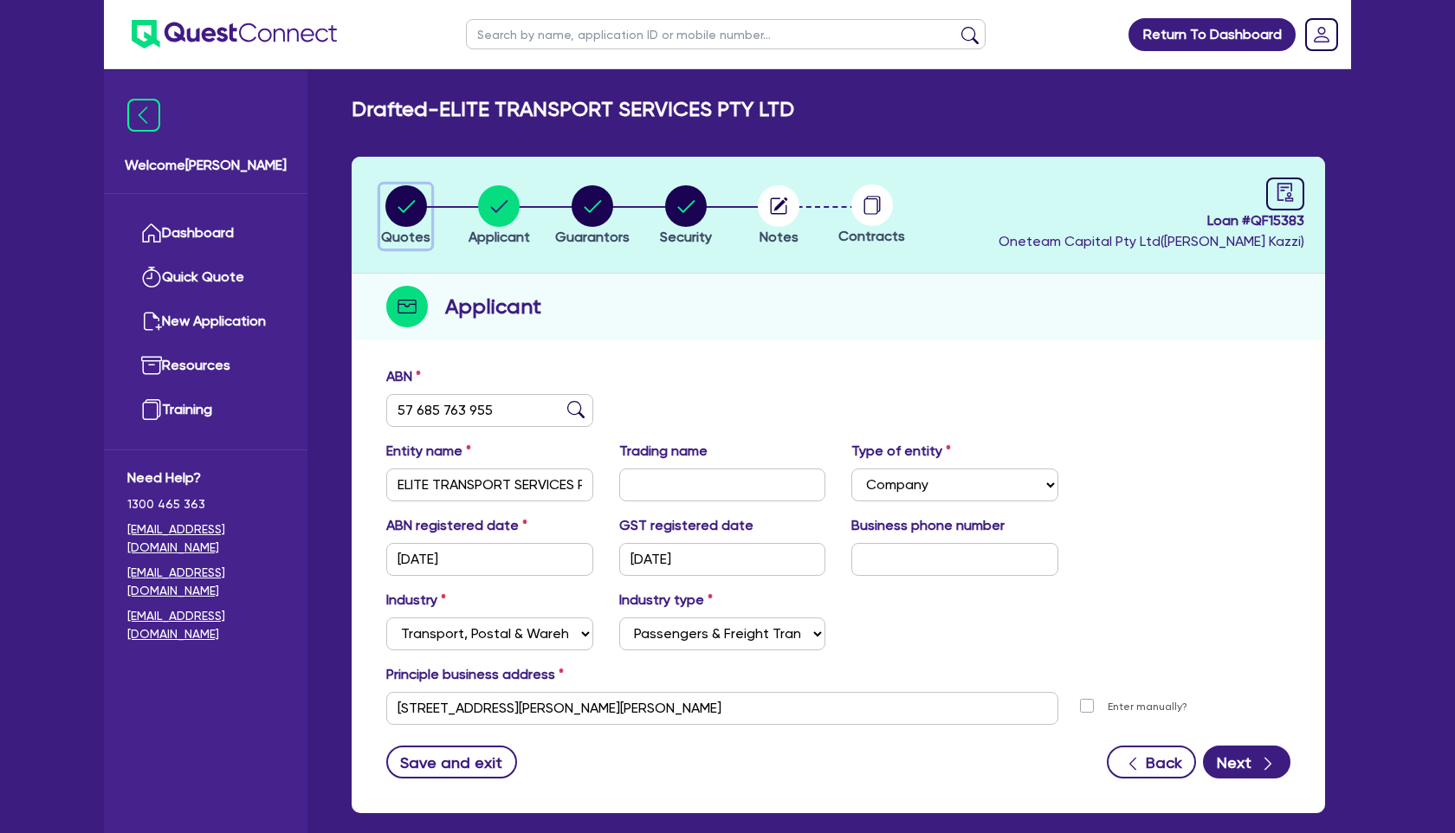
click at [404, 205] on circle "button" at bounding box center [406, 206] width 42 height 42
select select "Quest Finance - Own Book"
select select "PRIMARY_ASSETS"
select select "HEAVY_TRUCKS"
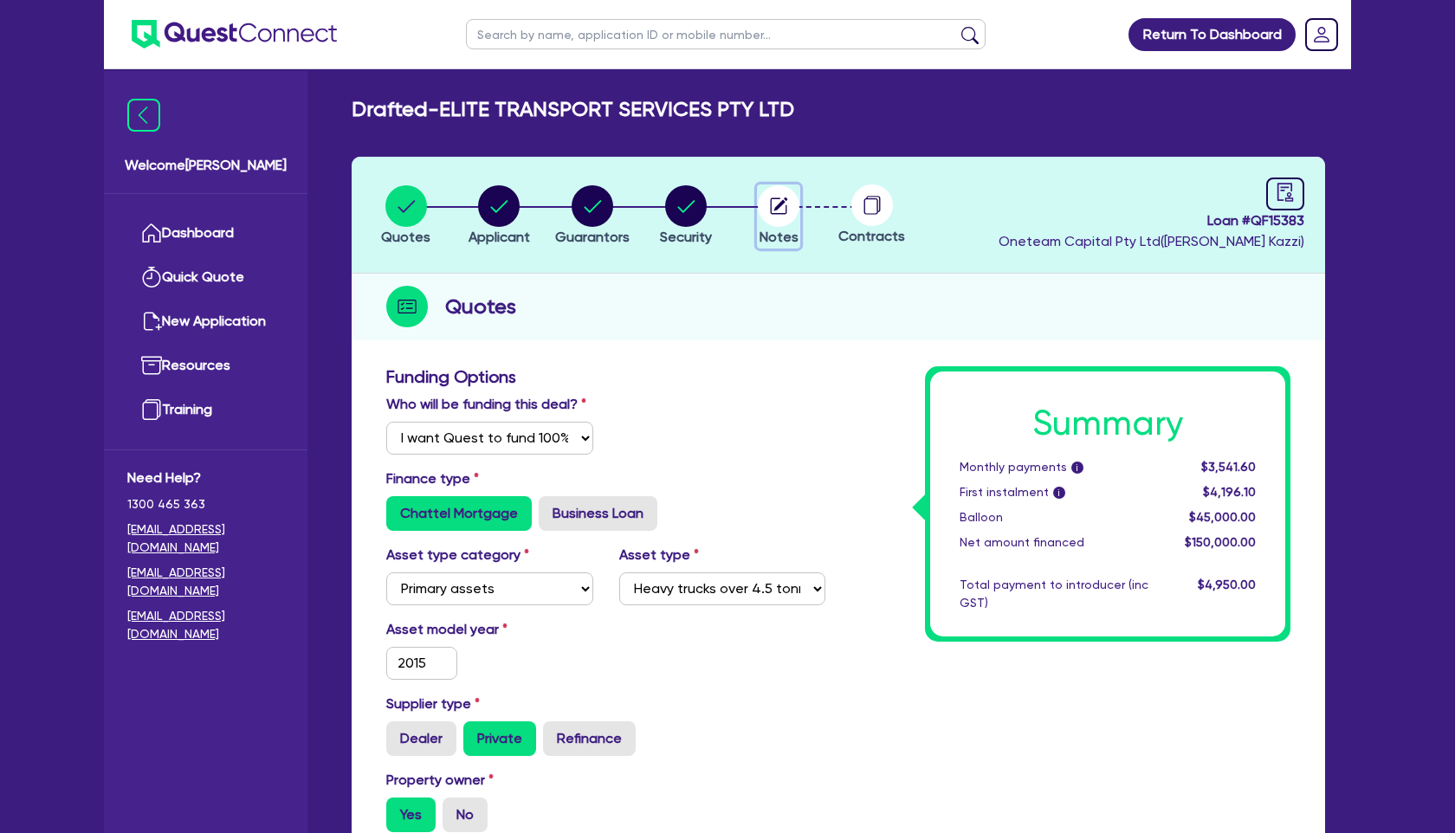
click at [779, 203] on circle "button" at bounding box center [779, 206] width 42 height 42
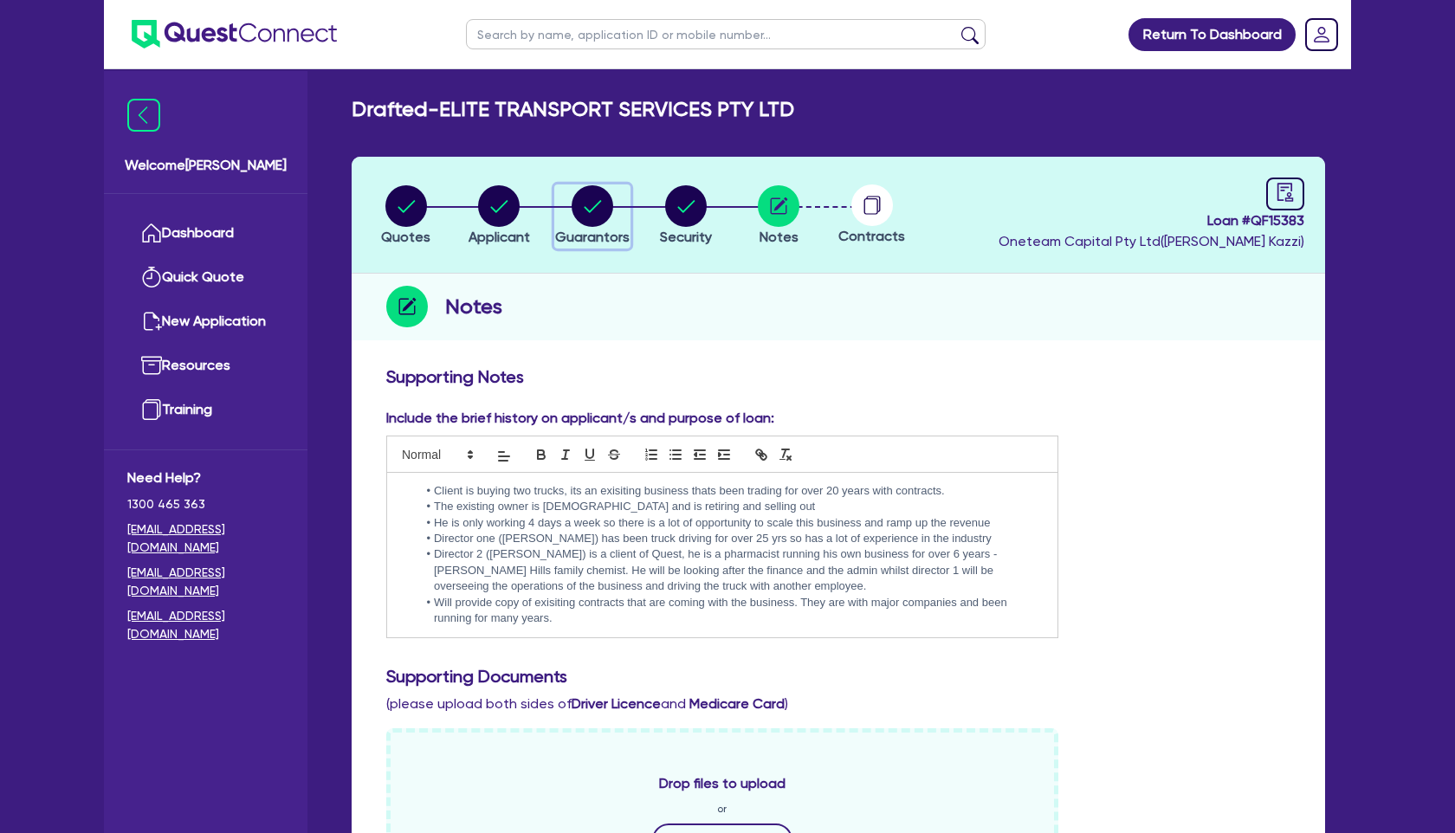
click at [602, 203] on circle "button" at bounding box center [593, 206] width 42 height 42
select select "MR"
select select "[GEOGRAPHIC_DATA]"
select select "MARRIED"
select select "PROPERTY"
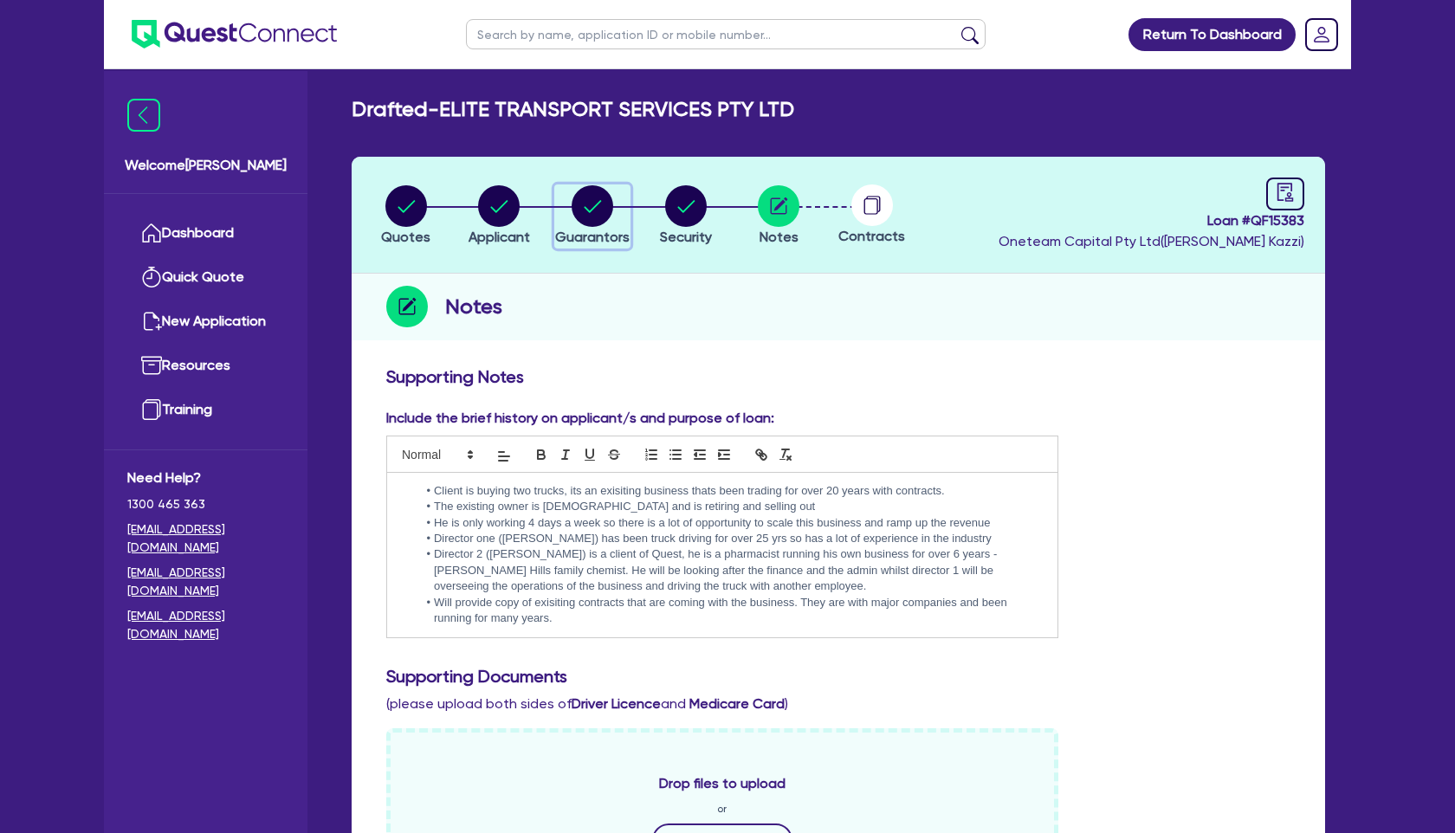
select select "CASH"
select select "MORTGAGE"
select select "MR"
select select "[GEOGRAPHIC_DATA]"
select select "MARRIED"
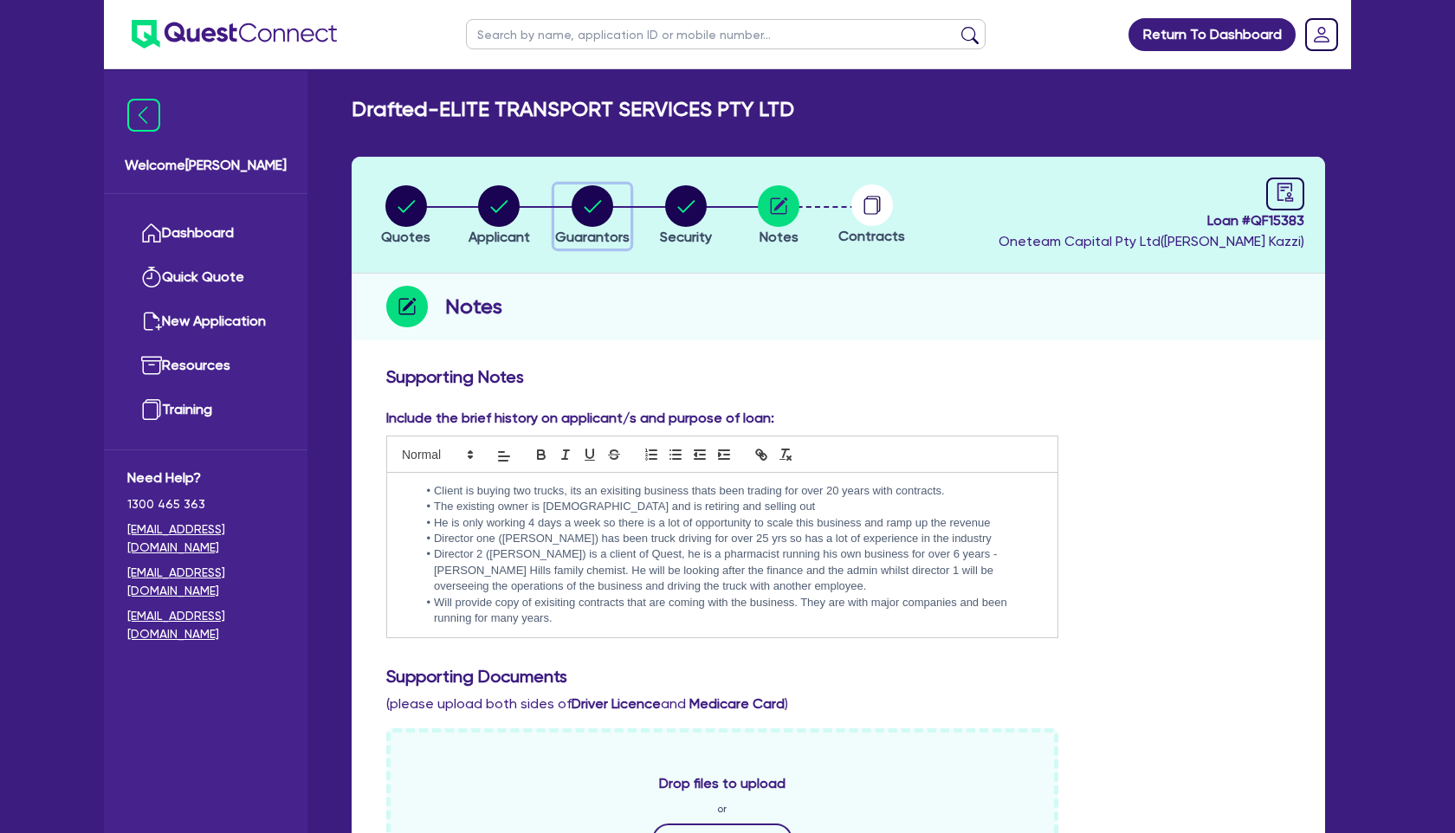
select select "PROPERTY"
select select "CASH"
select select "VEHICLE"
select select "MORTGAGE"
select select "VEHICLE_LOAN"
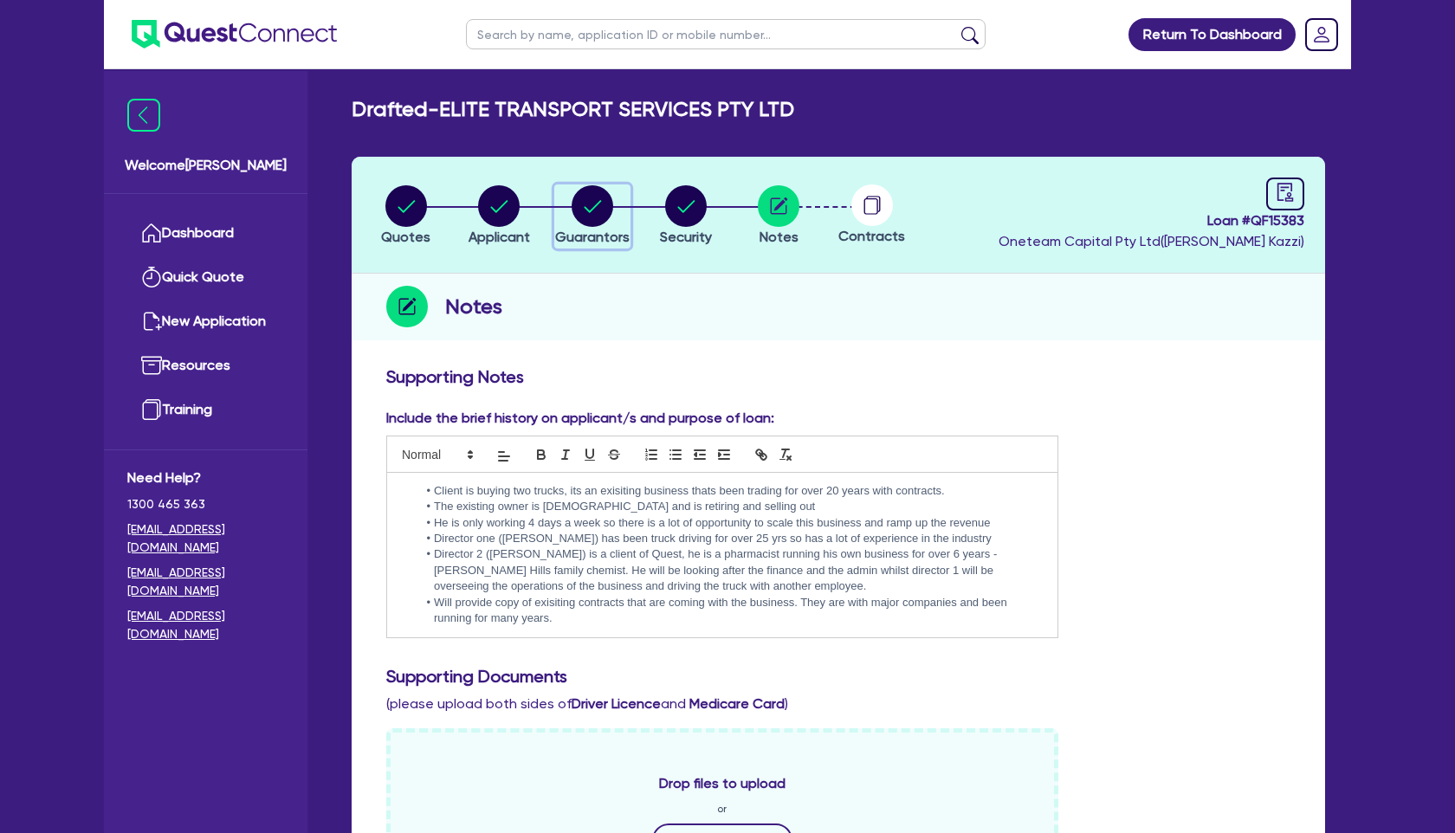
select select "VEHICLE_LOAN"
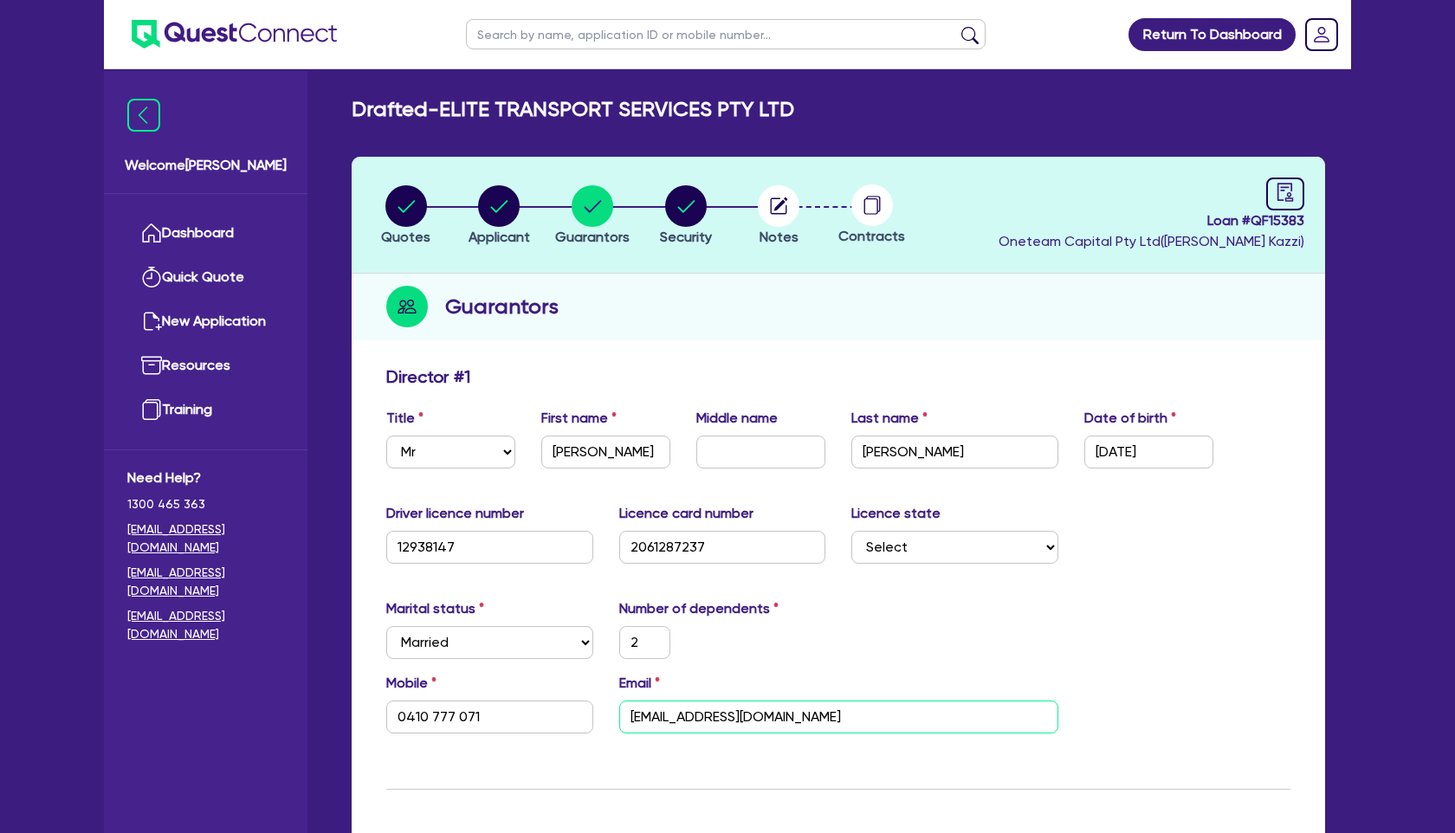
drag, startPoint x: 803, startPoint y: 714, endPoint x: 608, endPoint y: 714, distance: 194.8
click at [608, 714] on div "Email alifarhat777@gmail.com" at bounding box center [838, 703] width 465 height 61
click at [404, 195] on circle "button" at bounding box center [406, 206] width 42 height 42
select select "Quest Finance - Own Book"
select select "PRIMARY_ASSETS"
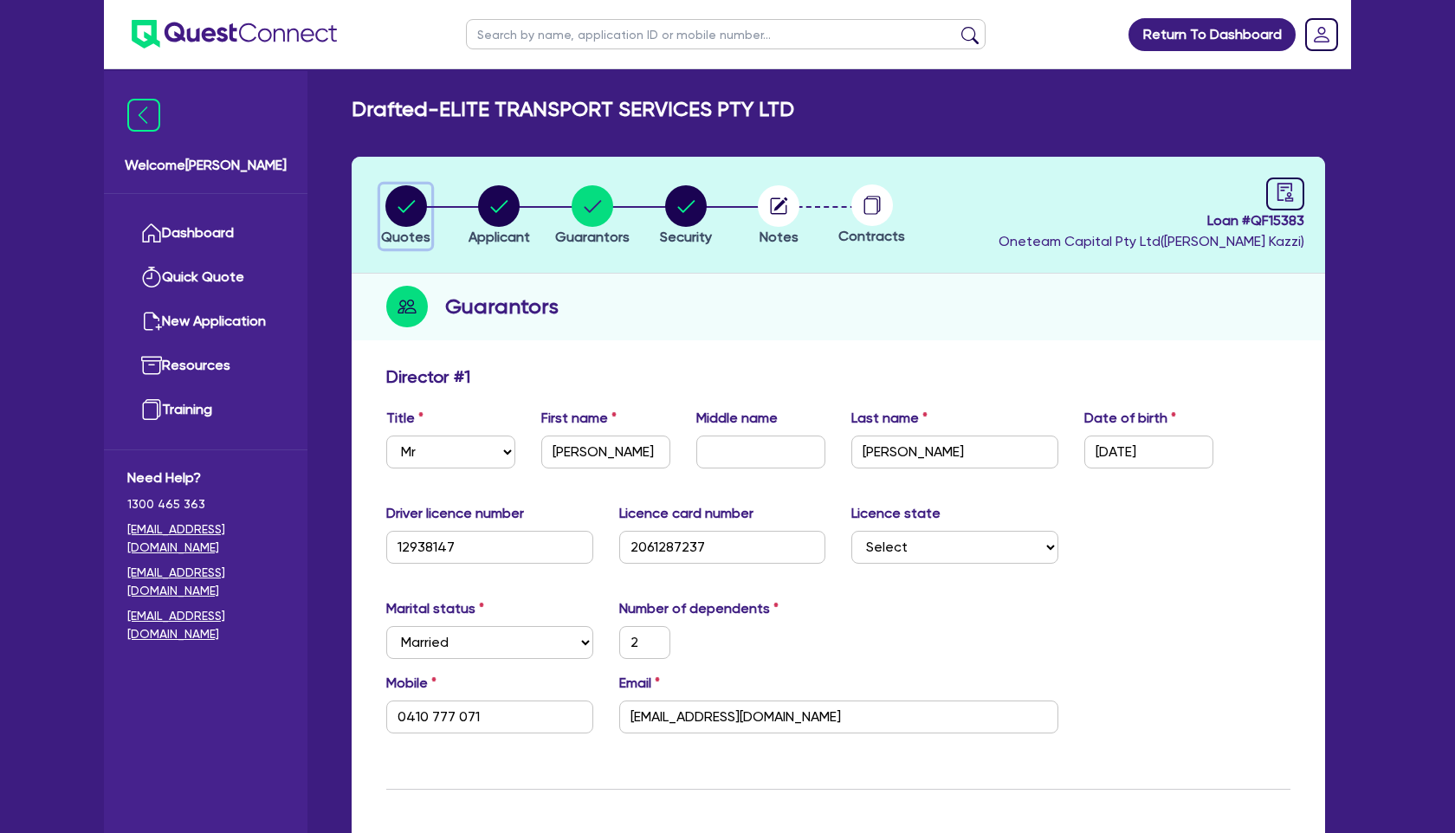
select select "HEAVY_TRUCKS"
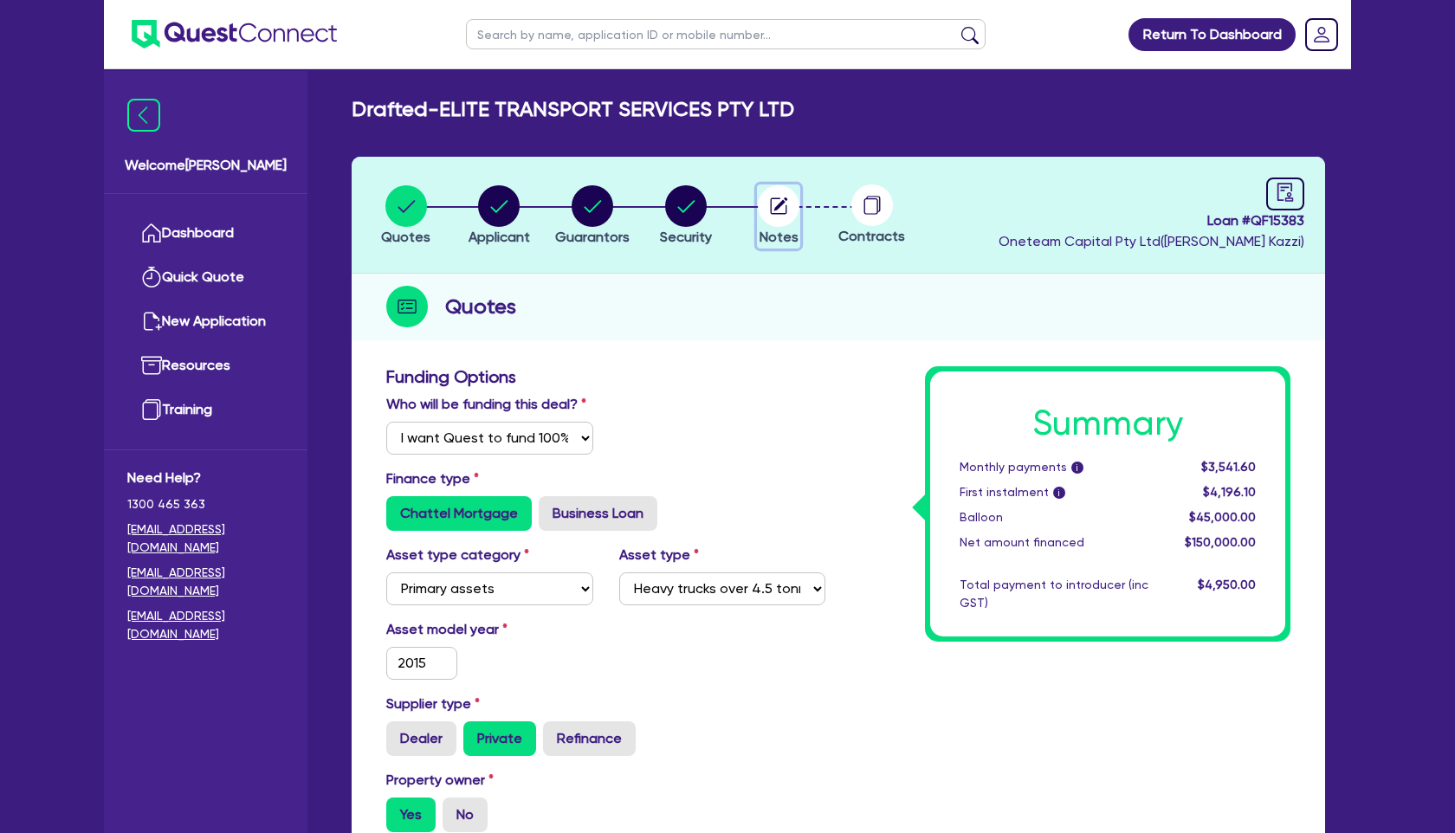
click at [774, 210] on icon "button" at bounding box center [781, 204] width 14 height 14
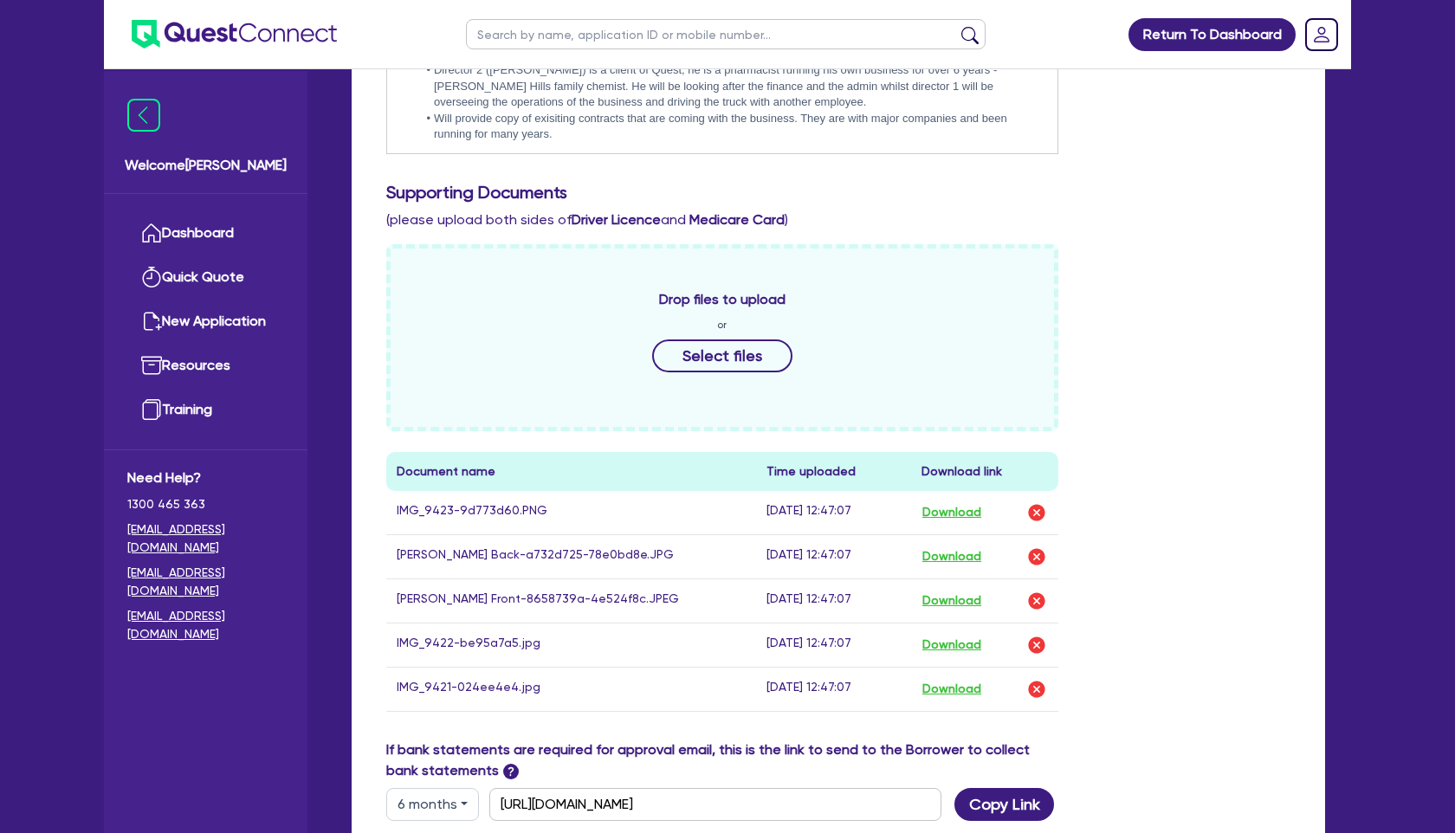
scroll to position [551, 0]
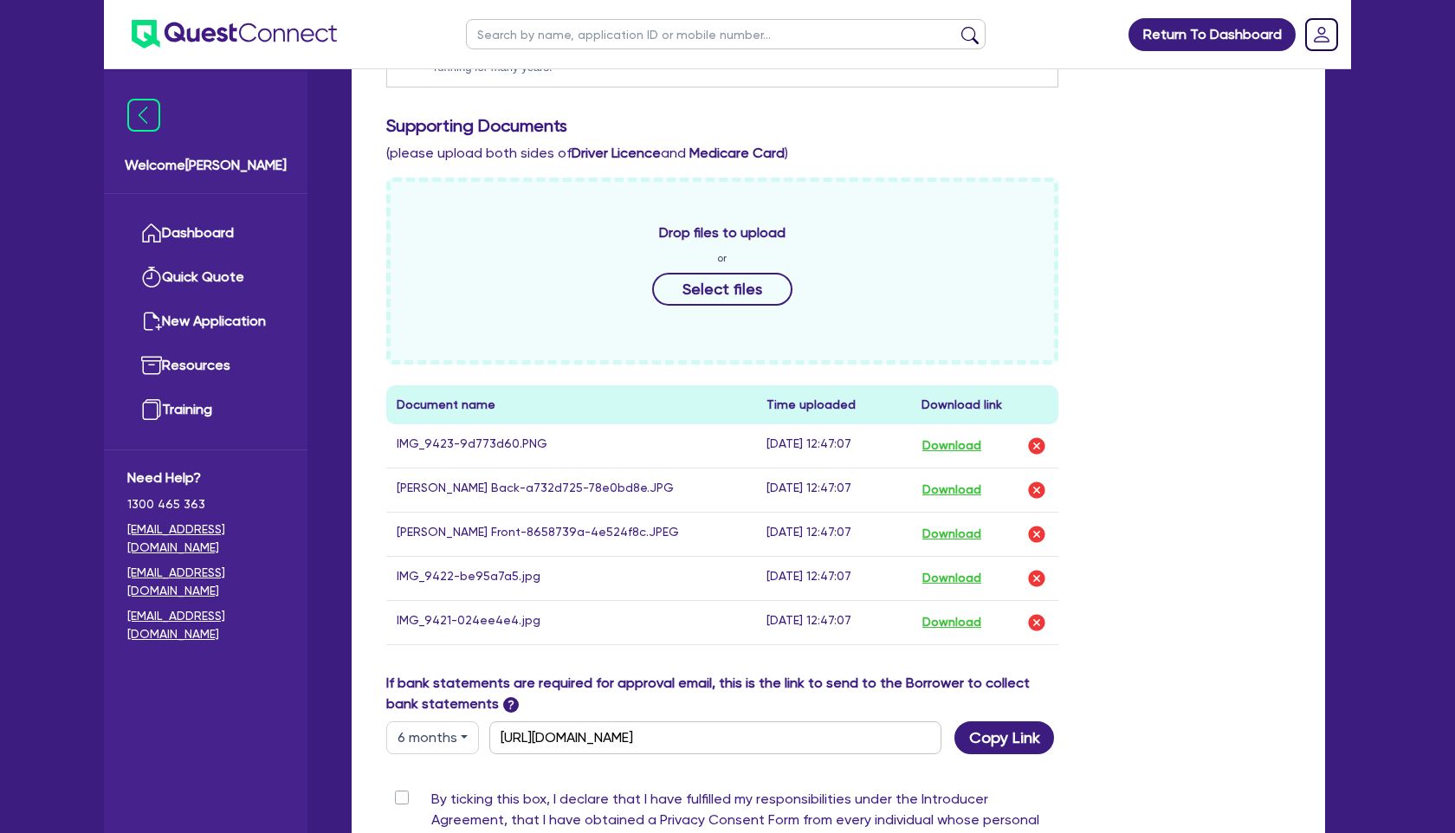
click at [431, 796] on label "By ticking this box, I declare that I have fulfilled my responsibilities under …" at bounding box center [744, 834] width 627 height 90
click at [399, 796] on input "By ticking this box, I declare that I have fulfilled my responsibilities under …" at bounding box center [393, 797] width 14 height 16
checkbox input "true"
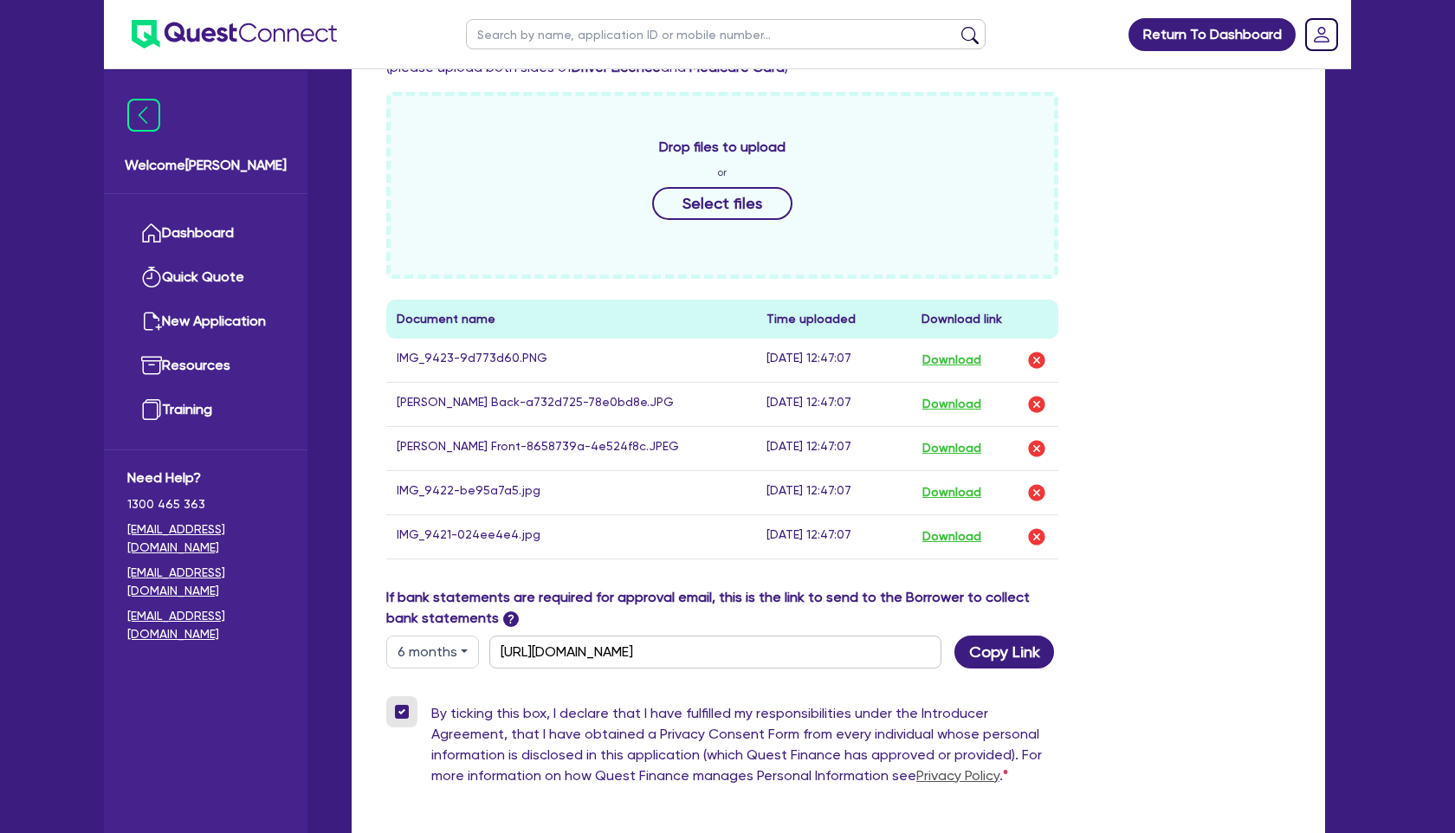
scroll to position [811, 0]
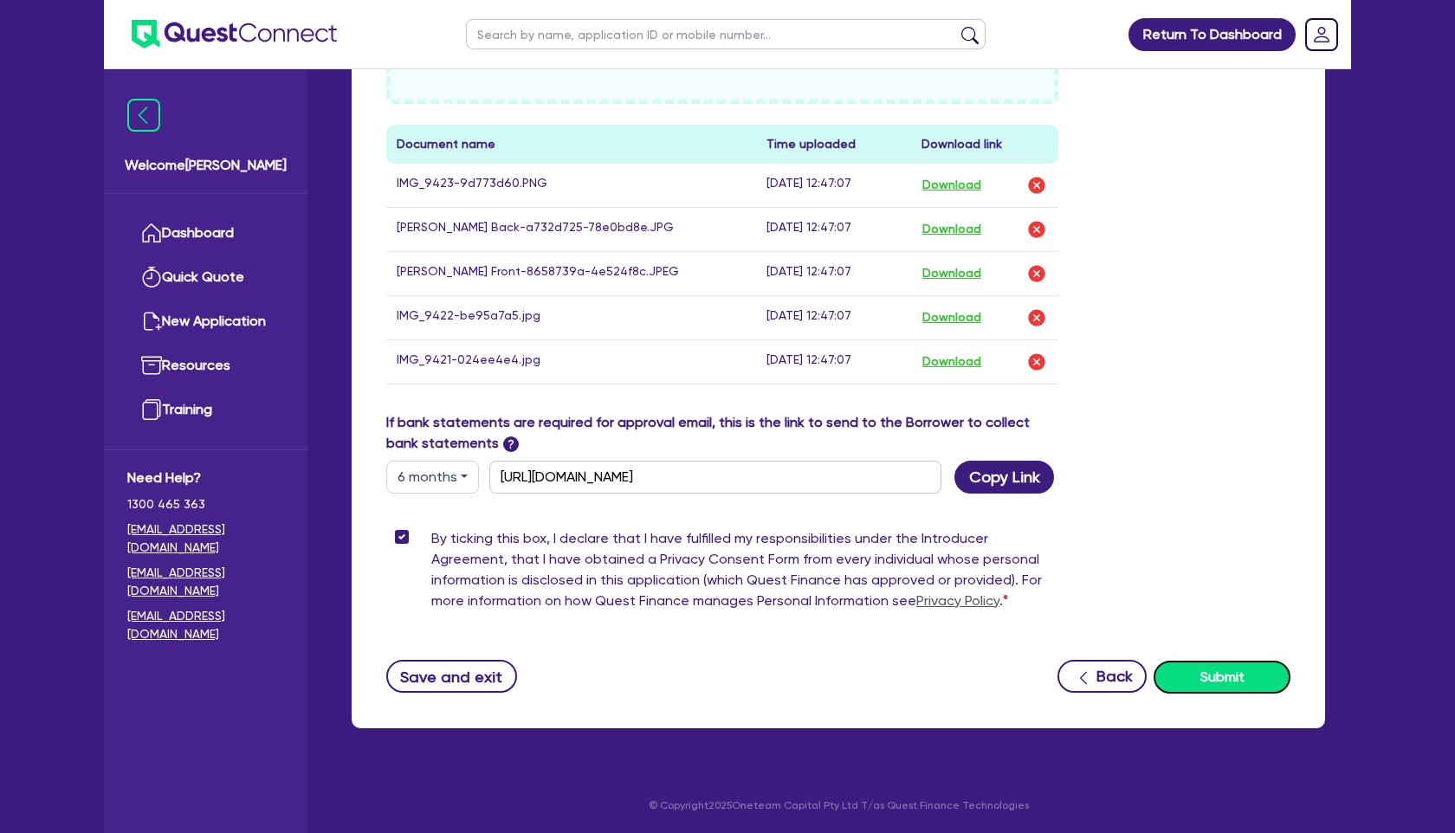
click at [1227, 676] on button "Submit" at bounding box center [1221, 677] width 137 height 33
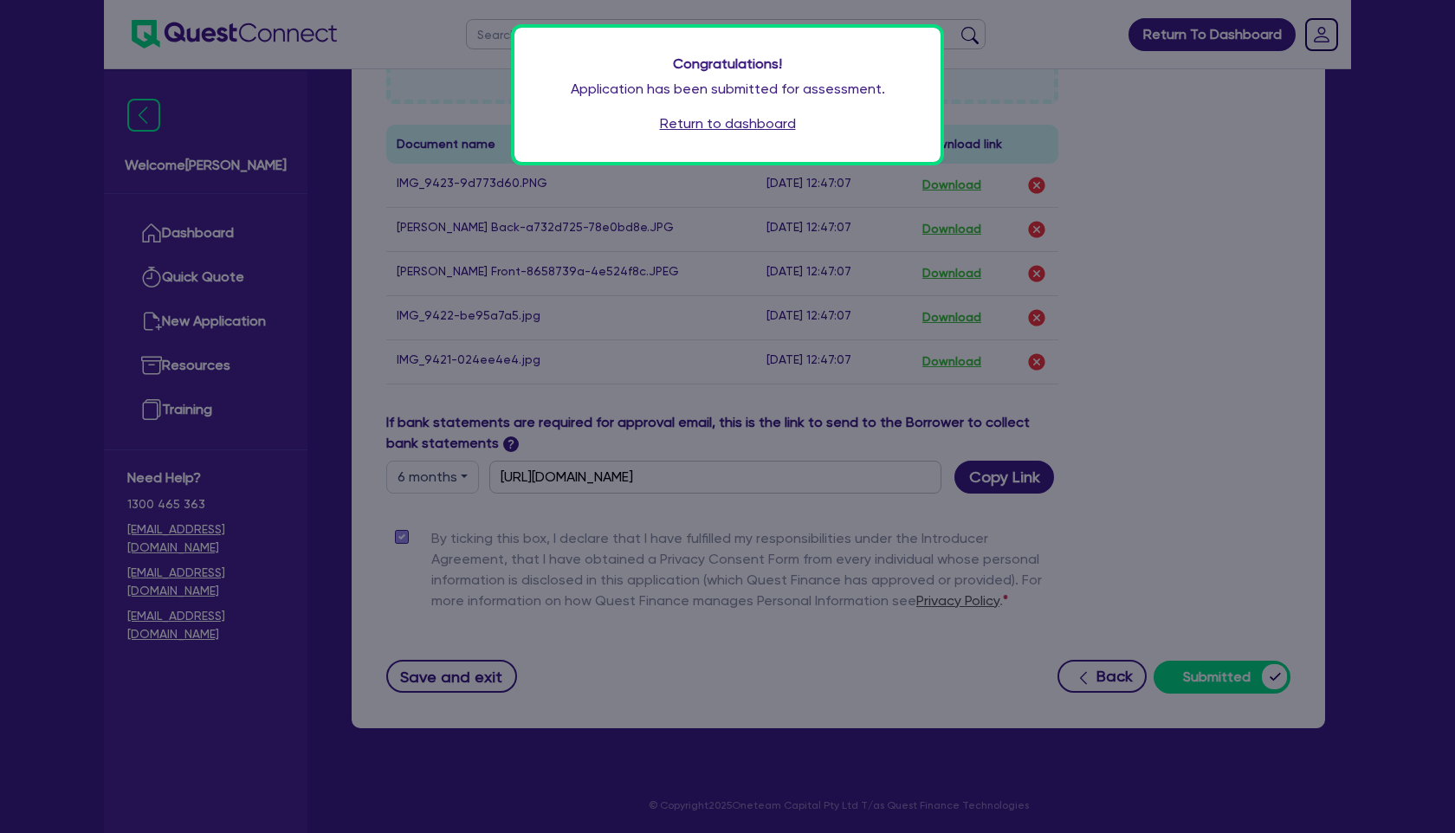
click at [736, 124] on link "Return to dashboard" at bounding box center [728, 123] width 136 height 21
